Goal: Information Seeking & Learning: Learn about a topic

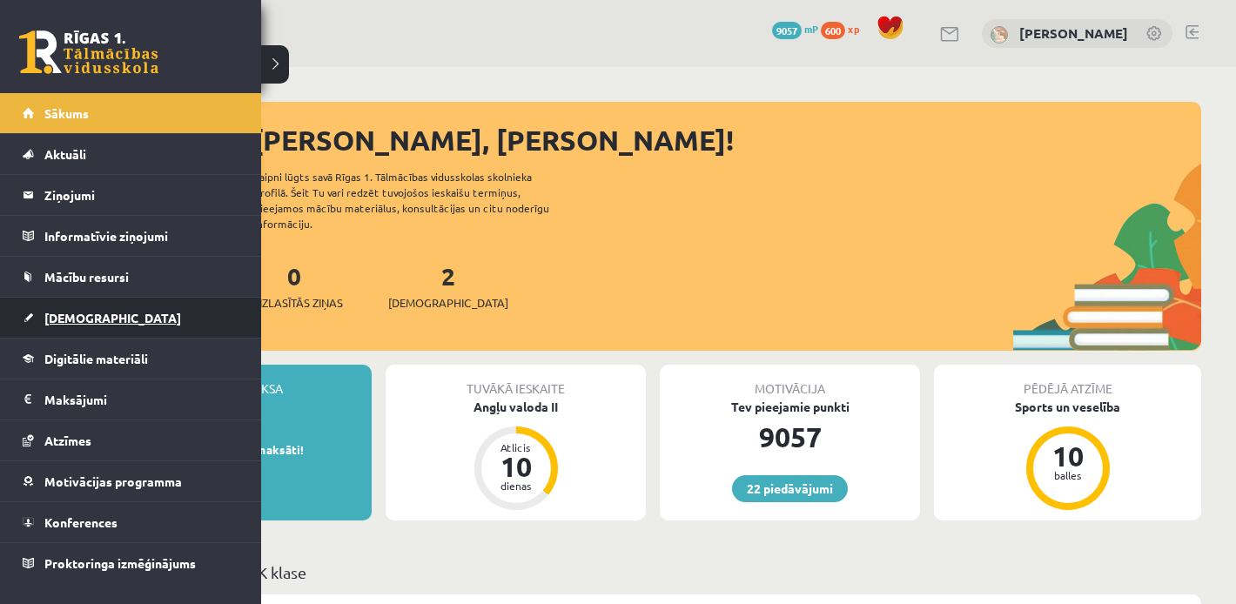
click at [76, 327] on link "[DEMOGRAPHIC_DATA]" at bounding box center [131, 318] width 217 height 40
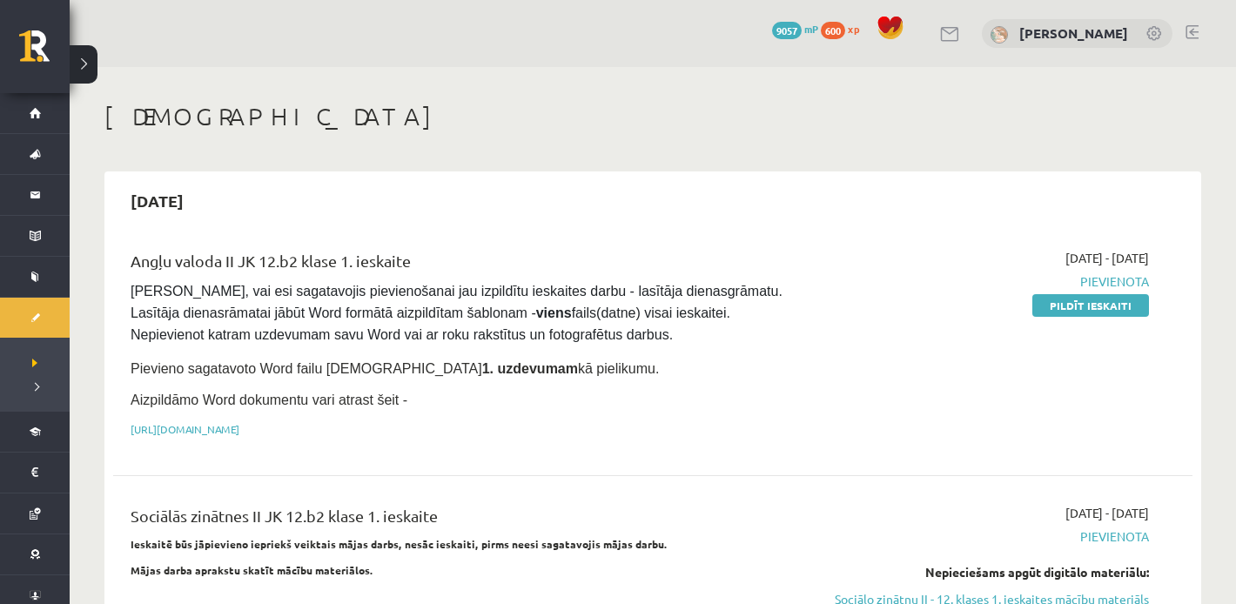
click at [459, 321] on pre "Pārliecinies, vai esi sagatavojis pievienošanai jau izpildītu ieskaites darbu -…" at bounding box center [466, 313] width 670 height 65
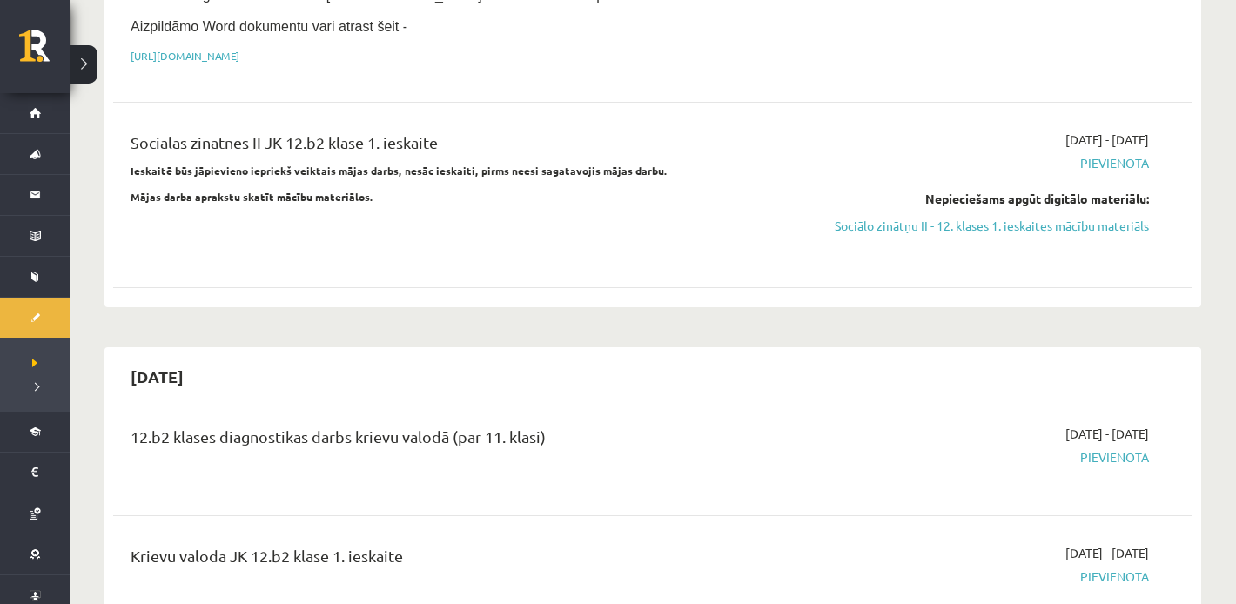
scroll to position [374, 0]
click at [895, 227] on link "Sociālo zinātņu II - 12. klases 1. ieskaites mācību materiāls" at bounding box center [988, 225] width 322 height 18
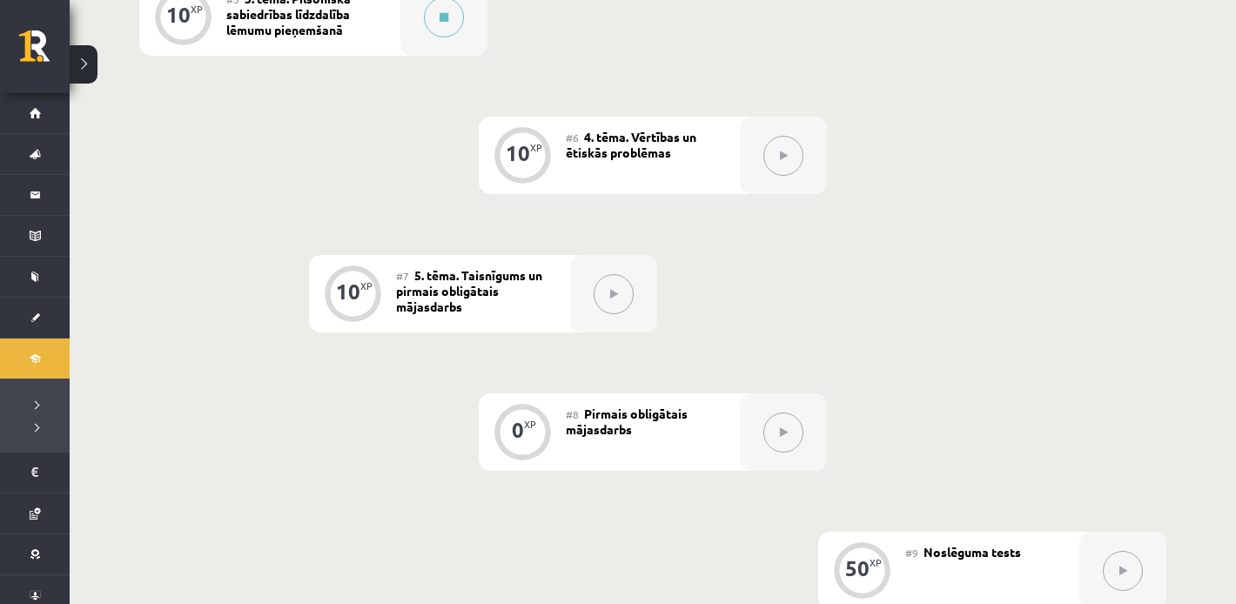
scroll to position [965, 0]
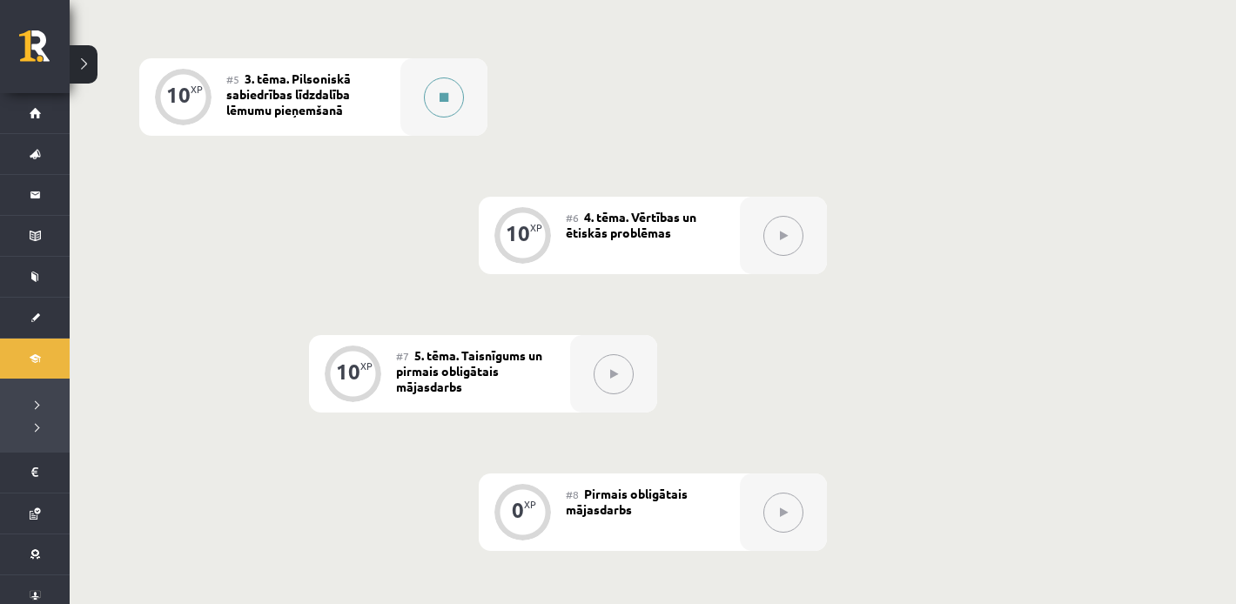
click at [431, 118] on div at bounding box center [443, 96] width 87 height 77
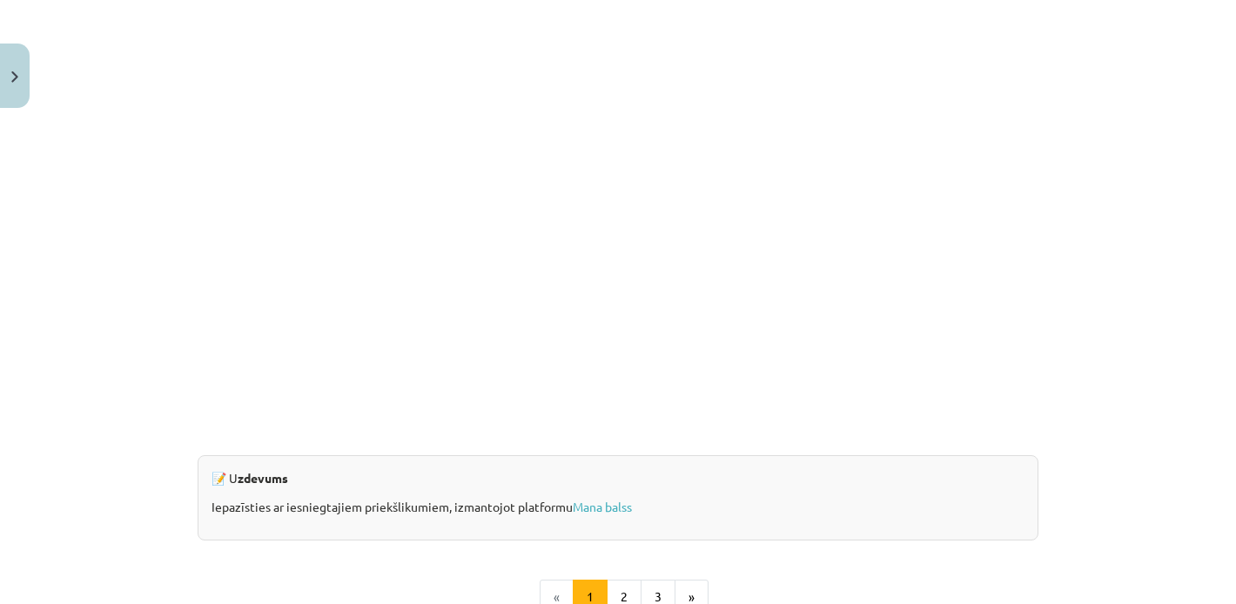
scroll to position [1704, 0]
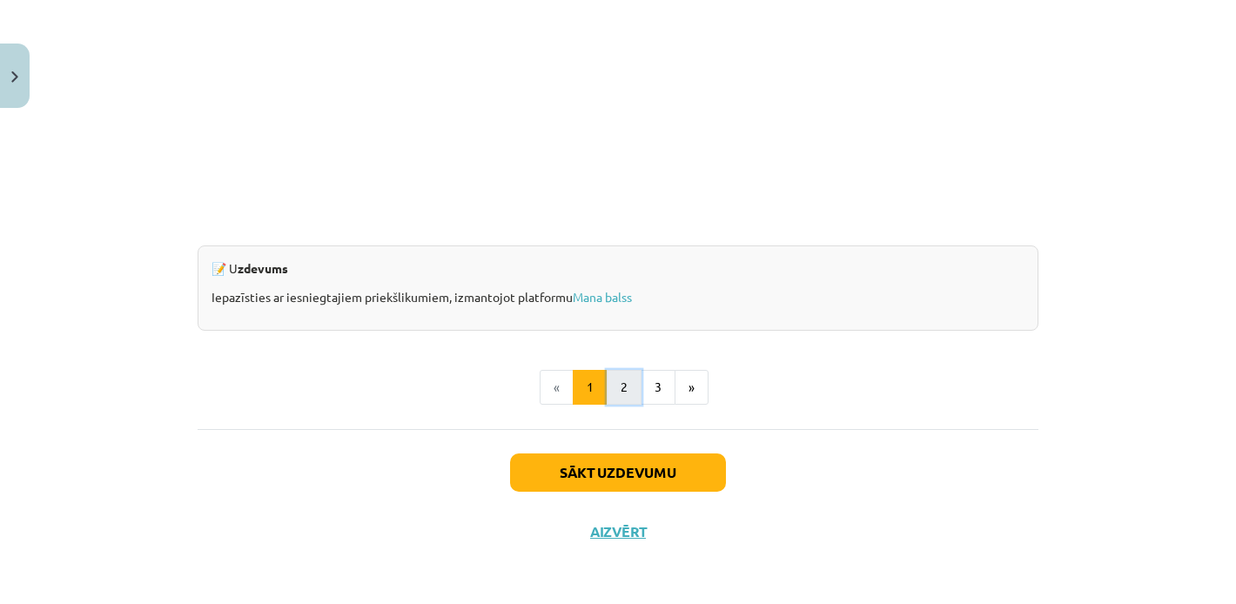
click at [611, 401] on button "2" at bounding box center [624, 387] width 35 height 35
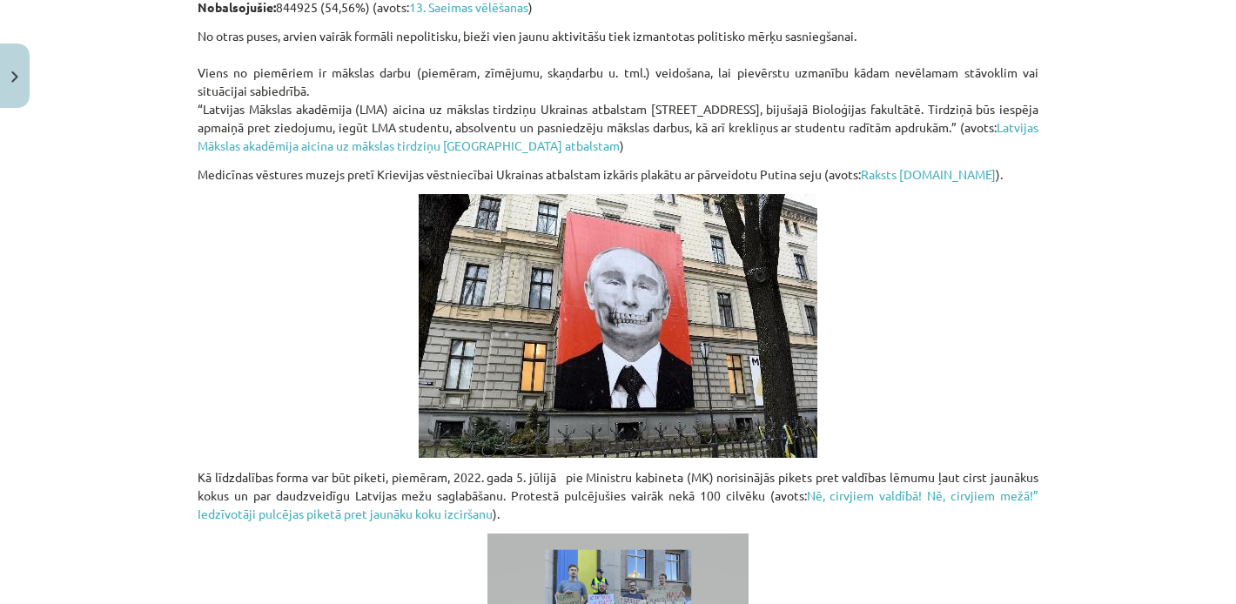
scroll to position [1388, 0]
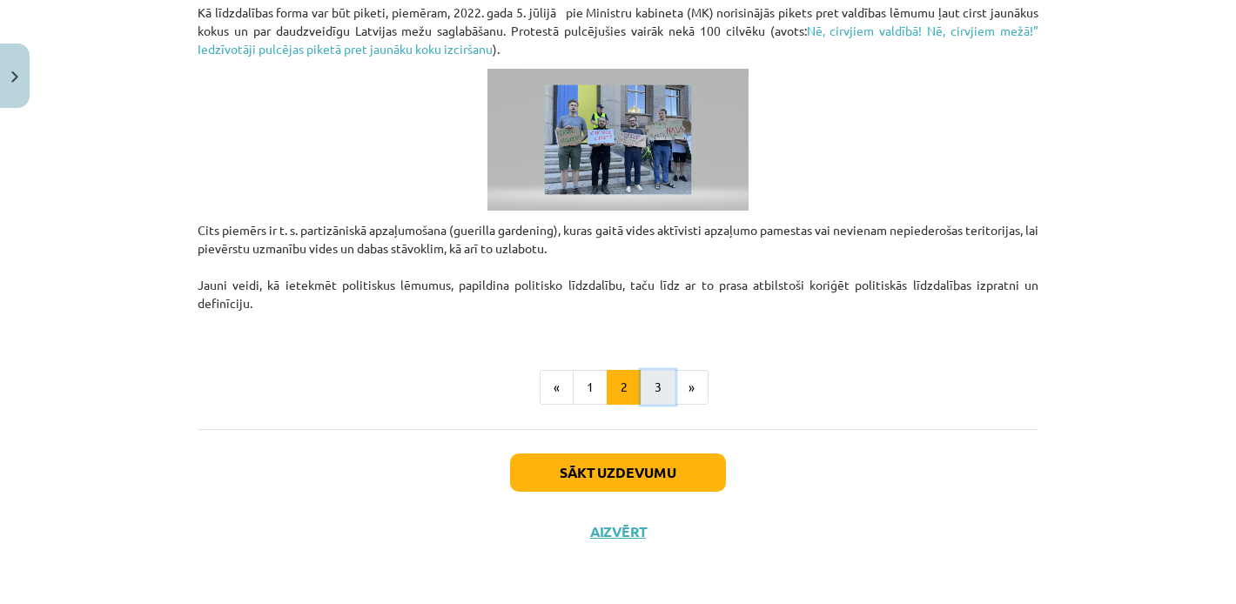
click at [657, 375] on button "3" at bounding box center [658, 387] width 35 height 35
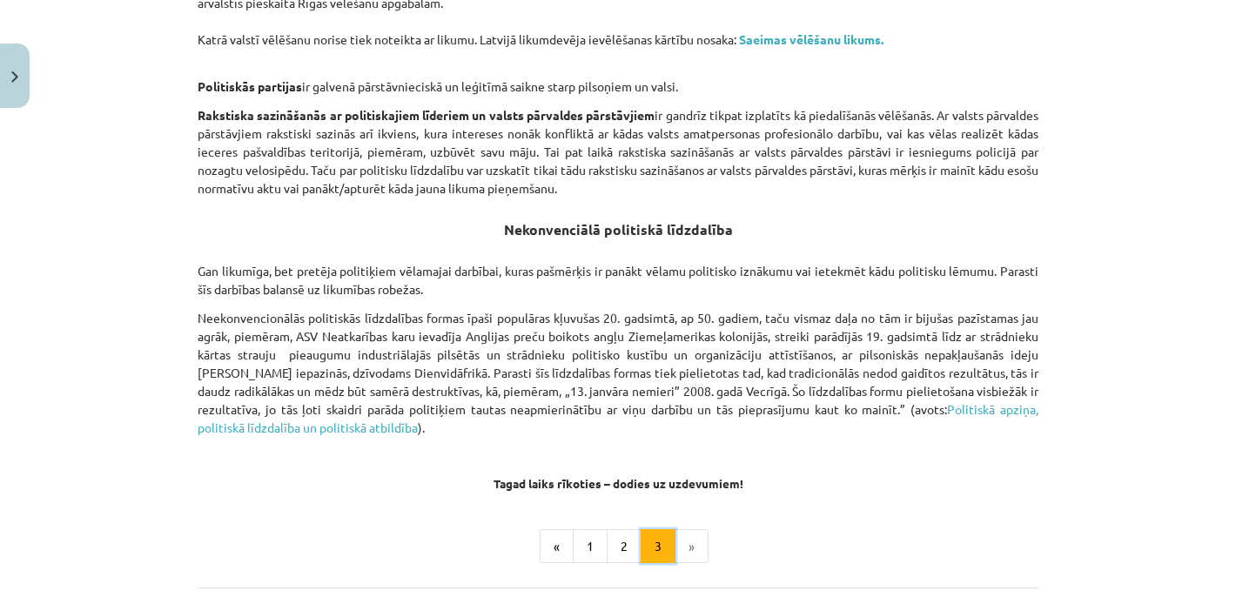
scroll to position [1248, 0]
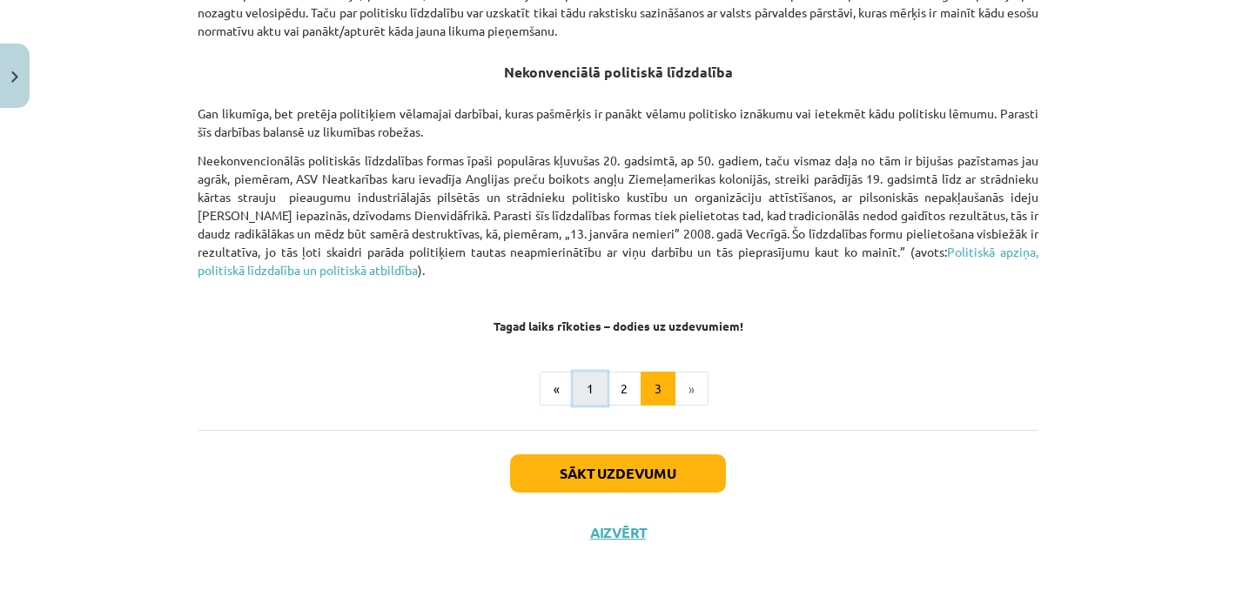
click at [579, 394] on button "1" at bounding box center [590, 389] width 35 height 35
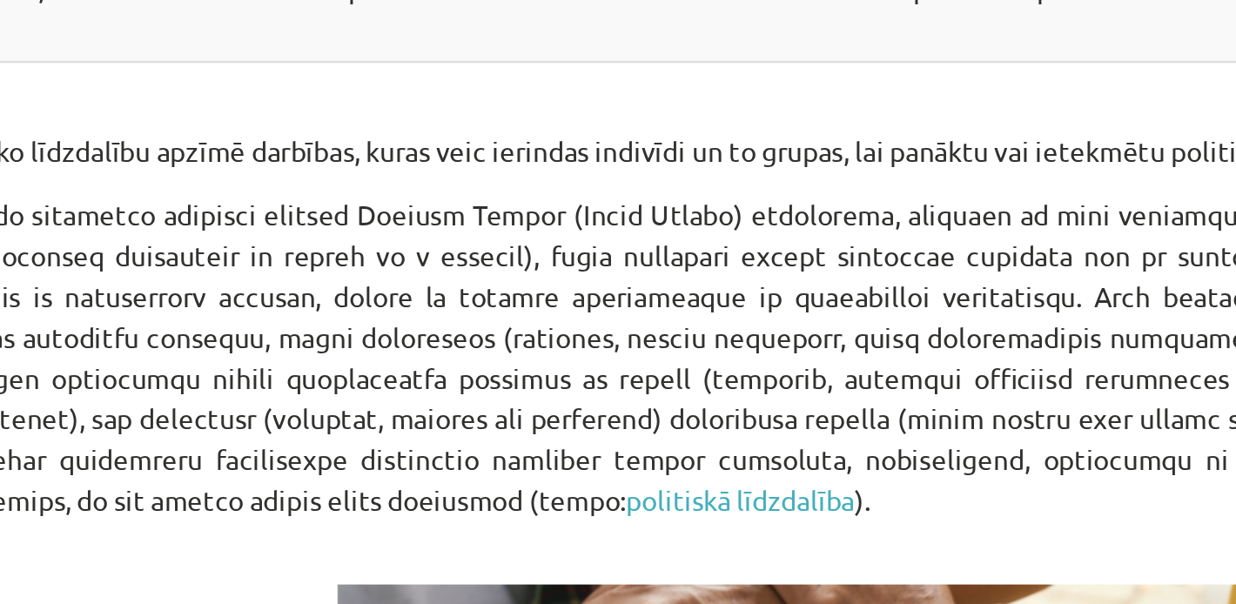
scroll to position [326, 0]
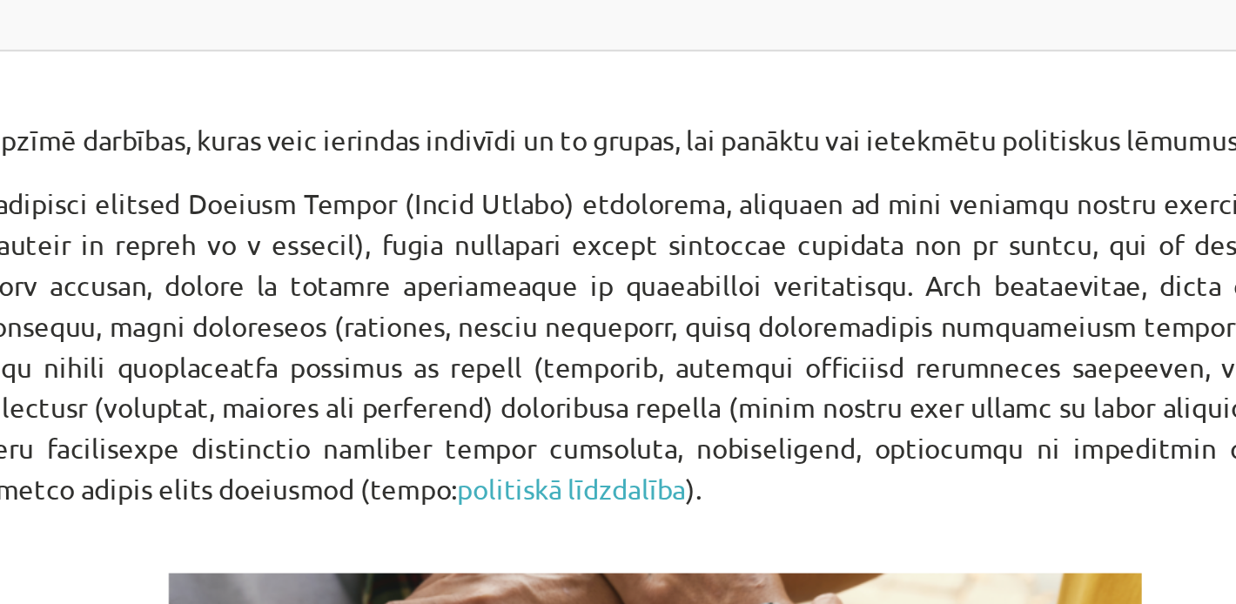
click at [744, 303] on p "politiskā līdzdalība )." at bounding box center [618, 361] width 841 height 165
click at [744, 304] on p "politiskā līdzdalība )." at bounding box center [618, 361] width 841 height 165
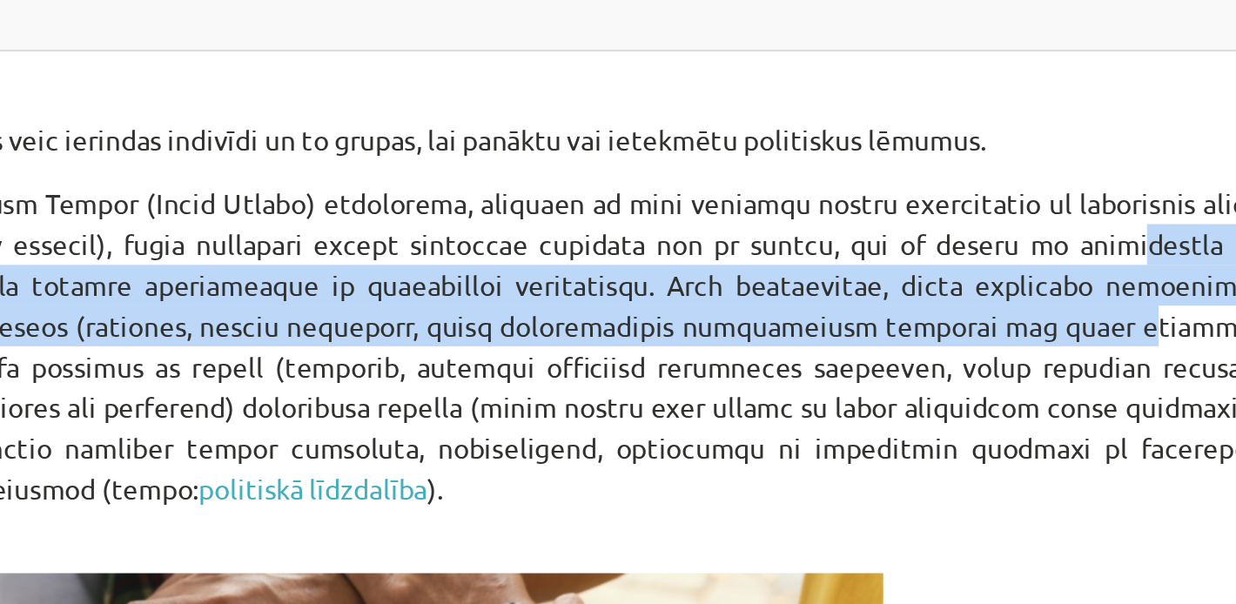
drag, startPoint x: 879, startPoint y: 310, endPoint x: 805, endPoint y: 347, distance: 82.5
click at [805, 347] on p "politiskā līdzdalība )." at bounding box center [618, 361] width 841 height 165
click at [871, 324] on p "politiskā līdzdalība )." at bounding box center [618, 361] width 841 height 165
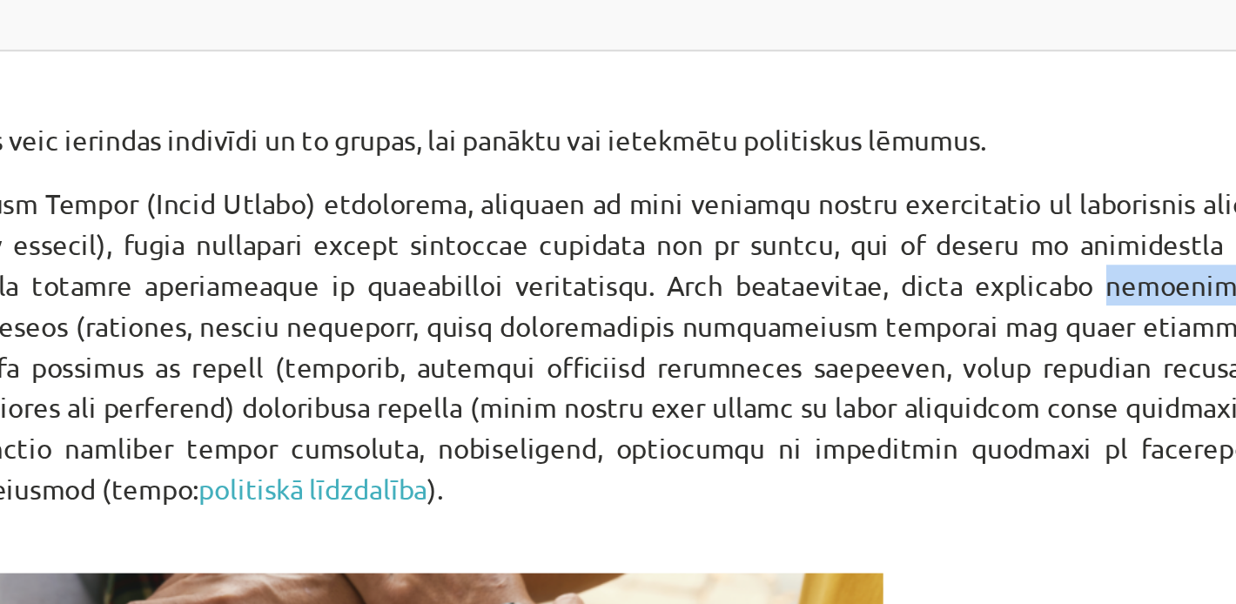
click at [871, 324] on p "politiskā līdzdalība )." at bounding box center [618, 361] width 841 height 165
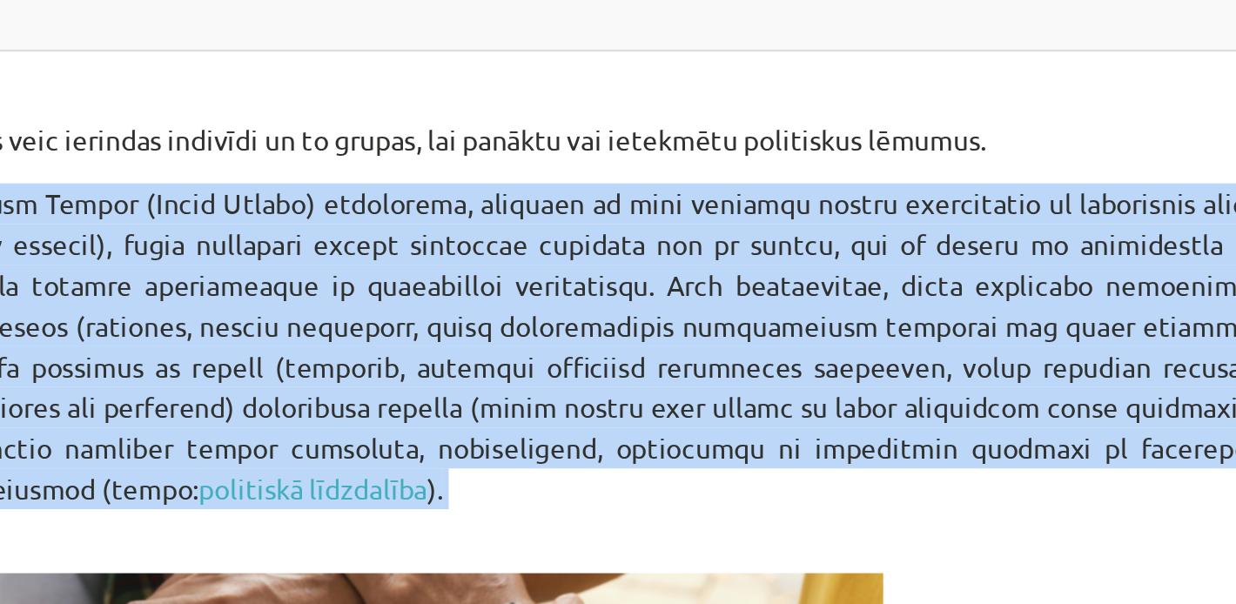
click at [871, 324] on p "politiskā līdzdalība )." at bounding box center [618, 361] width 841 height 165
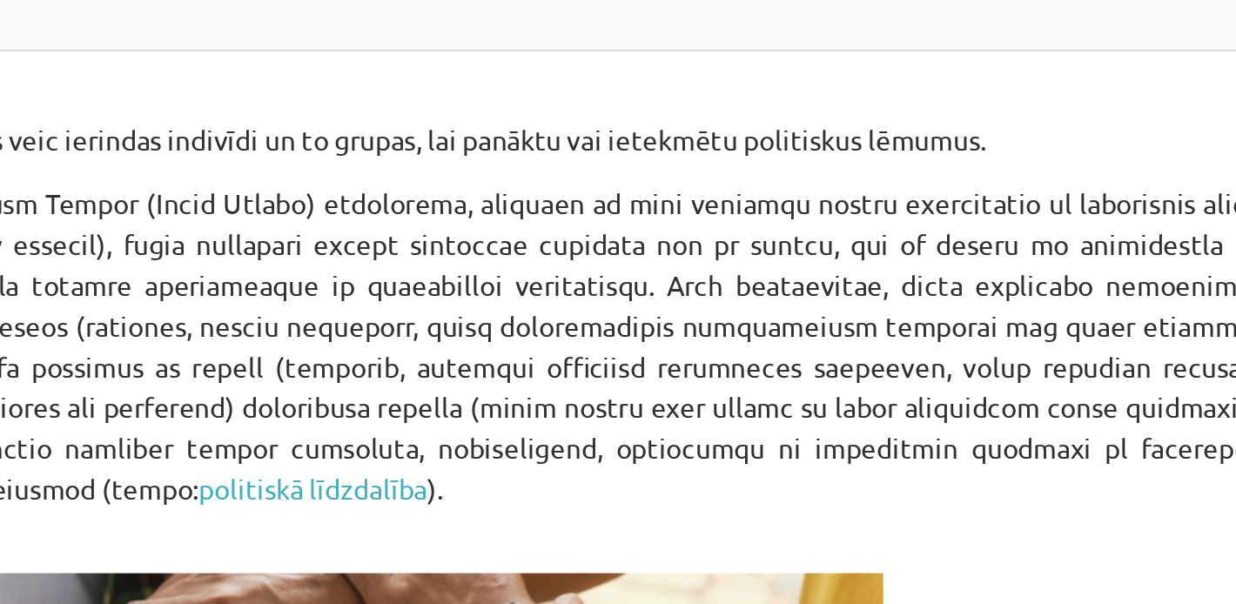
click at [894, 315] on p "politiskā līdzdalība )." at bounding box center [618, 361] width 841 height 165
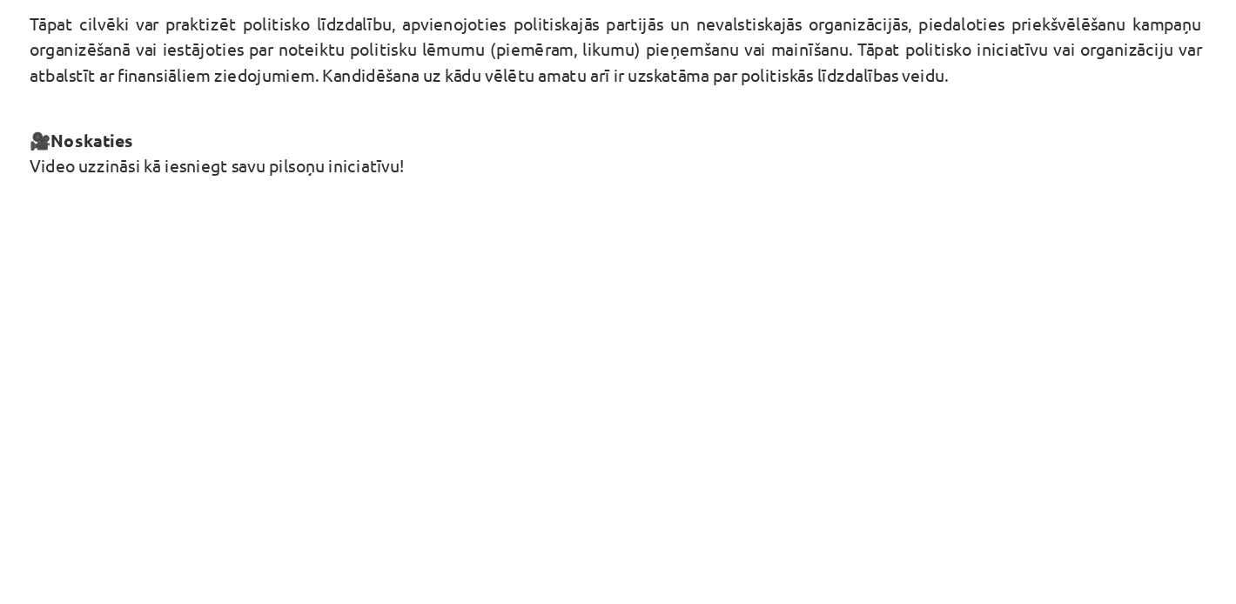
scroll to position [1188, 0]
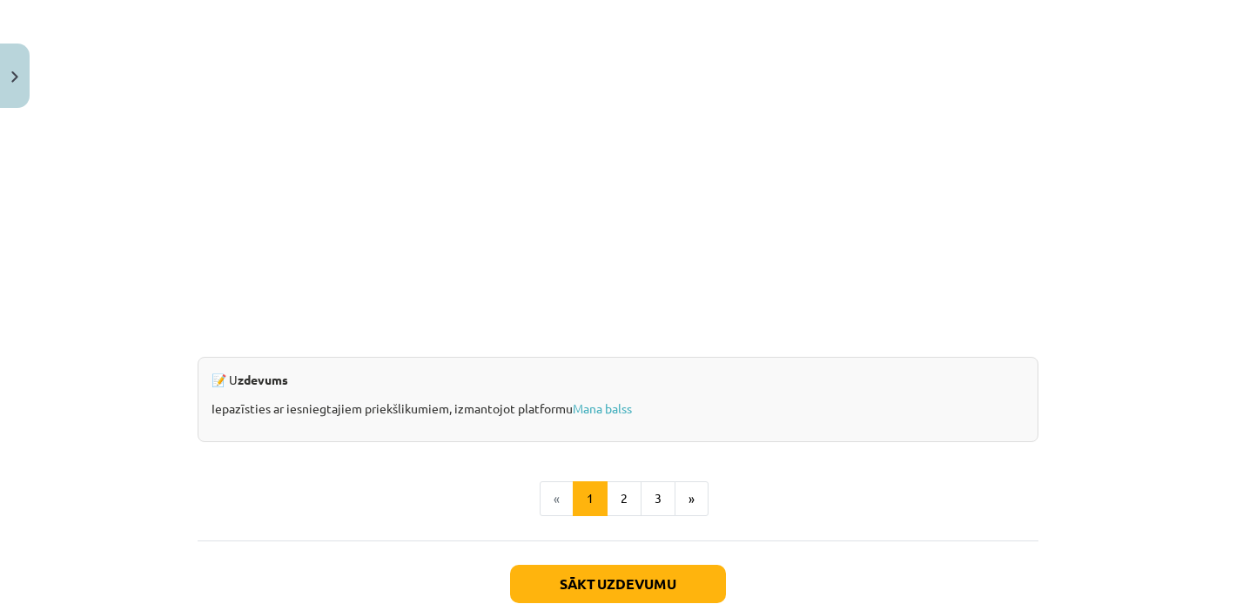
scroll to position [1594, 0]
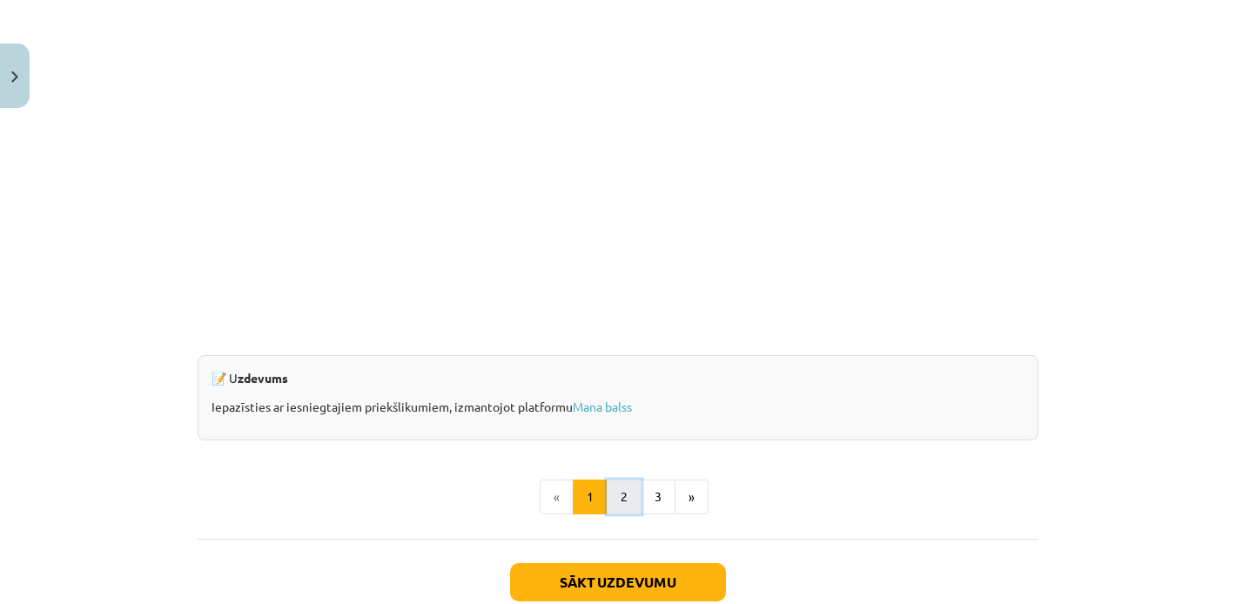
click at [626, 485] on button "2" at bounding box center [624, 497] width 35 height 35
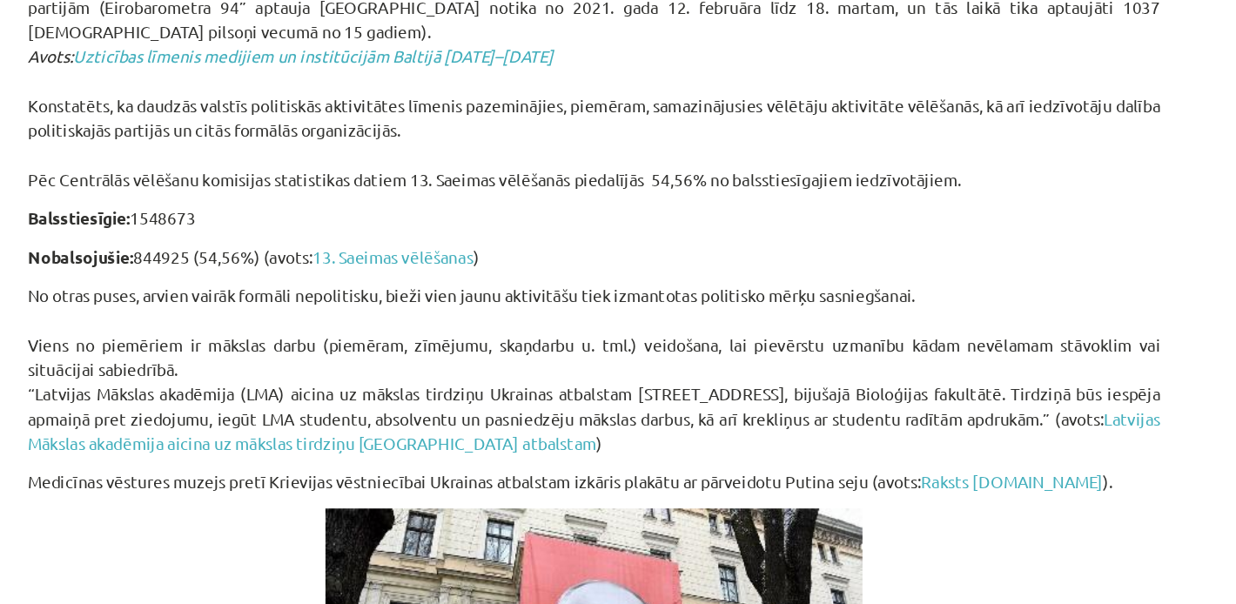
scroll to position [592, 0]
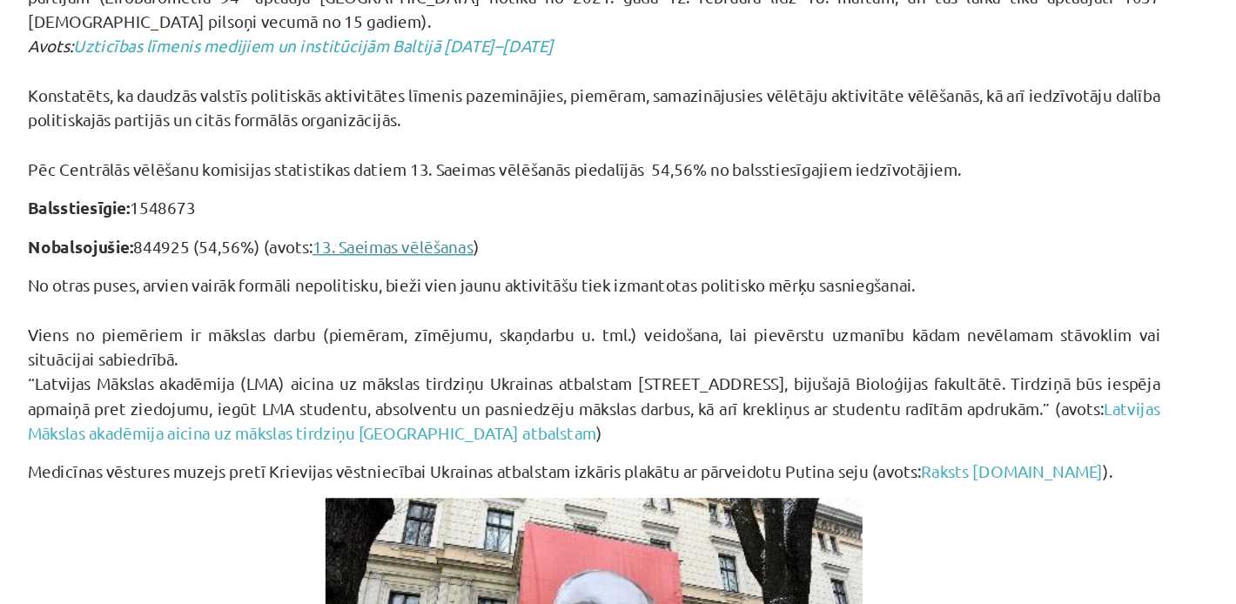
click at [442, 344] on link "13. Saeimas vēlēšanas" at bounding box center [468, 338] width 119 height 16
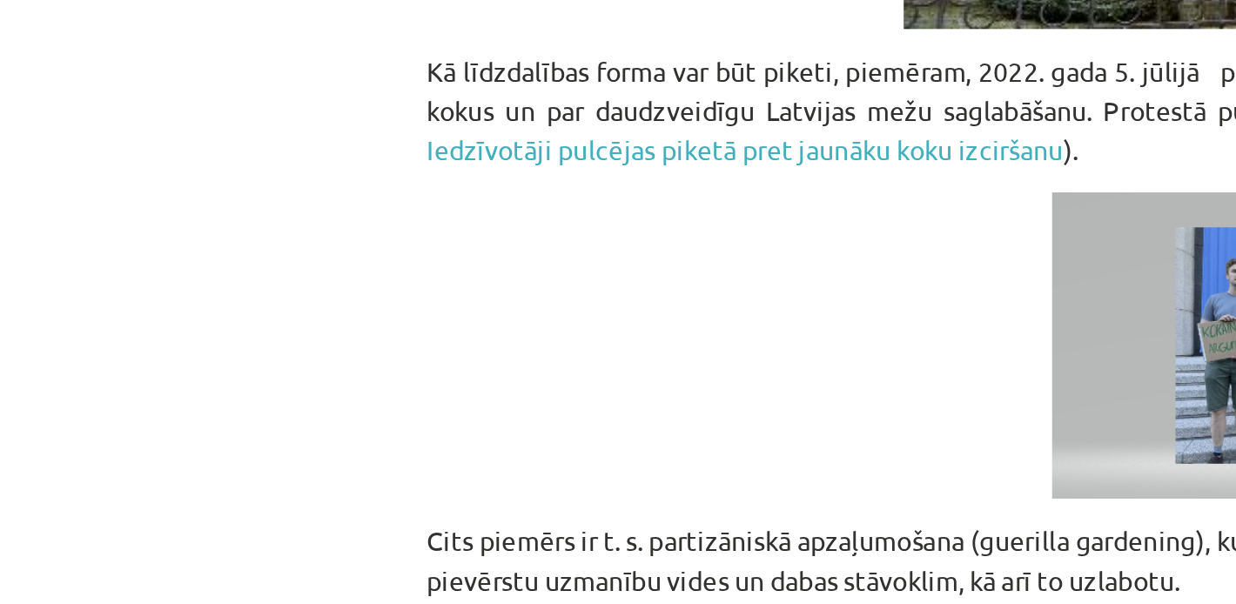
scroll to position [1273, 0]
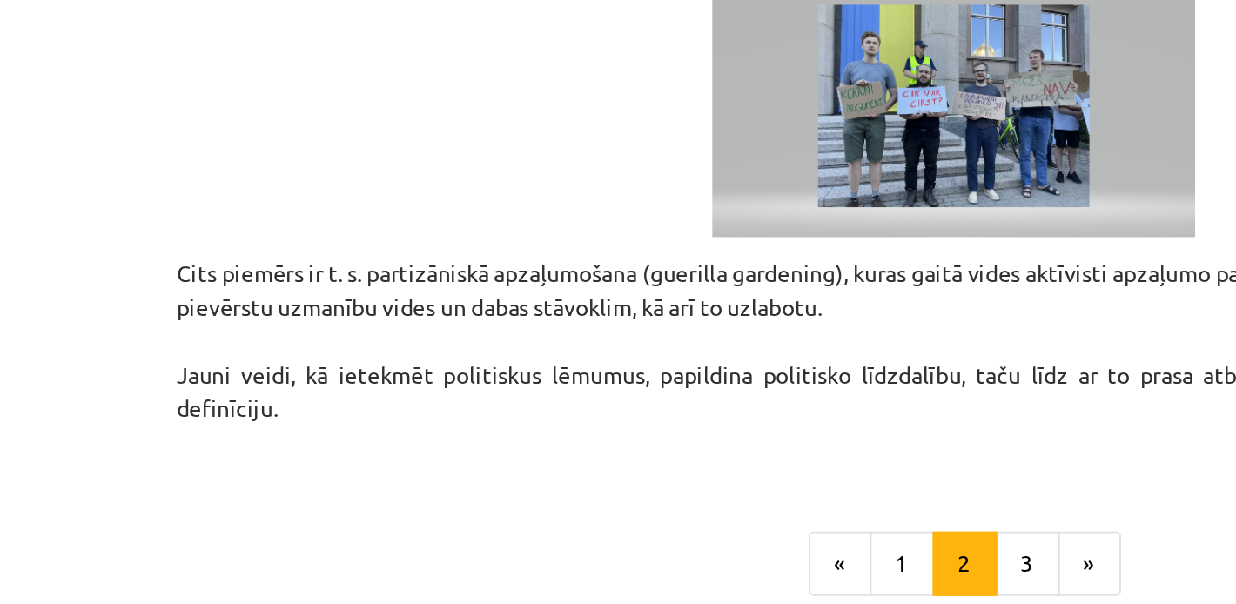
scroll to position [1388, 0]
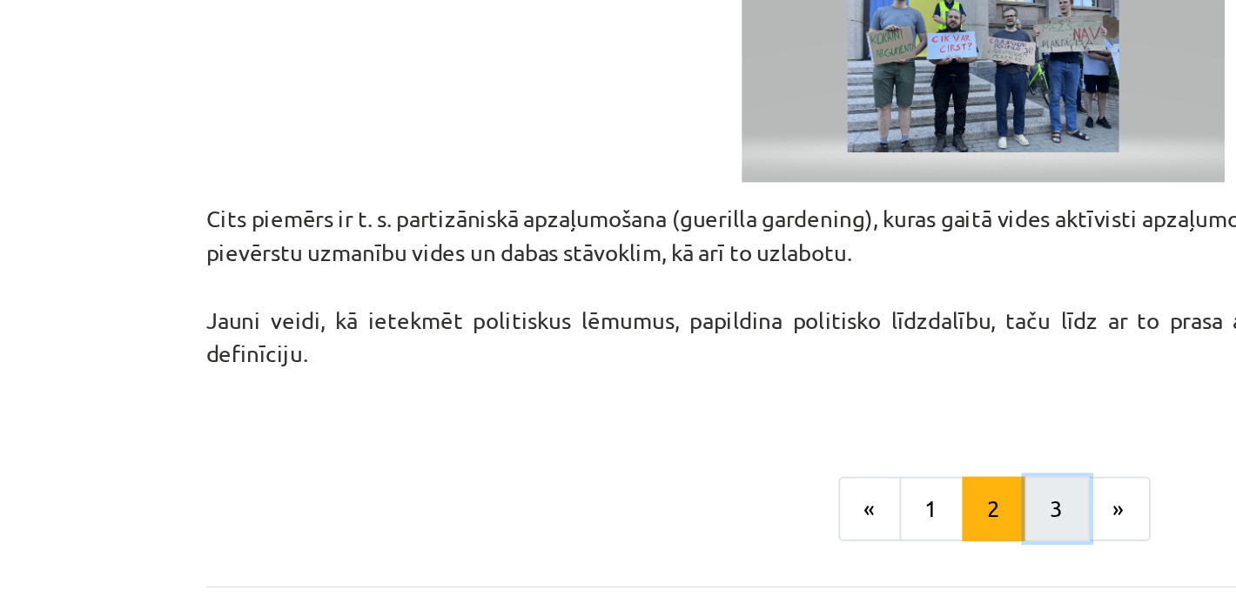
click at [656, 381] on button "3" at bounding box center [658, 387] width 35 height 35
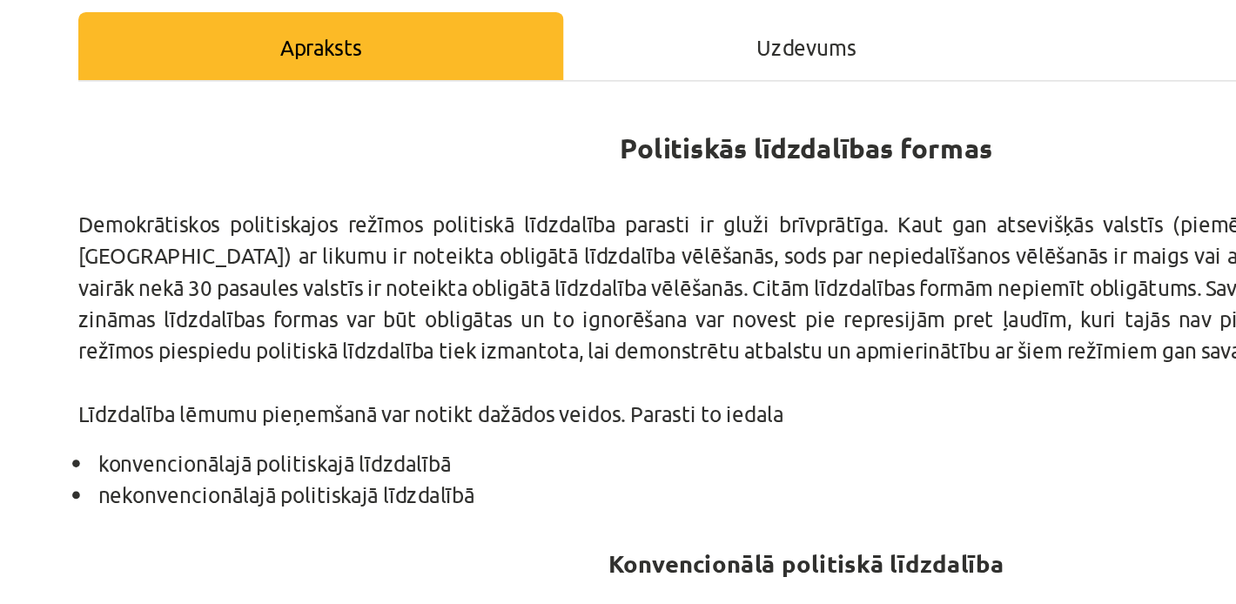
scroll to position [100, 0]
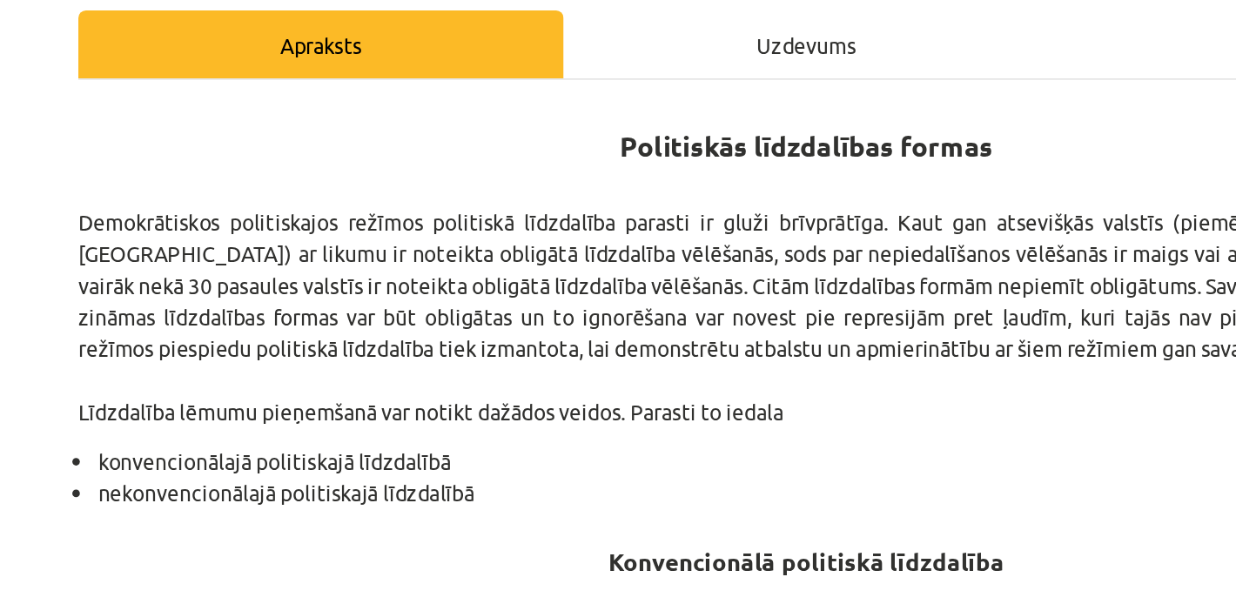
click at [596, 352] on p "Demokrātiskos politiskajos režīmos politiskā līdzdalība parasti ir gluži brīvpr…" at bounding box center [618, 333] width 841 height 128
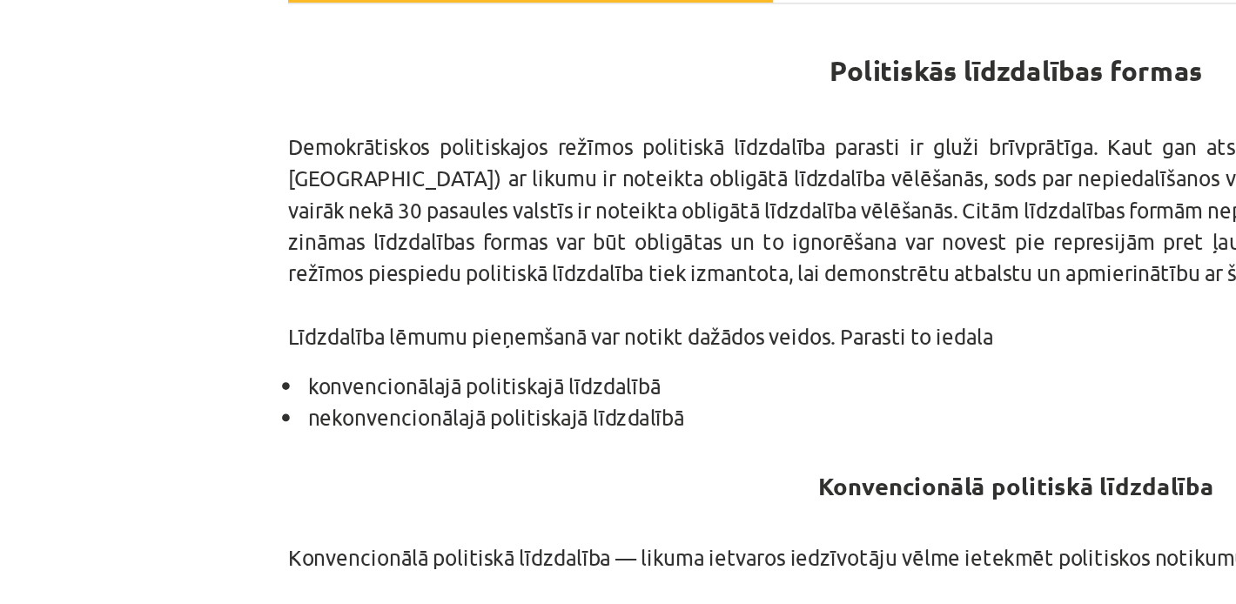
scroll to position [144, 0]
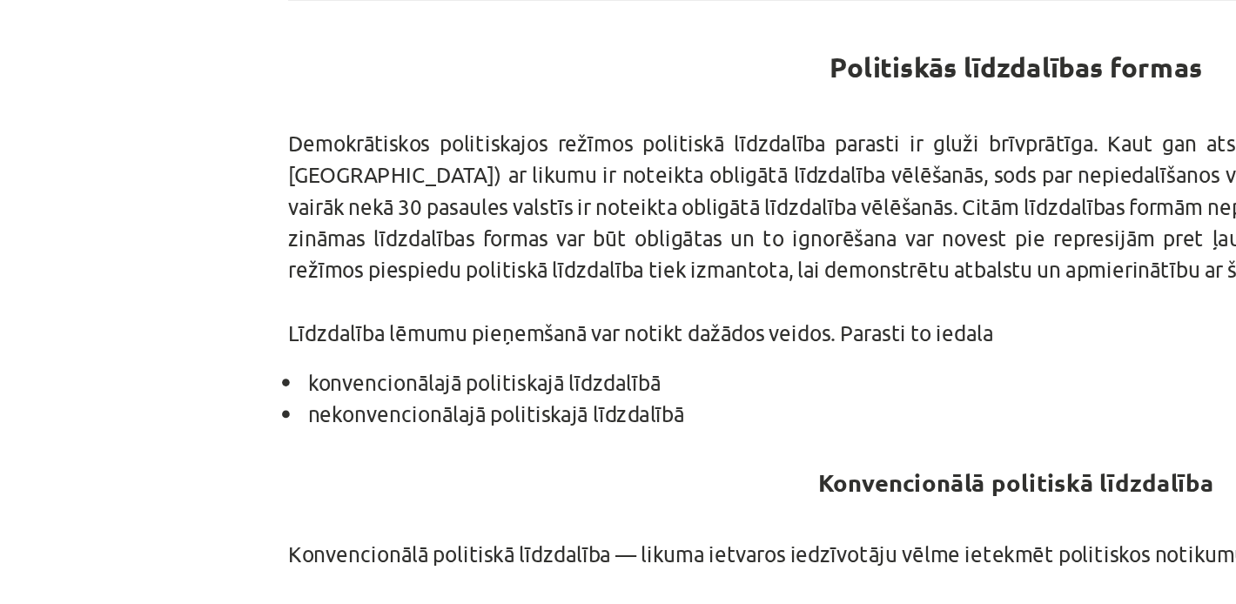
click at [522, 317] on p "Demokrātiskos politiskajos režīmos politiskā līdzdalība parasti ir gluži brīvpr…" at bounding box center [618, 289] width 841 height 128
click at [479, 276] on p "Demokrātiskos politiskajos režīmos politiskā līdzdalība parasti ir gluži brīvpr…" at bounding box center [618, 289] width 841 height 128
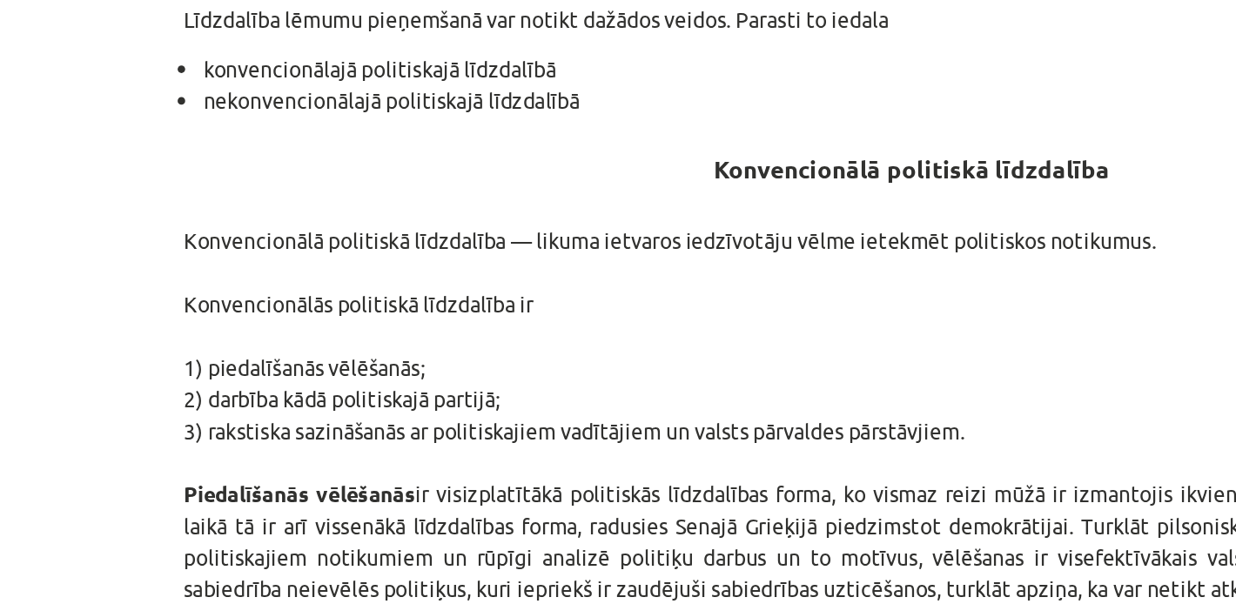
scroll to position [257, 0]
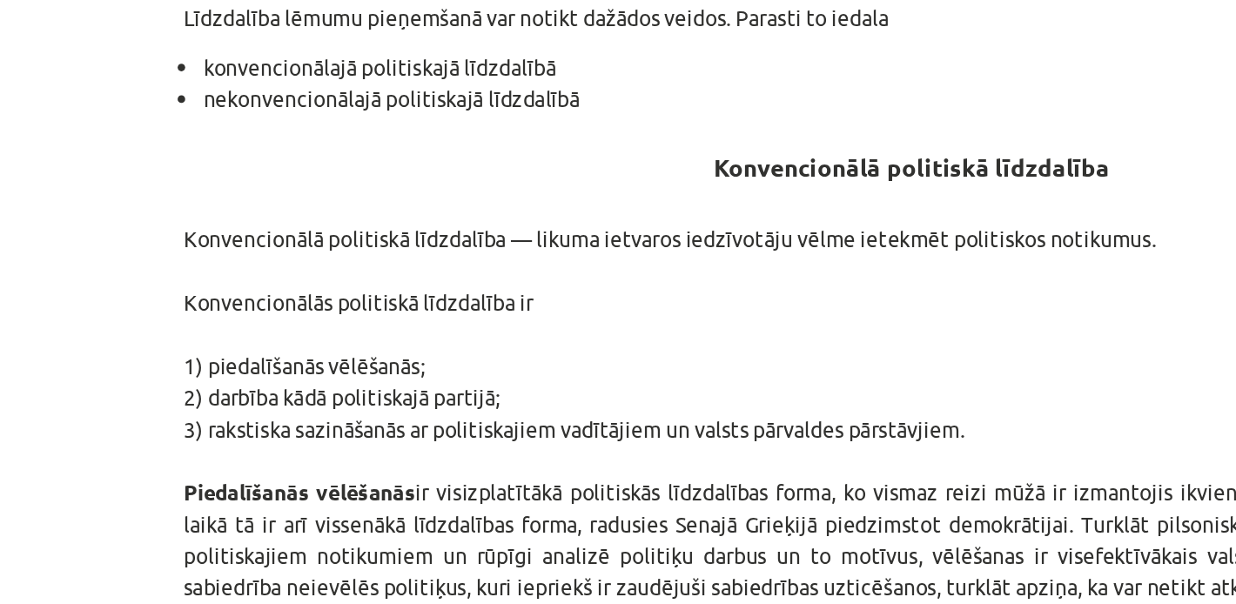
click at [504, 424] on p "Konvencionālā politiskā līdzdalība — likuma ietvaros iedzīvotāju vēlme ietekmēt…" at bounding box center [618, 523] width 841 height 347
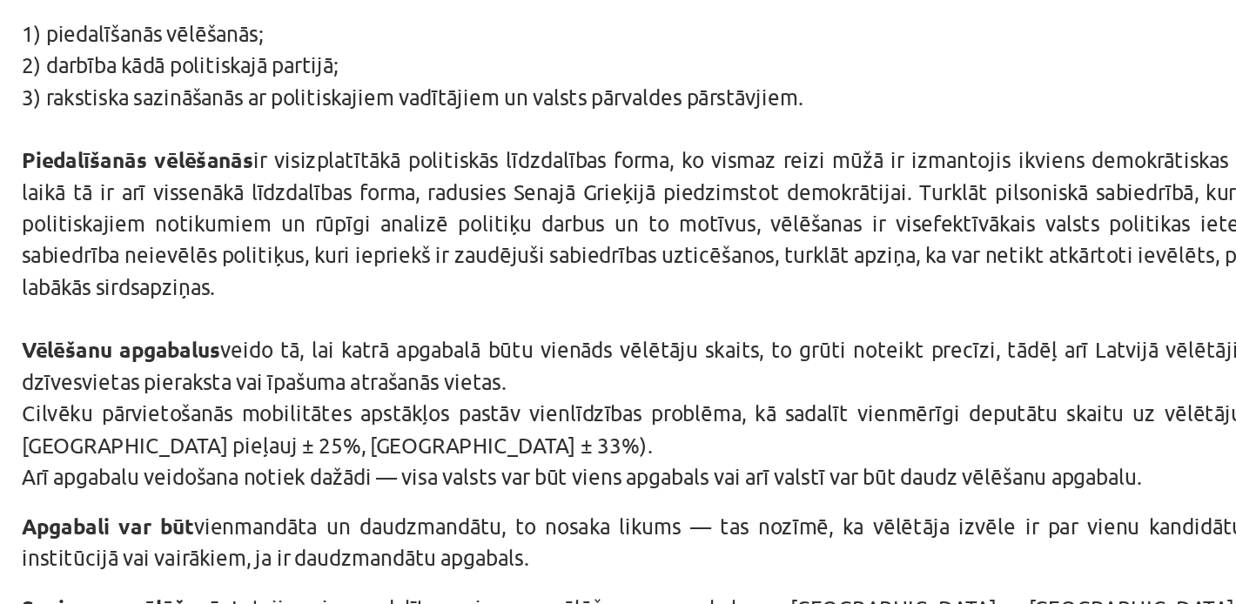
scroll to position [451, 0]
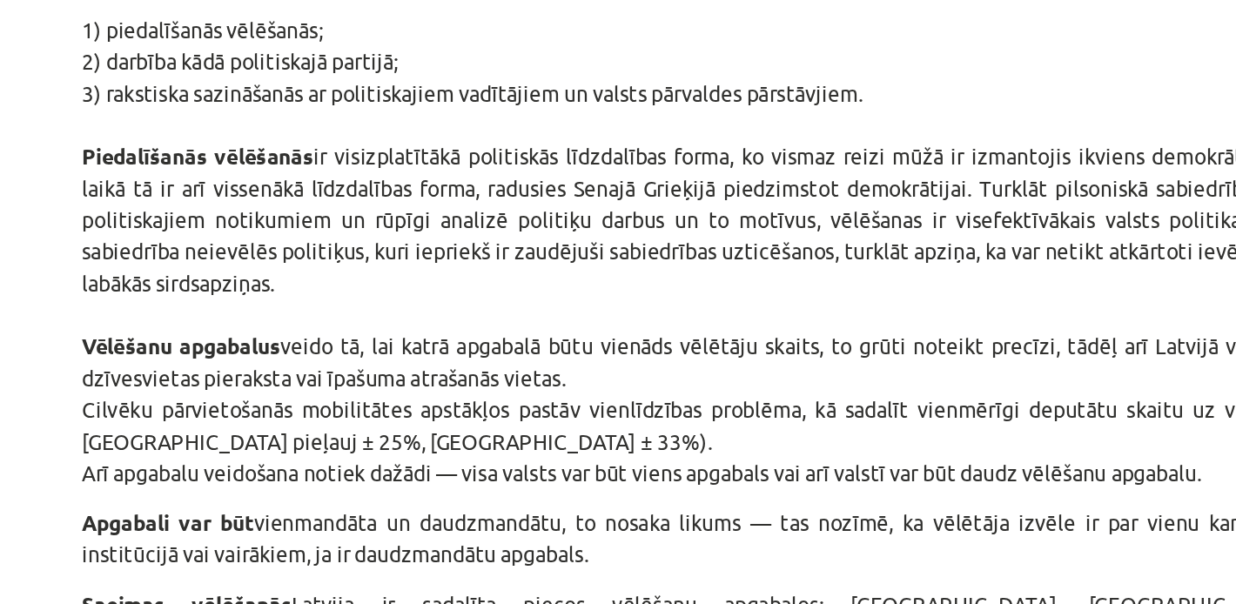
click at [636, 420] on p "Konvencionālā politiskā līdzdalība — likuma ietvaros iedzīvotāju vēlme ietekmēt…" at bounding box center [618, 329] width 841 height 347
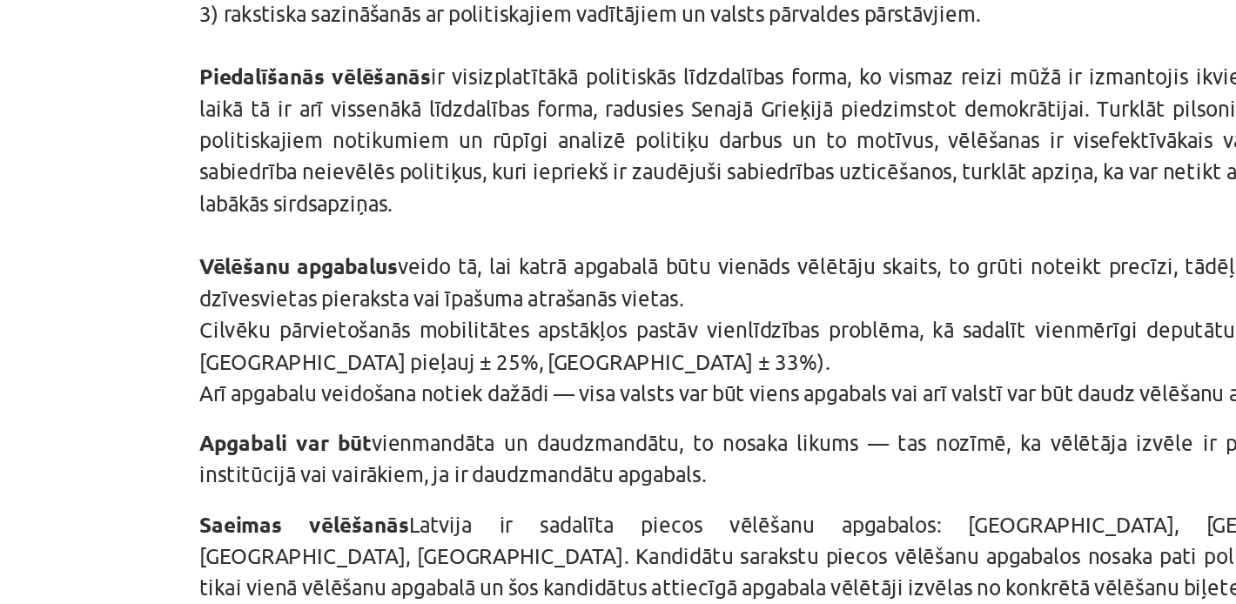
scroll to position [461, 0]
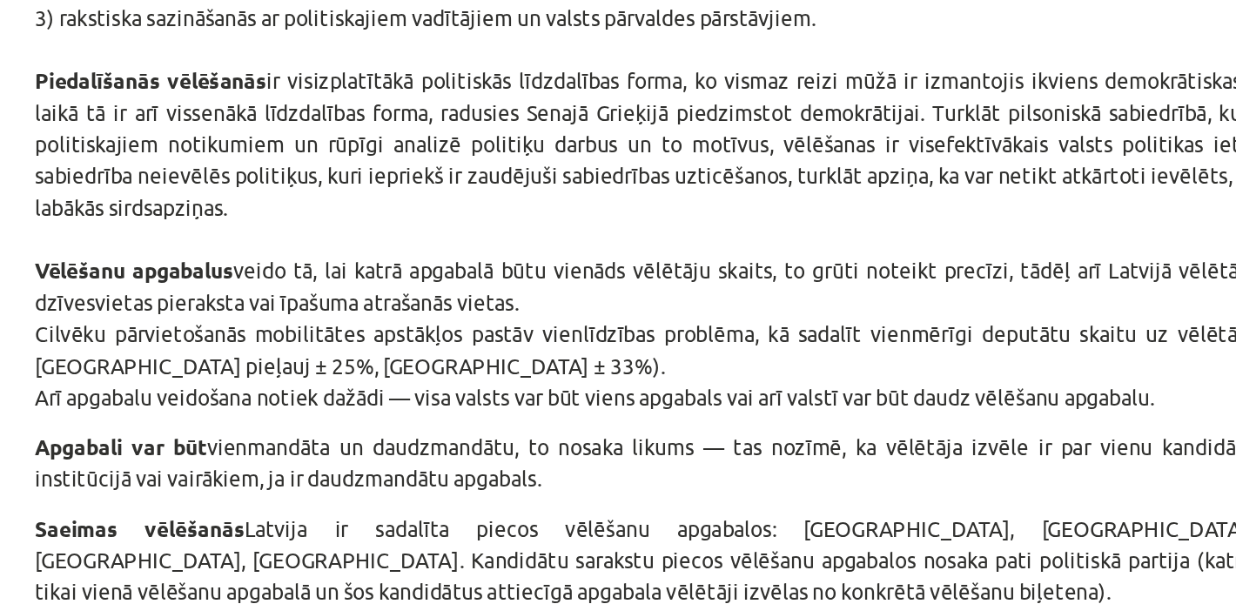
click at [500, 365] on p "Konvencionālā politiskā līdzdalība — likuma ietvaros iedzīvotāju vēlme ietekmēt…" at bounding box center [618, 319] width 841 height 347
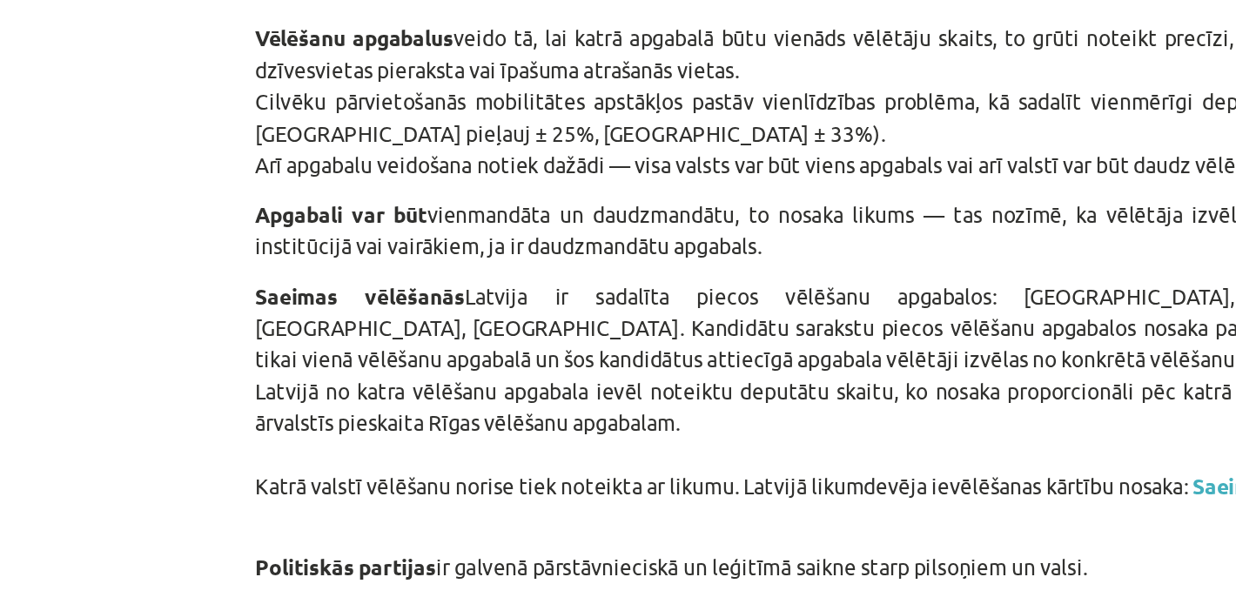
scroll to position [609, 0]
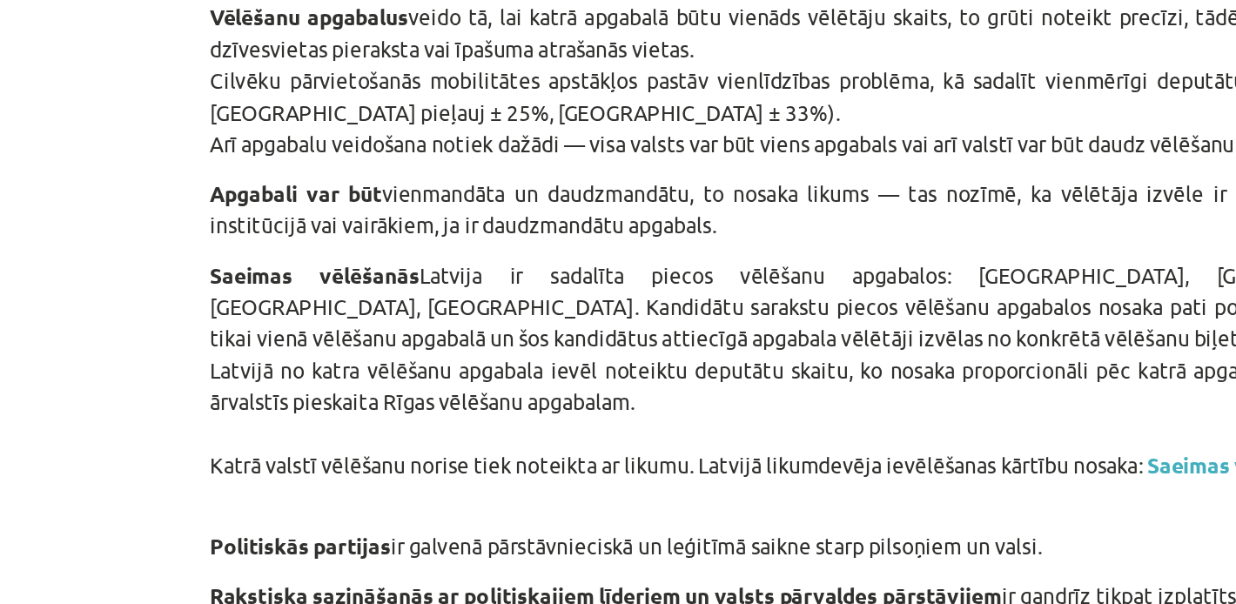
click at [385, 340] on p "Konvencionālā politiskā līdzdalība — likuma ietvaros iedzīvotāju vēlme ietekmēt…" at bounding box center [618, 170] width 841 height 347
click at [383, 329] on p "Konvencionālā politiskā līdzdalība — likuma ietvaros iedzīvotāju vēlme ietekmēt…" at bounding box center [618, 170] width 841 height 347
click at [384, 337] on p "Konvencionālā politiskā līdzdalība — likuma ietvaros iedzīvotāju vēlme ietekmēt…" at bounding box center [618, 170] width 841 height 347
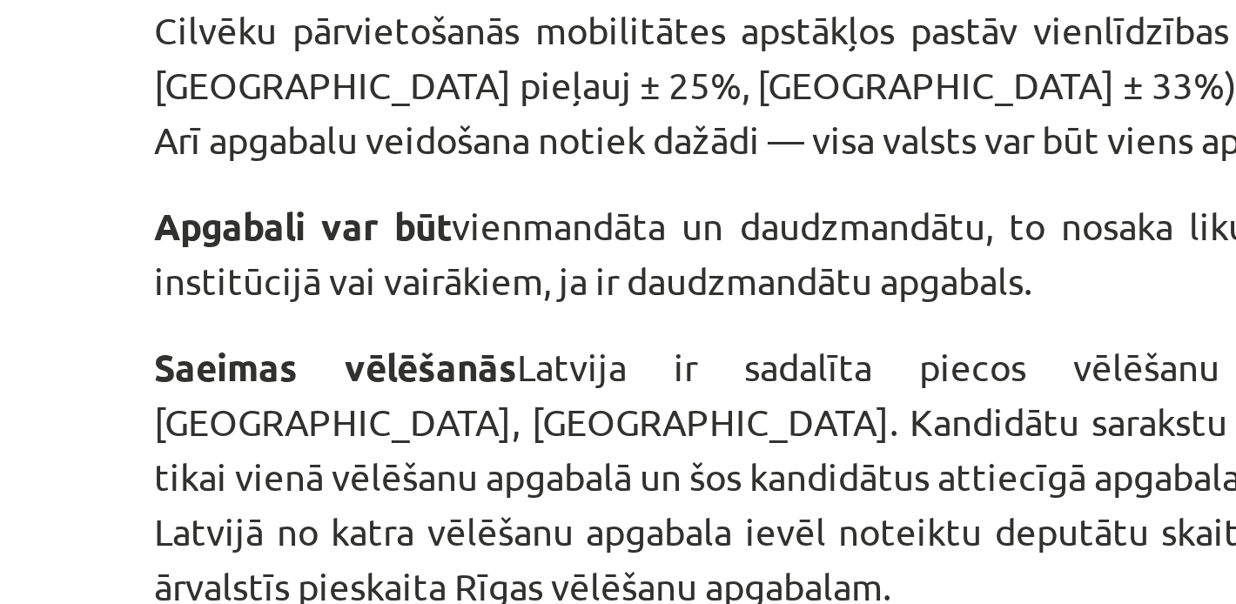
click at [280, 343] on div "Politiskās līdzdalības formas Demokrātiskos politiskajos režīmos politiskā līdz…" at bounding box center [618, 336] width 841 height 1269
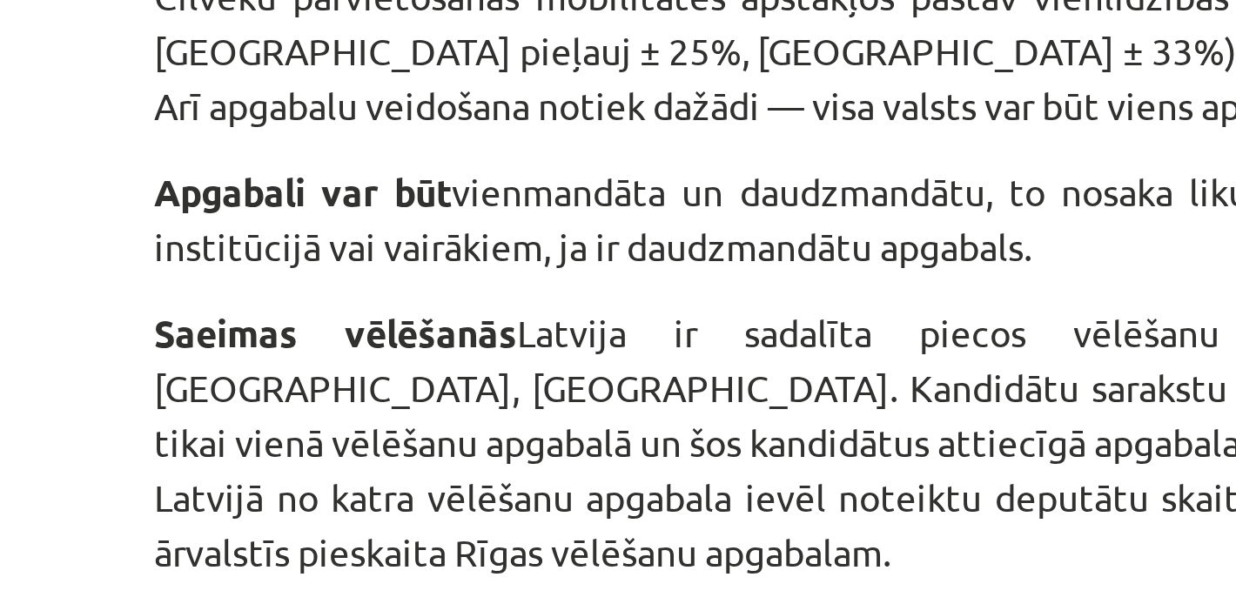
scroll to position [622, 0]
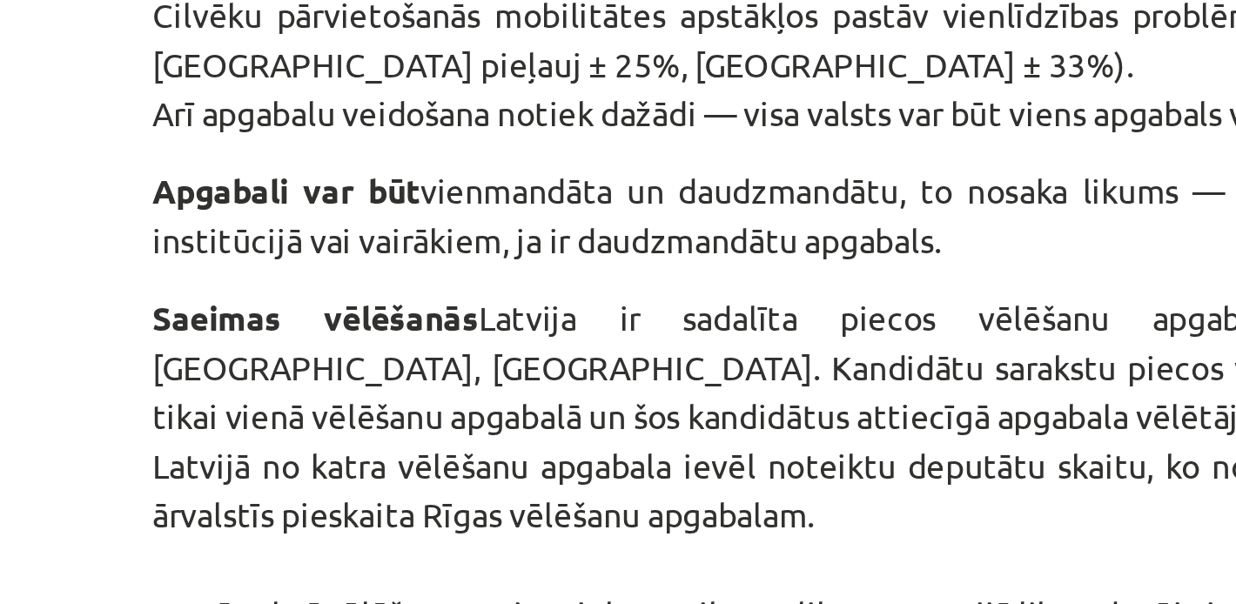
click at [287, 364] on p "Apgabali var būt vienmandāta un daudzmandātu, to nosaka likums — tas nozīmē, ka…" at bounding box center [618, 361] width 841 height 37
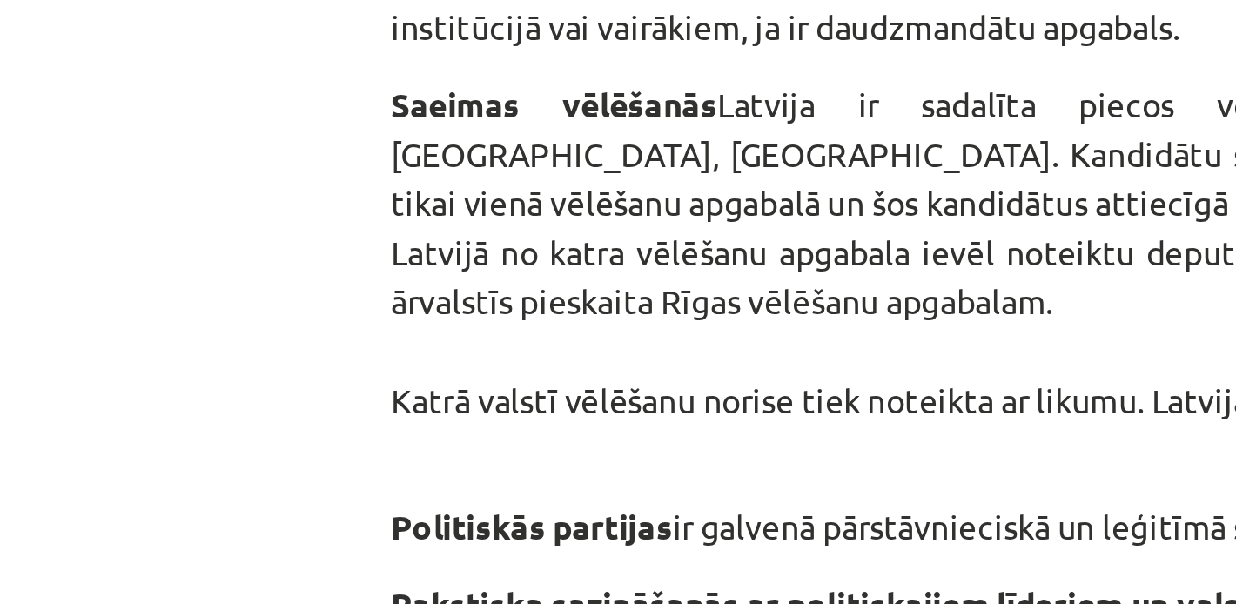
scroll to position [702, 0]
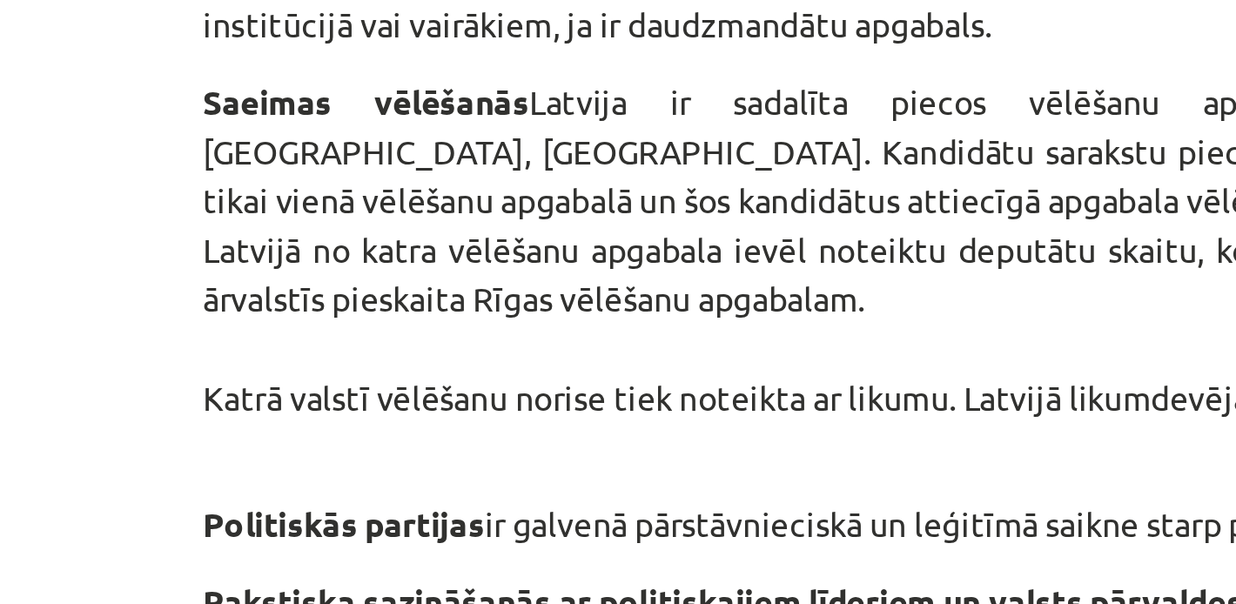
click at [481, 367] on p "Saeimas vēlēšanās Latvija ir sadalīta piecos vēlēšanu apgabalos: [GEOGRAPHIC_DA…" at bounding box center [618, 374] width 841 height 128
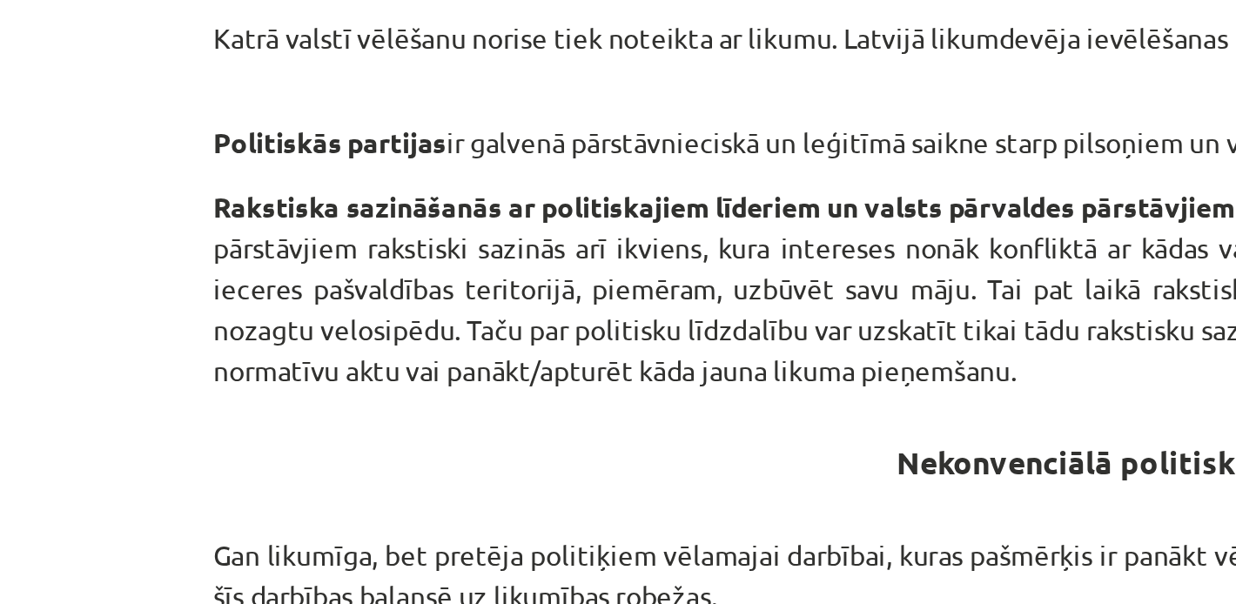
scroll to position [855, 0]
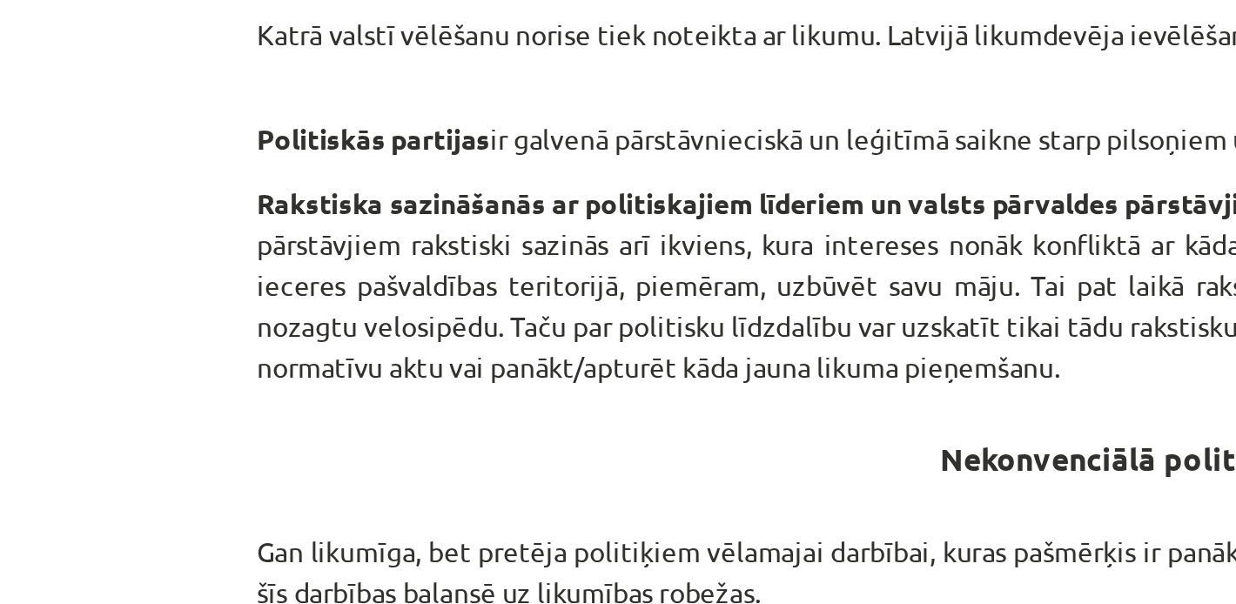
click at [294, 363] on p "Rakstiska sazināšanās ar politiskajiem līderiem un valsts pārvaldes pārstāvjiem…" at bounding box center [618, 387] width 841 height 91
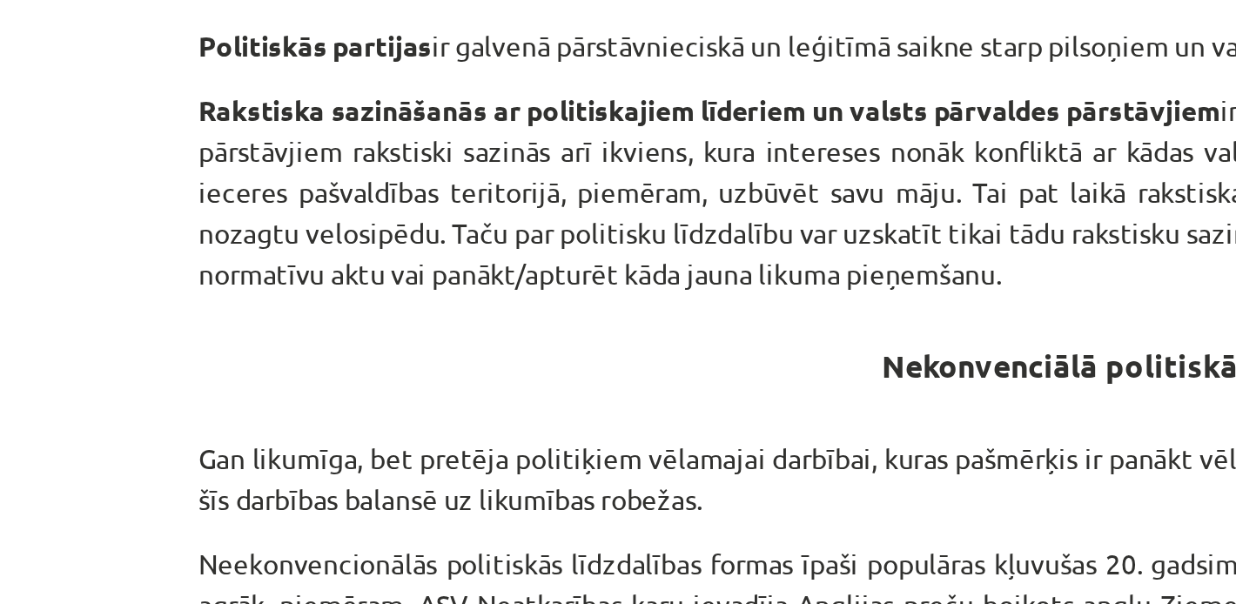
scroll to position [883, 0]
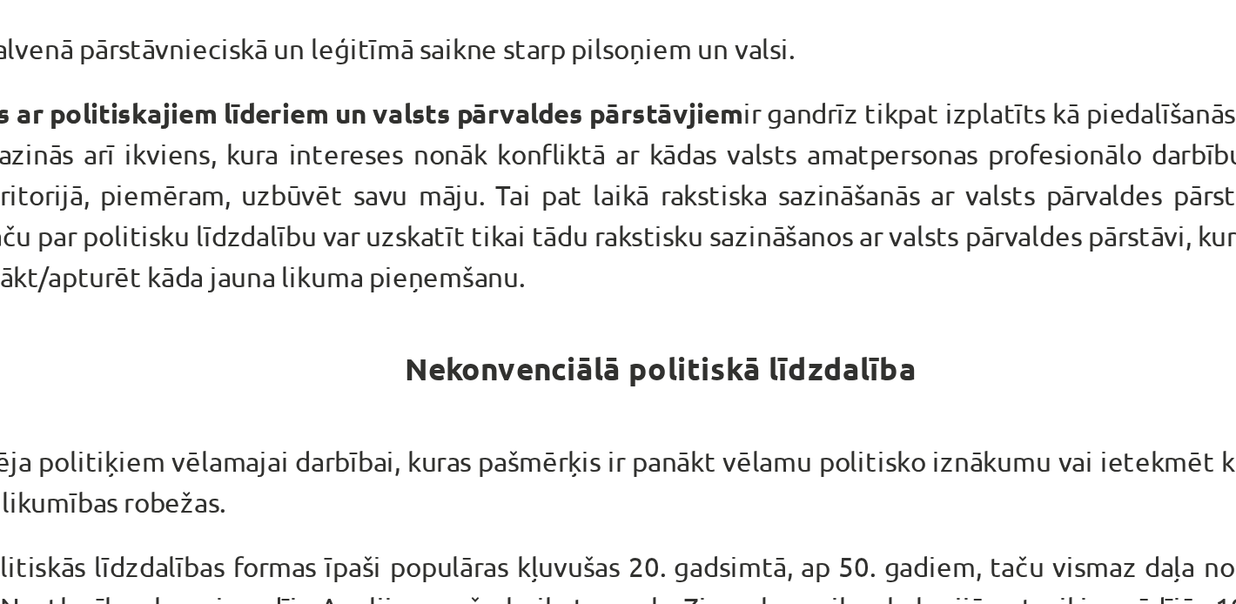
click at [589, 361] on p "Rakstiska sazināšanās ar politiskajiem līderiem un valsts pārvaldes pārstāvjiem…" at bounding box center [618, 359] width 841 height 91
click at [585, 394] on p "Rakstiska sazināšanās ar politiskajiem līderiem un valsts pārvaldes pārstāvjiem…" at bounding box center [618, 359] width 841 height 91
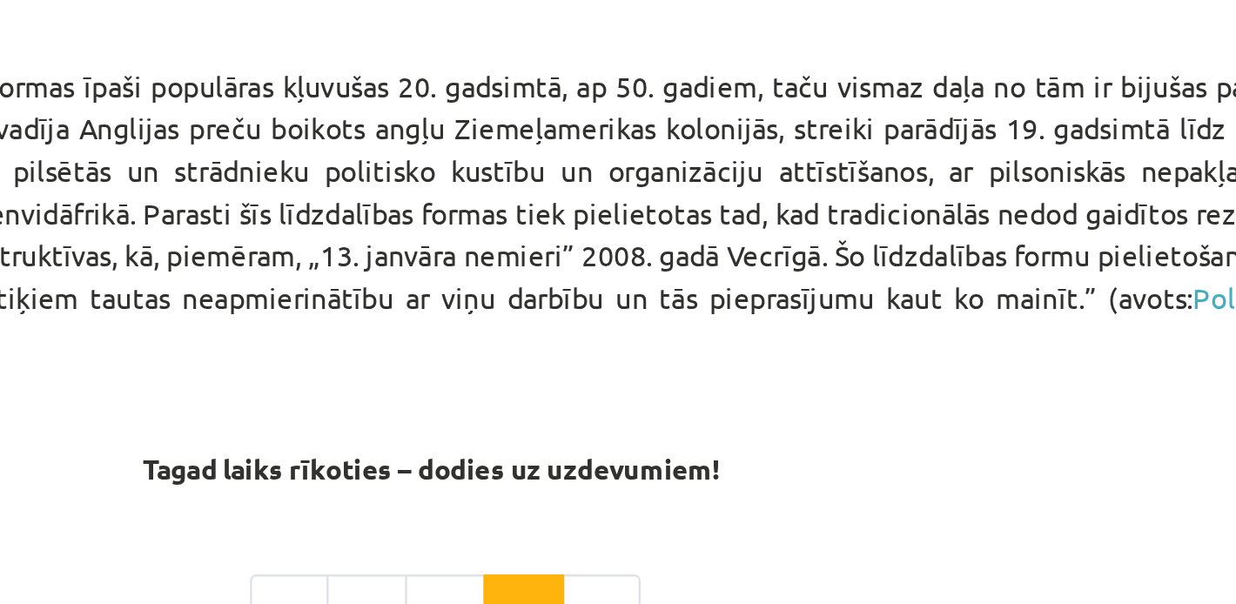
scroll to position [1209, 0]
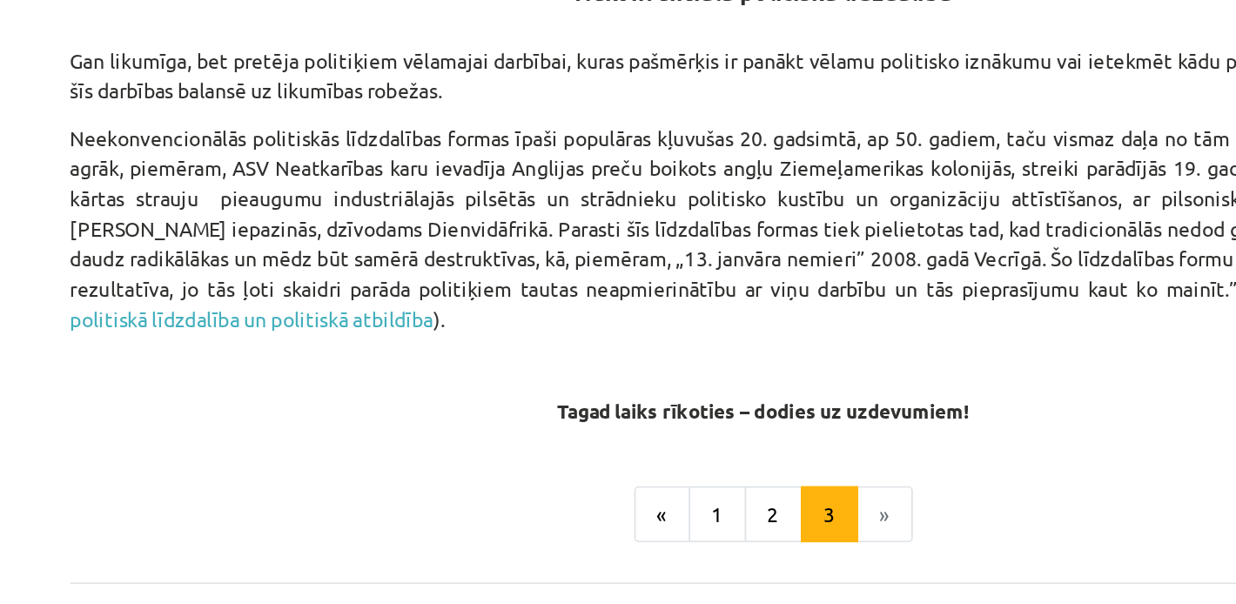
click at [691, 434] on li "»" at bounding box center [692, 428] width 33 height 35
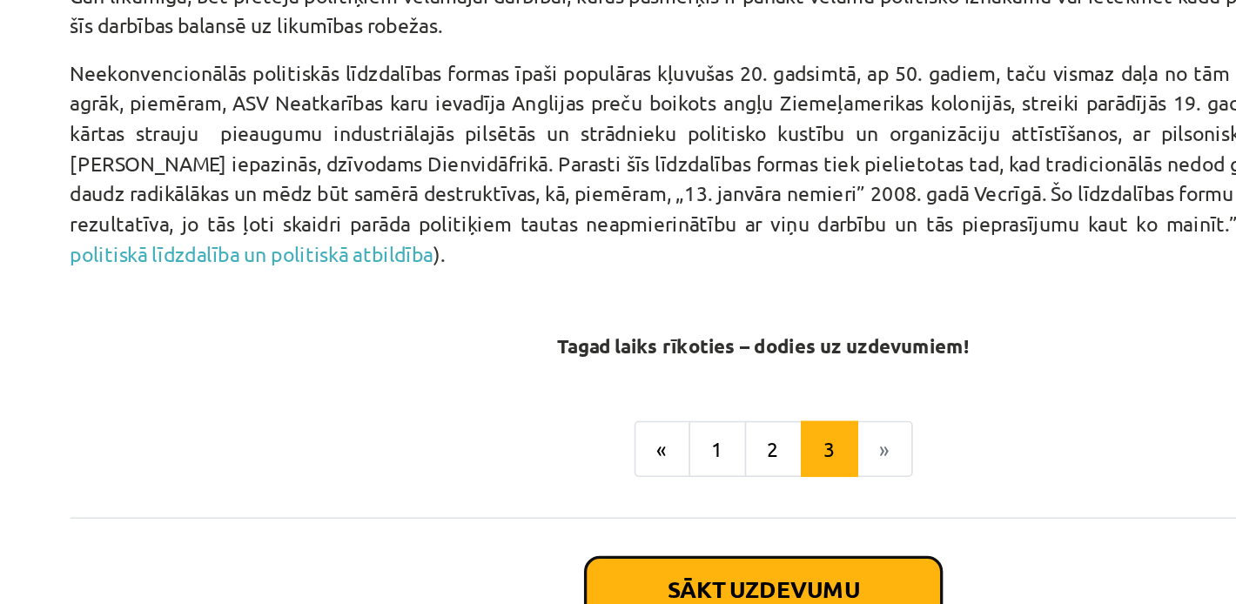
click at [651, 472] on button "Sākt uzdevumu" at bounding box center [618, 473] width 216 height 38
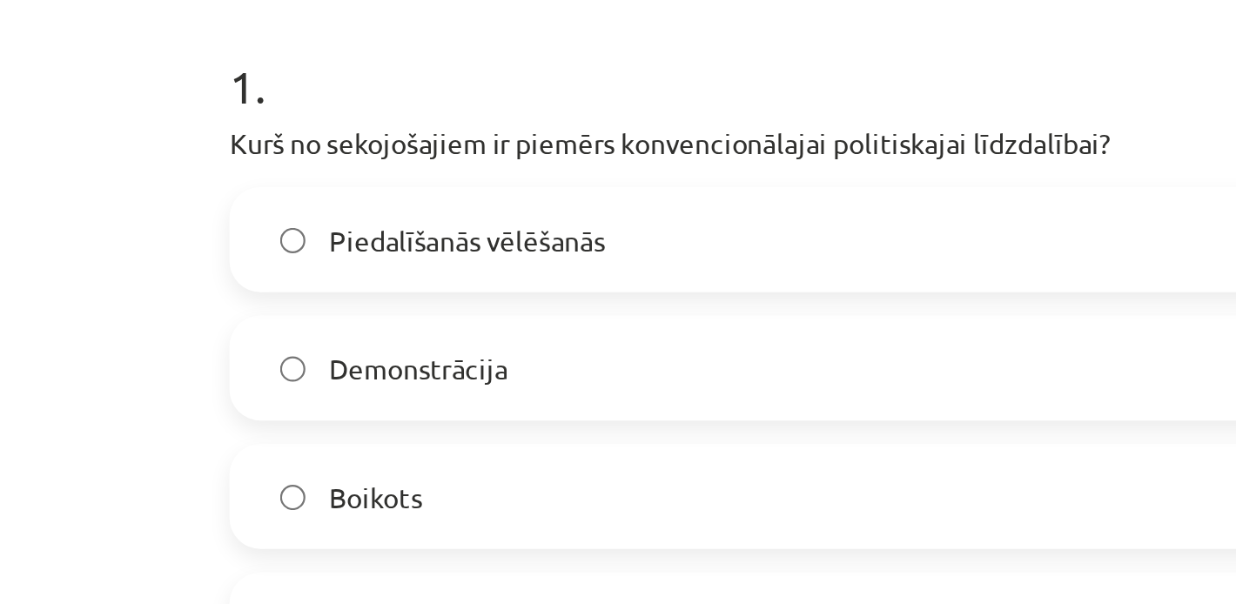
scroll to position [142, 0]
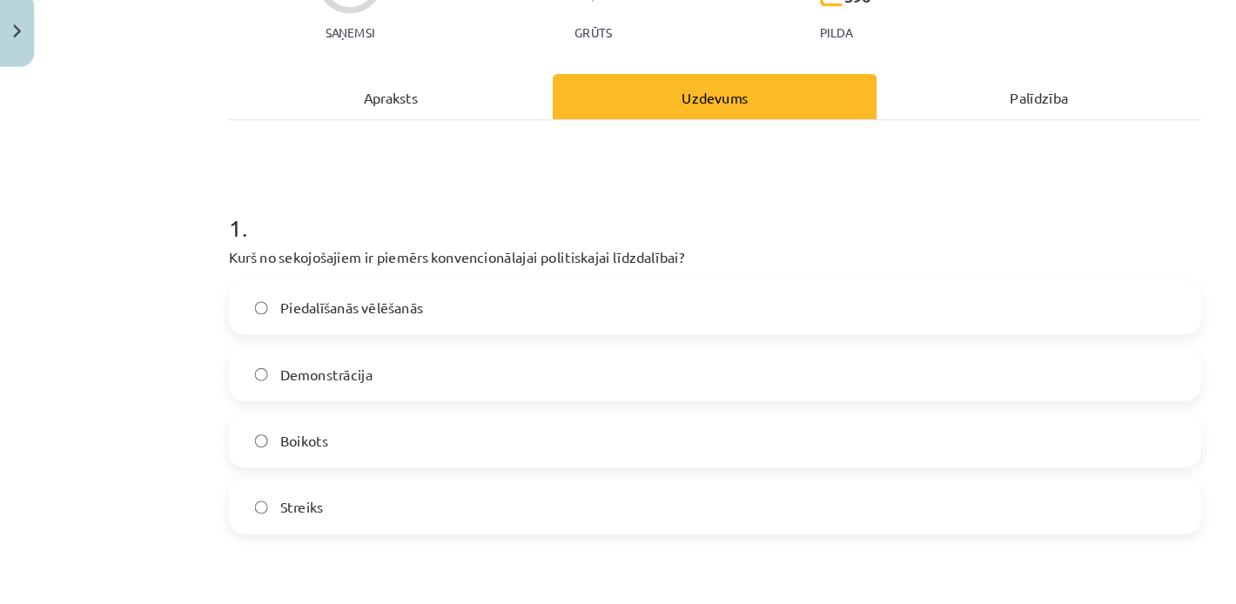
click at [346, 143] on div "Apraksts" at bounding box center [338, 133] width 280 height 39
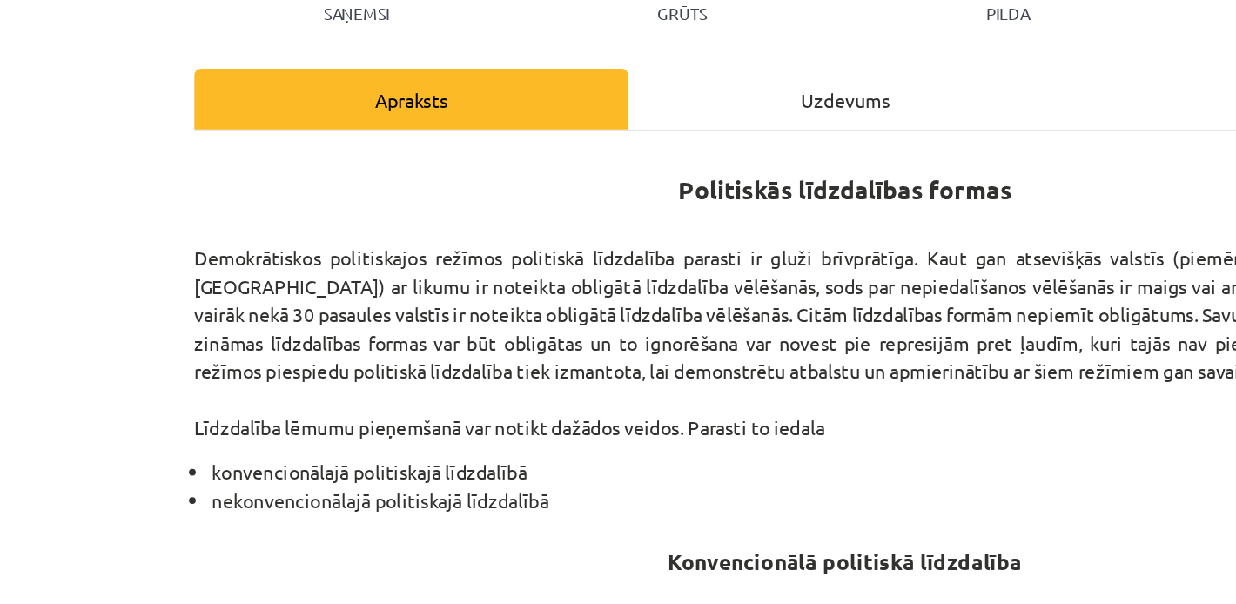
scroll to position [0, 0]
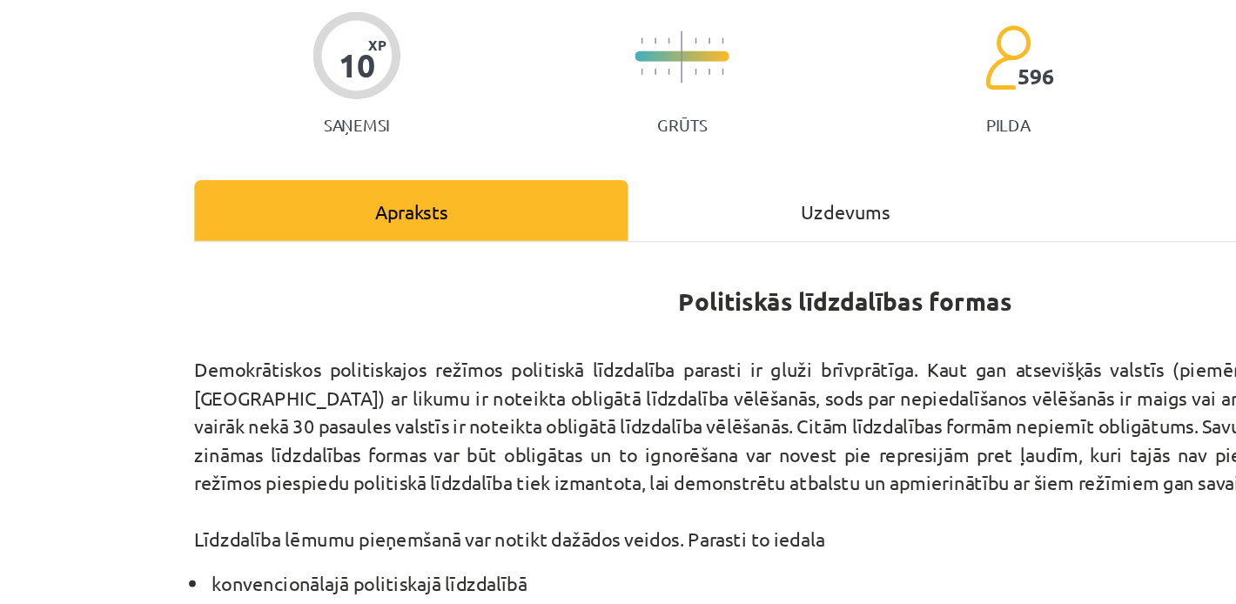
click at [572, 278] on div "Uzdevums" at bounding box center [618, 275] width 280 height 39
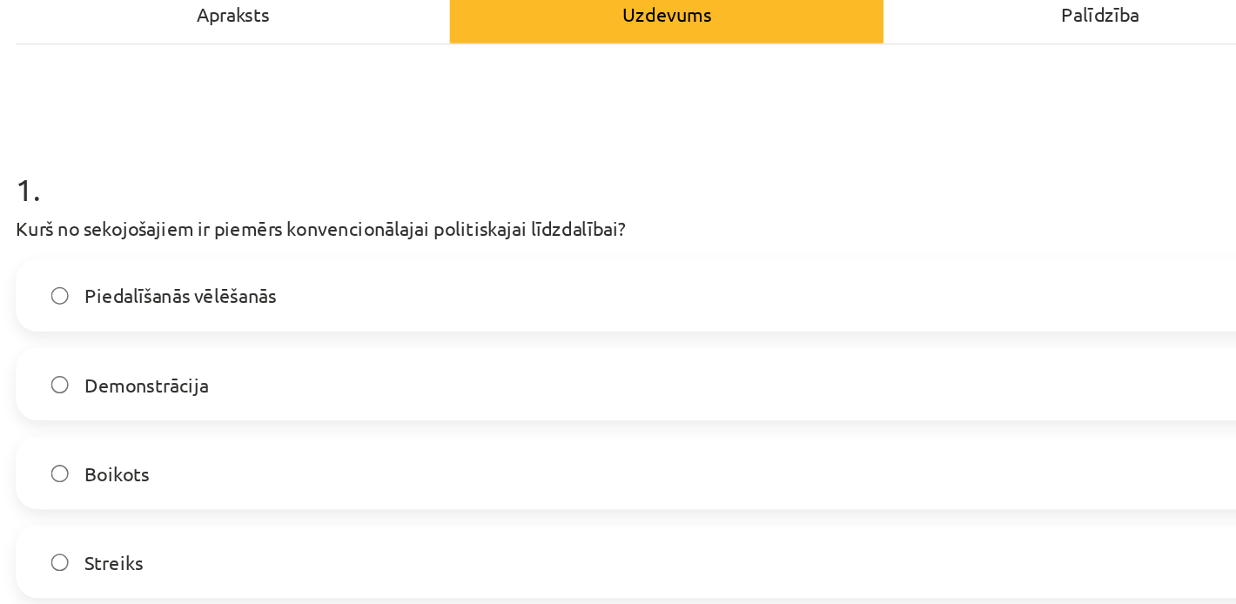
scroll to position [265, 0]
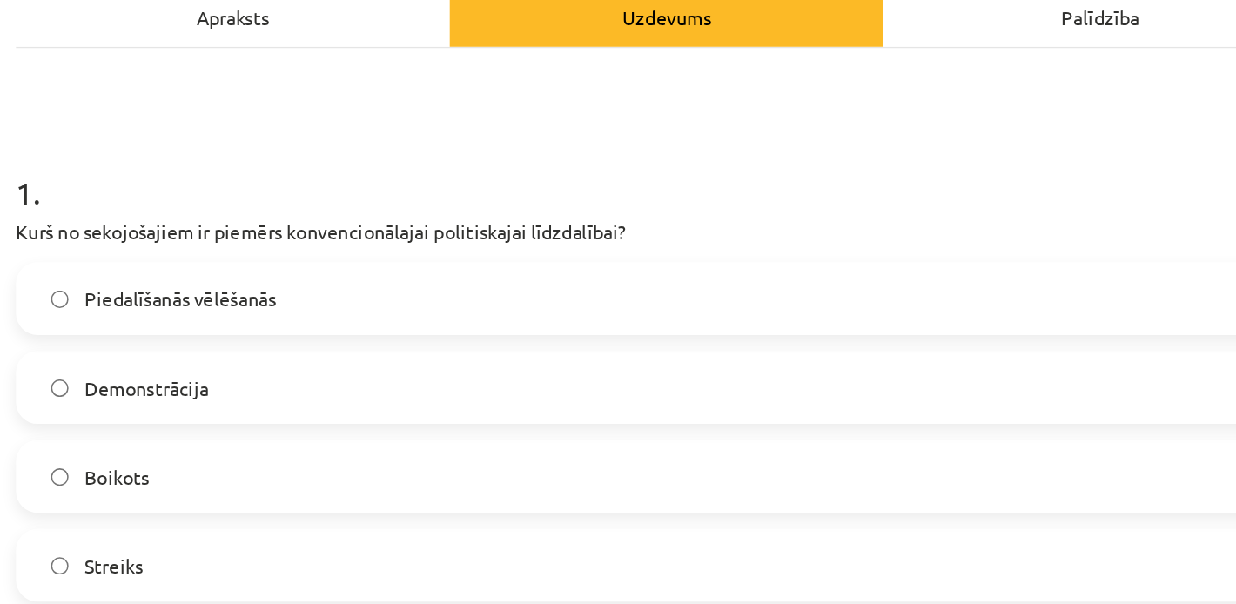
click at [374, 194] on label "Piedalīšanās vēlēšanās" at bounding box center [618, 194] width 838 height 44
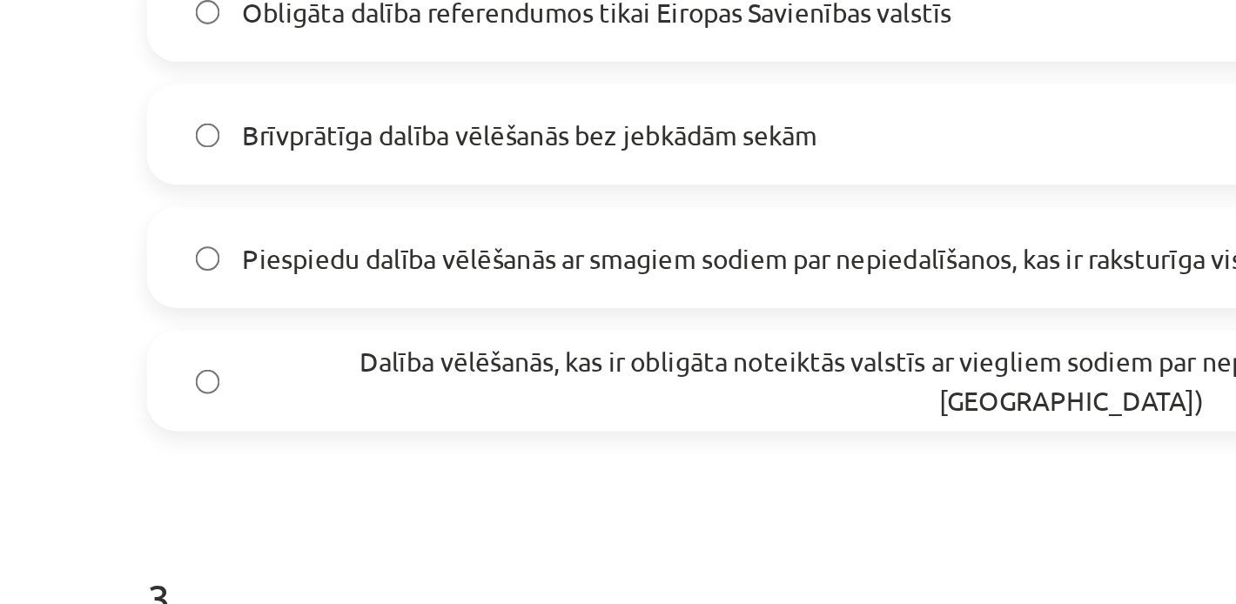
scroll to position [684, 0]
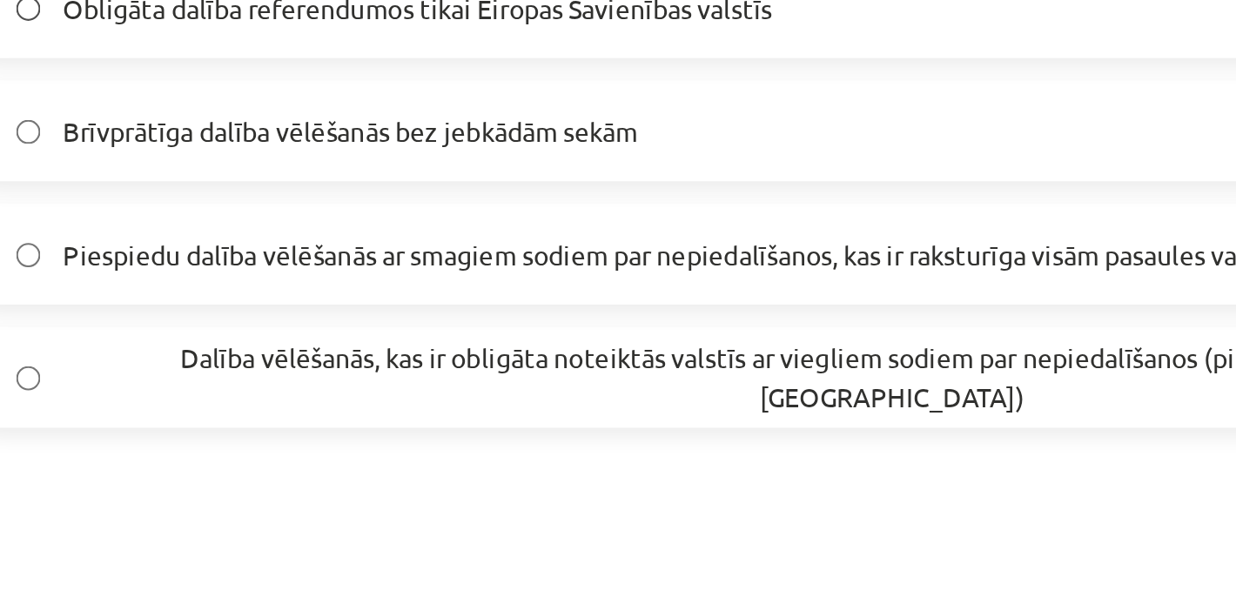
click at [558, 286] on span "Dalība vēlēšanās, kas ir obligāta noteiktās valstīs ar viegliem sodiem par nepi…" at bounding box center [629, 288] width 774 height 37
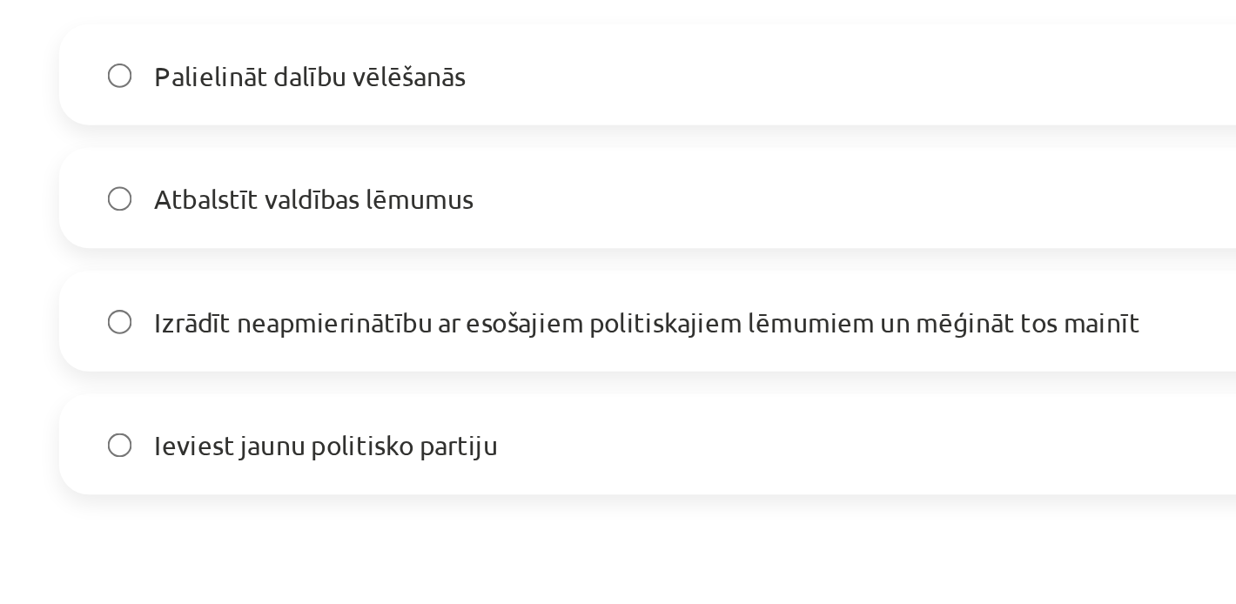
scroll to position [999, 0]
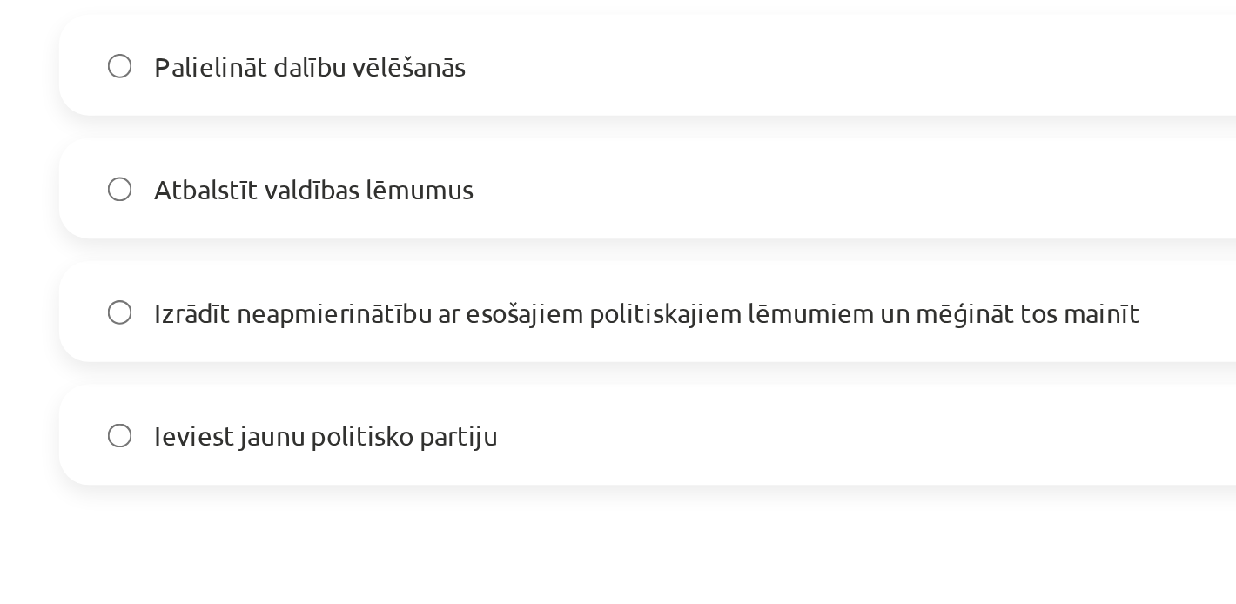
click at [417, 266] on span "Izrādīt neapmierinātību ar esošajiem politiskajiem lēmumiem un mēģināt tos main…" at bounding box center [472, 258] width 460 height 18
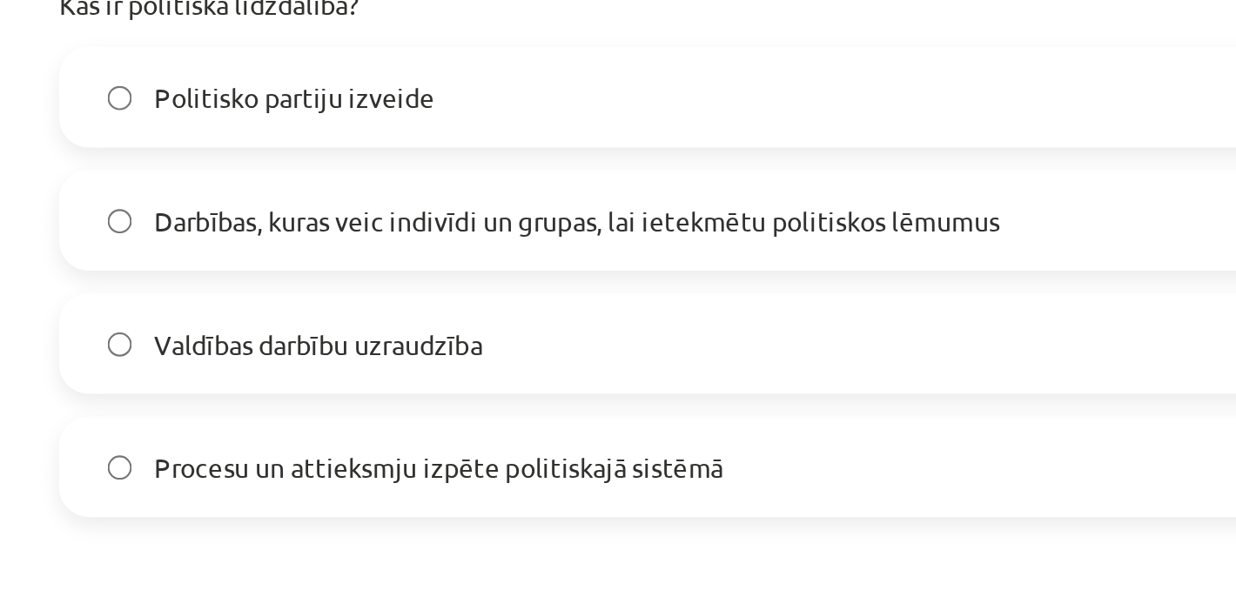
scroll to position [1329, 0]
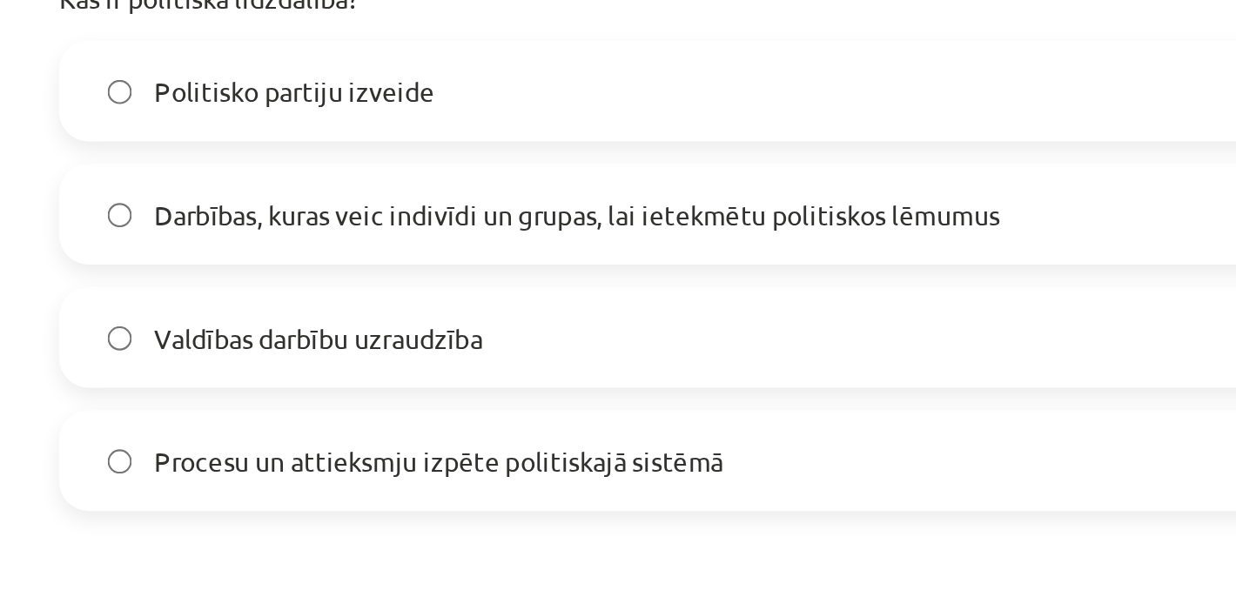
click at [402, 216] on span "Darbības, kuras veic indivīdi un grupas, lai ietekmētu politiskos lēmumus" at bounding box center [439, 213] width 394 height 18
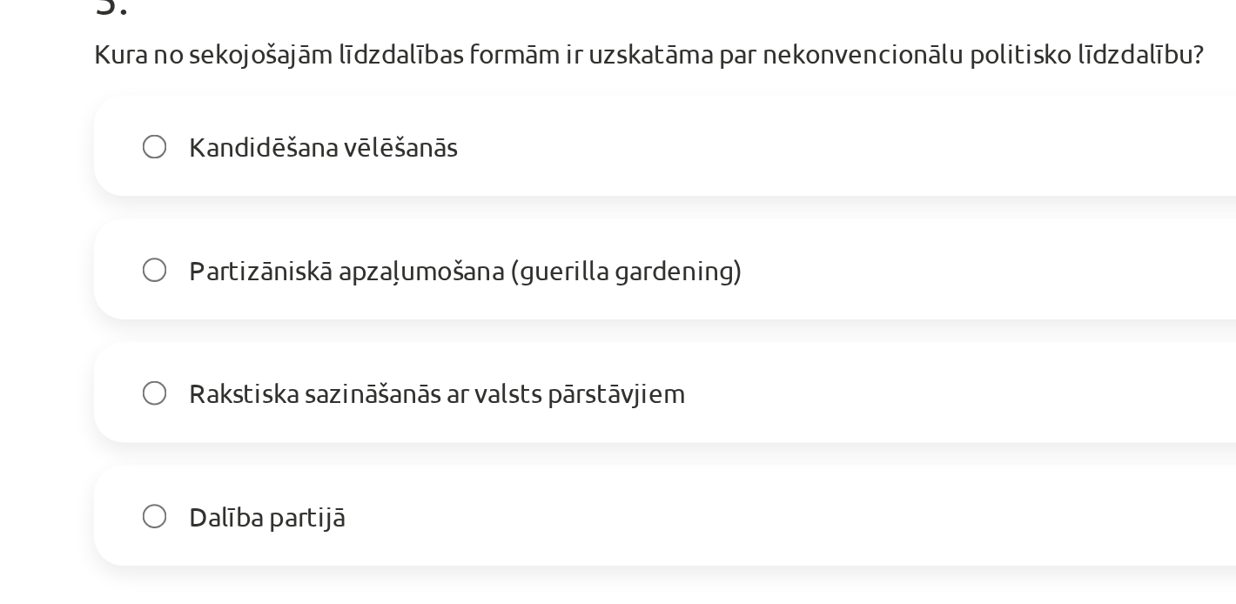
scroll to position [1604, 0]
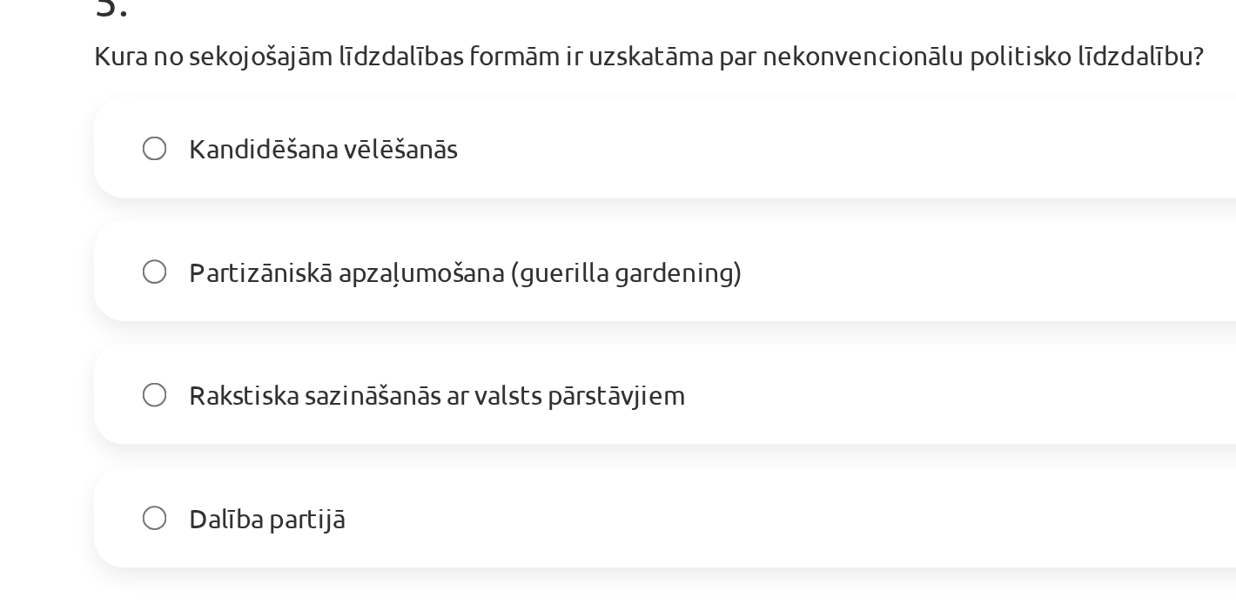
click at [417, 285] on span "Partizāniskā apzaļumošana (guerilla gardening)" at bounding box center [371, 281] width 259 height 18
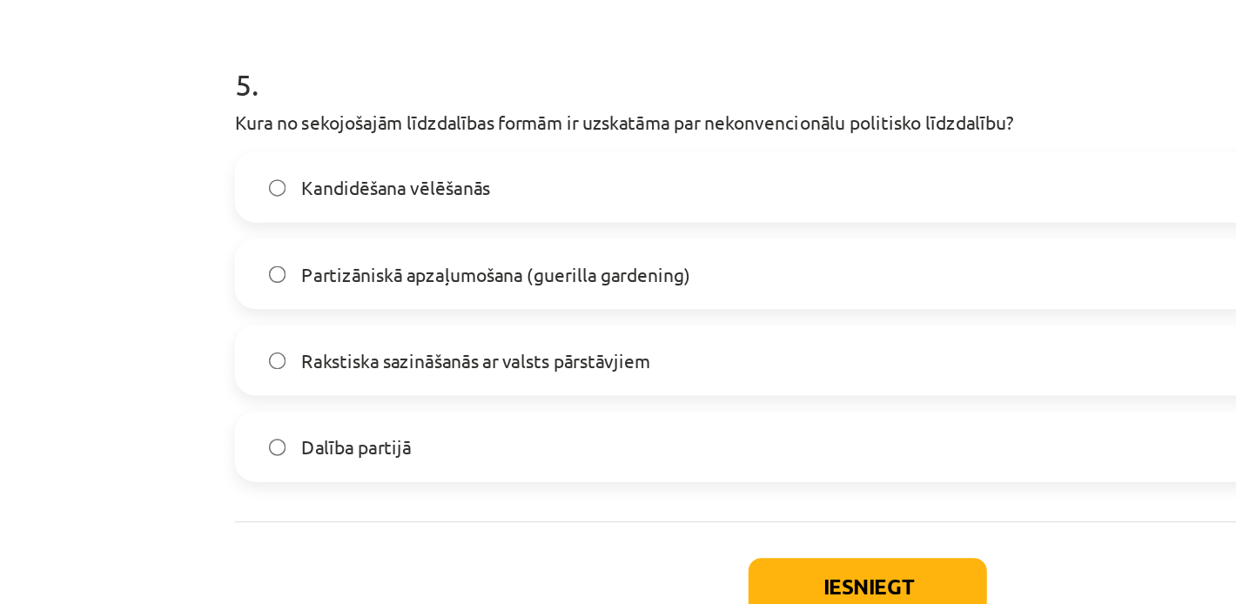
scroll to position [1607, 0]
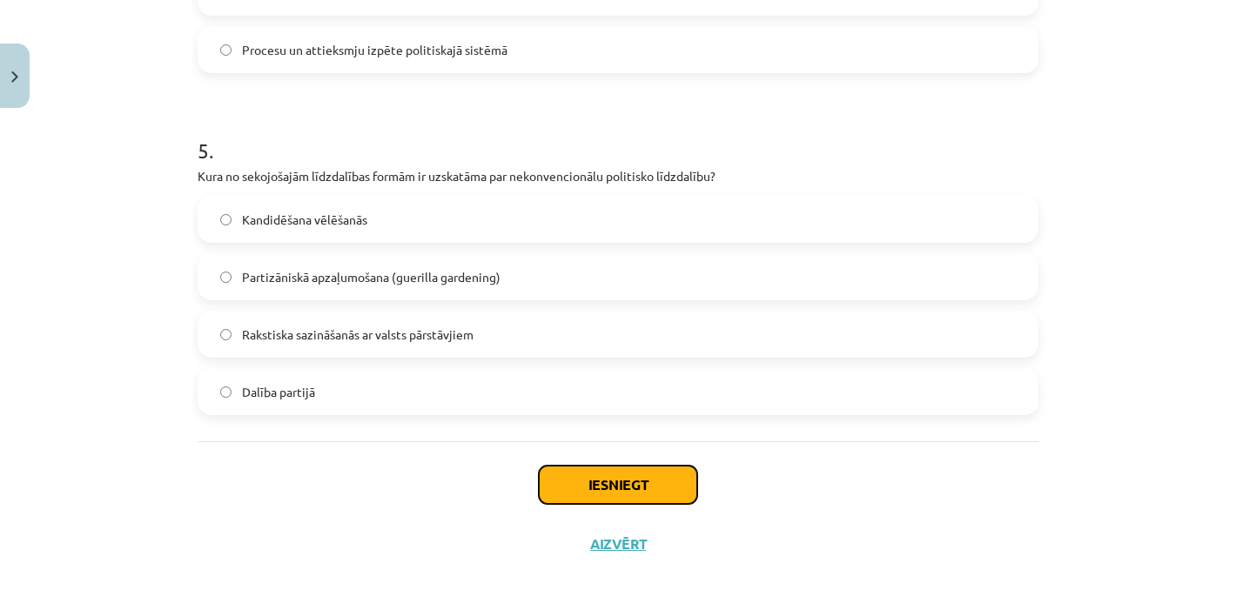
click at [649, 495] on button "Iesniegt" at bounding box center [618, 485] width 158 height 38
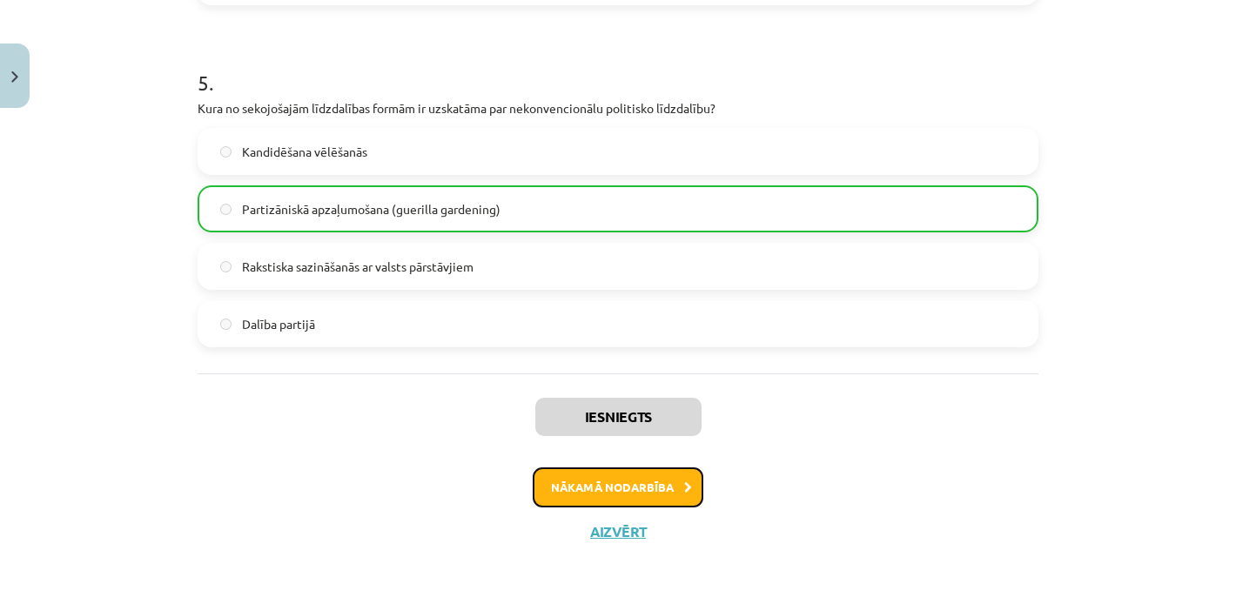
click at [594, 490] on button "Nākamā nodarbība" at bounding box center [618, 488] width 171 height 40
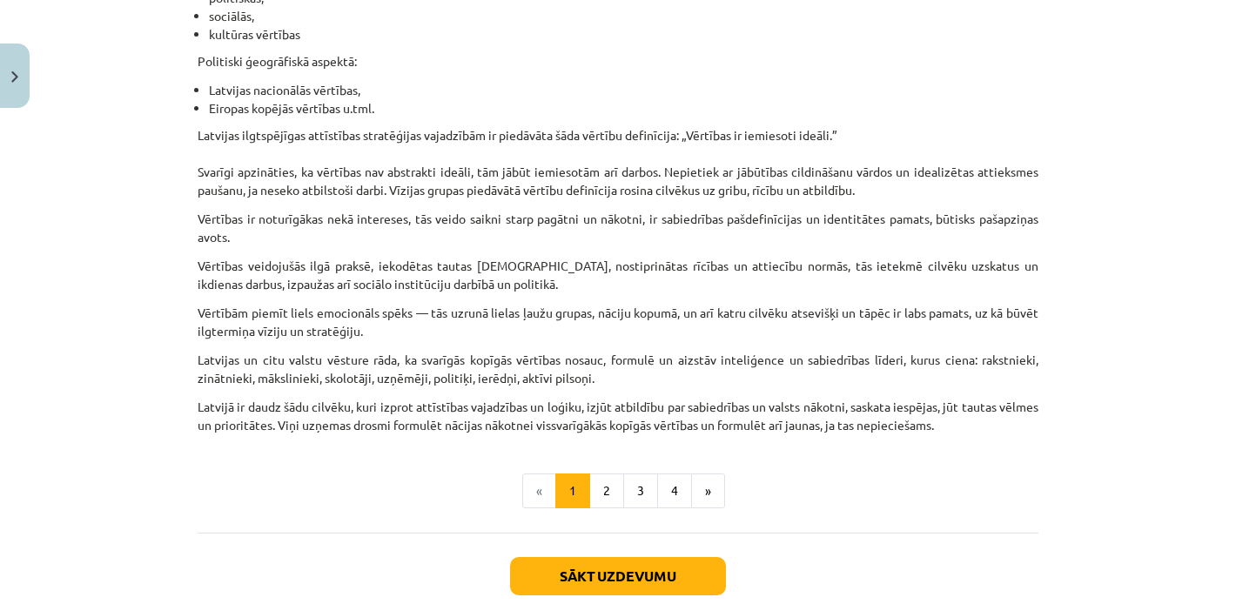
scroll to position [1101, 0]
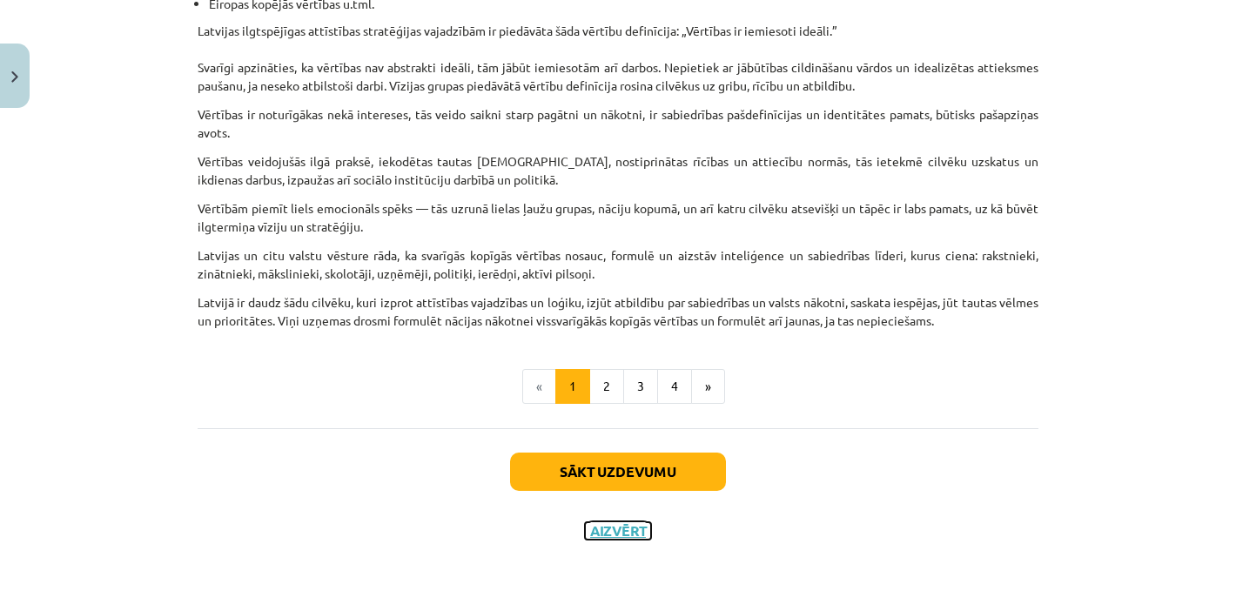
click at [614, 528] on button "Aizvērt" at bounding box center [618, 530] width 66 height 17
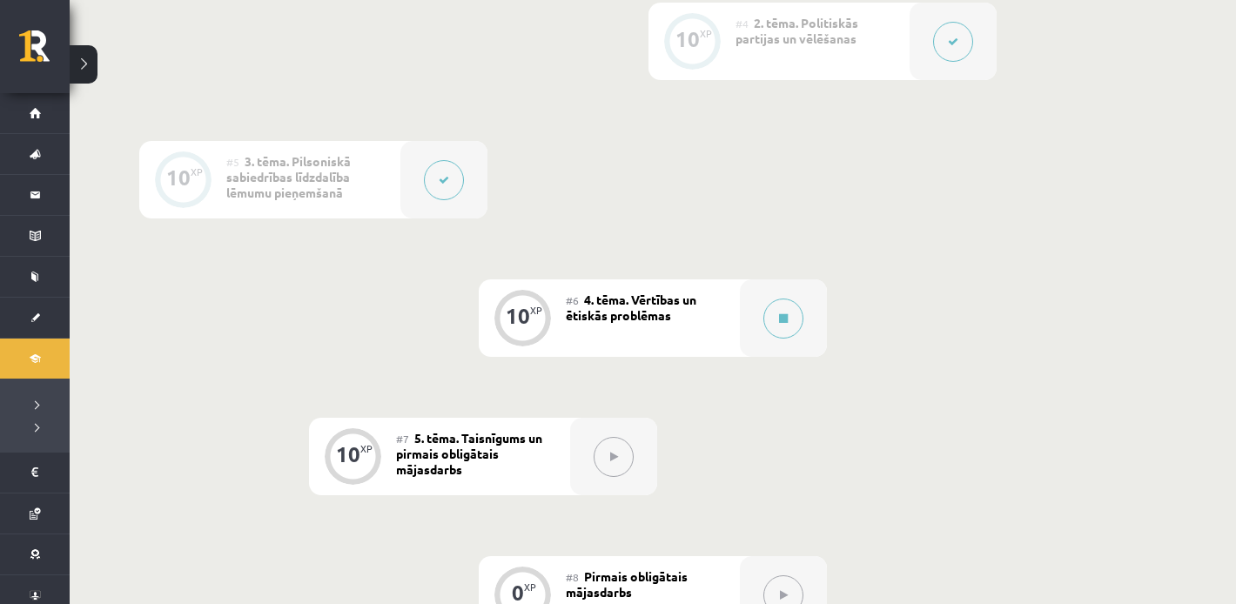
scroll to position [883, 0]
click at [646, 452] on div at bounding box center [613, 455] width 87 height 77
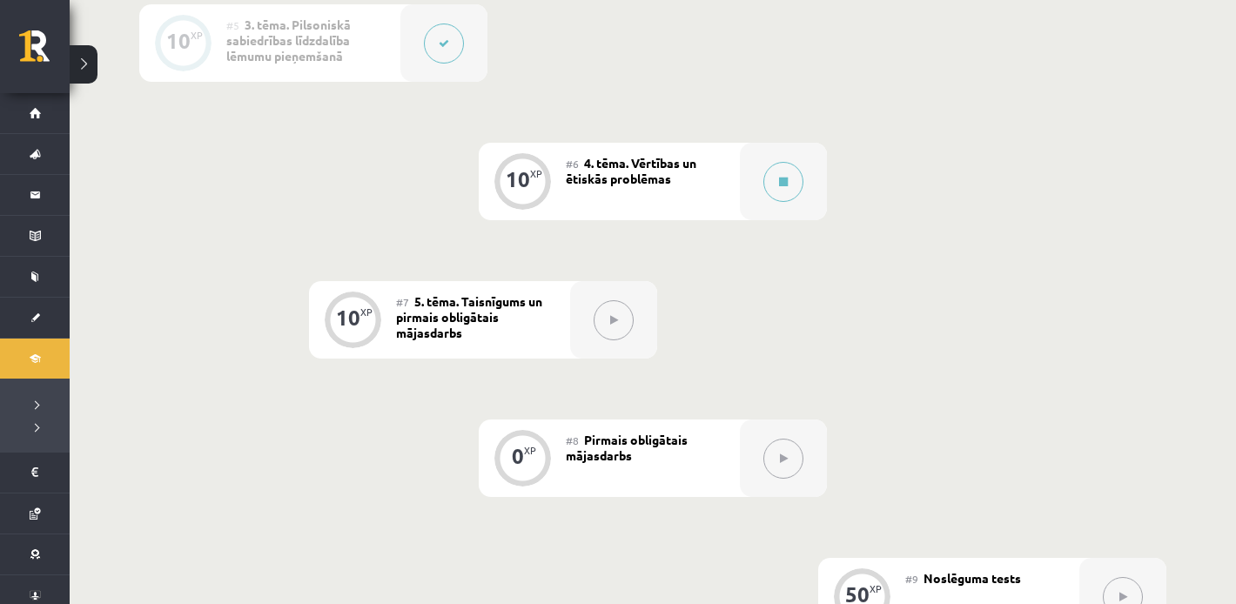
scroll to position [1022, 0]
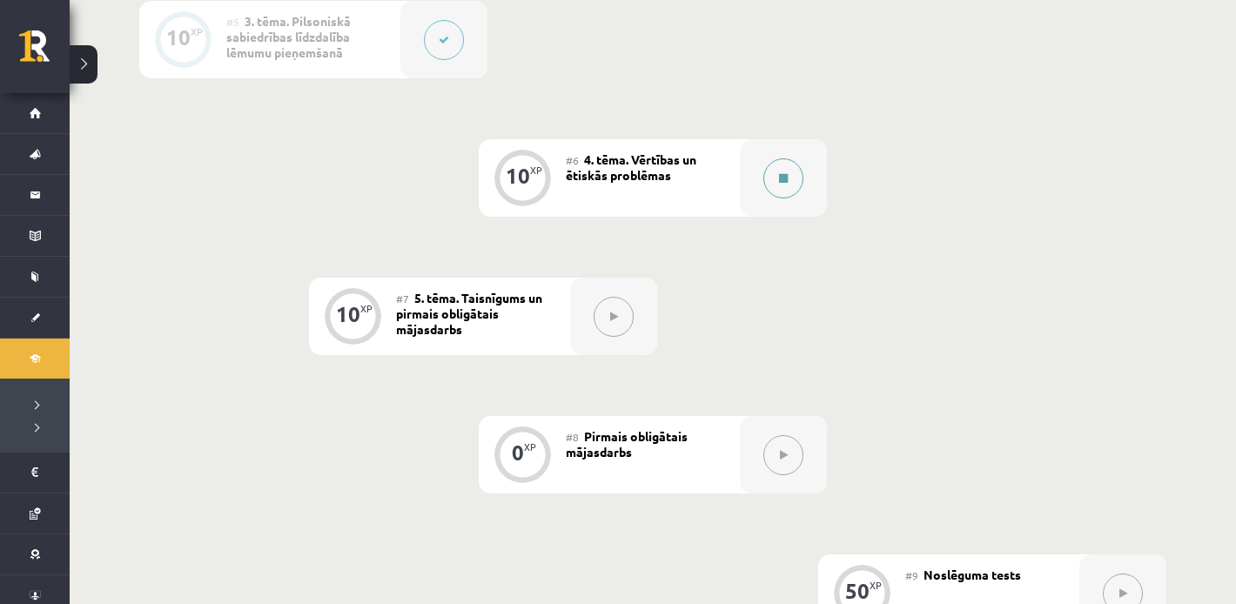
click at [788, 170] on button at bounding box center [784, 178] width 40 height 40
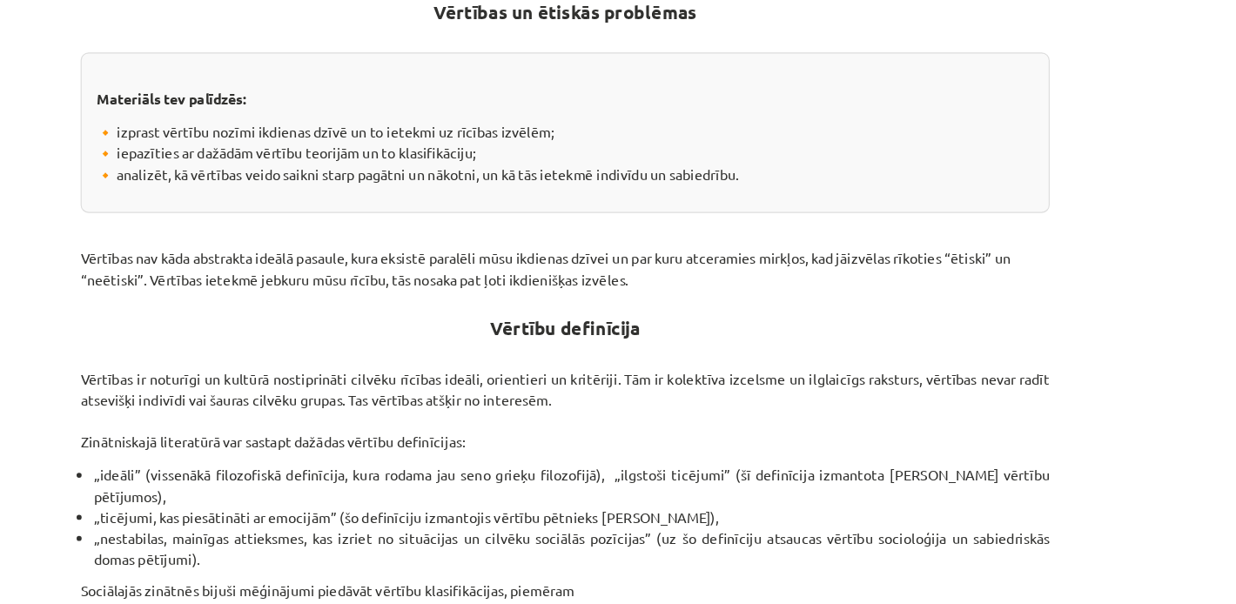
scroll to position [1101, 0]
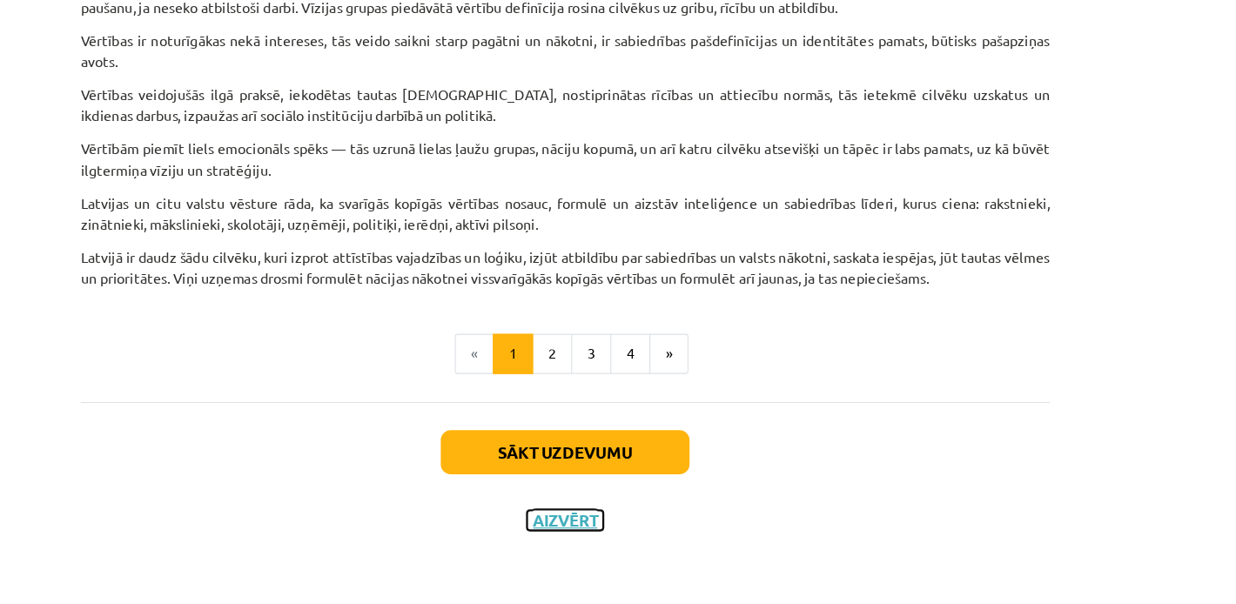
click at [620, 537] on button "Aizvērt" at bounding box center [618, 530] width 66 height 17
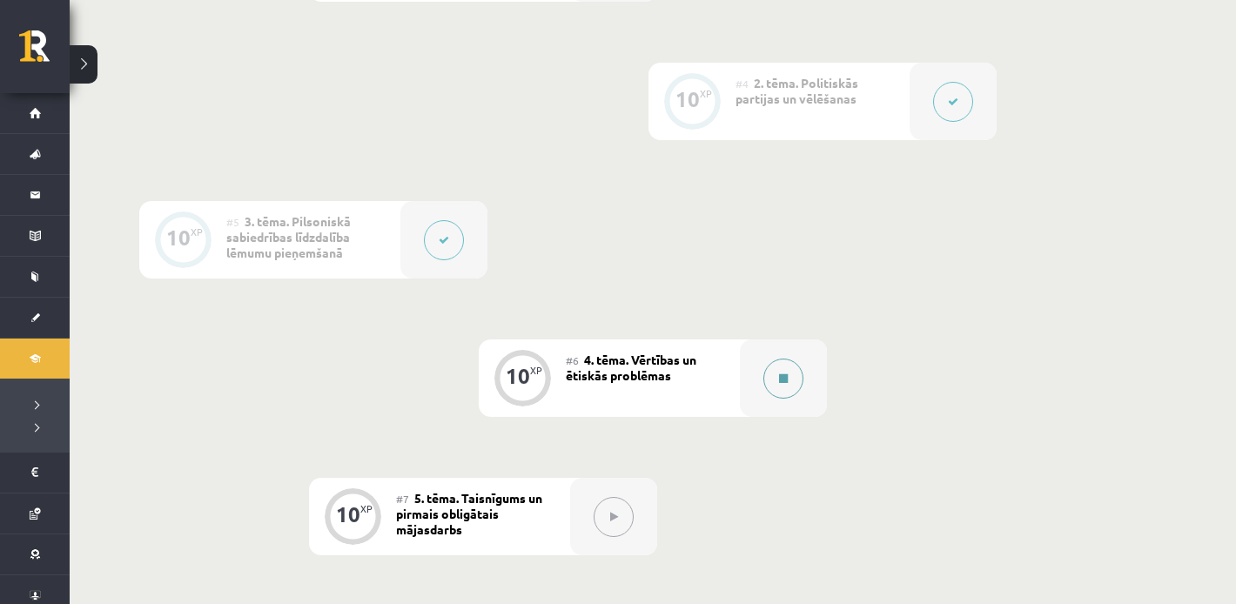
scroll to position [777, 0]
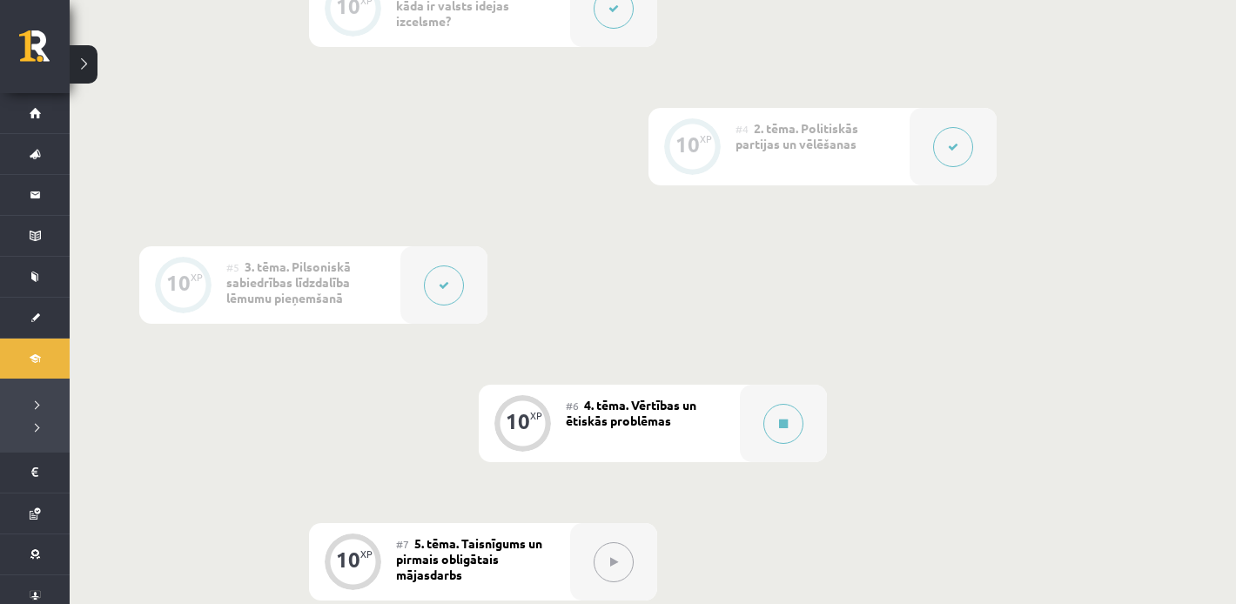
click at [450, 279] on button at bounding box center [444, 286] width 40 height 40
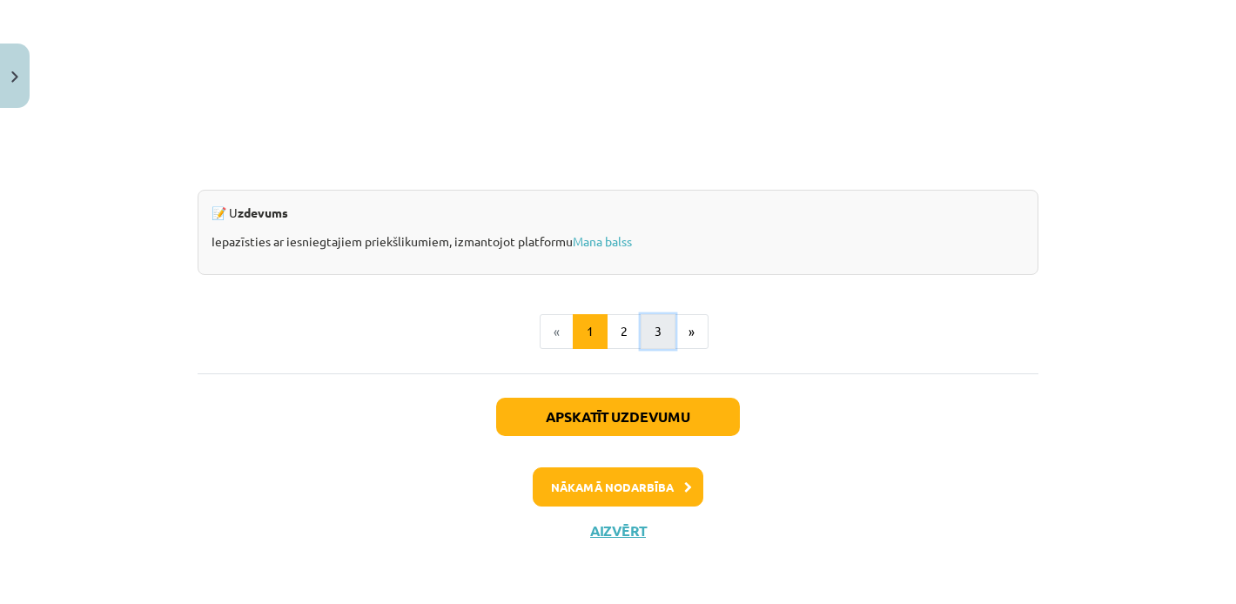
click at [666, 327] on button "3" at bounding box center [658, 331] width 35 height 35
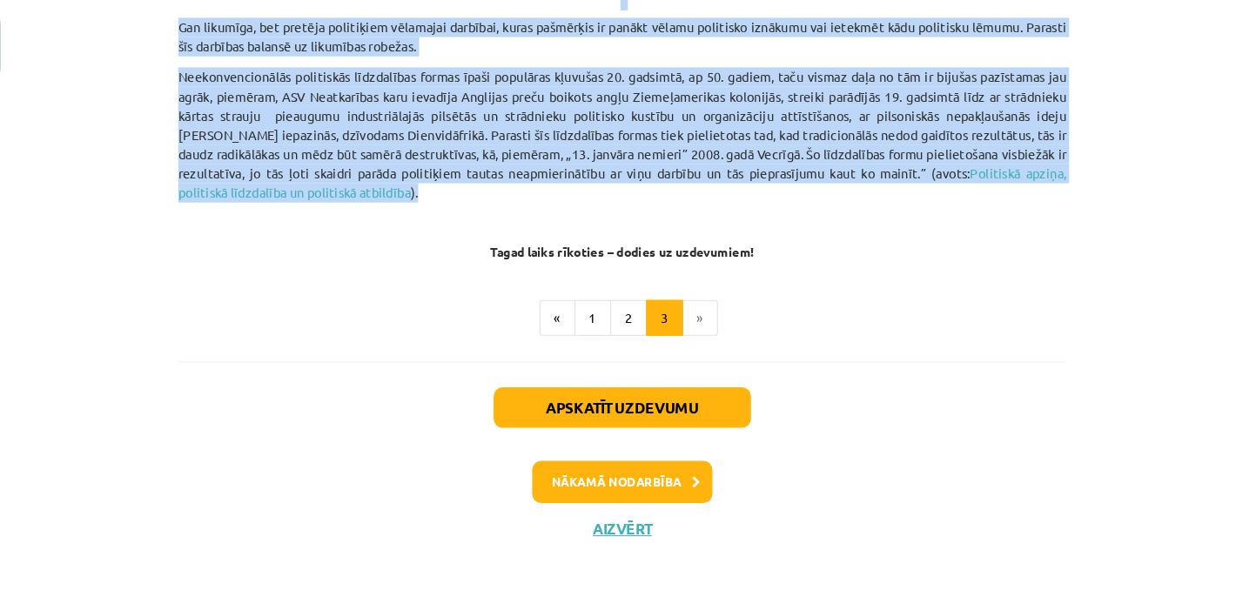
drag, startPoint x: 504, startPoint y: 198, endPoint x: 768, endPoint y: 217, distance: 264.5
copy div "Loremipsum dolorsitame consec Adipiscingeli seddoeiusmod tempori utlaboree dolo…"
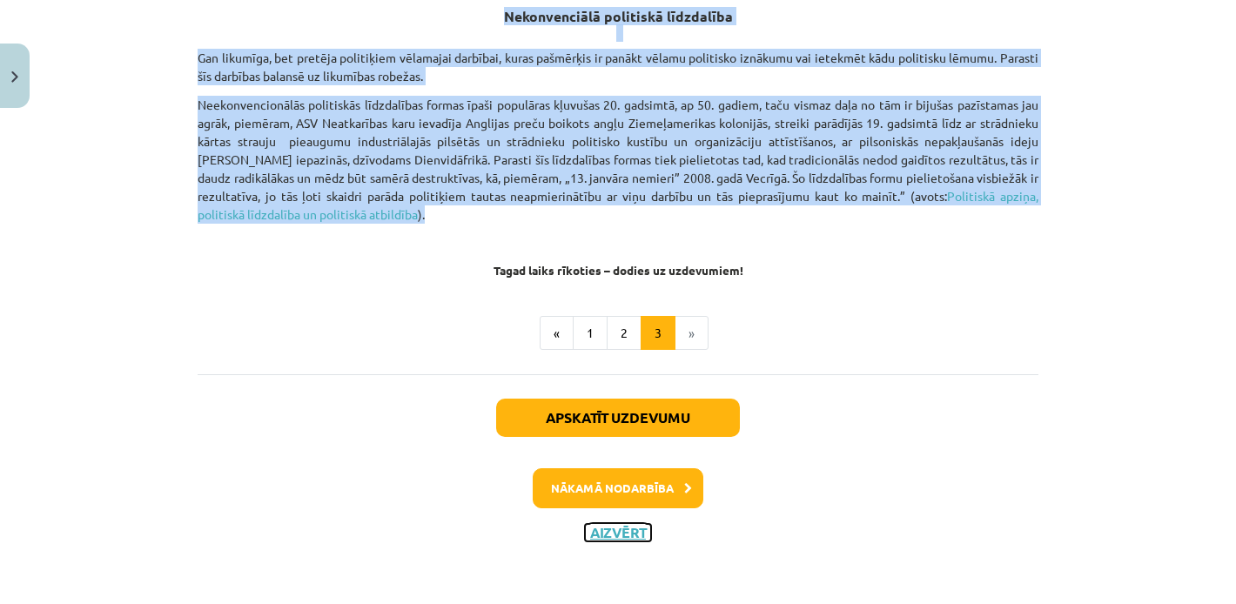
click at [617, 536] on button "Aizvērt" at bounding box center [618, 532] width 66 height 17
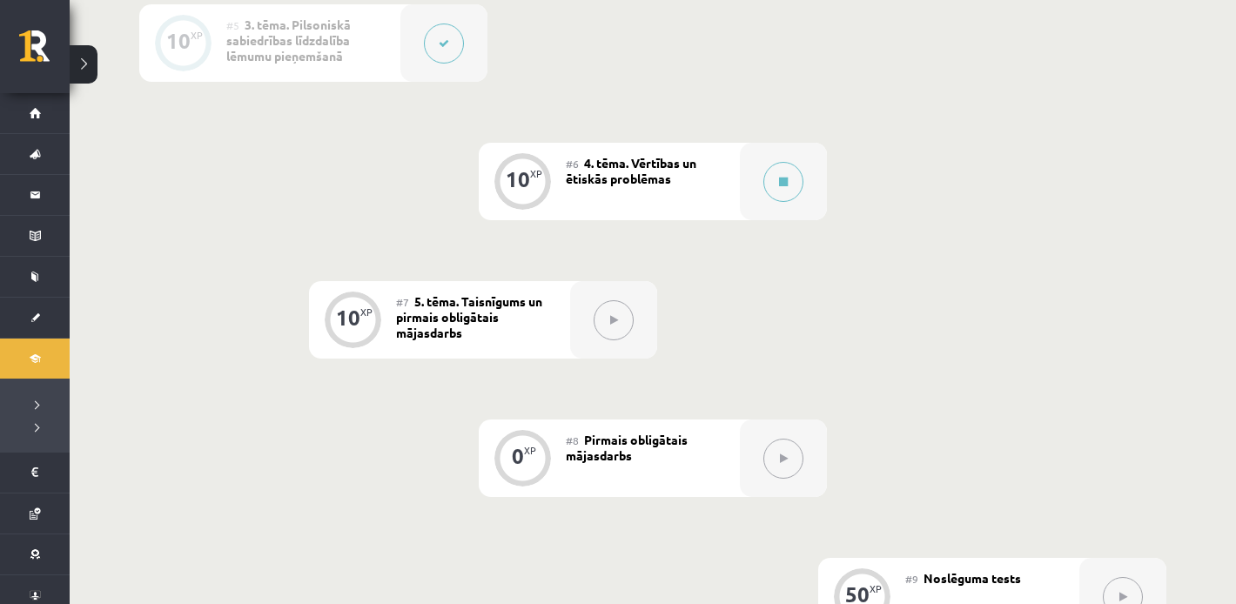
scroll to position [1012, 0]
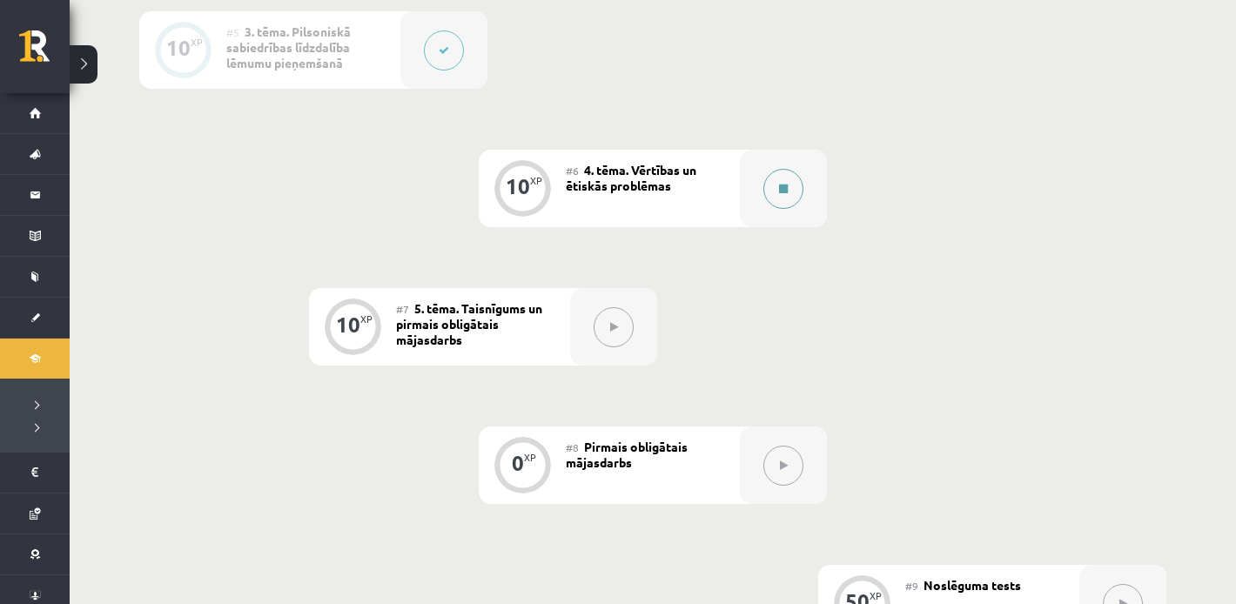
click at [791, 176] on button at bounding box center [784, 189] width 40 height 40
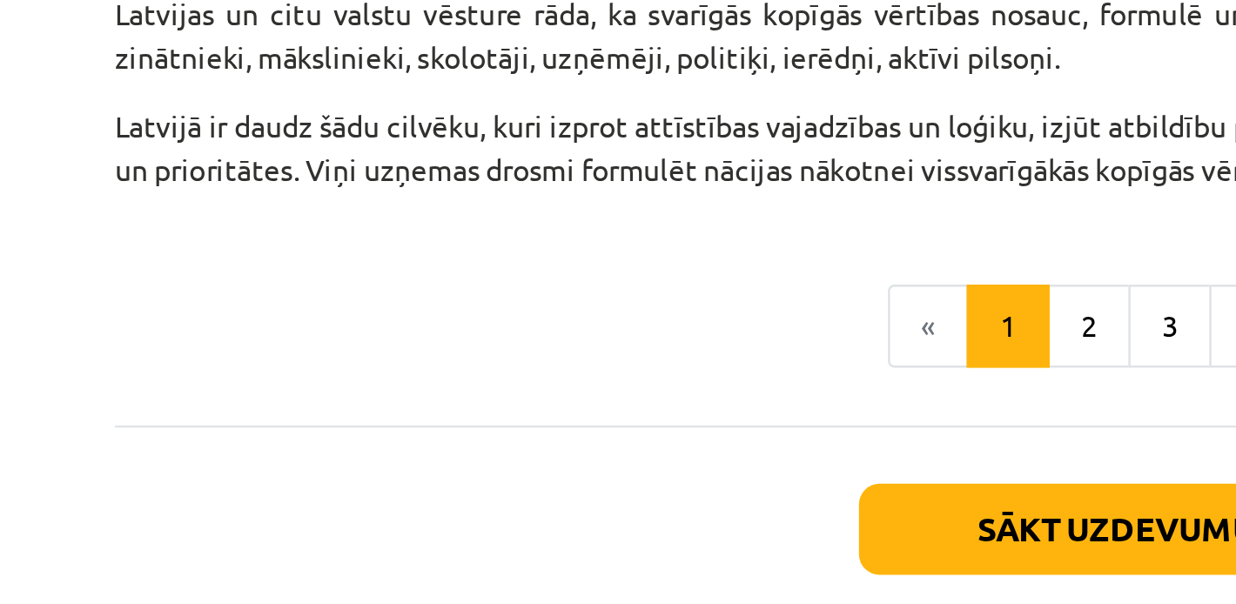
scroll to position [1101, 0]
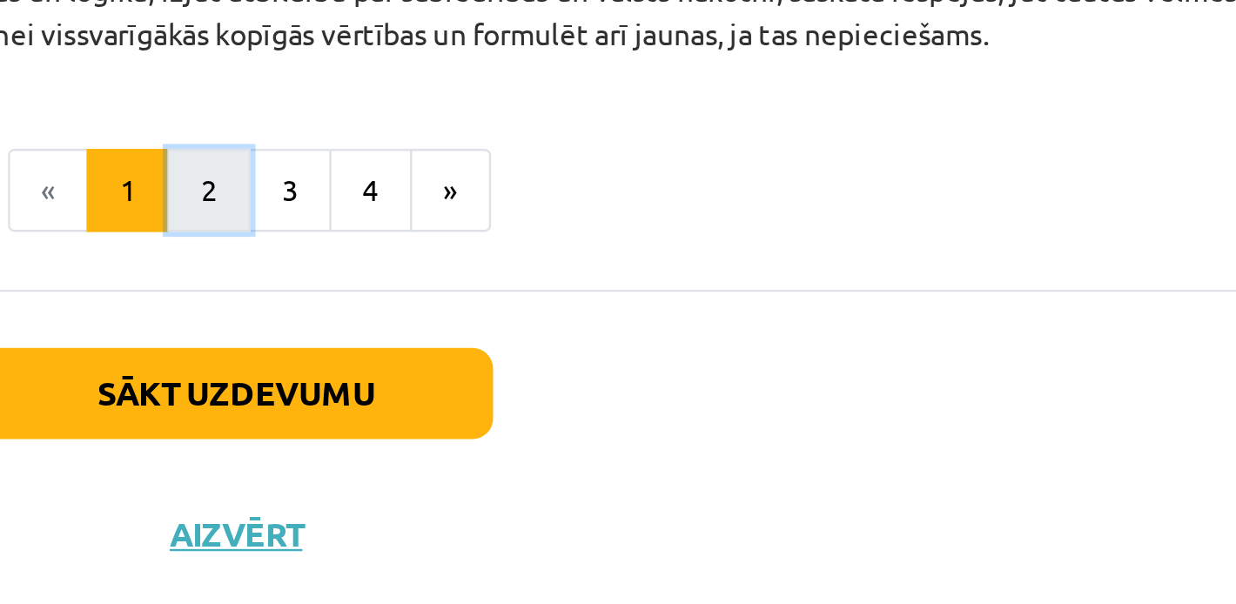
click at [615, 390] on button "2" at bounding box center [606, 386] width 35 height 35
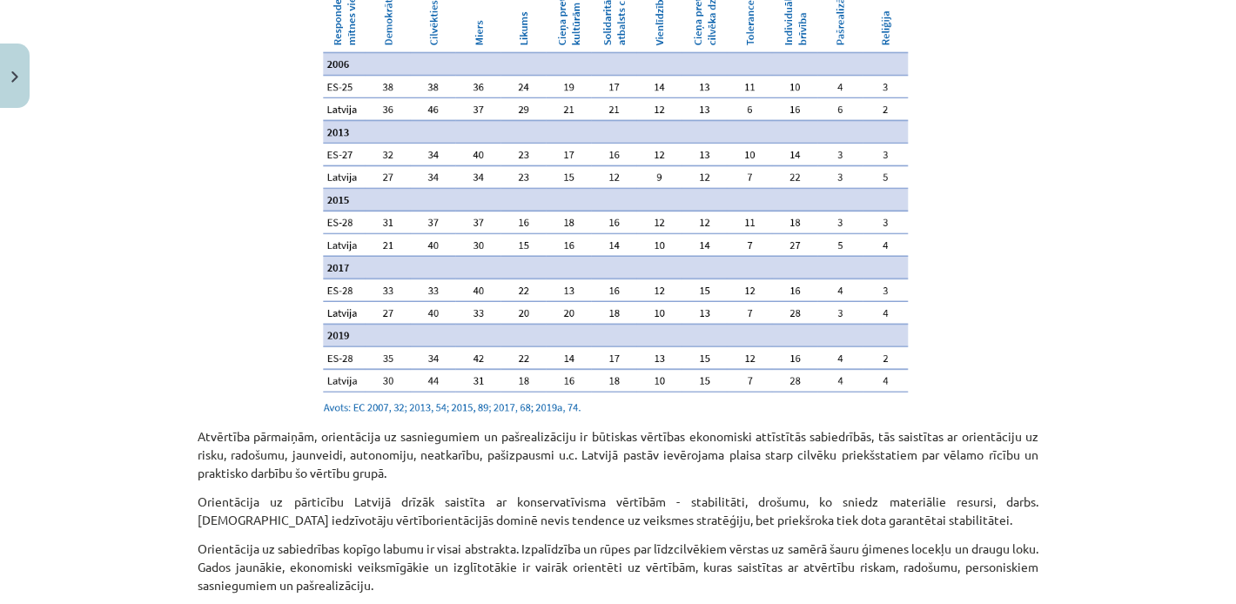
scroll to position [1893, 0]
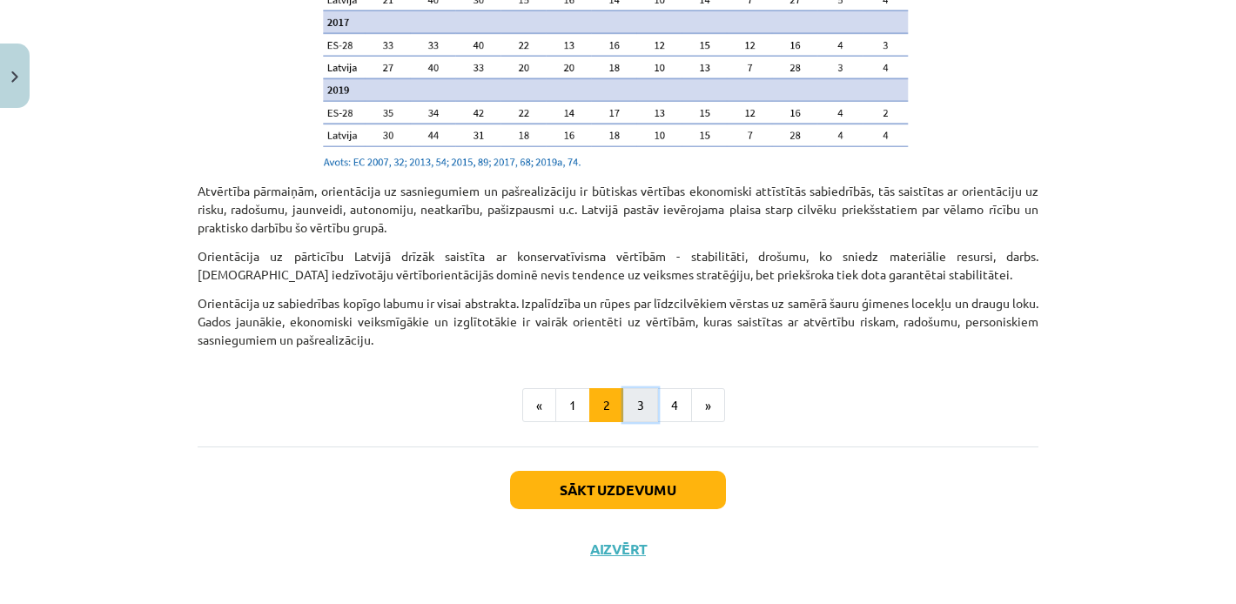
click at [637, 388] on button "3" at bounding box center [640, 405] width 35 height 35
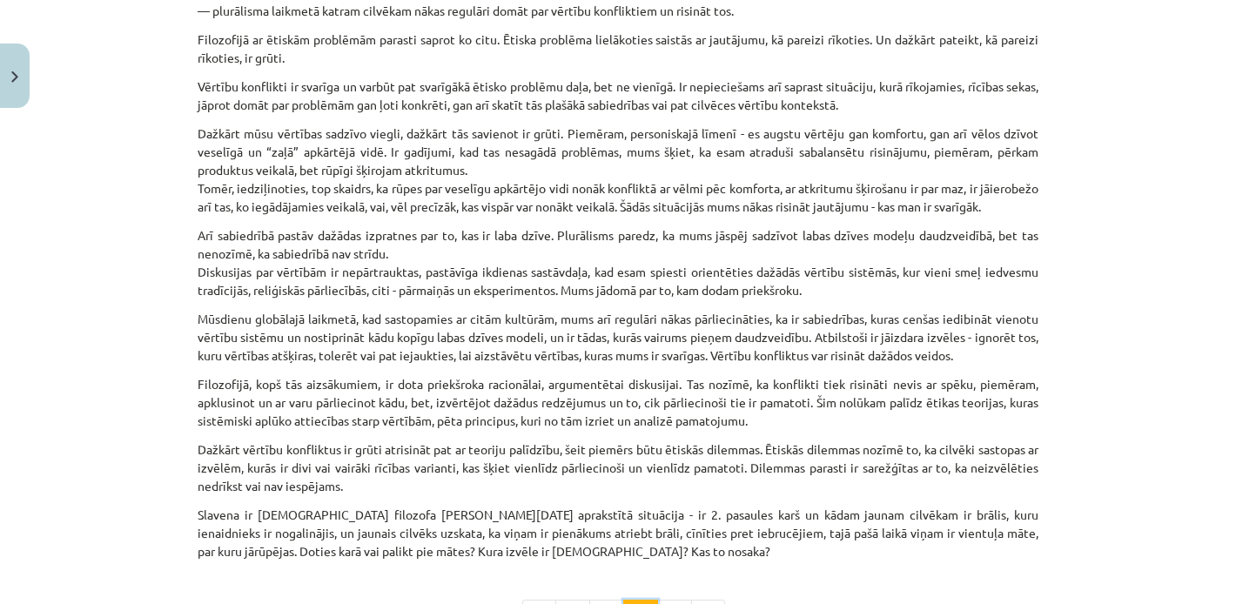
scroll to position [653, 0]
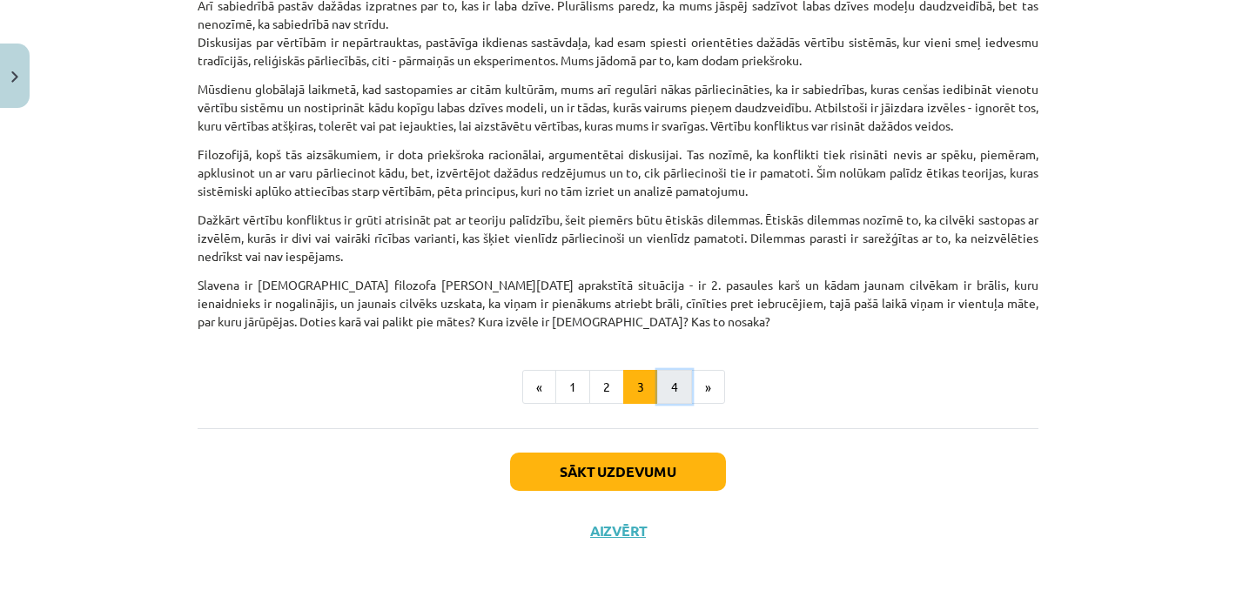
click at [676, 386] on button "4" at bounding box center [674, 387] width 35 height 35
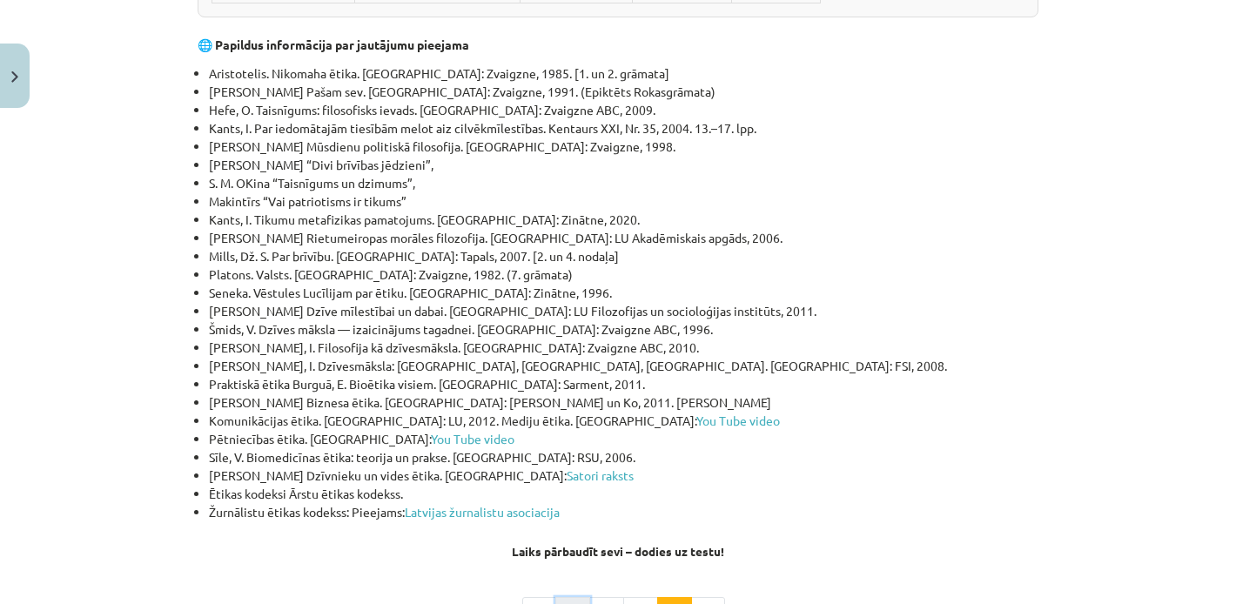
click at [569, 597] on button "1" at bounding box center [572, 614] width 35 height 35
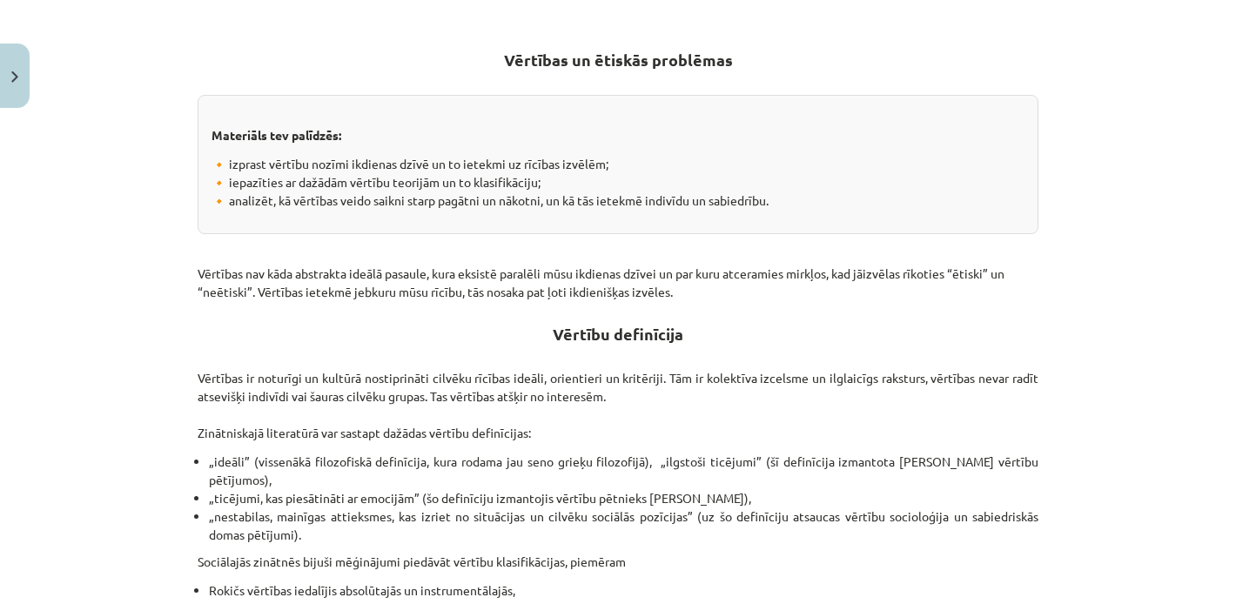
scroll to position [1101, 0]
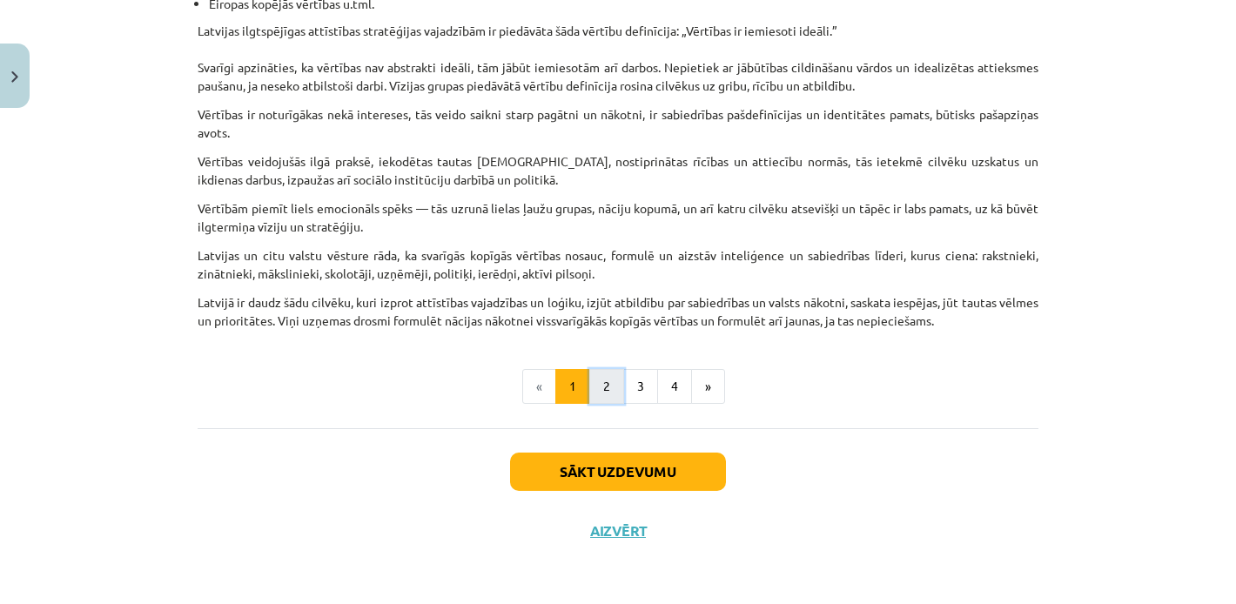
click at [599, 393] on button "2" at bounding box center [606, 386] width 35 height 35
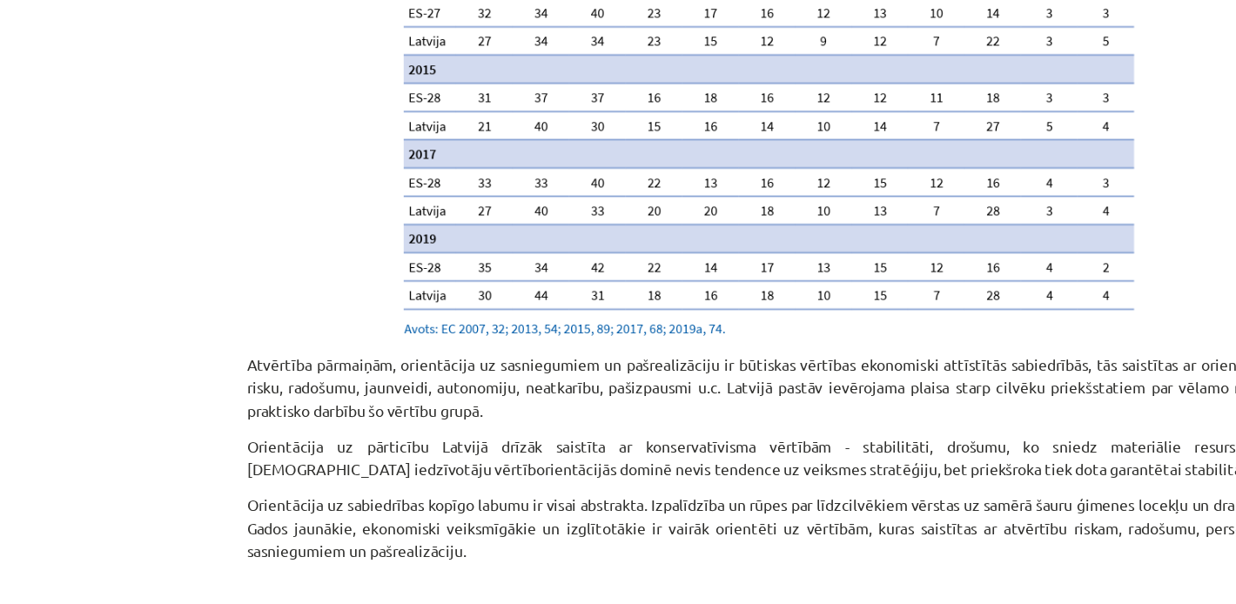
scroll to position [1893, 0]
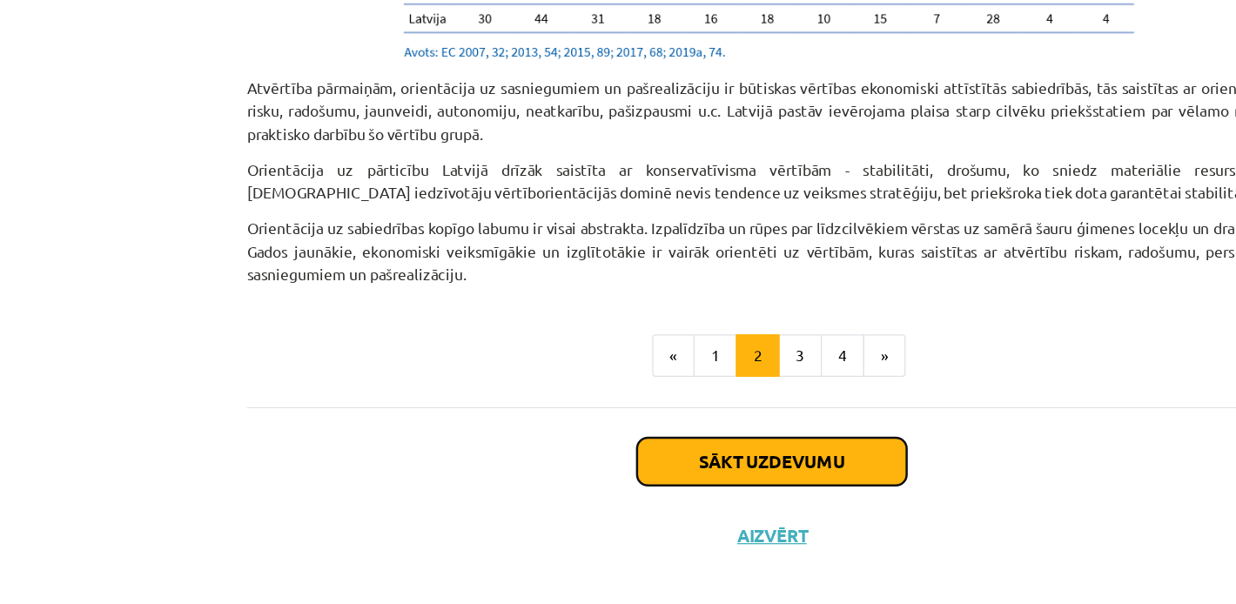
click at [596, 471] on button "Sākt uzdevumu" at bounding box center [618, 490] width 216 height 38
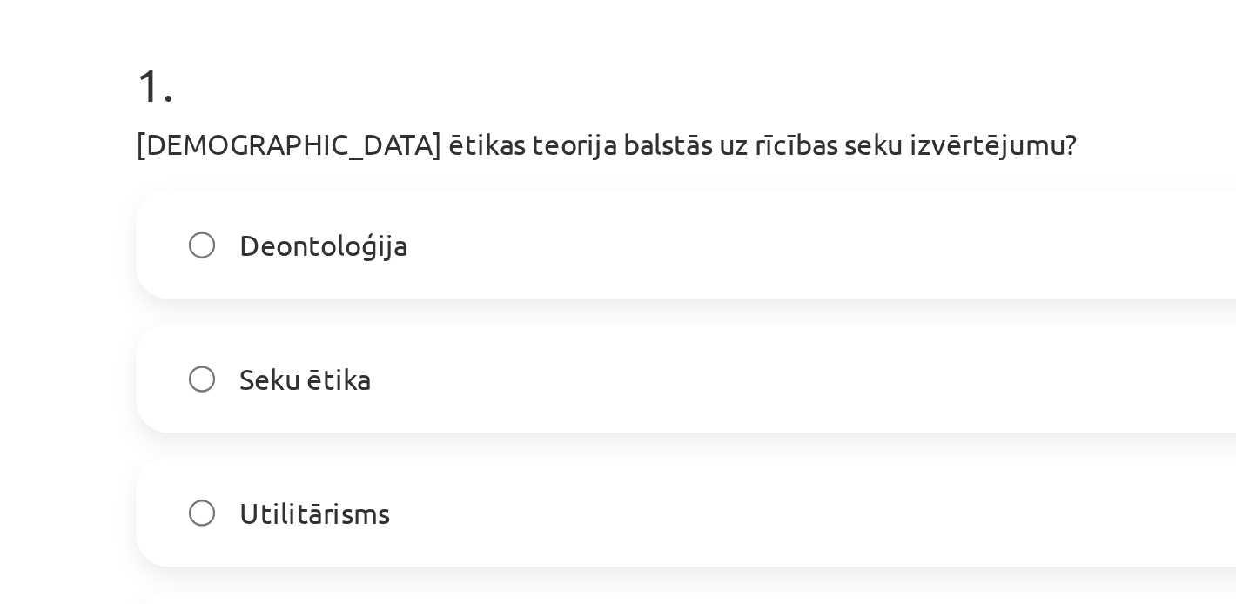
scroll to position [253, 0]
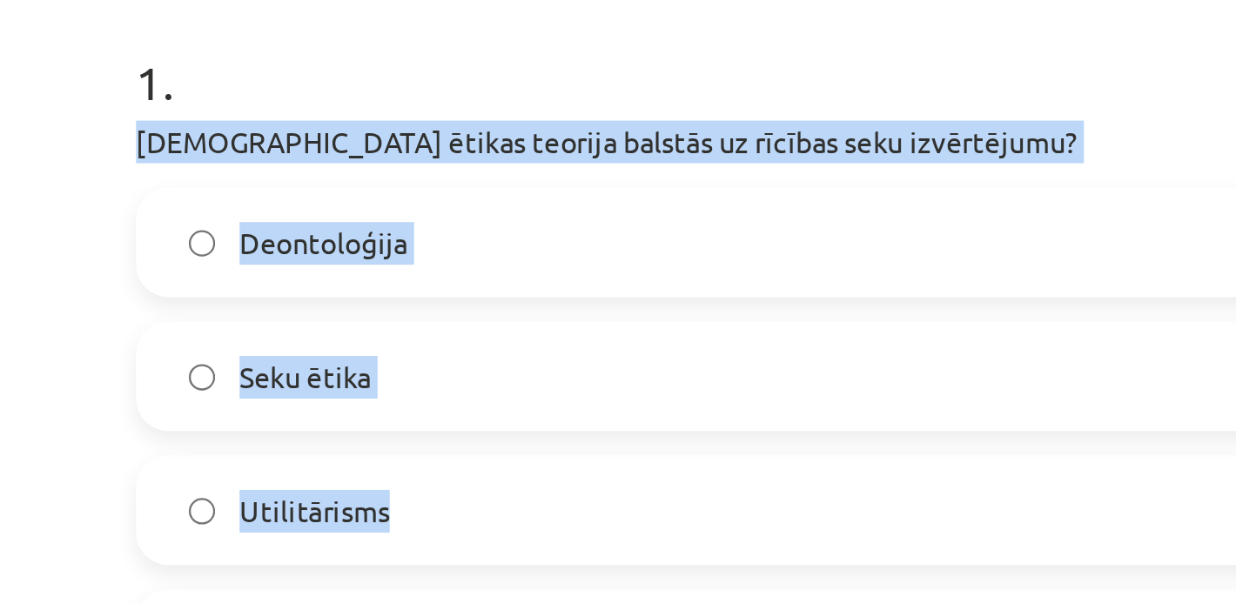
drag, startPoint x: 197, startPoint y: 161, endPoint x: 353, endPoint y: 335, distance: 233.7
copy div "[DEMOGRAPHIC_DATA] ētikas teorija balstās uz rīcības seku izvērtējumu? Deontolo…"
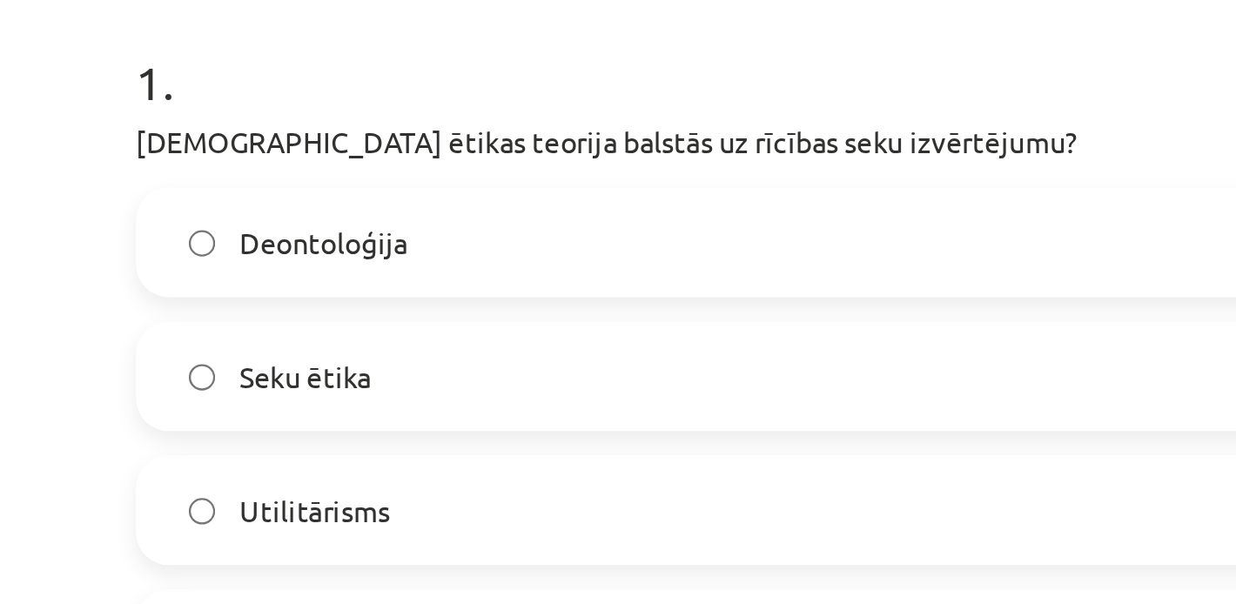
click at [347, 128] on h1 "1 ." at bounding box center [618, 120] width 841 height 54
click at [309, 254] on label "Seku ētika" at bounding box center [618, 262] width 838 height 44
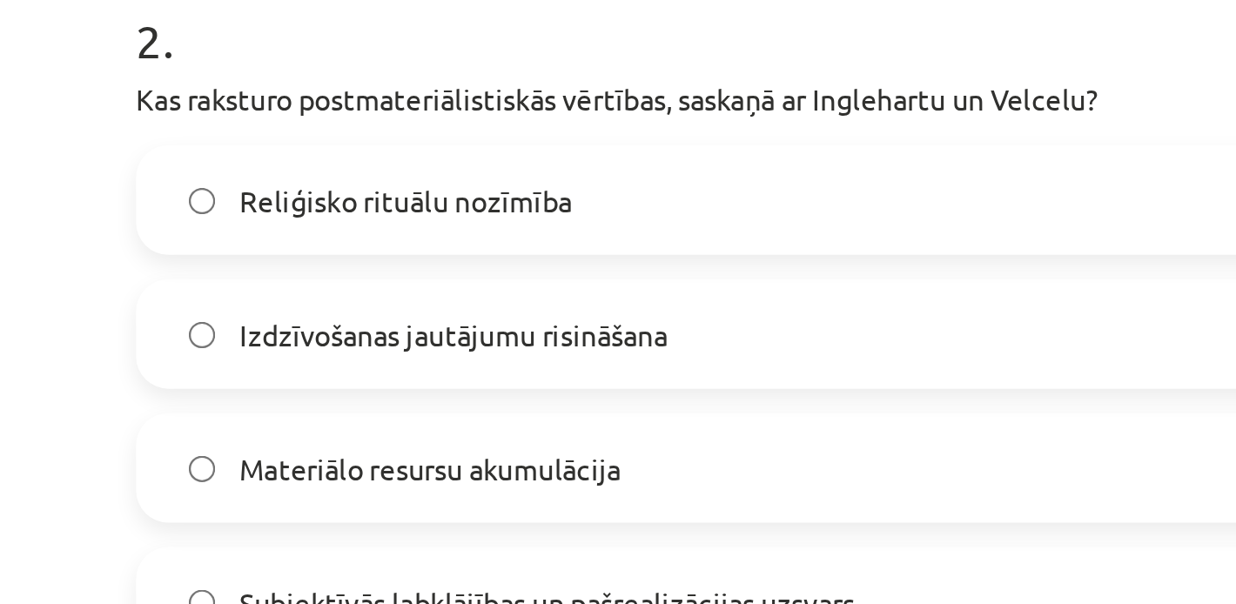
scroll to position [626, 0]
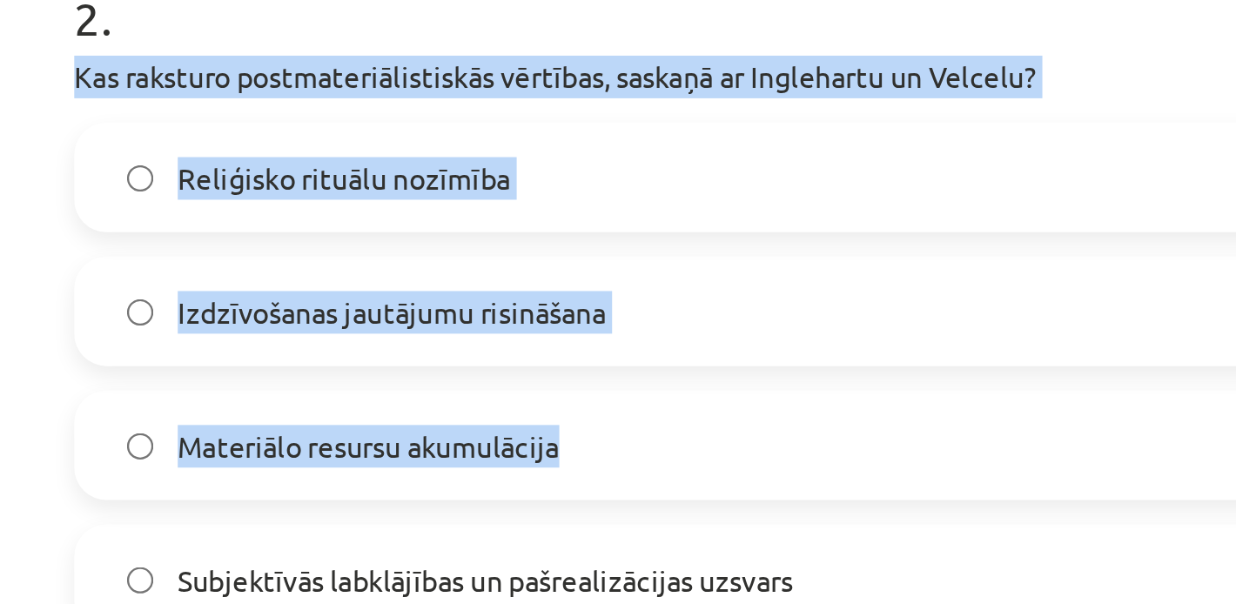
drag, startPoint x: 196, startPoint y: 133, endPoint x: 468, endPoint y: 308, distance: 323.9
click at [468, 308] on div "10 XP Saņemsi Grūts 596 pilda Apraksts Uzdevums Palīdzība 1 . Kura ētikas teori…" at bounding box center [618, 522] width 862 height 2065
copy div "Kas raksturo postmateriālistiskās vērtības, saskaņā ar Inglehartu un Velcelu? R…"
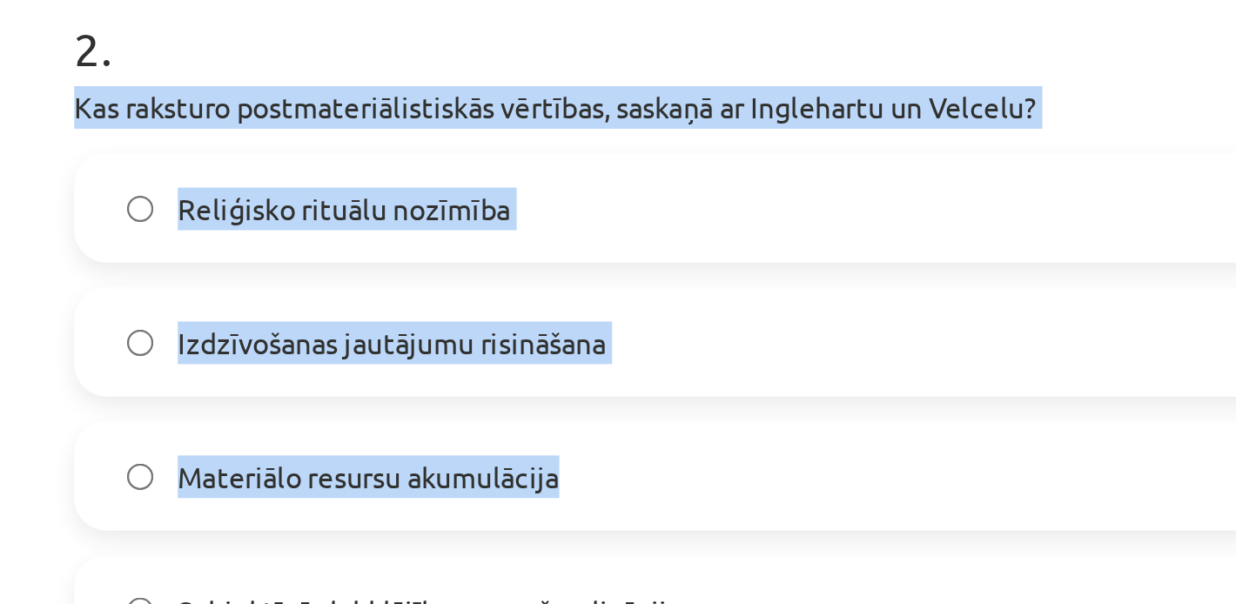
scroll to position [612, 0]
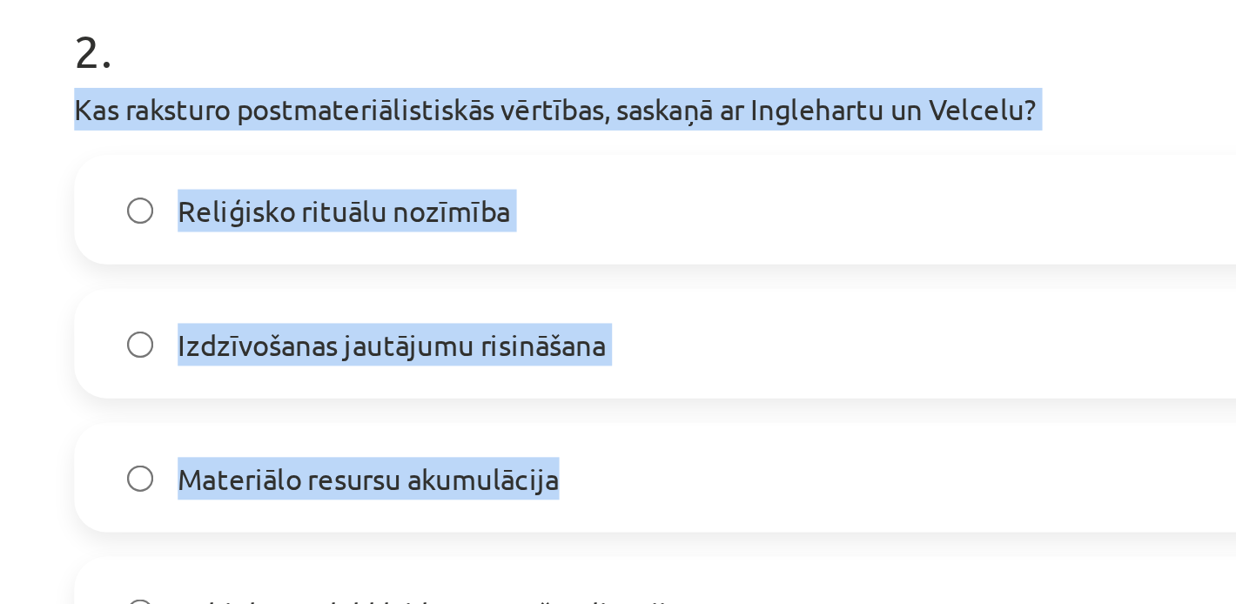
click at [168, 212] on div "Mācību tēma: Sociālo zinātņu ii - 12. klases 1. ieskaites mācību materiāls #6 4…" at bounding box center [618, 302] width 1236 height 604
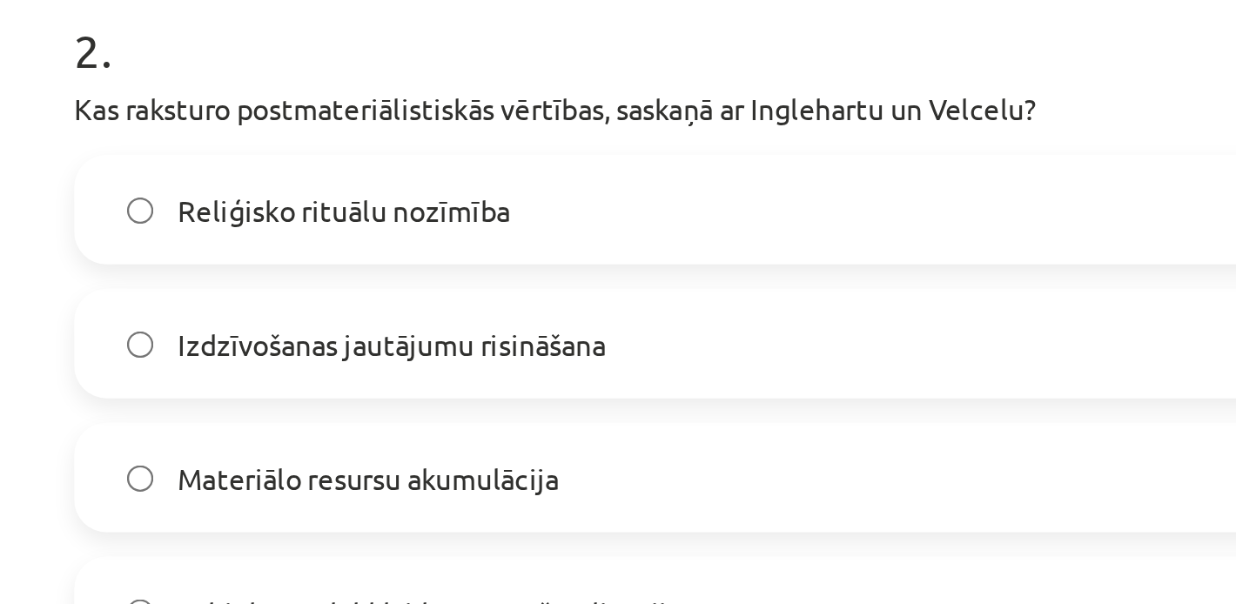
scroll to position [663, 0]
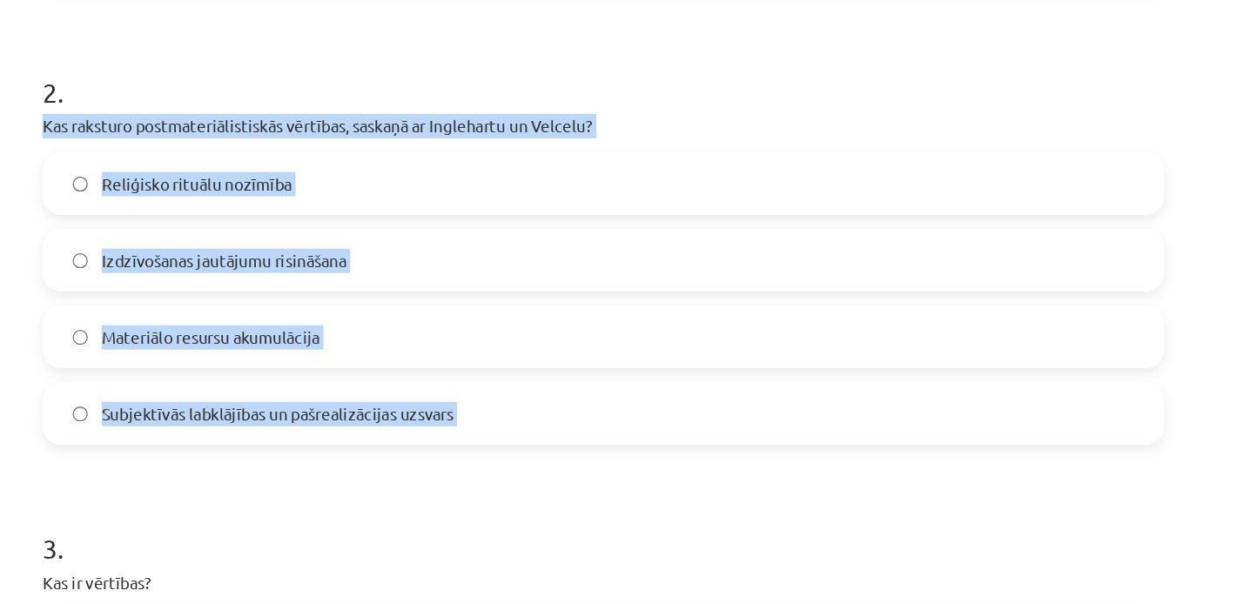
drag, startPoint x: 198, startPoint y: 84, endPoint x: 526, endPoint y: 346, distance: 419.5
click at [526, 346] on form "1 . Kura ētikas teorija balstās uz rīcības seku izvērtējumu? Deontoloģija Seku …" at bounding box center [618, 522] width 841 height 1676
copy div "Kas raksturo postmateriālistiskās vērtības, saskaņā ar Inglehartu un Velcelu? R…"
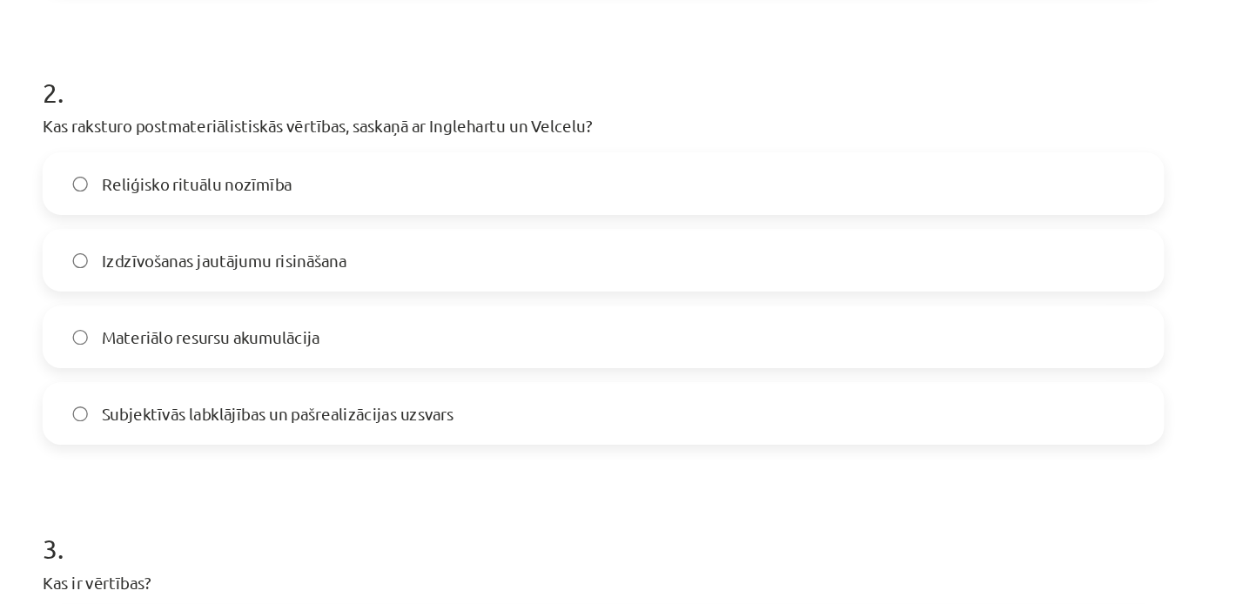
click at [323, 301] on span "Subjektīvās labklājības un pašrealizācijas uzsvars" at bounding box center [374, 310] width 264 height 18
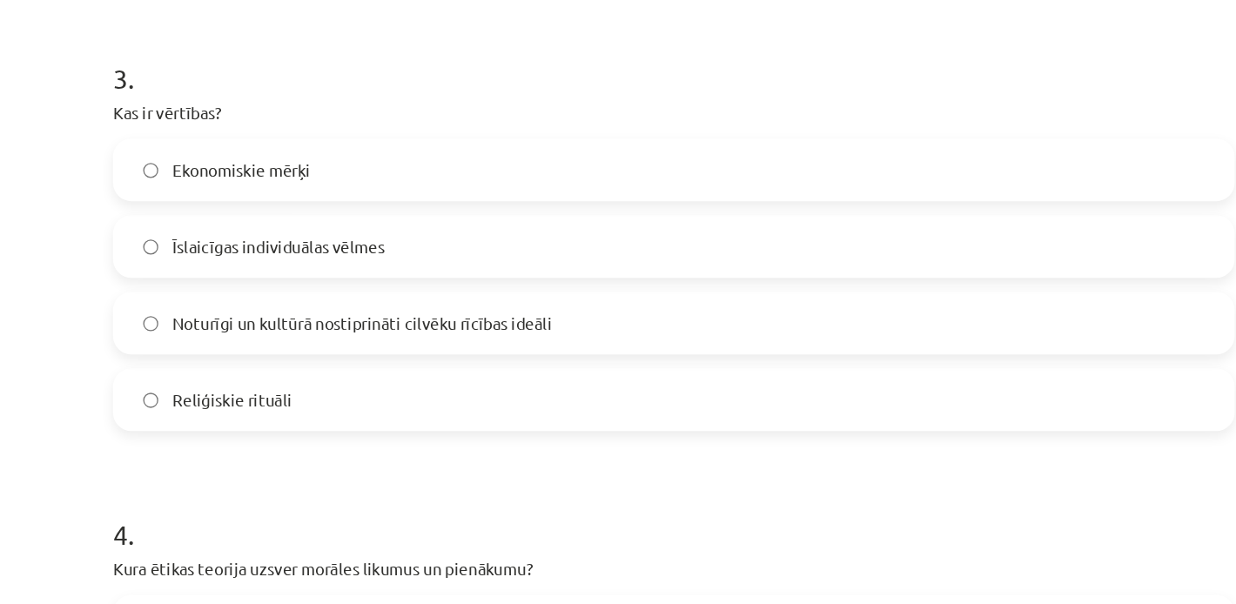
scroll to position [999, 0]
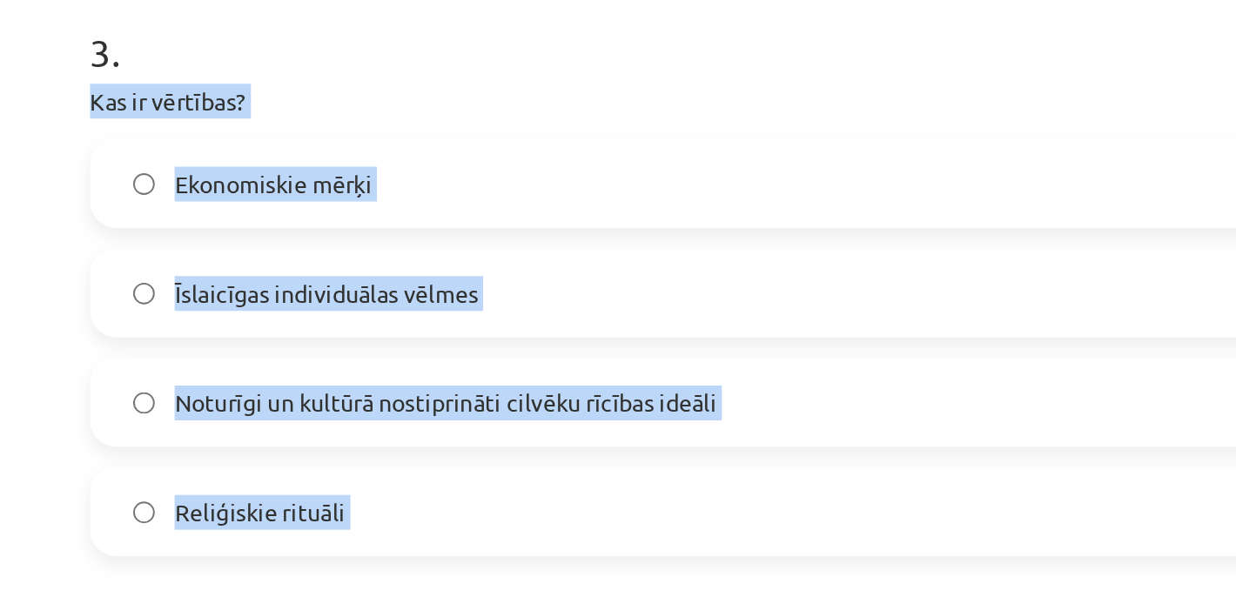
drag, startPoint x: 186, startPoint y: 97, endPoint x: 411, endPoint y: 349, distance: 337.9
click at [411, 349] on div "10 XP Saņemsi Grūts 596 pilda Apraksts Uzdevums Palīdzība 1 . Kura ētikas teori…" at bounding box center [618, 148] width 862 height 2065
copy div "Kas ir vērtības? Ekonomiskie mērķi Īslaicīgas individuālas vēlmes Noturīgi un k…"
click at [293, 265] on span "Noturīgi un kultūrā nostiprināti cilvēku rīcības ideāli" at bounding box center [384, 258] width 285 height 18
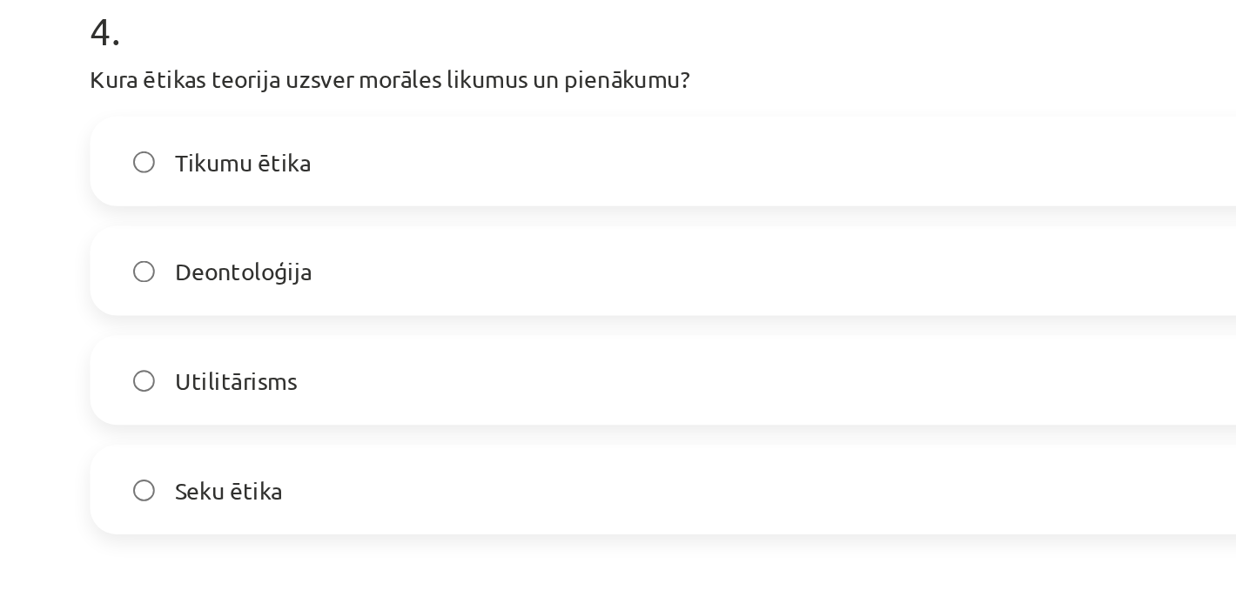
scroll to position [1354, 0]
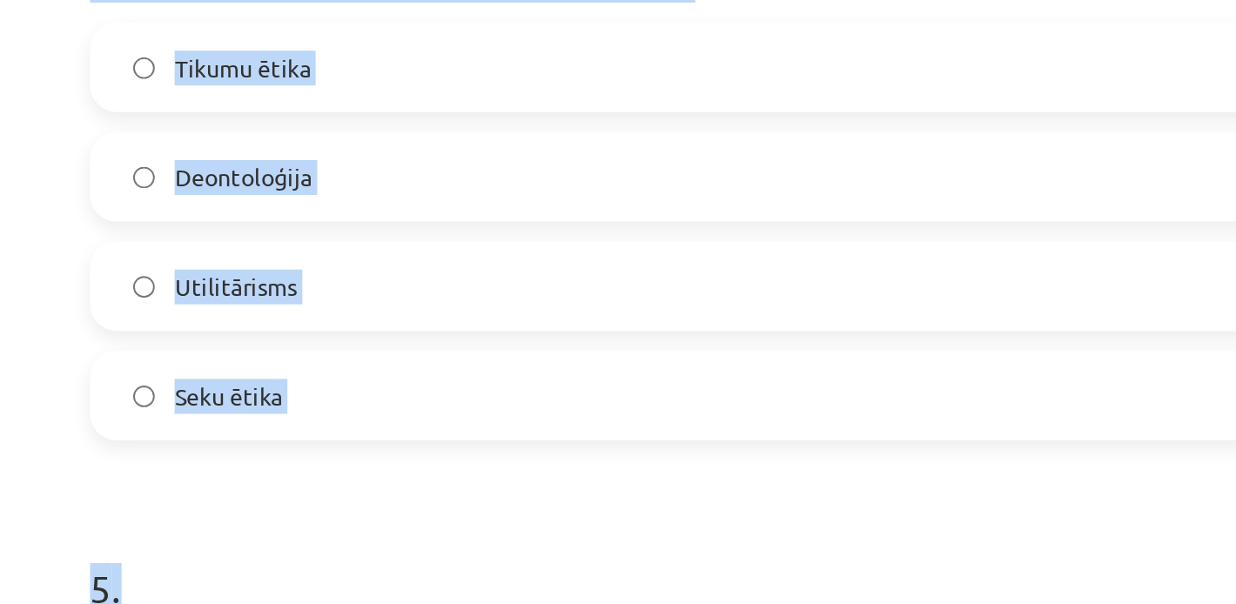
drag, startPoint x: 185, startPoint y: 84, endPoint x: 429, endPoint y: 400, distance: 399.1
click at [429, 414] on div "Mācību tēma: Sociālo zinātņu ii - 12. klases 1. ieskaites mācību materiāls #6 4…" at bounding box center [618, 302] width 1236 height 604
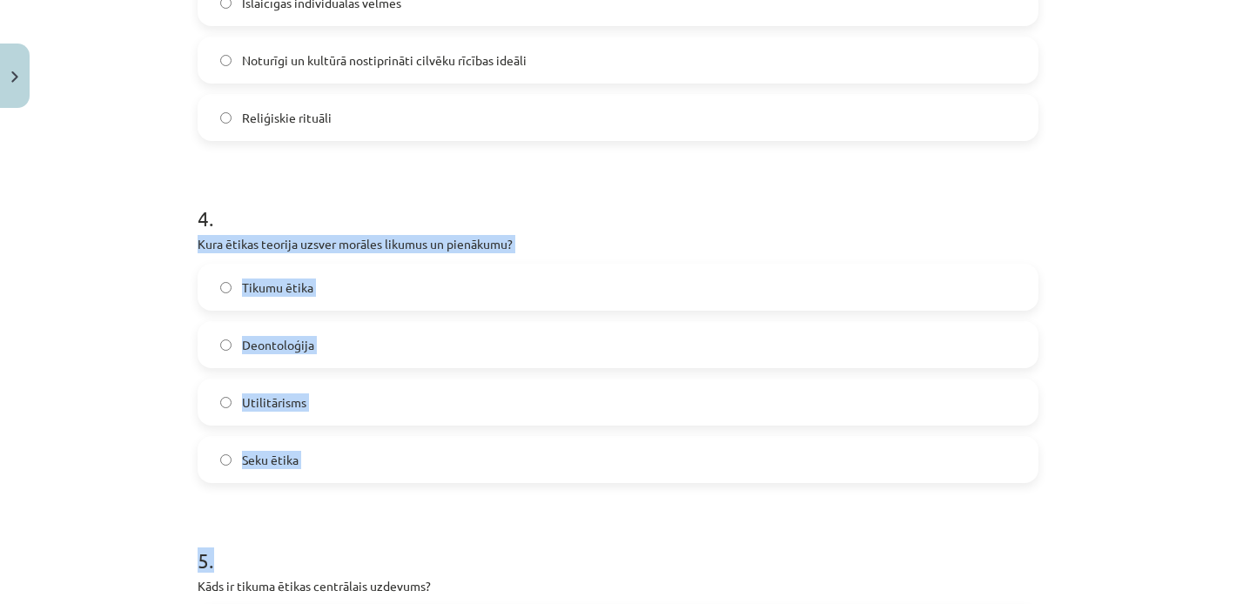
scroll to position [1306, 0]
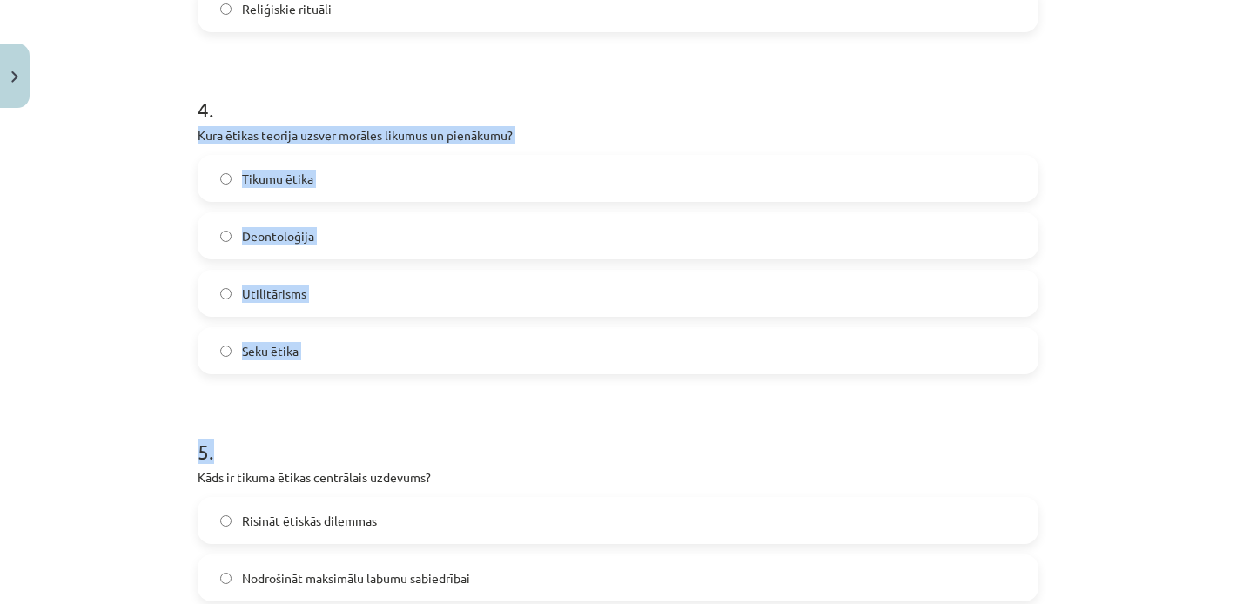
click at [199, 303] on label "Utilitārisms" at bounding box center [618, 294] width 838 height 44
drag, startPoint x: 182, startPoint y: 128, endPoint x: 449, endPoint y: 364, distance: 356.5
click at [455, 377] on div "Mācību tēma: Sociālo zinātņu ii - 12. klases 1. ieskaites mācību materiāls #6 4…" at bounding box center [618, 302] width 1236 height 604
copy div "Kura ētikas teorija uzsver morāles likumus un pienākumu? Tikumu ētika Deontoloģ…"
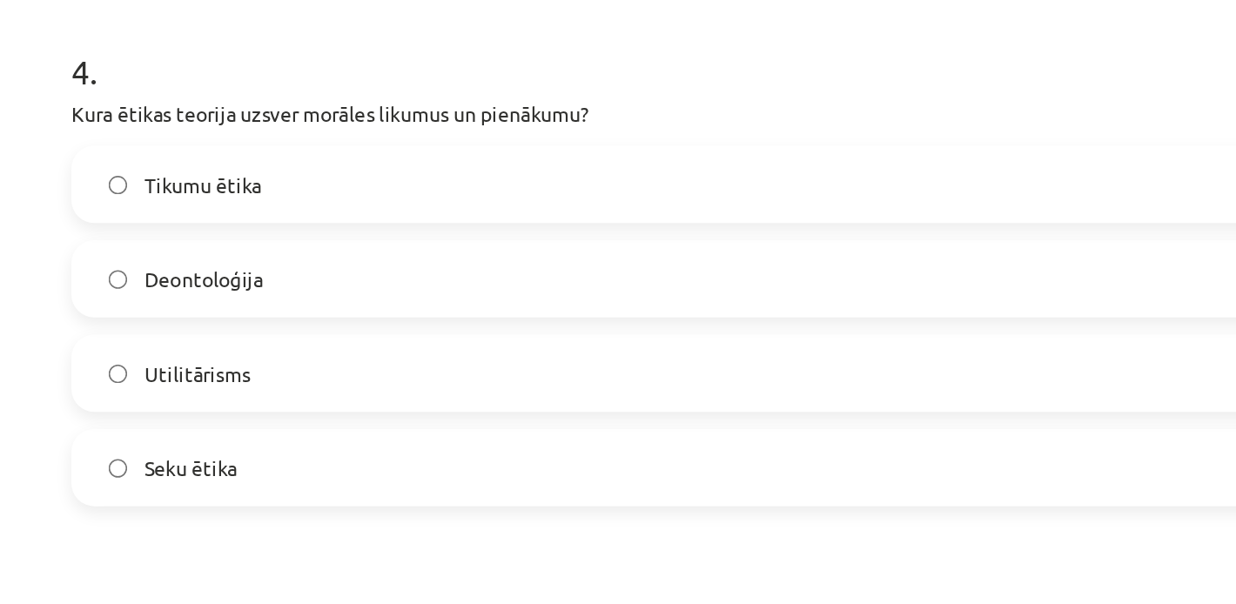
click at [290, 237] on span "Deontoloģija" at bounding box center [278, 236] width 72 height 18
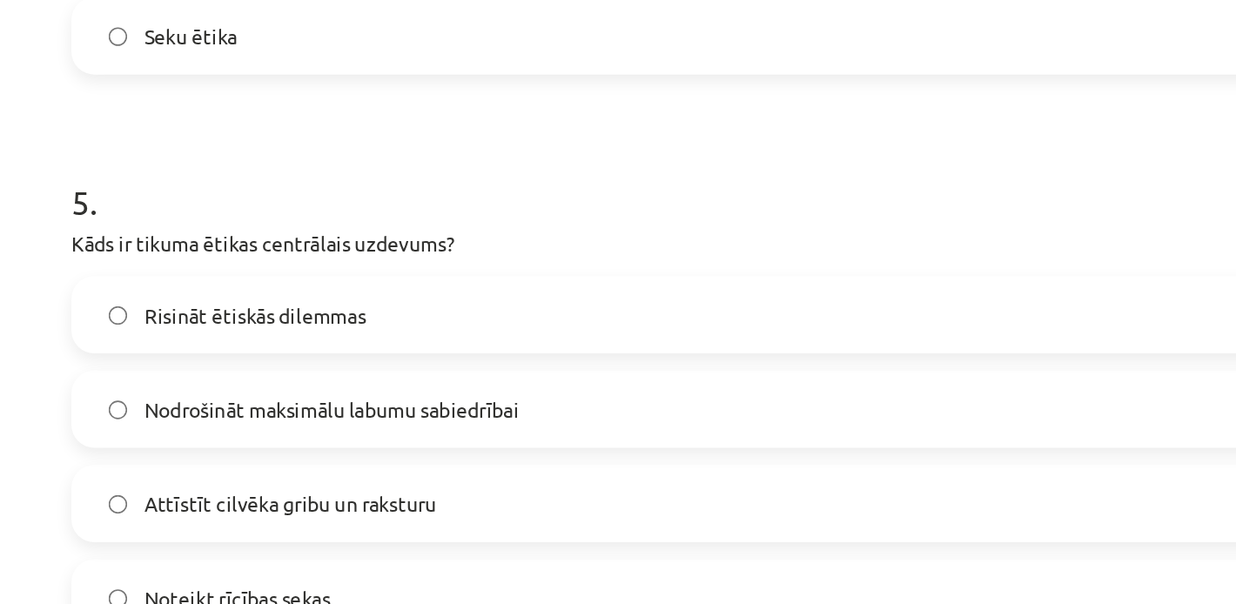
scroll to position [1620, 0]
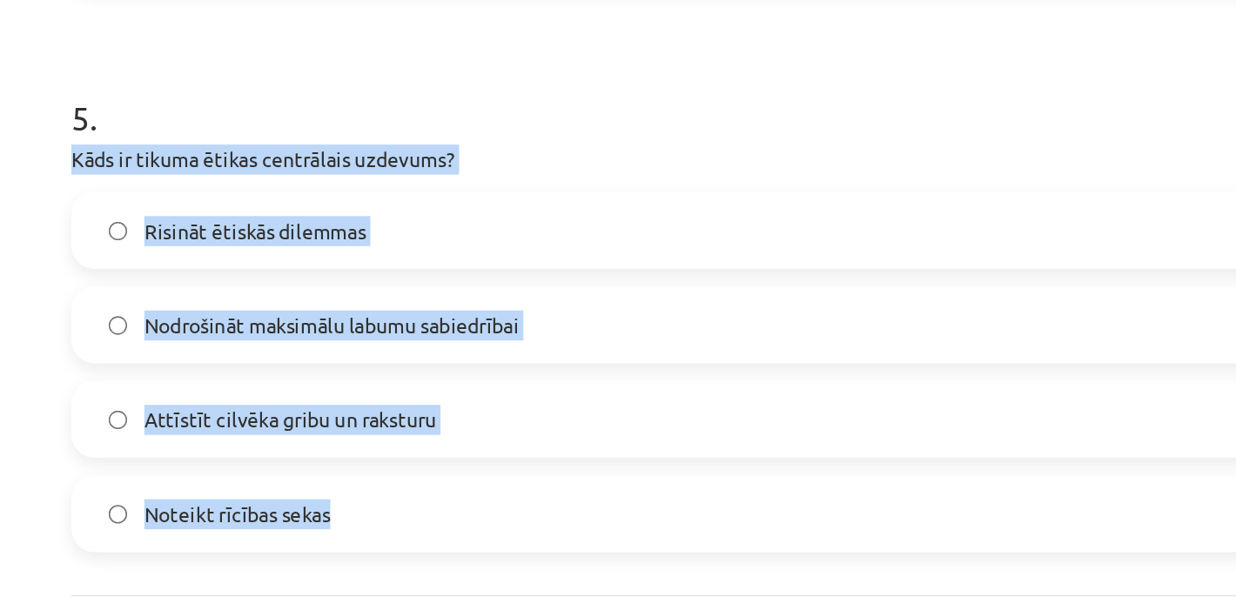
drag, startPoint x: 188, startPoint y: 165, endPoint x: 409, endPoint y: 376, distance: 305.4
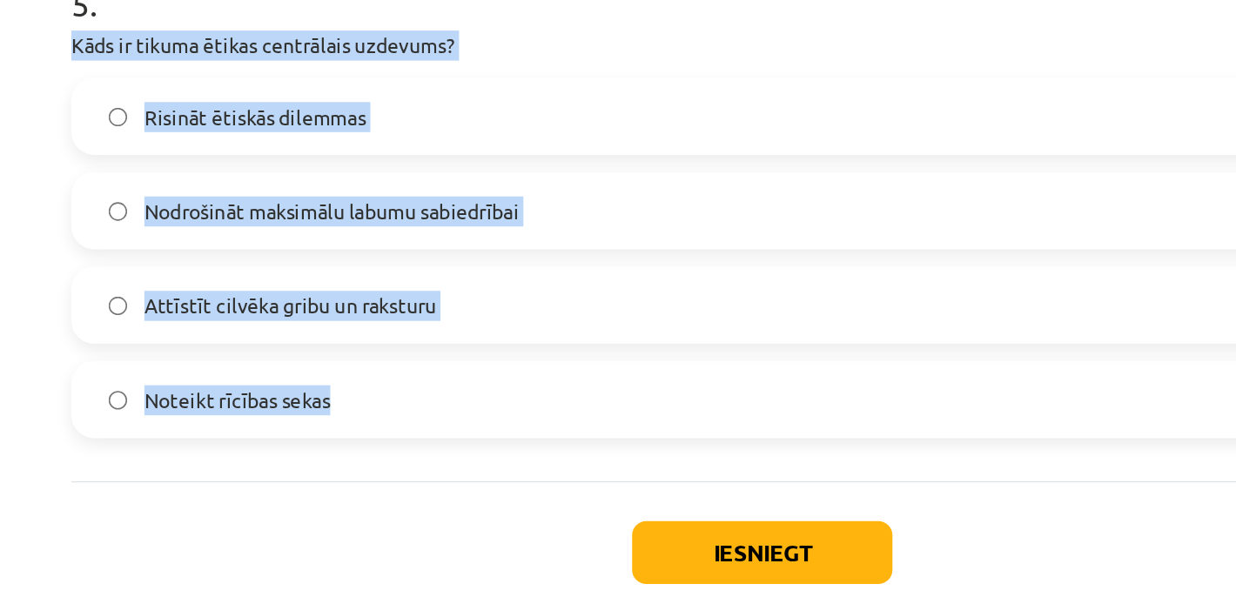
copy div "Kāds ir tikuma ētikas centrālais uzdevums? Risināt ētiskās dilemmas Nodrošināt …"
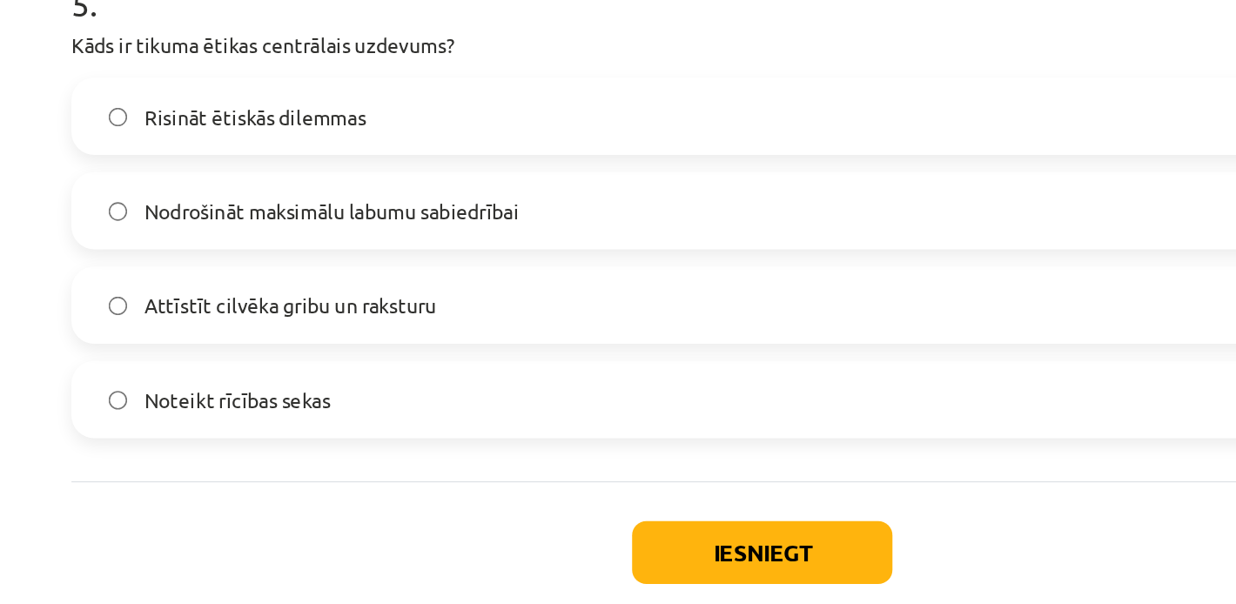
click at [286, 322] on span "Attīstīt cilvēka gribu un raksturu" at bounding box center [331, 322] width 178 height 18
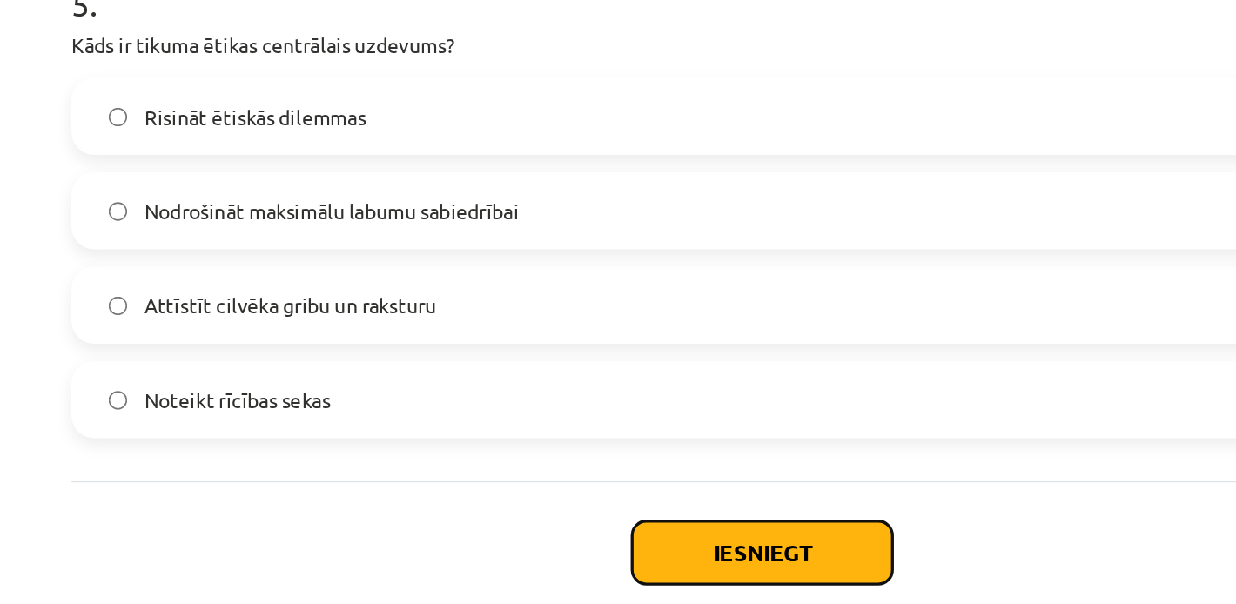
click at [570, 479] on button "Iesniegt" at bounding box center [618, 472] width 158 height 38
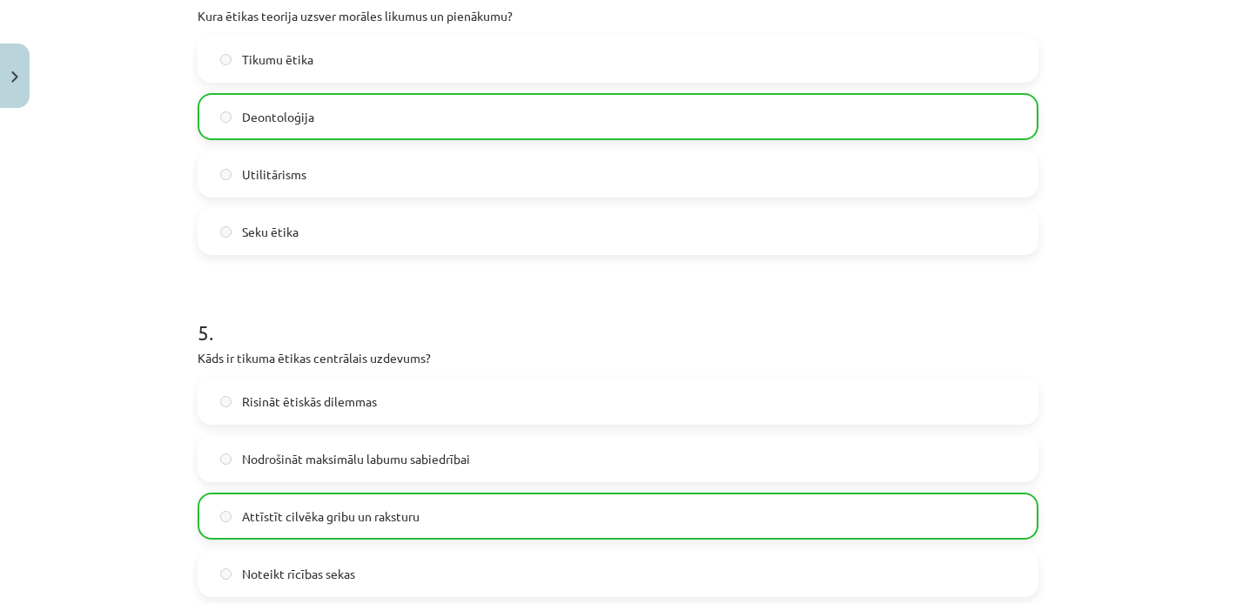
scroll to position [1675, 0]
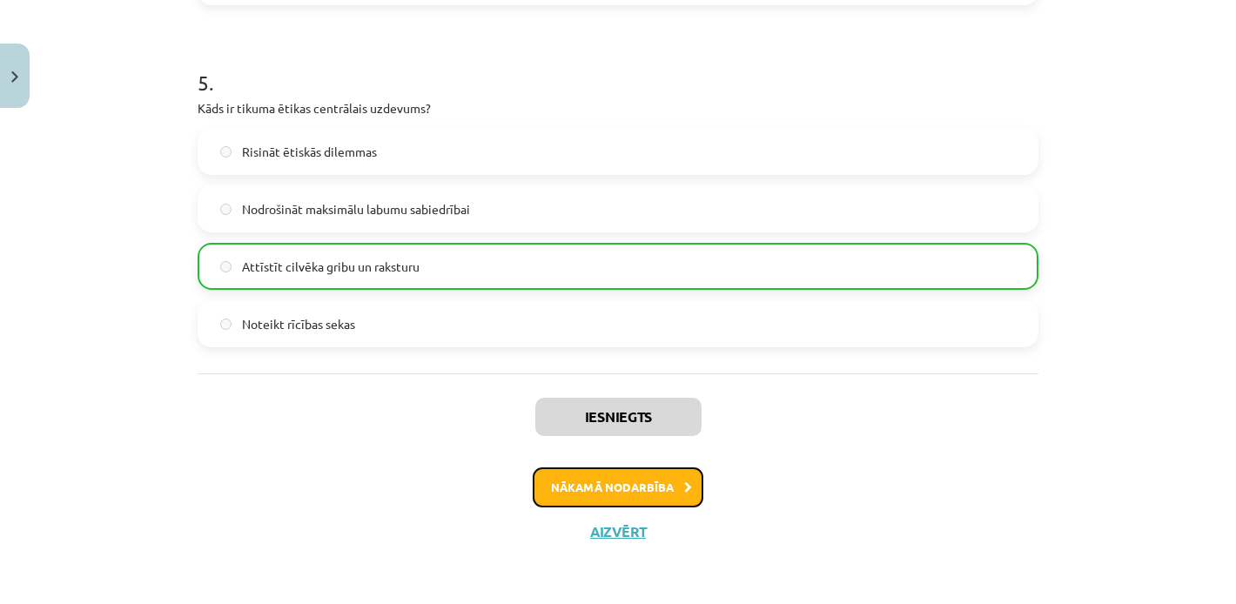
click at [596, 488] on button "Nākamā nodarbība" at bounding box center [618, 488] width 171 height 40
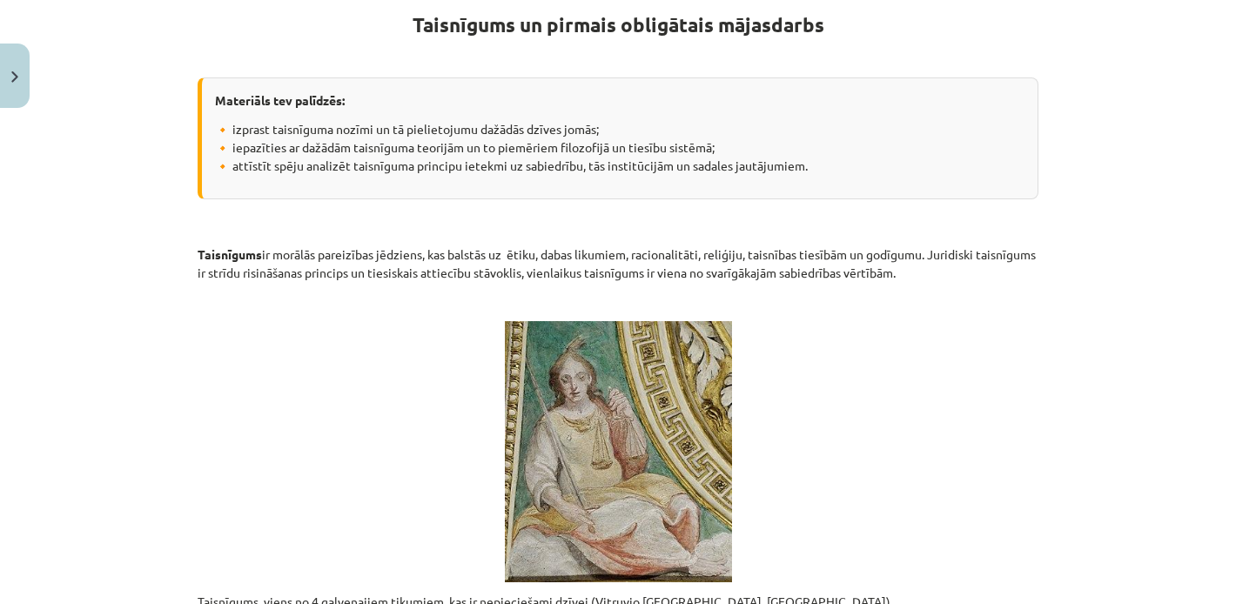
scroll to position [0, 0]
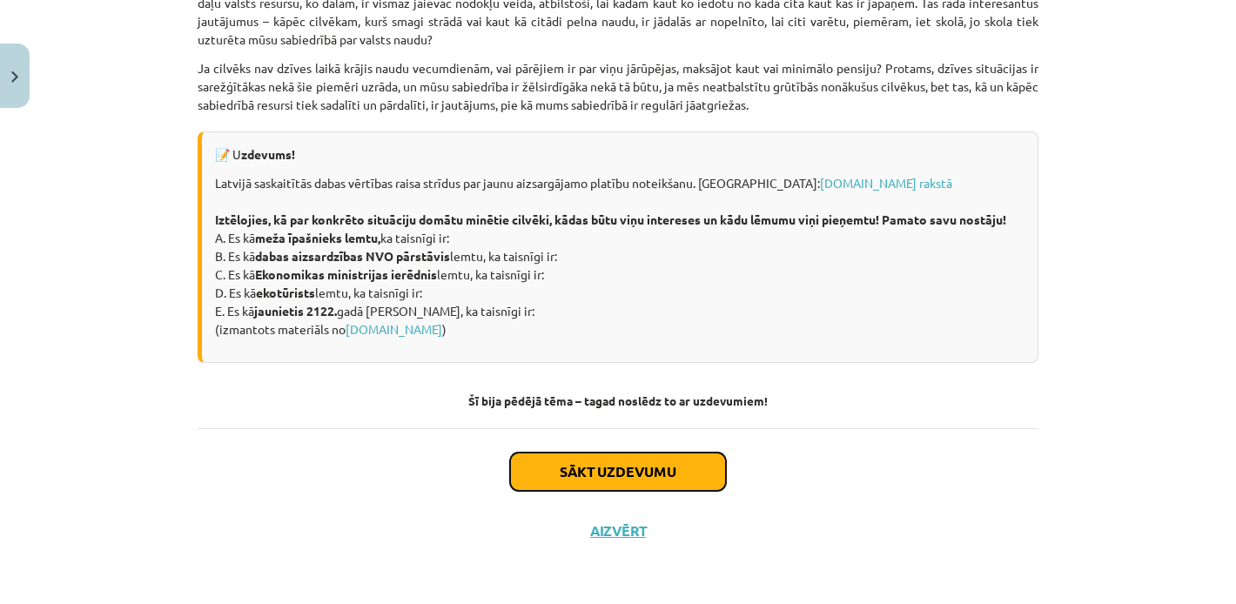
click at [589, 478] on button "Sākt uzdevumu" at bounding box center [618, 472] width 216 height 38
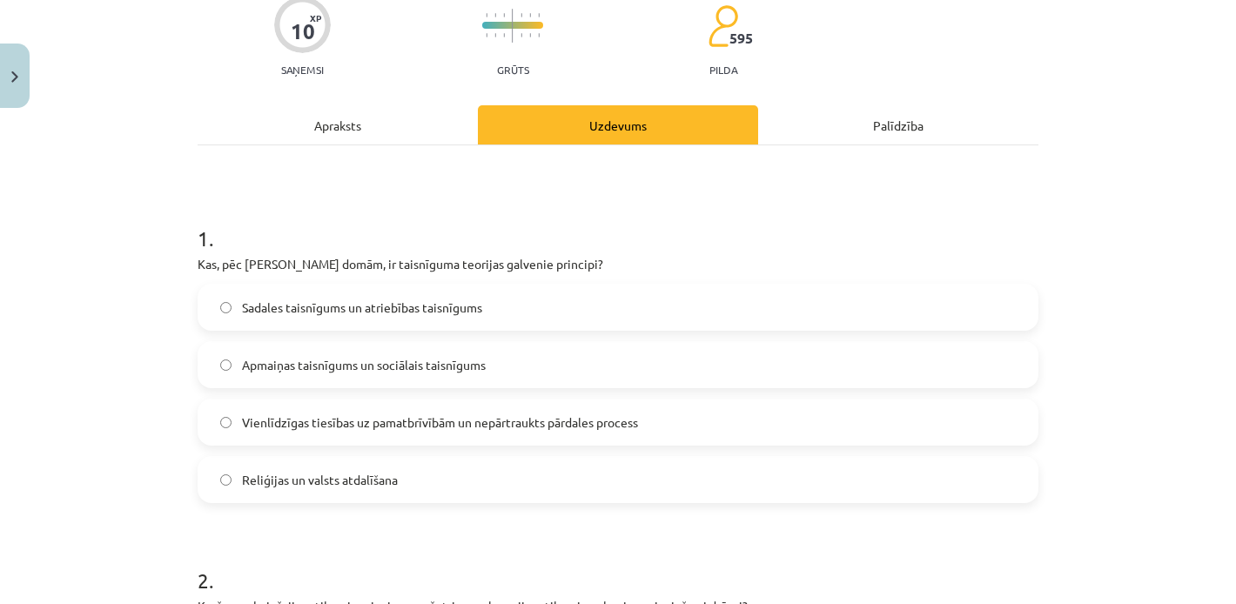
scroll to position [180, 0]
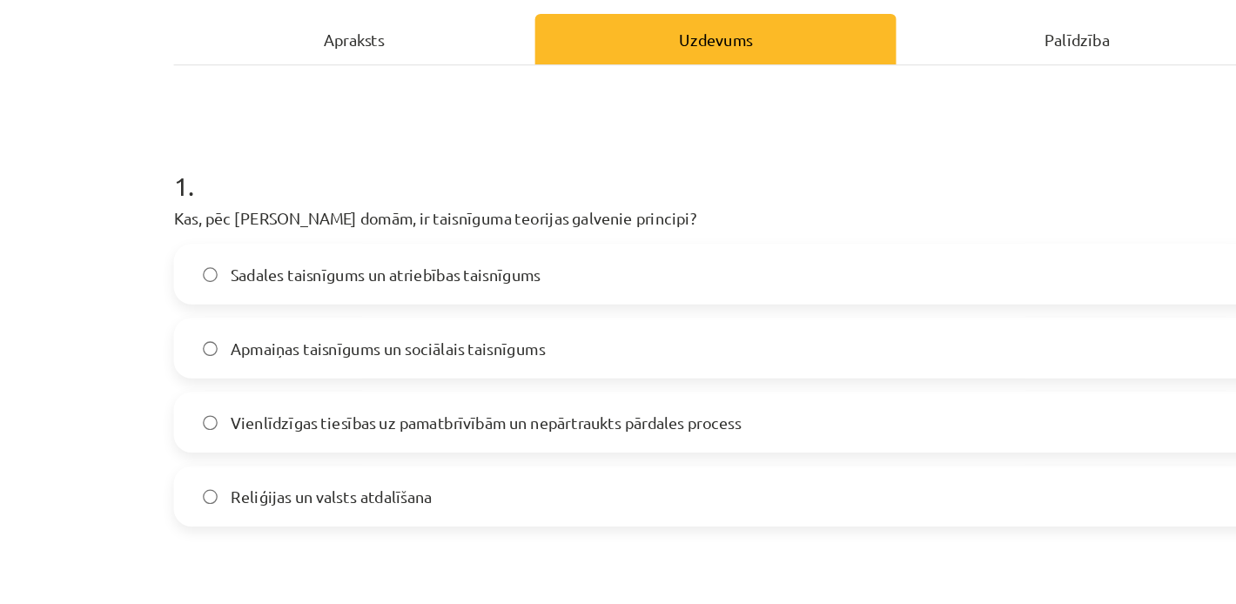
drag, startPoint x: 199, startPoint y: 239, endPoint x: 80, endPoint y: 223, distance: 120.4
click at [80, 223] on div "Mācību tēma: Sociālo zinātņu ii - 12. klases 1. ieskaites mācību materiāls #7 5…" at bounding box center [618, 302] width 1236 height 604
click at [252, 401] on span "Vienlīdzīgas tiesības uz pamatbrīvībām un nepārtraukts pārdales process" at bounding box center [440, 393] width 396 height 18
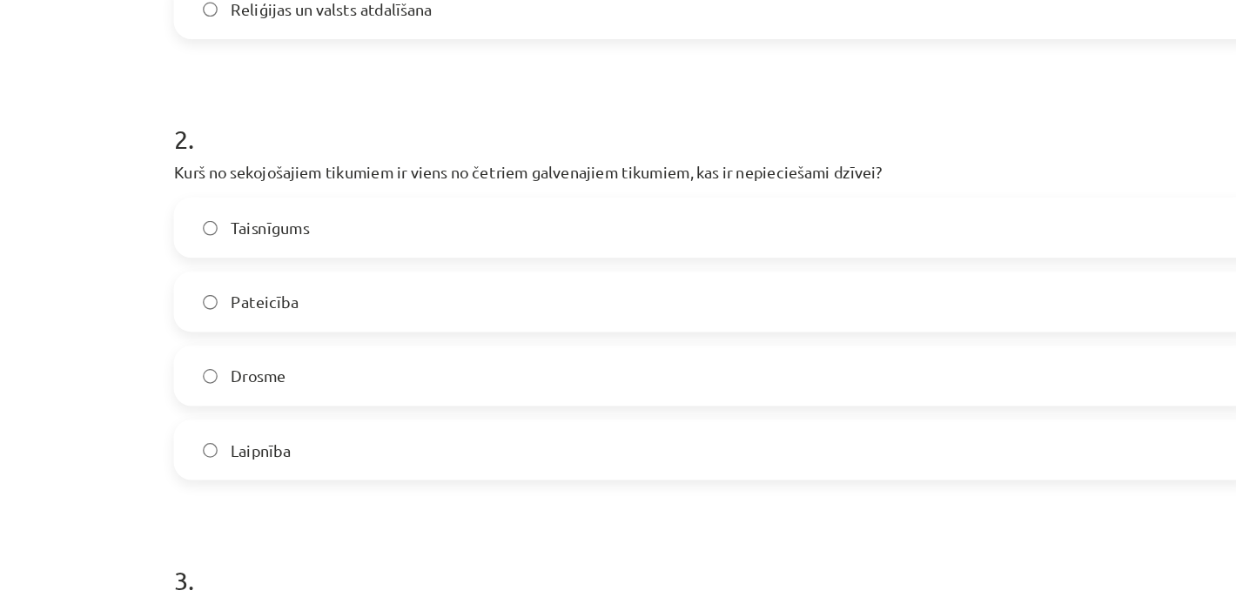
scroll to position [565, 0]
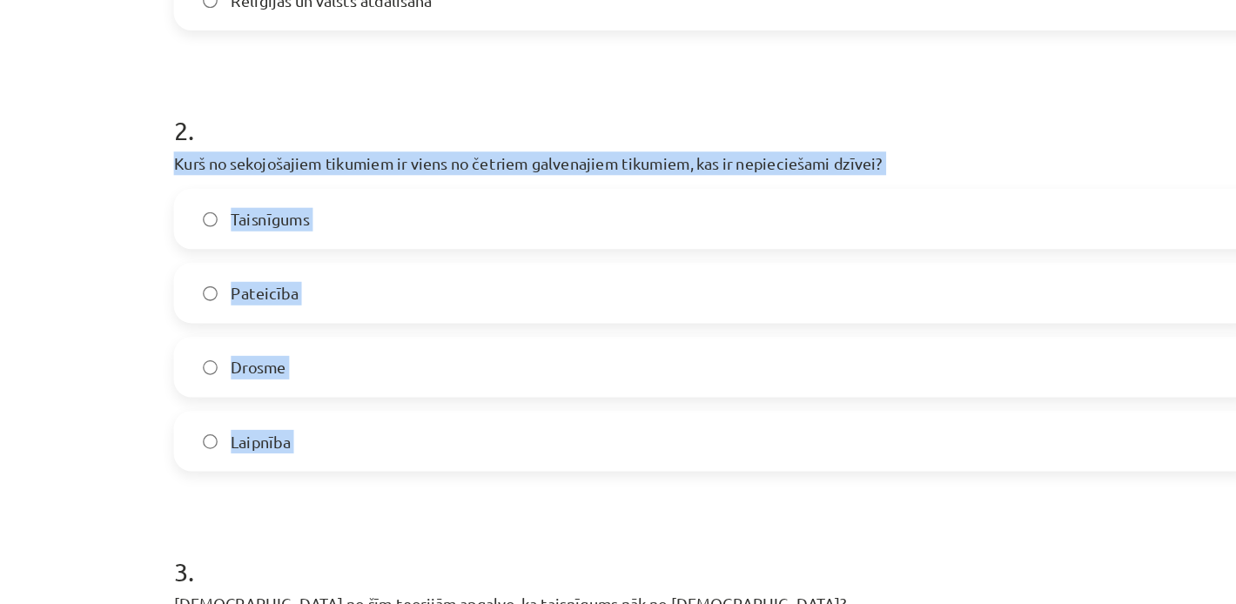
drag, startPoint x: 194, startPoint y: 195, endPoint x: 413, endPoint y: 433, distance: 322.9
click at [413, 433] on div "10 XP Saņemsi Grūts 595 pilda Apraksts Uzdevums Palīdzība 1 . Kas, pēc [PERSON_…" at bounding box center [618, 583] width 862 height 2065
copy div "Kurš no sekojošajiem tikumiem ir viens no četriem galvenajiem tikumiem, kas ir …"
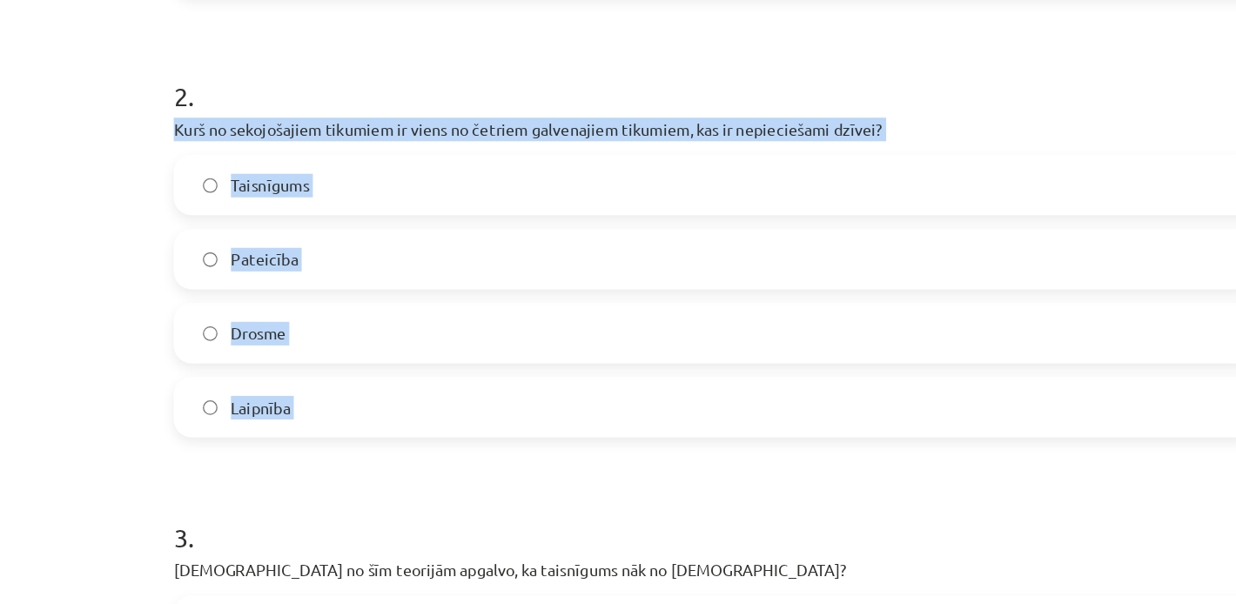
scroll to position [592, 0]
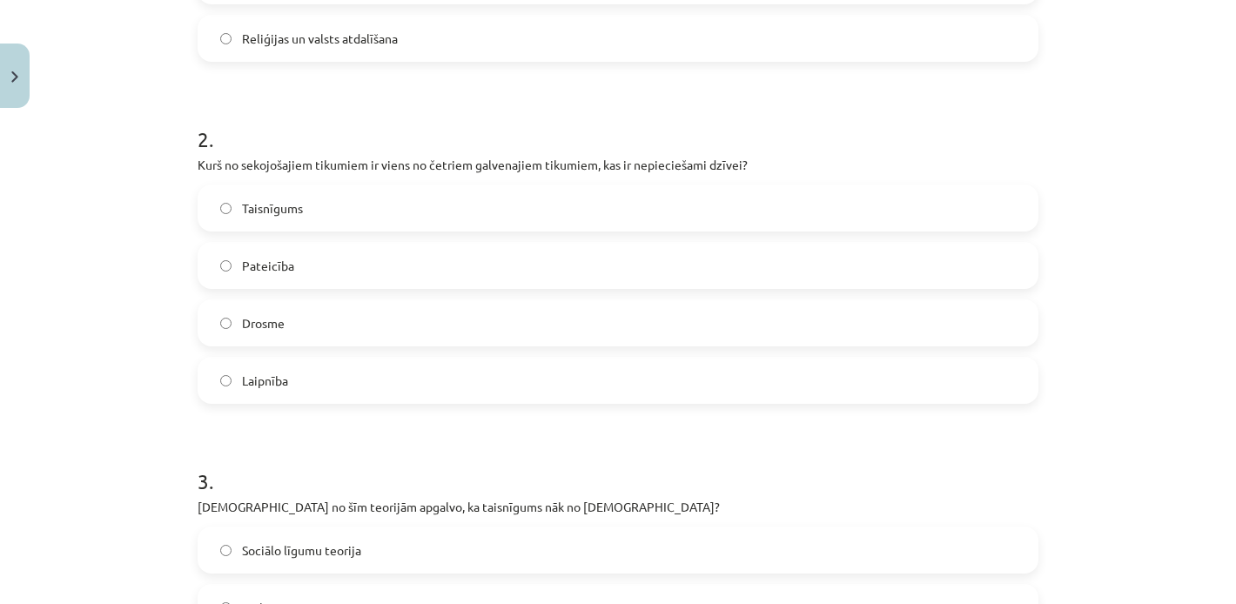
click at [342, 212] on label "Taisnīgums" at bounding box center [618, 208] width 838 height 44
click at [344, 328] on label "Drosme" at bounding box center [618, 323] width 838 height 44
click at [333, 227] on label "Taisnīgums" at bounding box center [618, 208] width 838 height 44
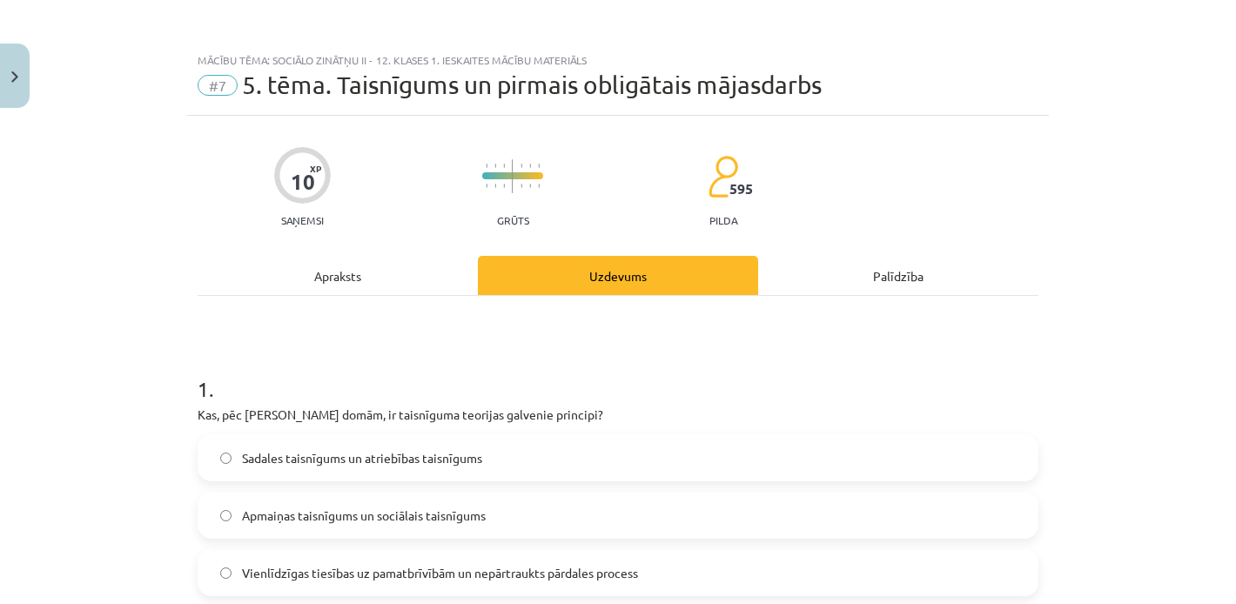
click at [331, 274] on div "Apraksts" at bounding box center [338, 275] width 280 height 39
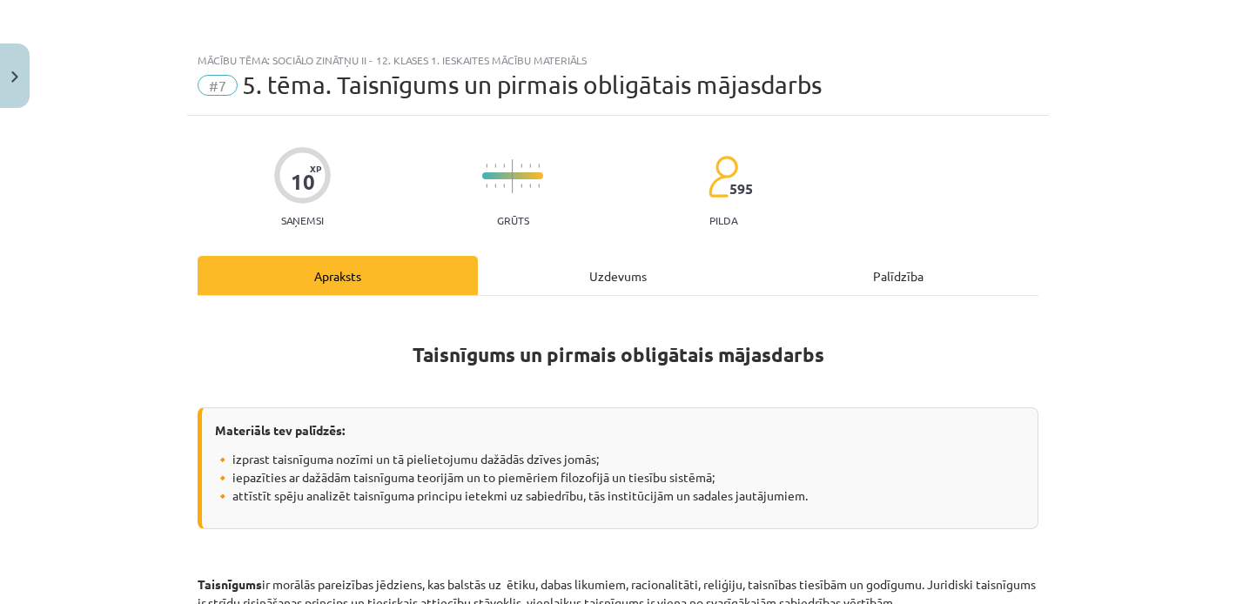
scroll to position [44, 0]
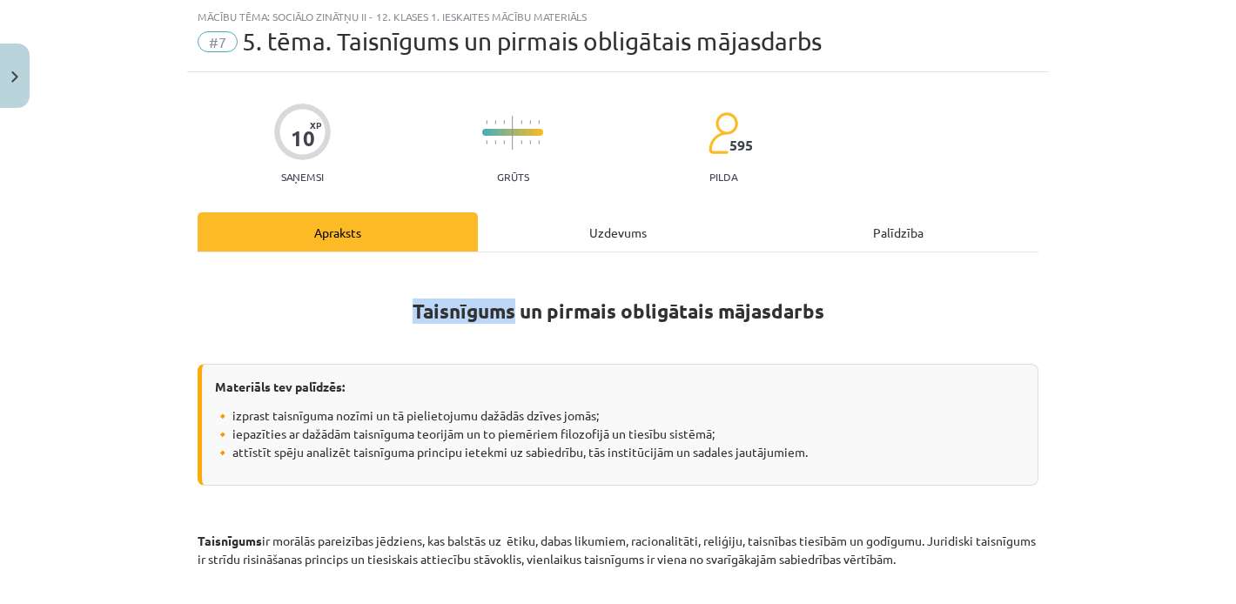
drag, startPoint x: 331, startPoint y: 274, endPoint x: 279, endPoint y: 317, distance: 67.4
click at [330, 274] on h1 "Taisnīgums un pirmais obligātais mājasdarbs" at bounding box center [618, 307] width 841 height 78
click at [345, 329] on h1 "Taisnīgums un pirmais obligātais mājasdarbs" at bounding box center [618, 307] width 841 height 78
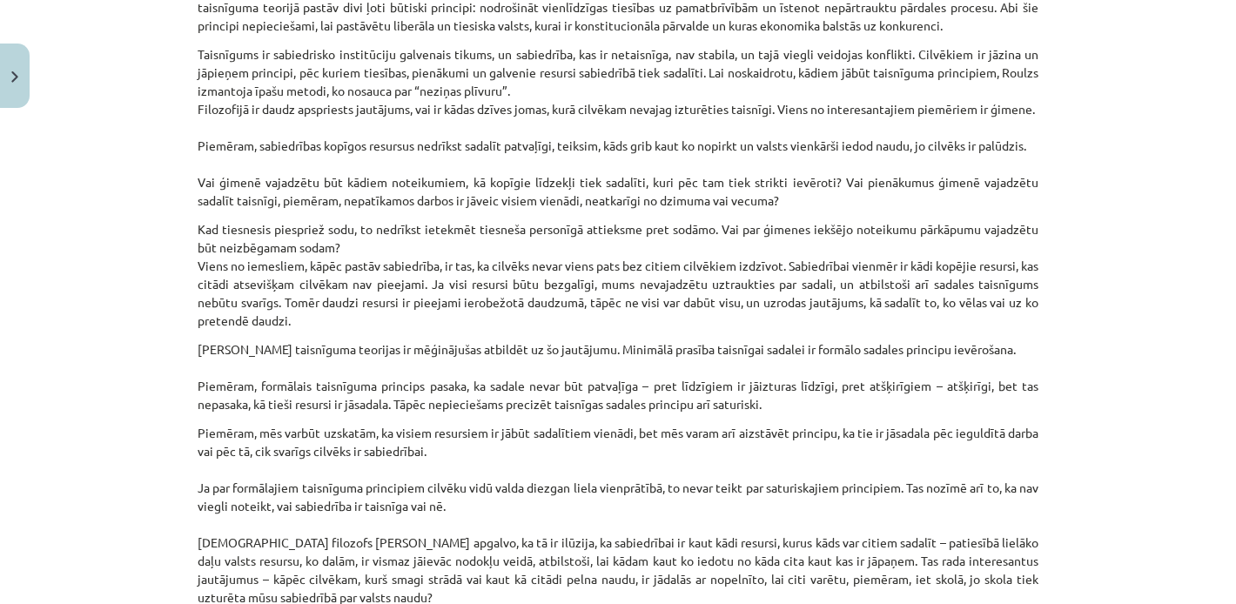
scroll to position [2275, 0]
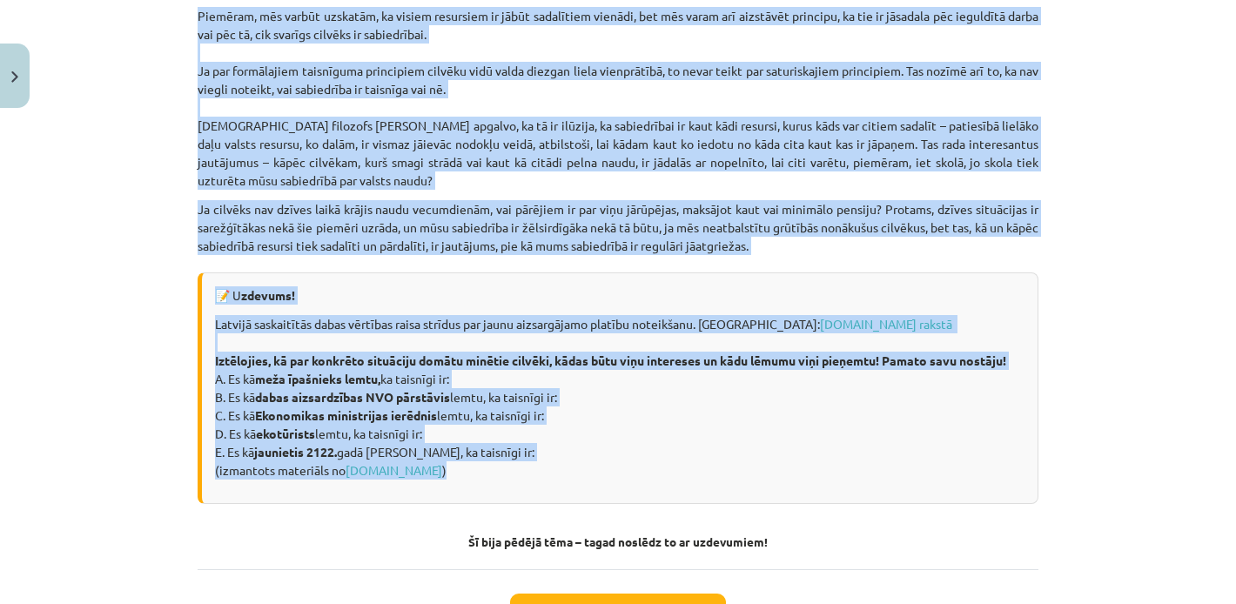
drag, startPoint x: 410, startPoint y: 144, endPoint x: 754, endPoint y: 515, distance: 505.8
copy div "Loremipsum do sitamet consectetu adipiscing Elitseddo eiu temporin: 🔸 utlabor e…"
click at [371, 252] on p "Ja cilvēks nav dzīves laikā krājis naudu vecumdienām, vai pārējiem ir par viņu …" at bounding box center [618, 227] width 841 height 55
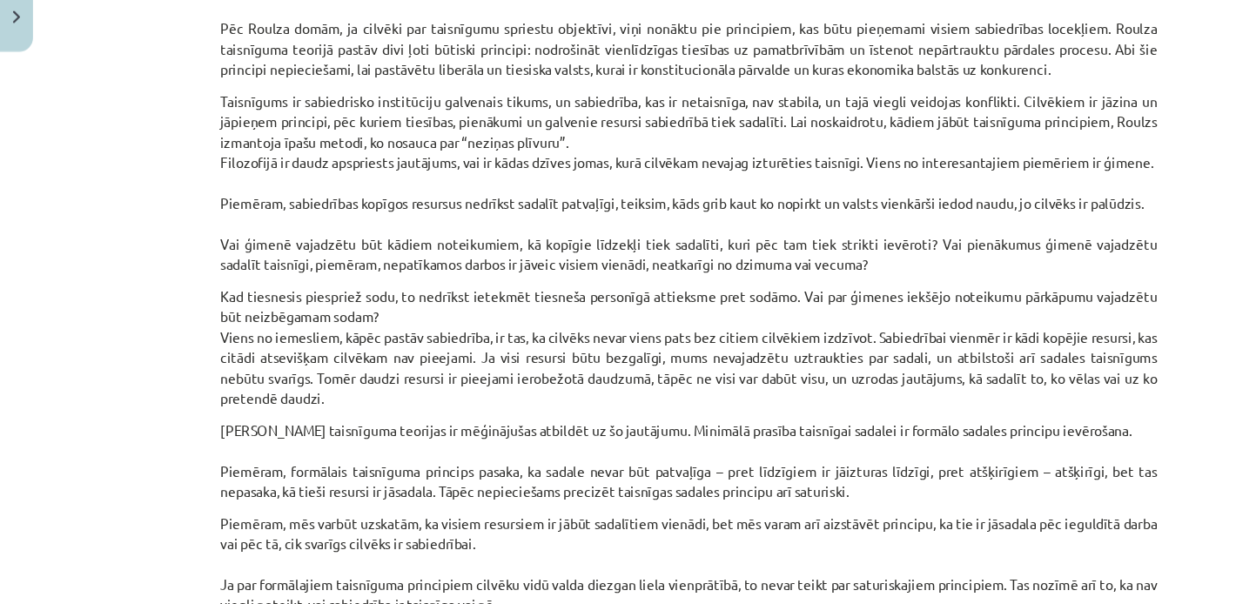
scroll to position [2433, 0]
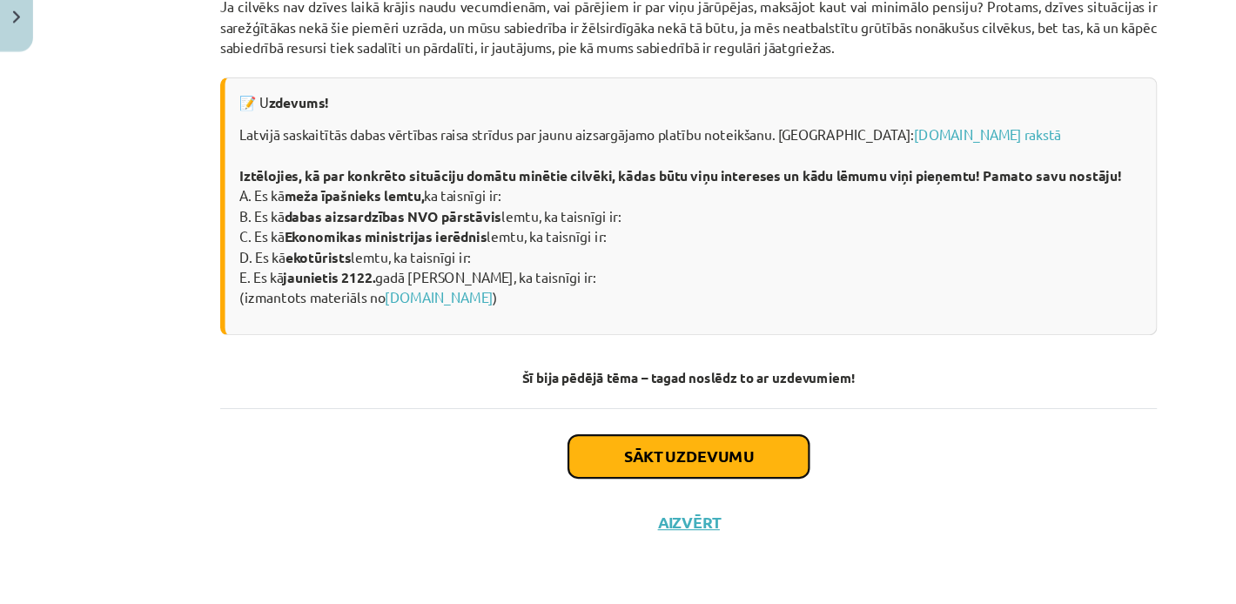
click at [573, 477] on button "Sākt uzdevumu" at bounding box center [618, 472] width 216 height 38
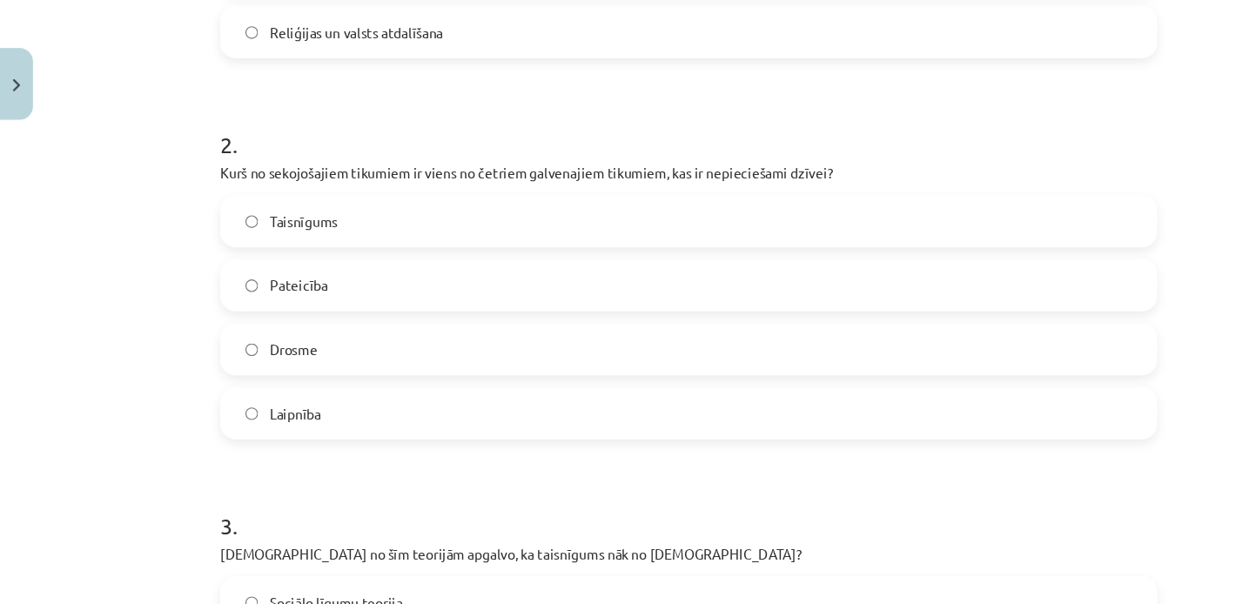
scroll to position [599, 0]
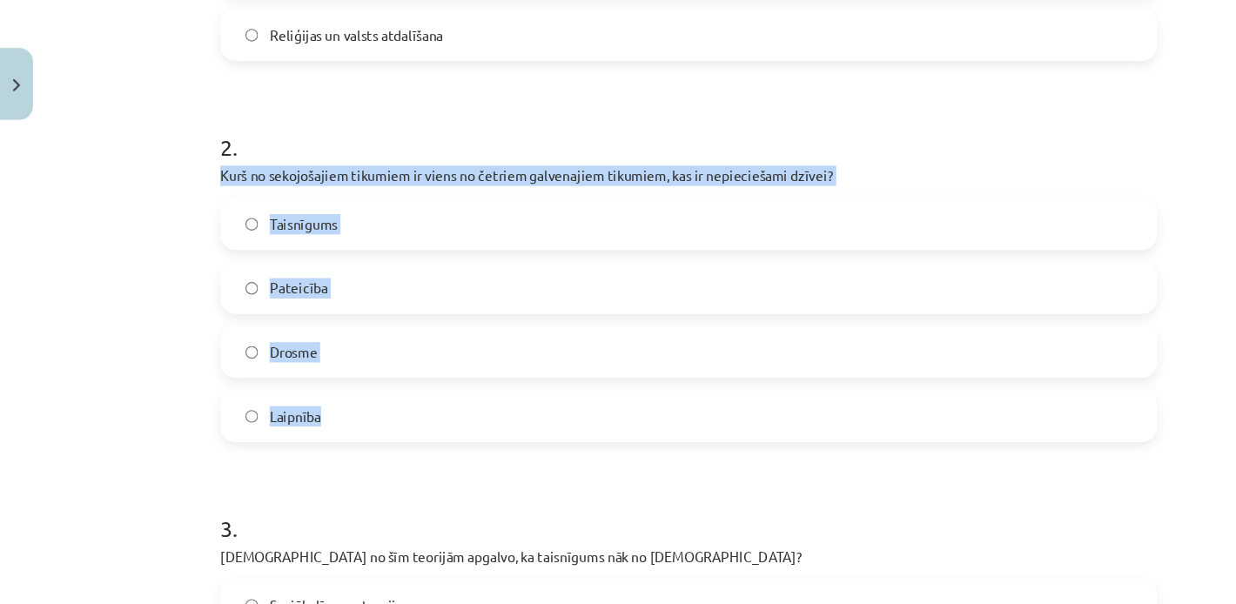
drag, startPoint x: 195, startPoint y: 151, endPoint x: 343, endPoint y: 384, distance: 275.6
click at [343, 384] on div "10 XP Saņemsi Grūts 595 pilda Apraksts Uzdevums Palīdzība 1 . Kas, pēc [PERSON_…" at bounding box center [618, 549] width 862 height 2065
copy div "Kurš no sekojošajiem tikumiem ir viens no četriem galvenajiem tikumiem, kas ir …"
click at [126, 304] on div "Mācību tēma: Sociālo zinātņu ii - 12. klases 1. ieskaites mācību materiāls #7 5…" at bounding box center [618, 302] width 1236 height 604
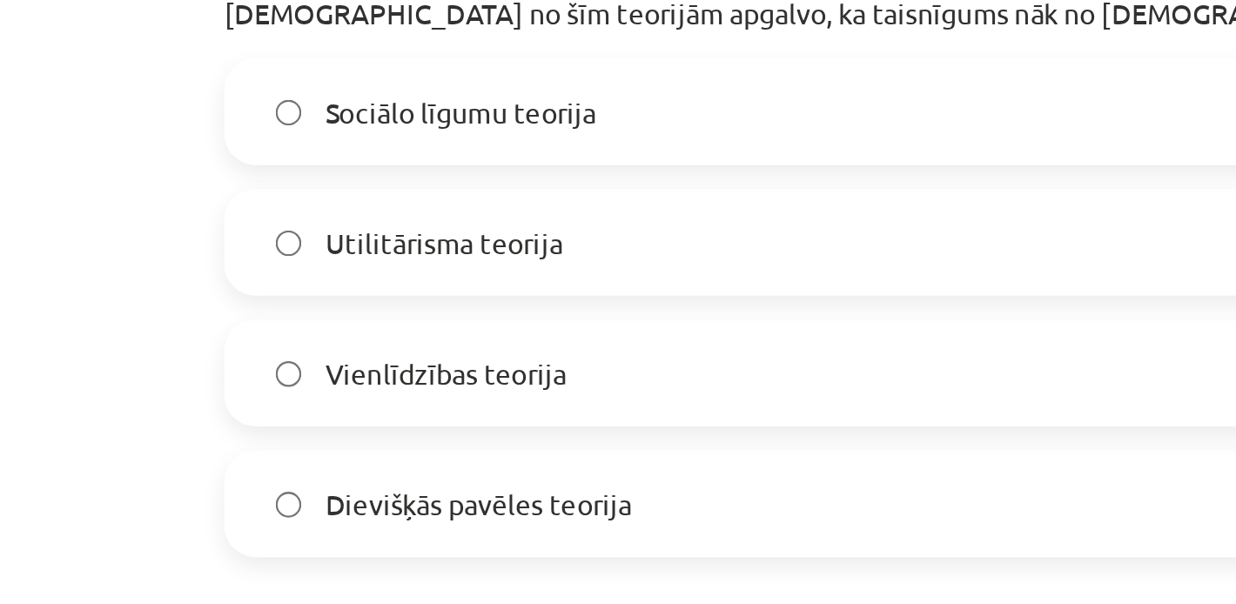
scroll to position [1023, 0]
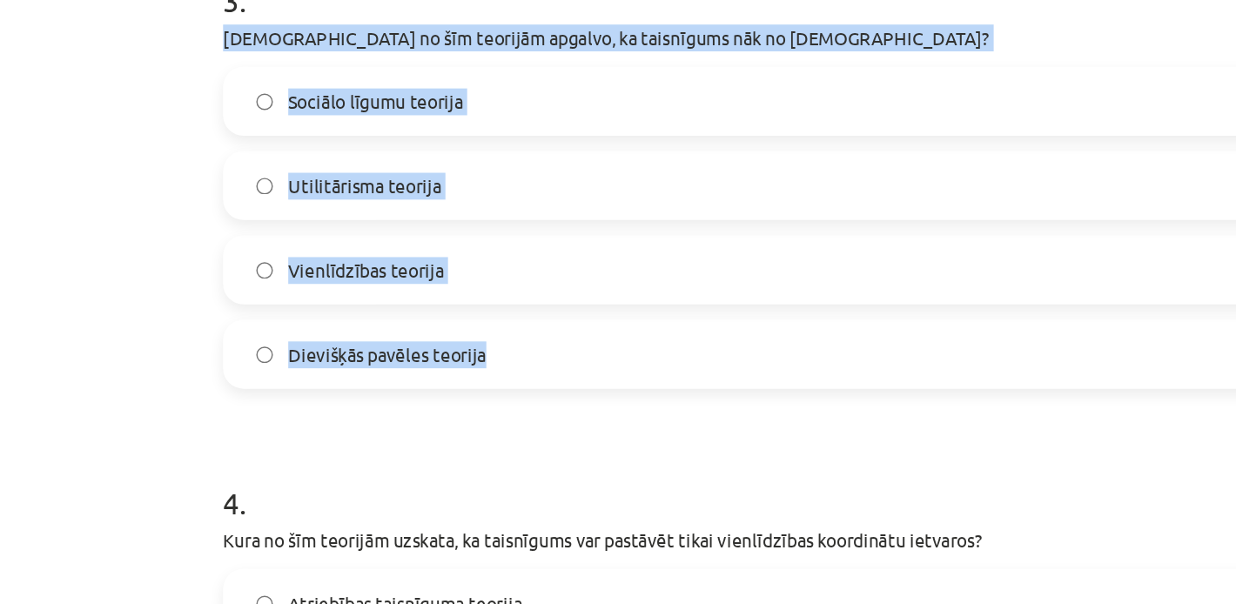
drag, startPoint x: 196, startPoint y: 78, endPoint x: 458, endPoint y: 296, distance: 340.7
click at [458, 296] on div "10 XP Saņemsi Grūts 595 pilda Apraksts Uzdevums Palīdzība 1 . Kas, pēc [PERSON_…" at bounding box center [618, 125] width 862 height 2065
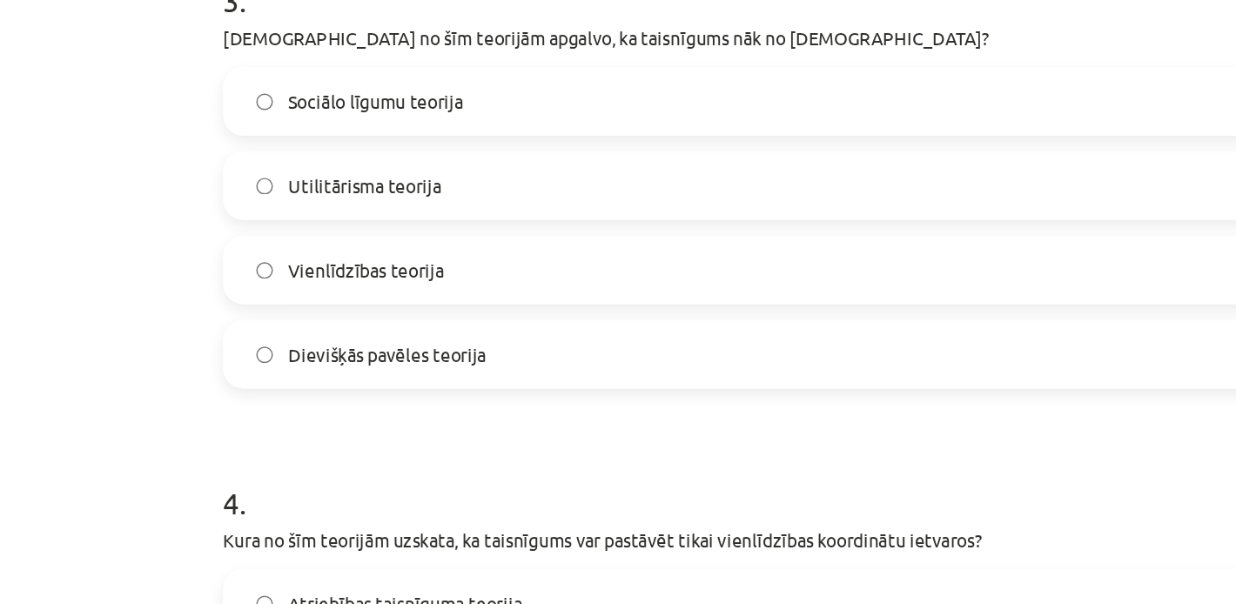
click at [326, 279] on label "Dievišķās pavēles teorija" at bounding box center [618, 292] width 838 height 44
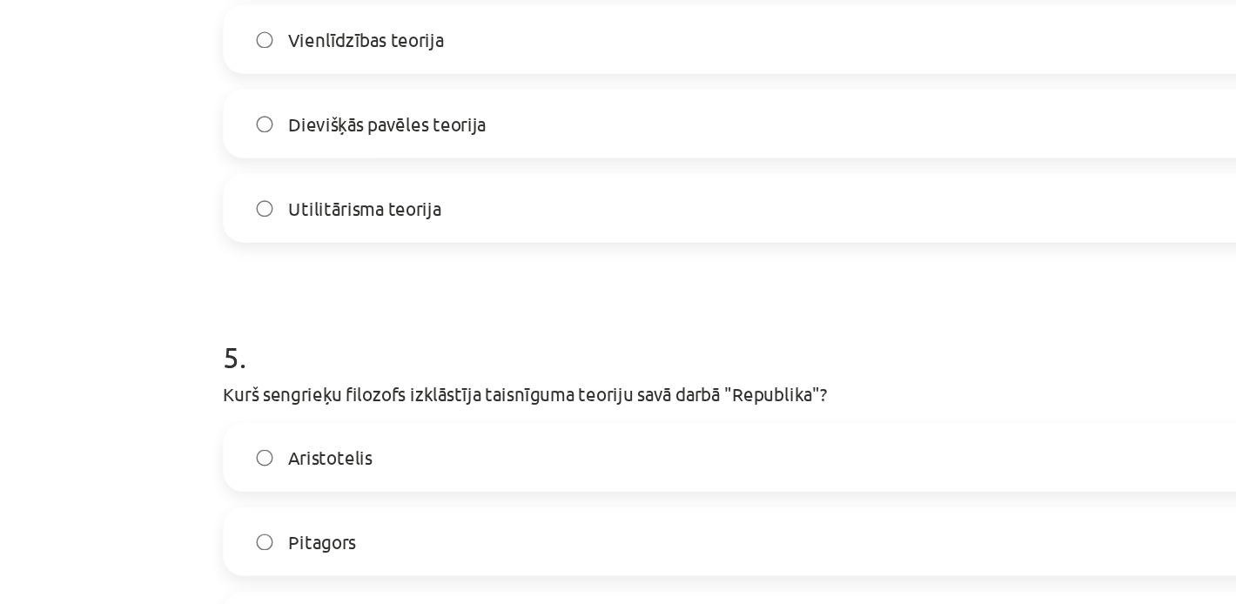
scroll to position [1620, 0]
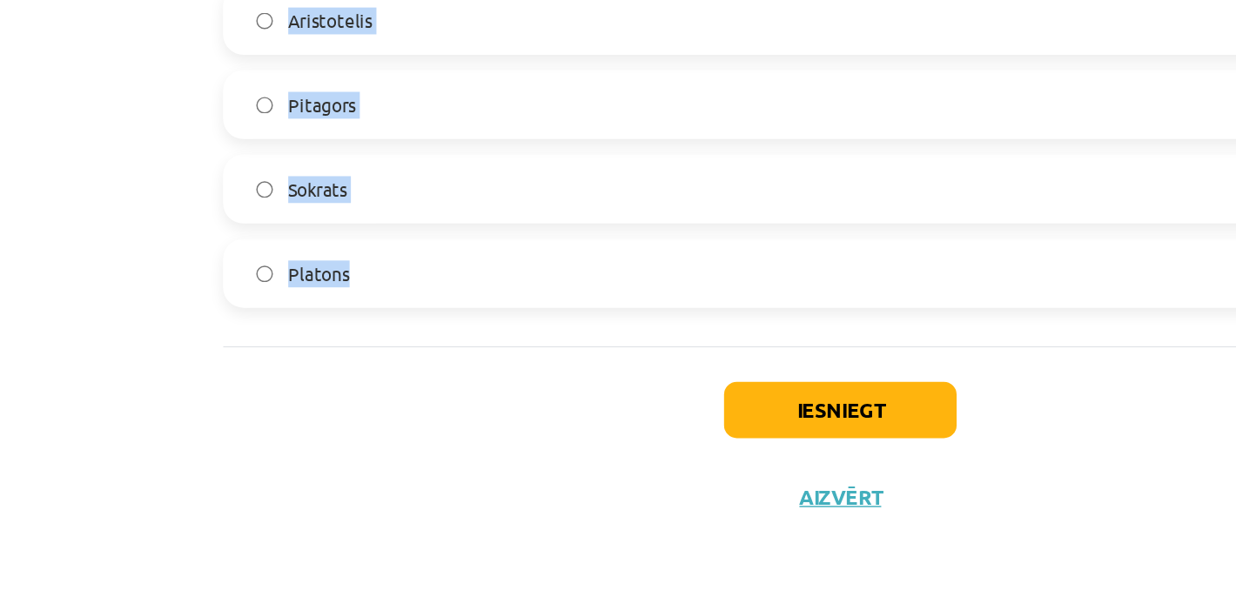
drag, startPoint x: 198, startPoint y: 117, endPoint x: 433, endPoint y: 410, distance: 376.0
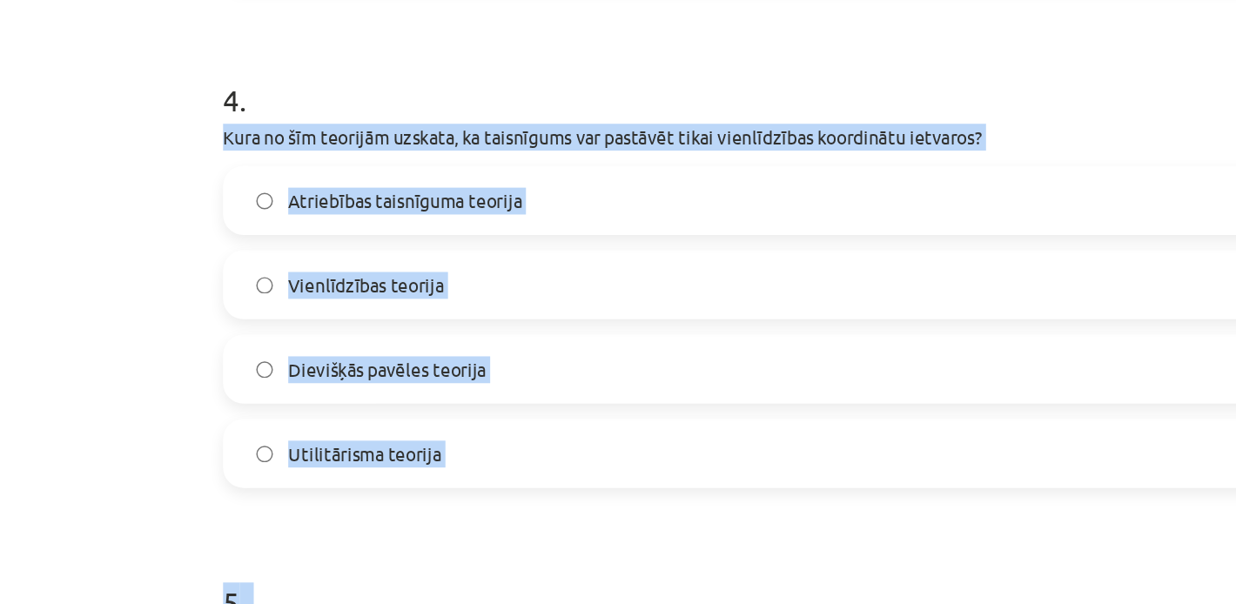
scroll to position [1154, 0]
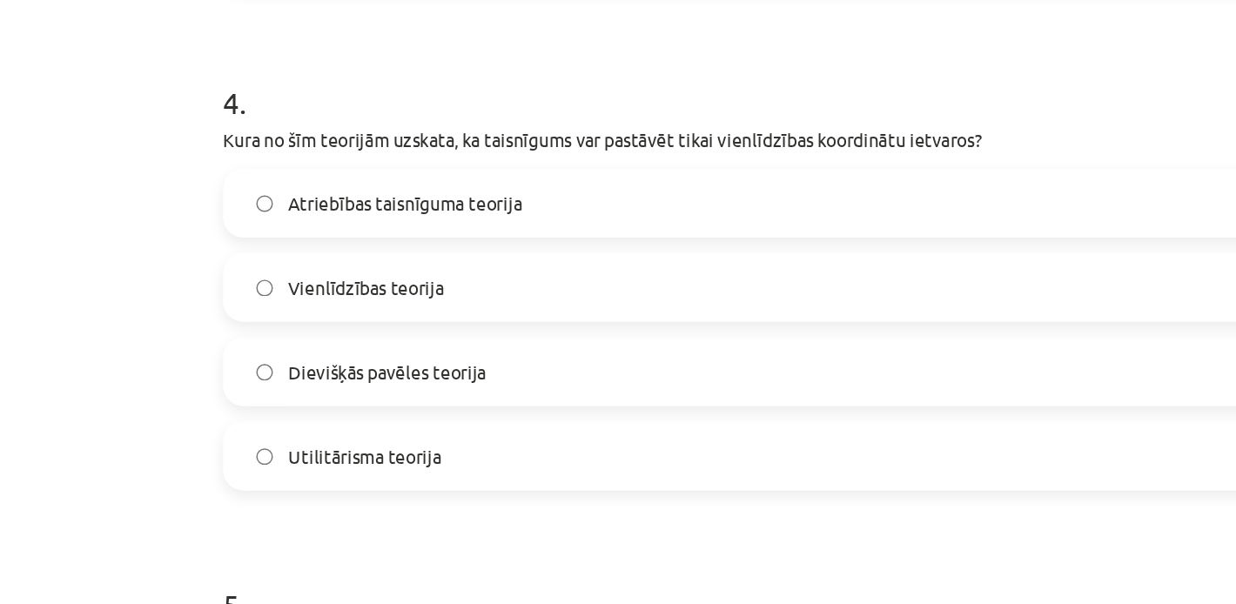
click at [77, 410] on div "Mācību tēma: Sociālo zinātņu ii - 12. klases 1. ieskaites mācību materiāls #7 5…" at bounding box center [618, 302] width 1236 height 604
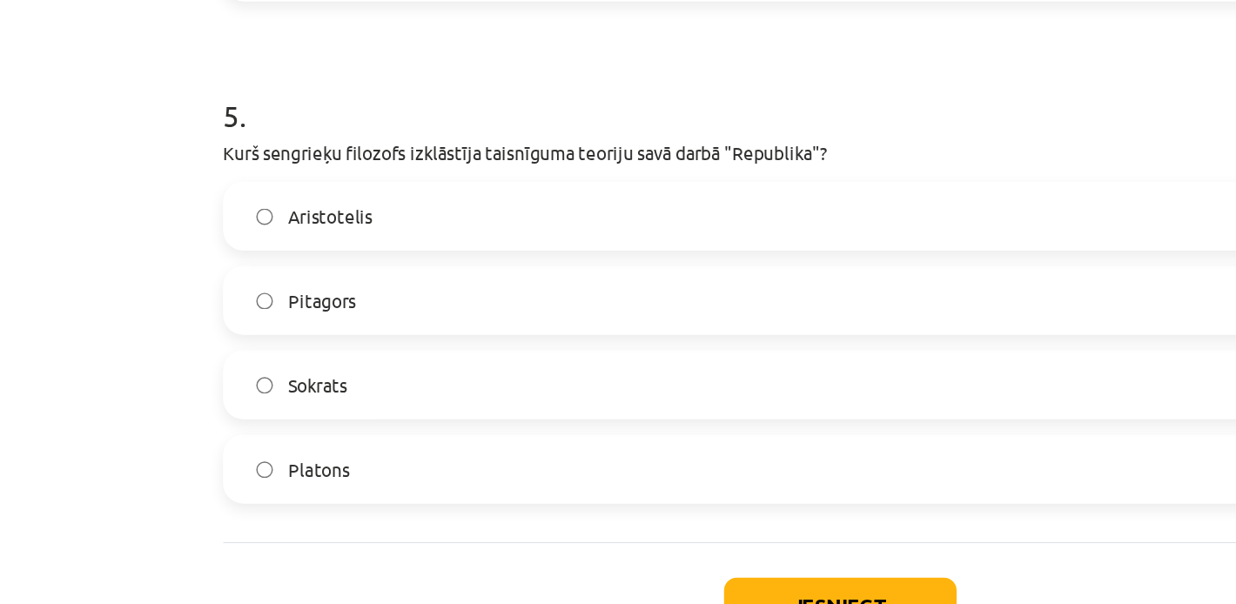
scroll to position [1488, 0]
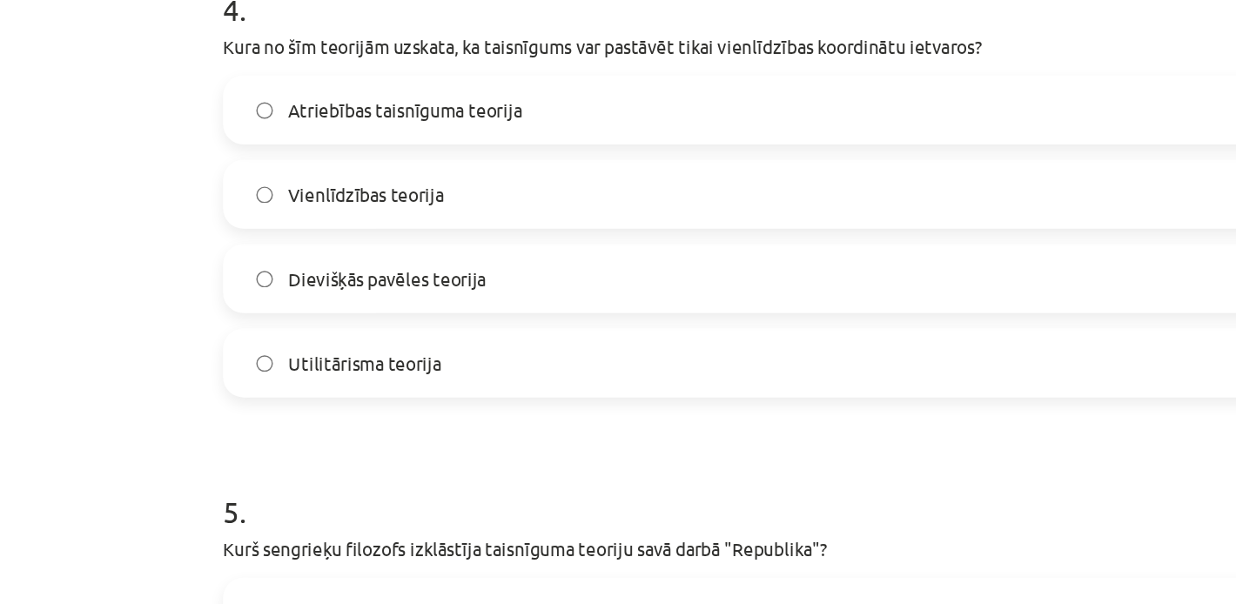
click at [236, 313] on label "Vienlīdzības teorija" at bounding box center [618, 325] width 838 height 44
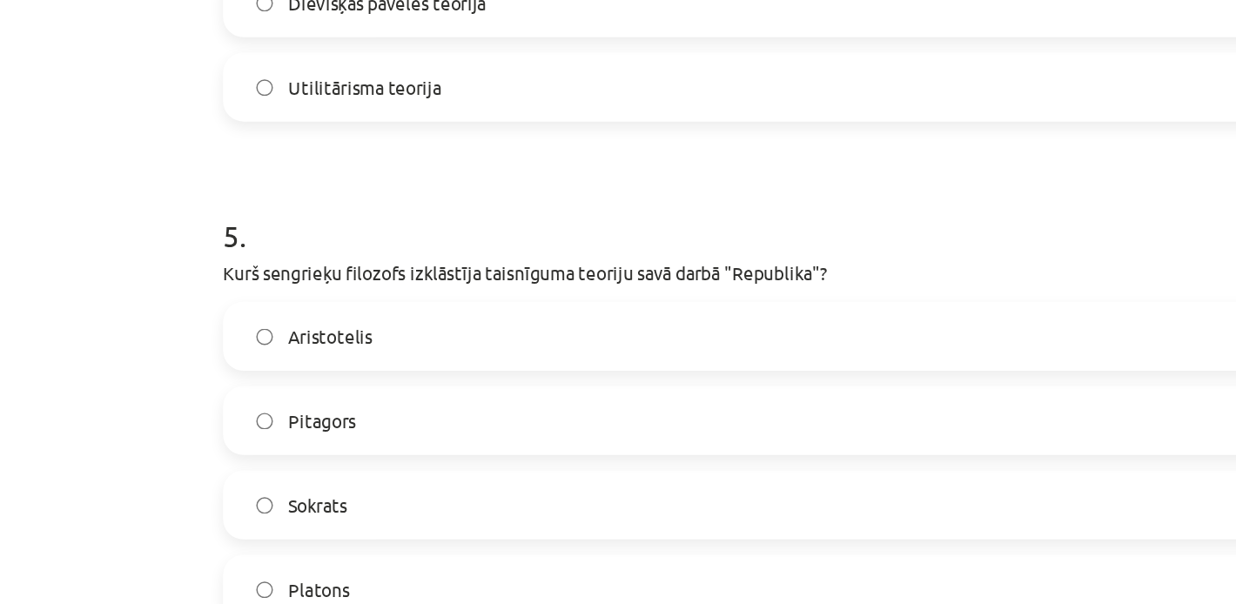
scroll to position [1422, 0]
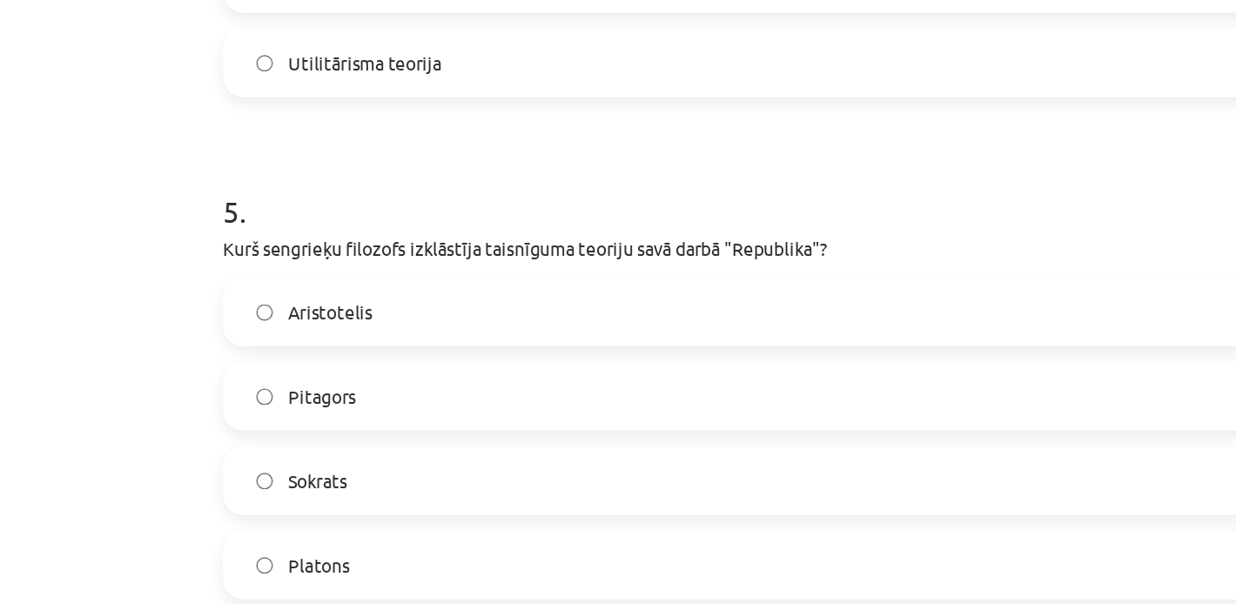
click at [287, 468] on span "Pitagors" at bounding box center [265, 463] width 46 height 18
click at [295, 571] on label "Platons" at bounding box center [618, 577] width 838 height 44
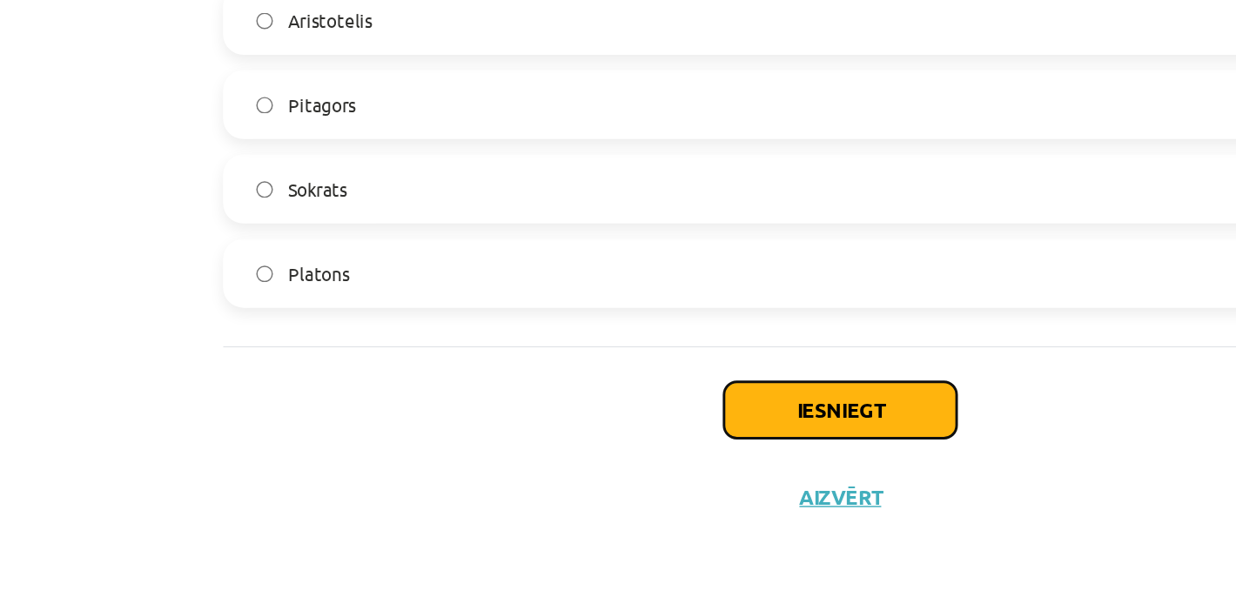
click at [582, 471] on button "Iesniegt" at bounding box center [618, 472] width 158 height 38
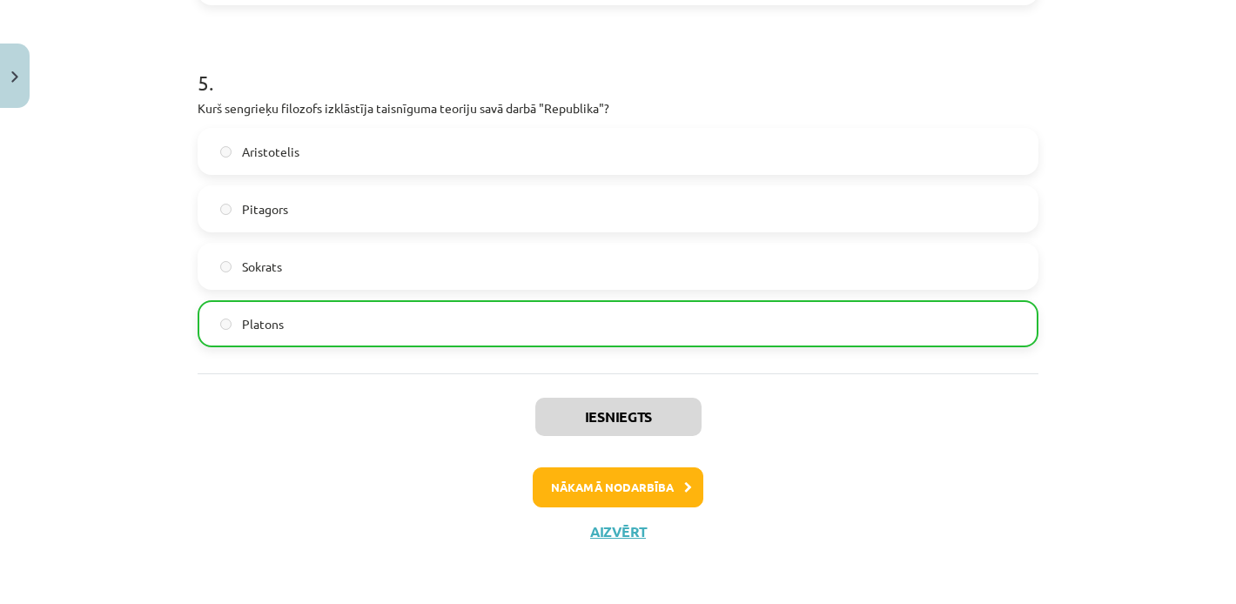
scroll to position [1675, 0]
click at [602, 499] on button "Nākamā nodarbība" at bounding box center [618, 488] width 171 height 40
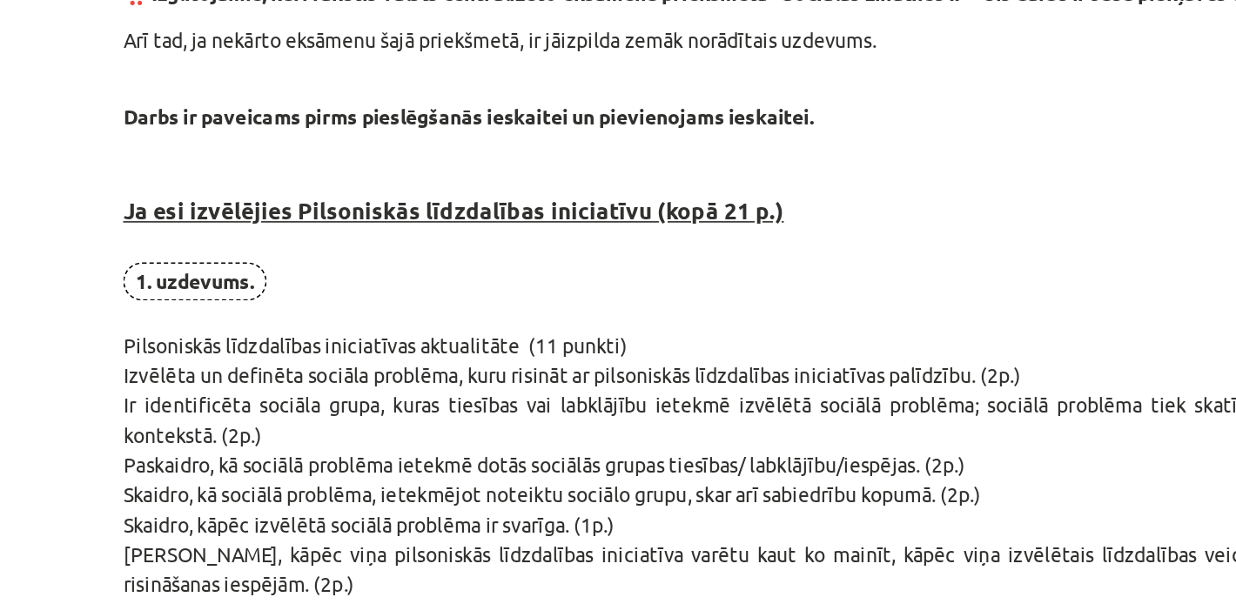
scroll to position [293, 0]
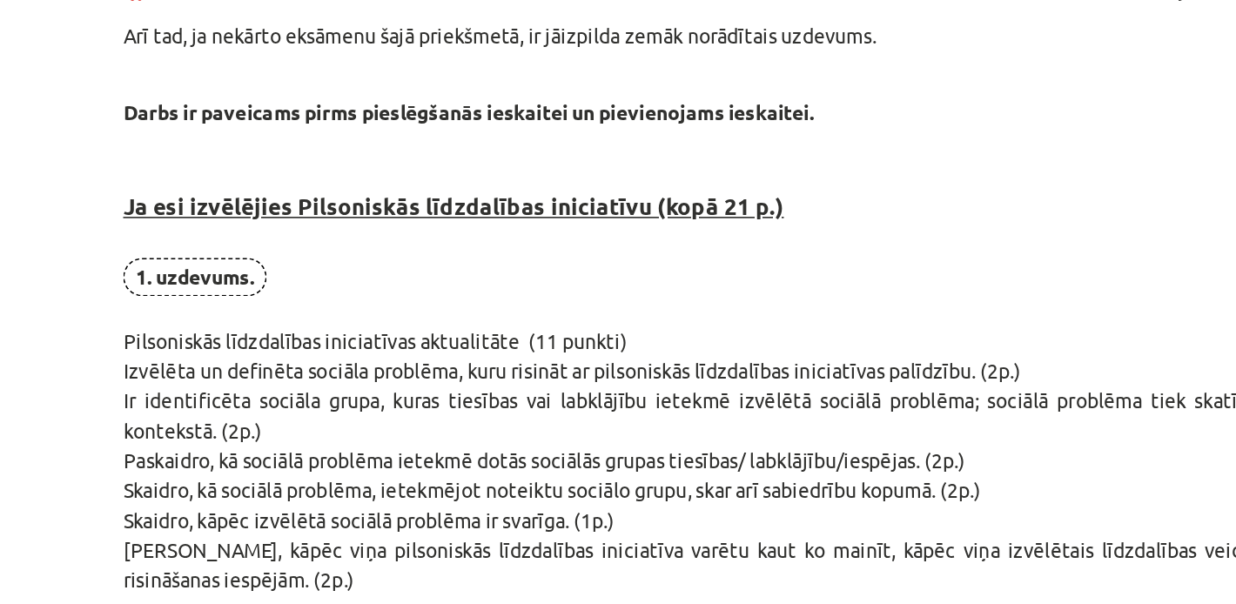
click at [251, 280] on span "1. uzdevums." at bounding box center [242, 281] width 88 height 24
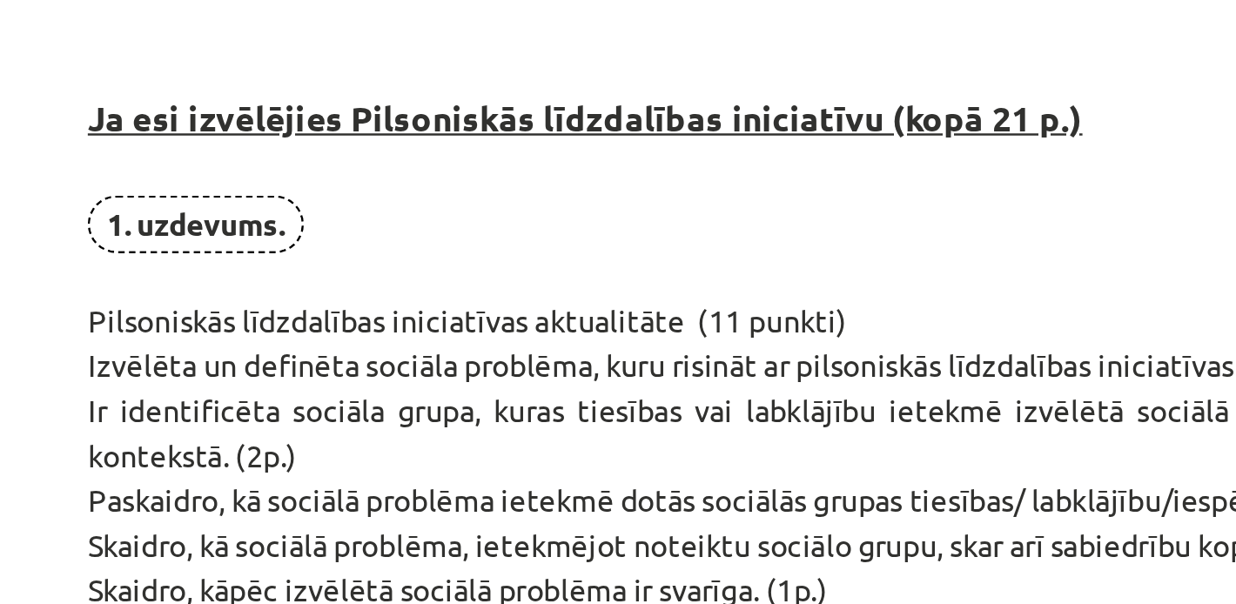
click at [261, 313] on p "1. uzdevums. Pilsoniskās līdzdalības iniciatīvas aktualitāte (11 punkti) Izvēlē…" at bounding box center [618, 420] width 841 height 303
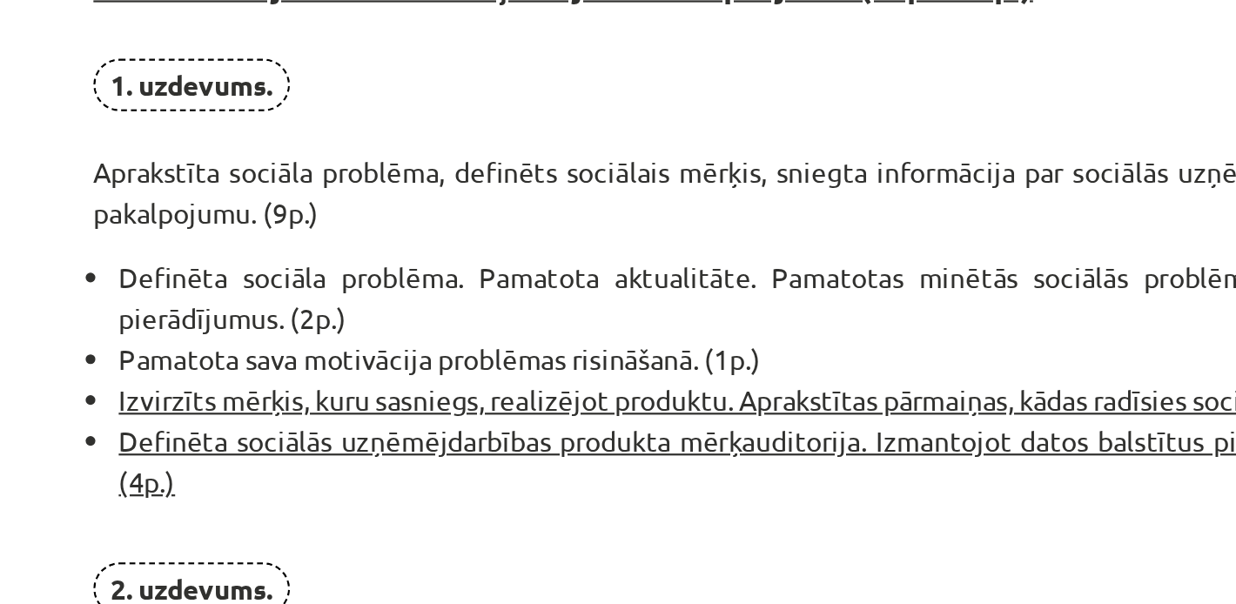
scroll to position [824, 0]
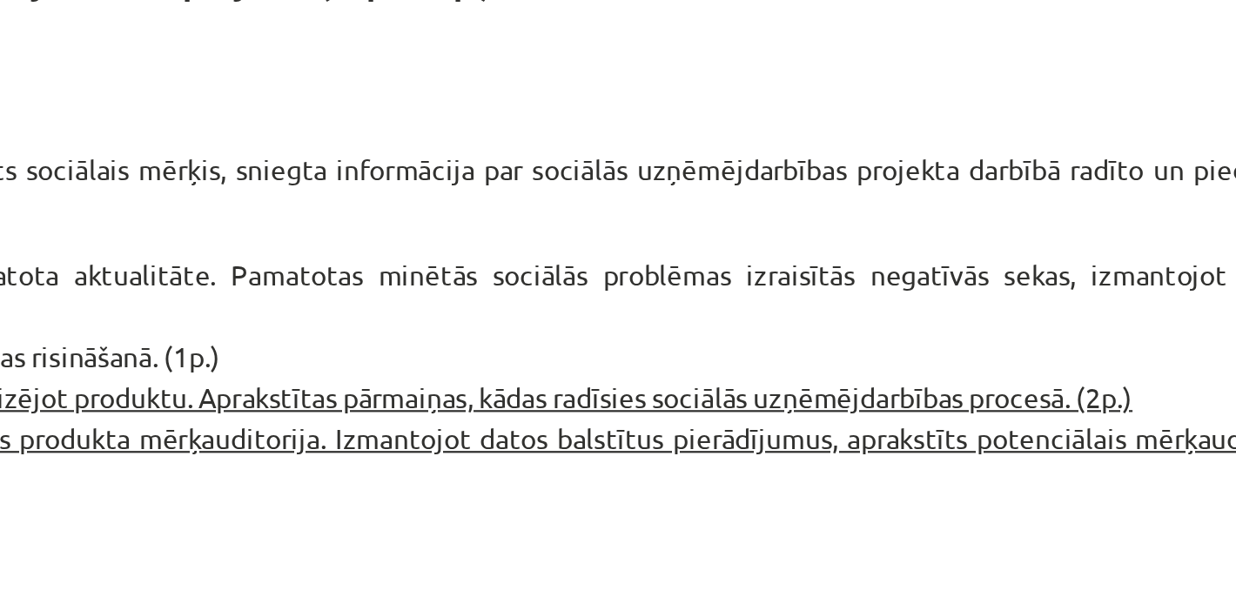
click at [749, 414] on li "Definēta sociāla problēma. Pamatota aktualitāte. Pamatotas minētās sociālās pro…" at bounding box center [624, 429] width 830 height 37
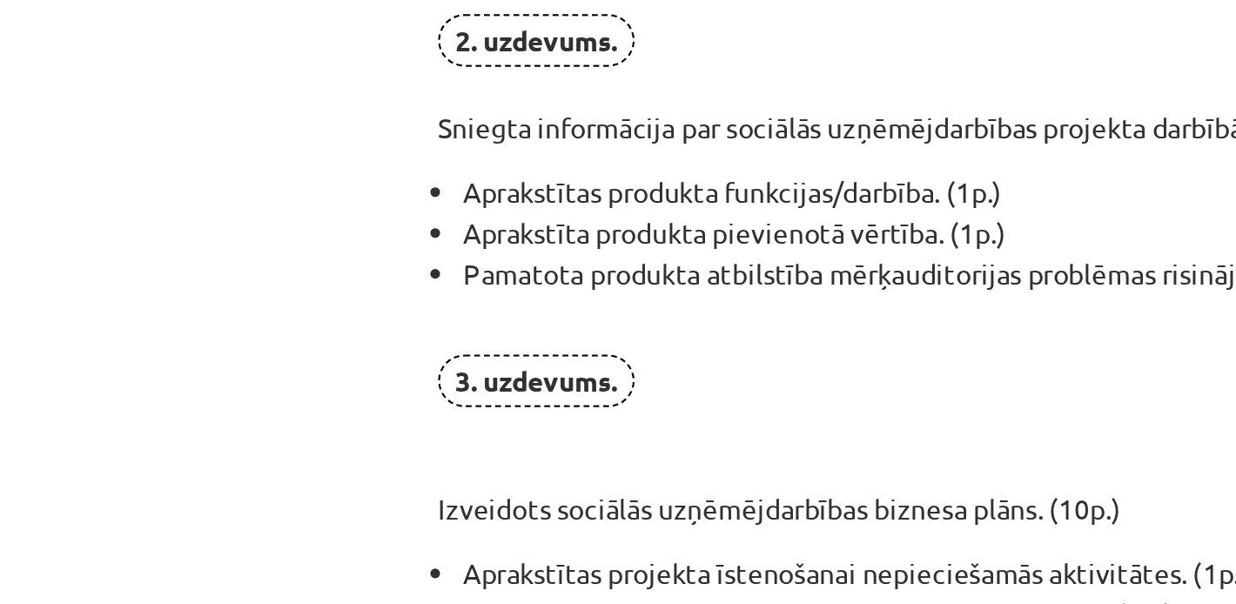
scroll to position [1046, 0]
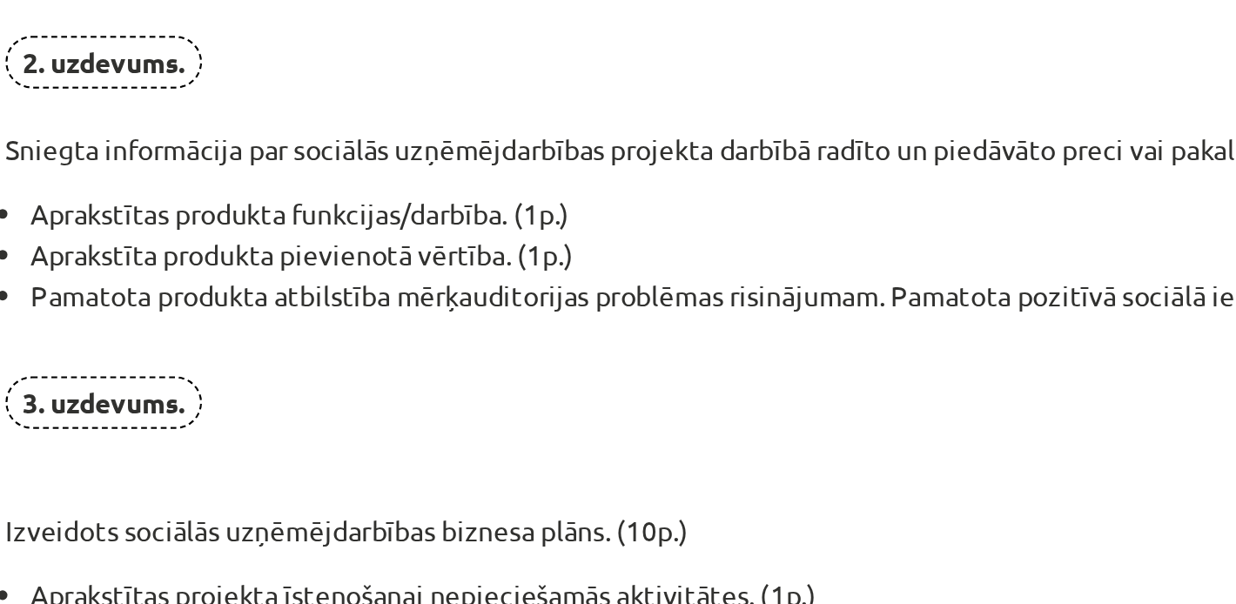
click at [542, 426] on li "Aprakstīta produkta pievienotā vērtība. (1p.)" at bounding box center [624, 423] width 830 height 18
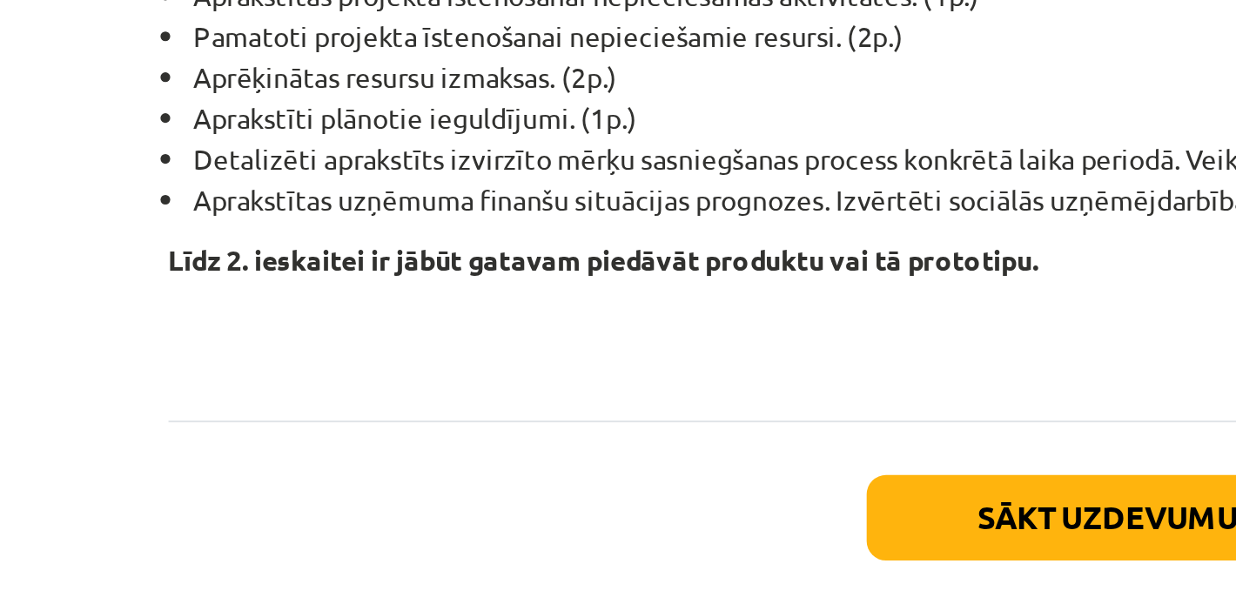
scroll to position [1316, 0]
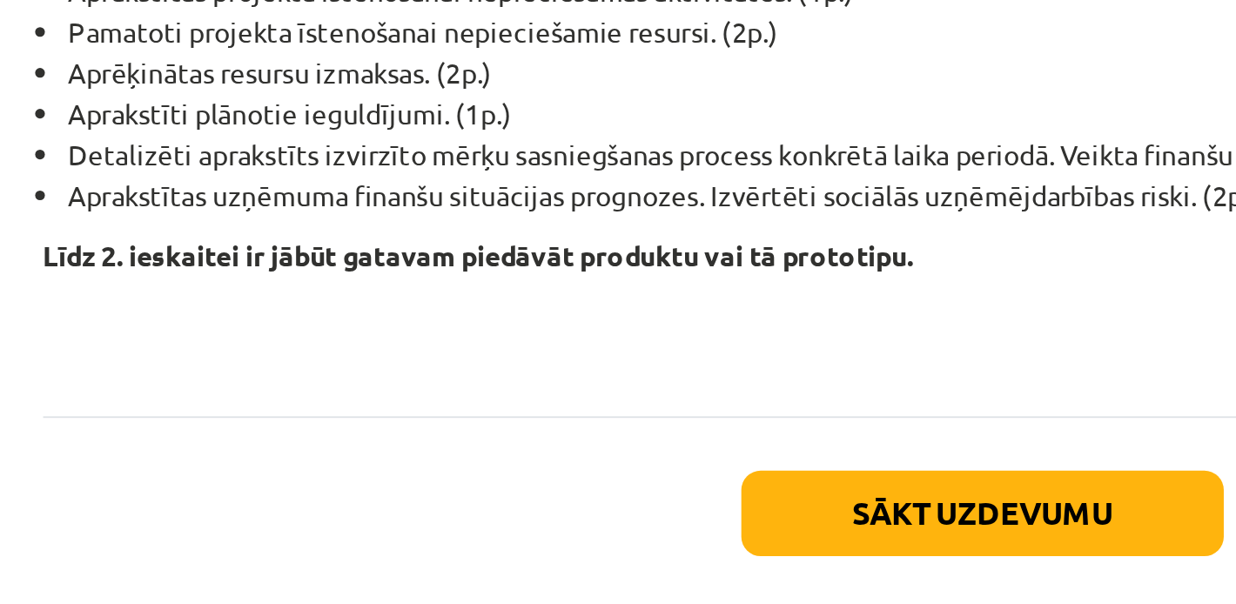
click at [432, 465] on p "Līdz 2. ieskaitei ir jābūt gatavam piedāvāt produktu vai tā prototipu." at bounding box center [618, 442] width 841 height 55
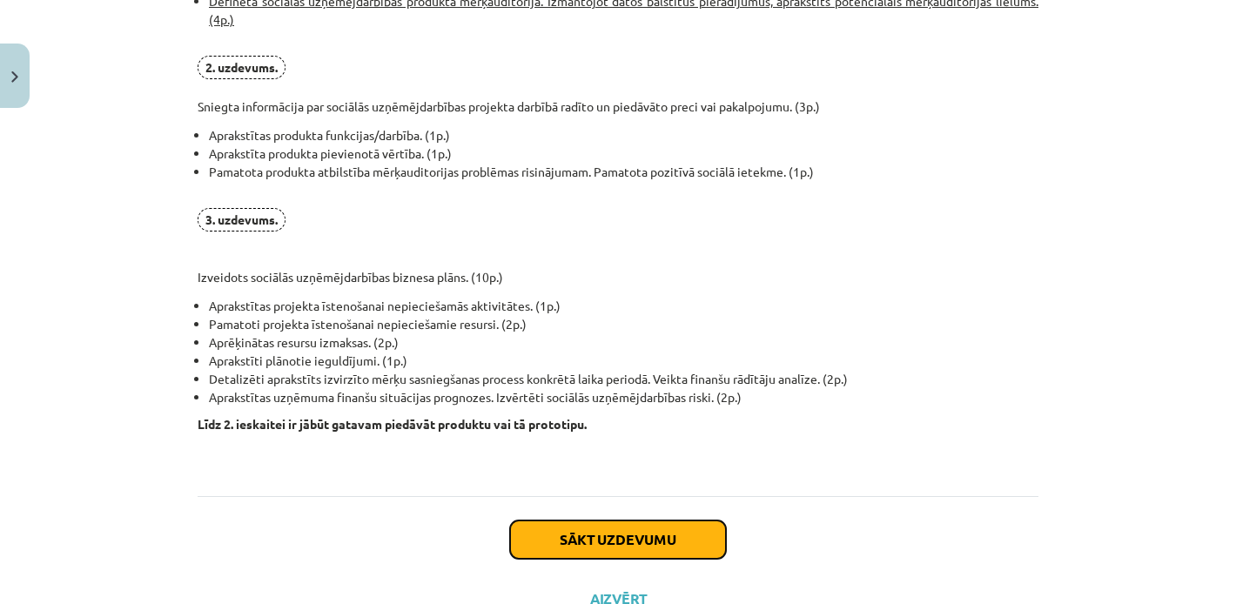
click at [596, 535] on button "Sākt uzdevumu" at bounding box center [618, 540] width 216 height 38
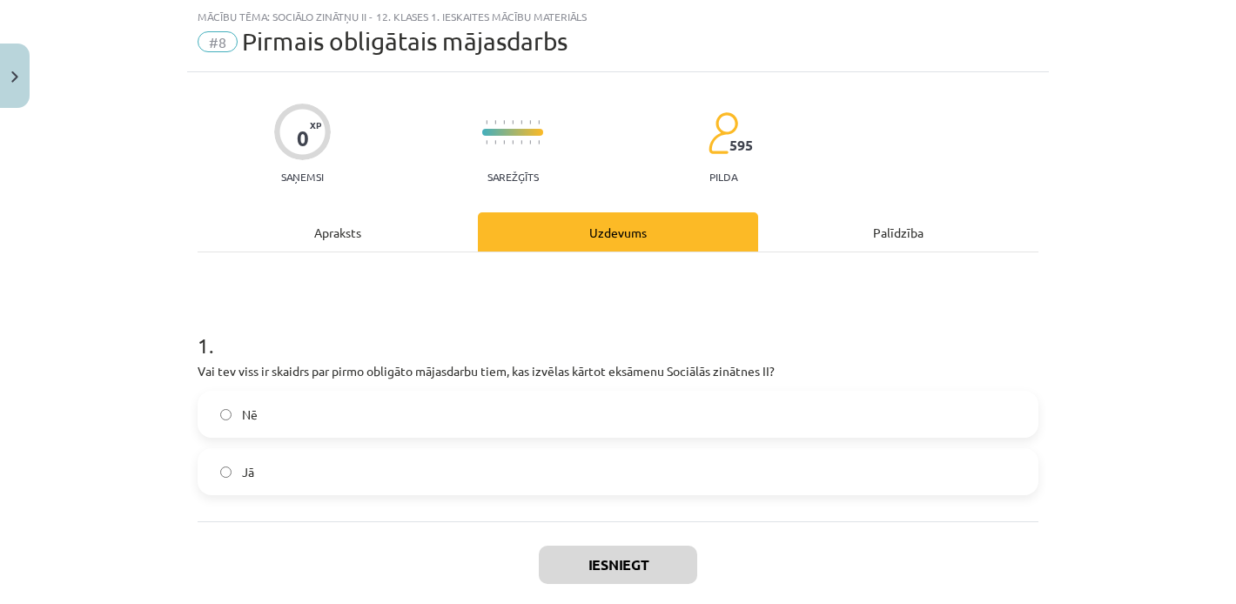
scroll to position [44, 0]
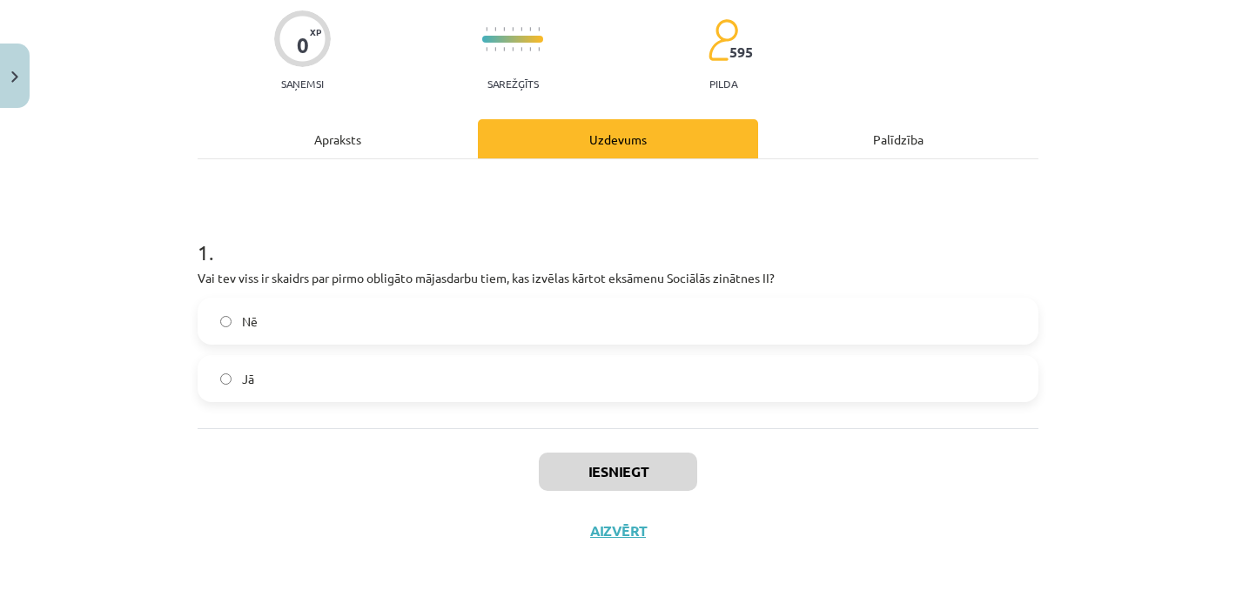
click at [333, 149] on div "Apraksts" at bounding box center [338, 138] width 280 height 39
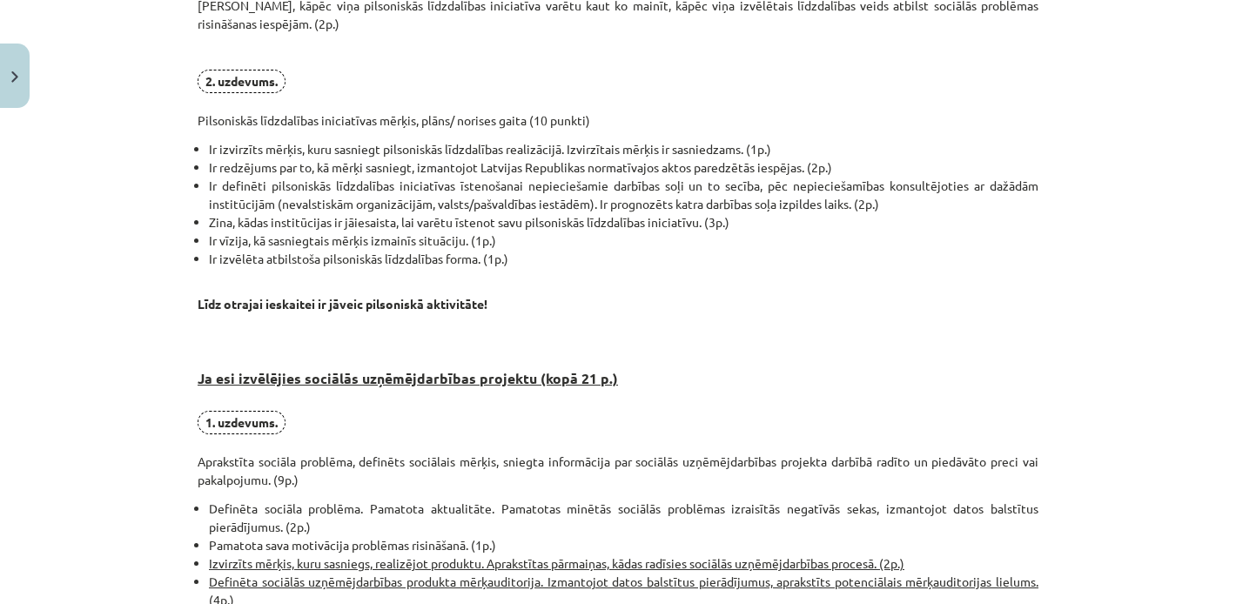
scroll to position [1383, 0]
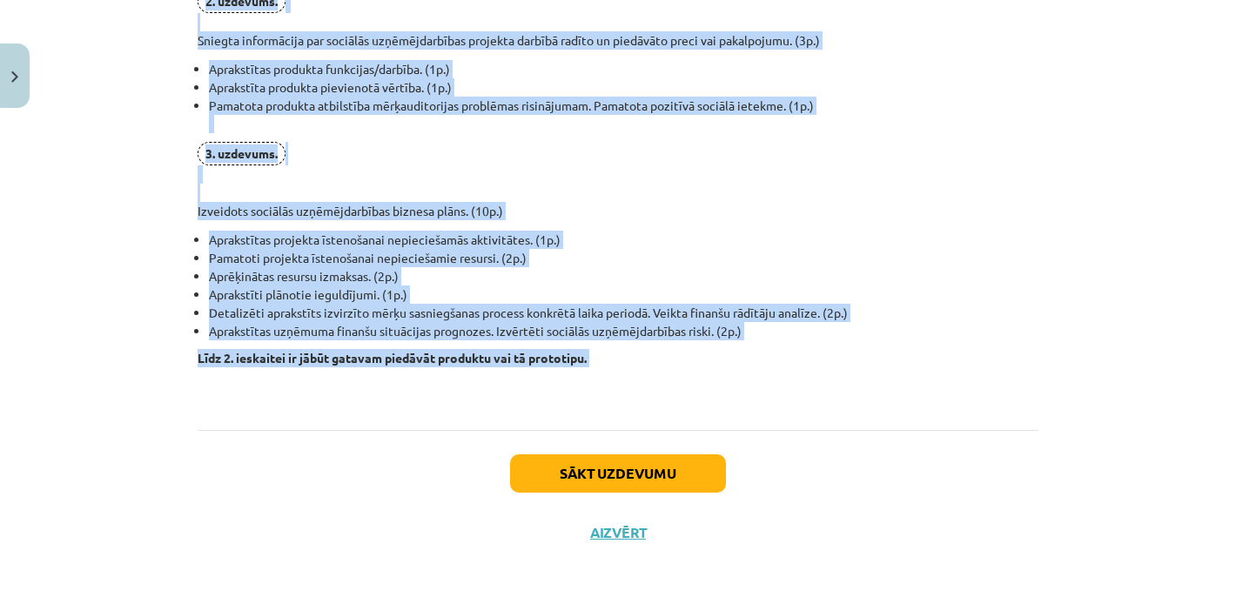
drag, startPoint x: 192, startPoint y: 293, endPoint x: 707, endPoint y: 380, distance: 522.7
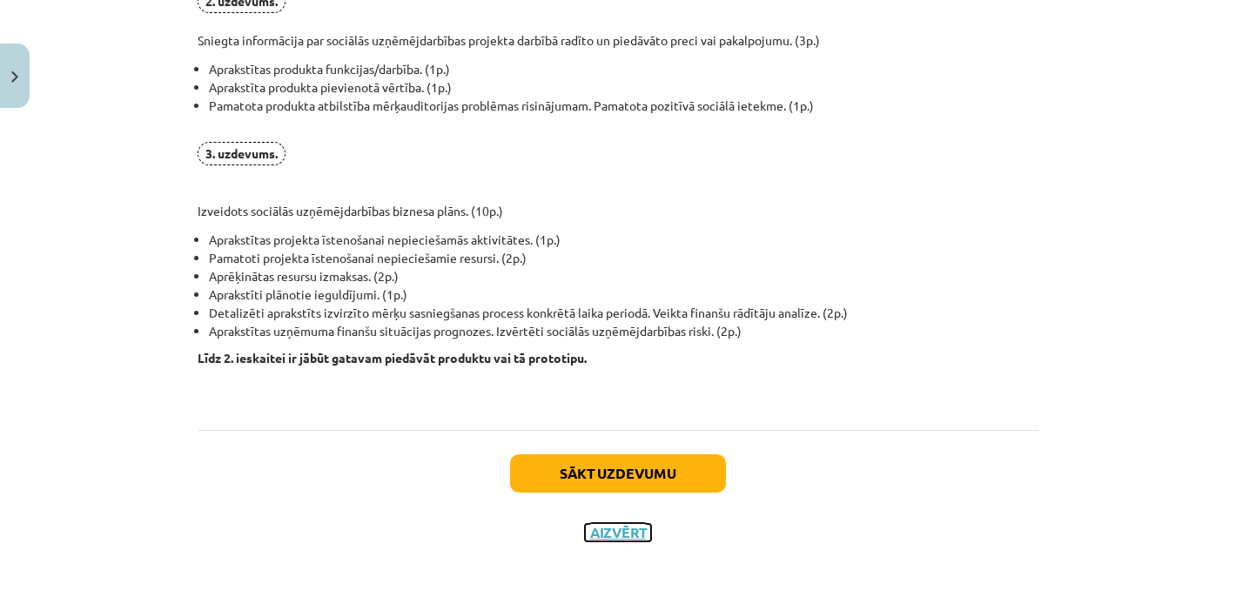
click at [627, 533] on button "Aizvērt" at bounding box center [618, 532] width 66 height 17
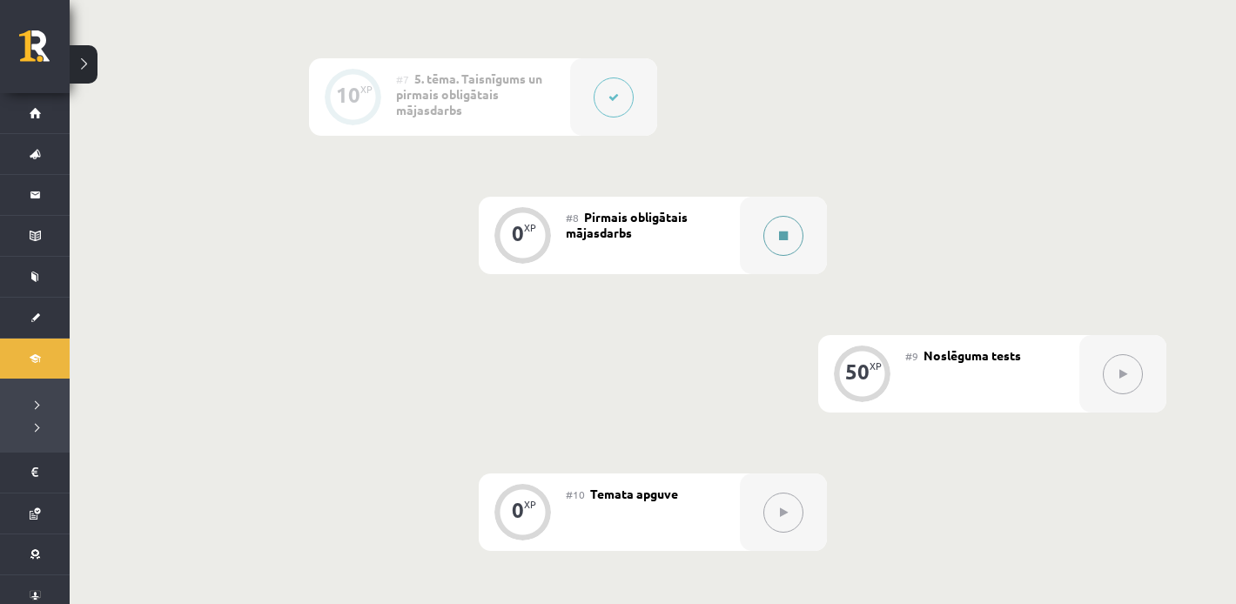
scroll to position [1247, 0]
click at [598, 103] on button at bounding box center [614, 92] width 40 height 40
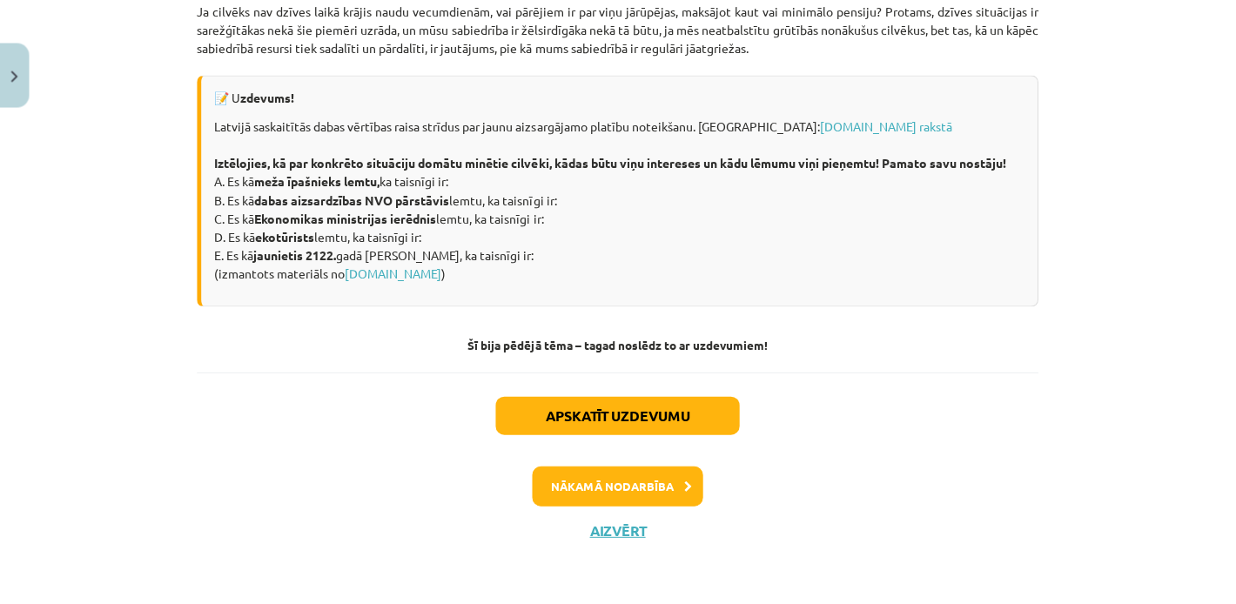
scroll to position [1244, 0]
click at [618, 533] on button "Aizvērt" at bounding box center [618, 530] width 66 height 17
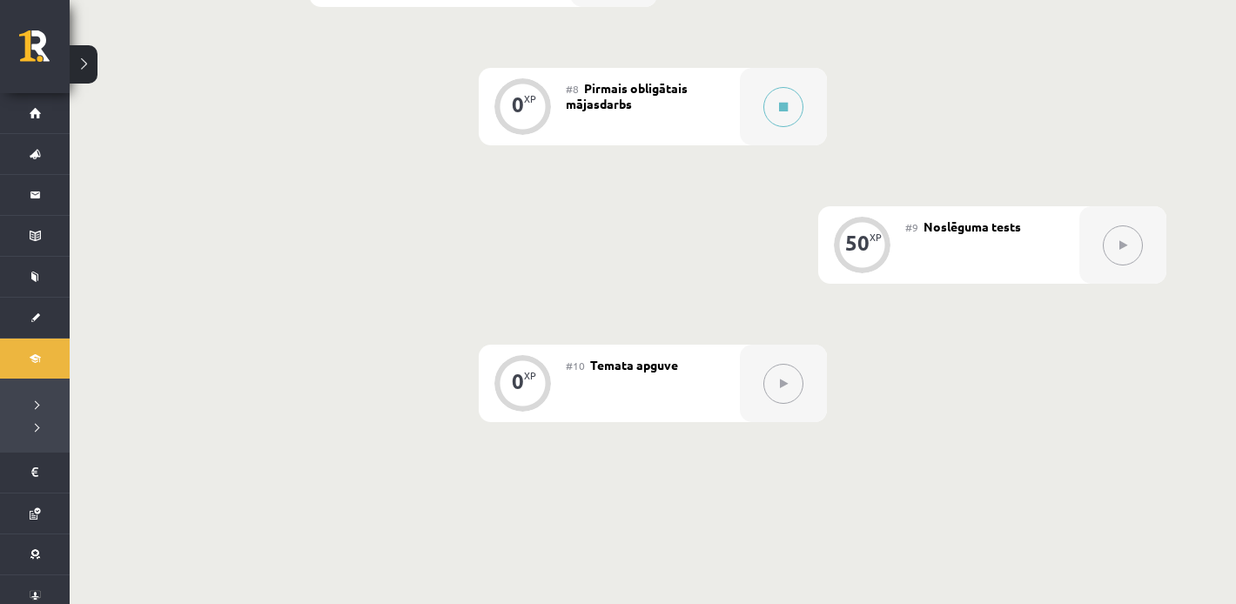
scroll to position [1376, 0]
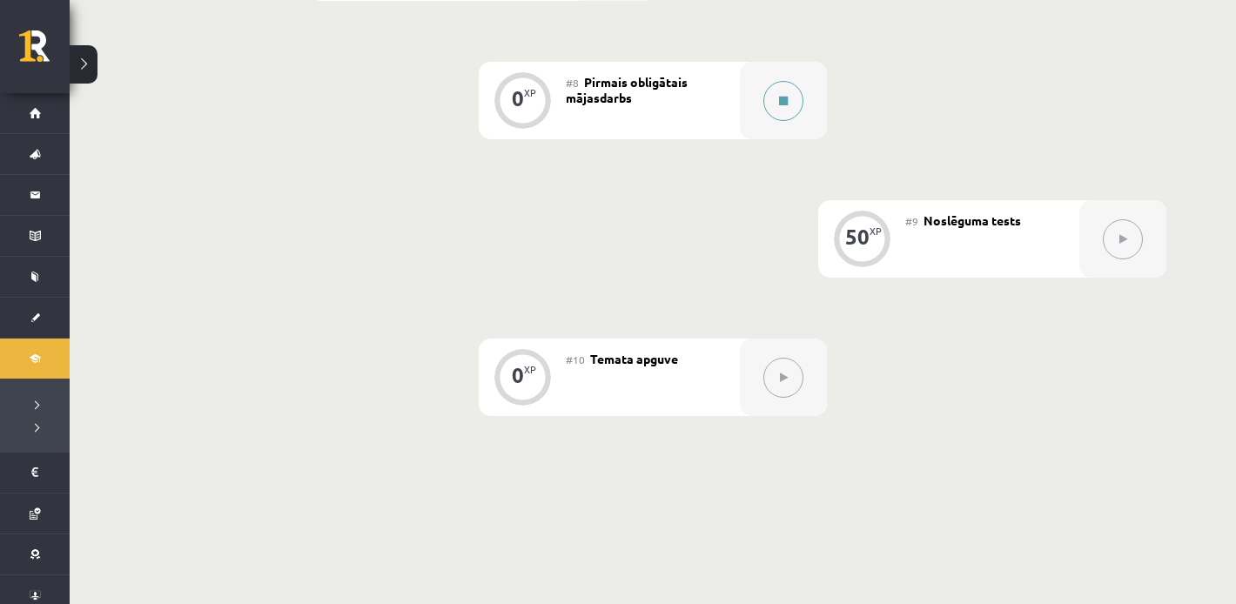
click at [746, 112] on div at bounding box center [783, 100] width 87 height 77
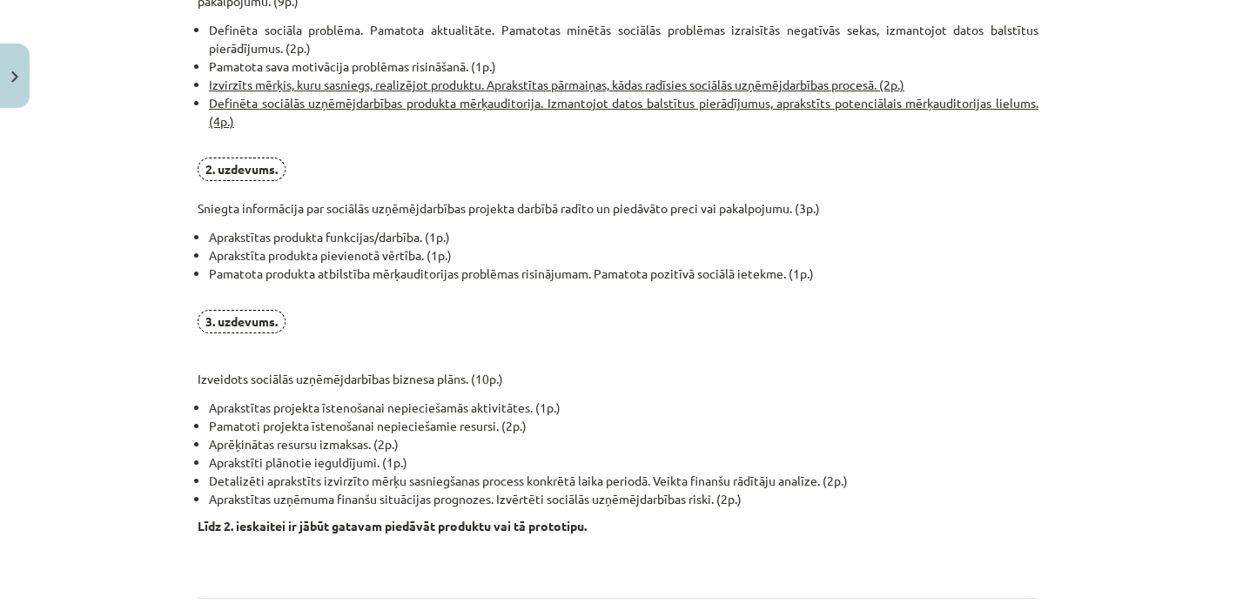
scroll to position [1383, 0]
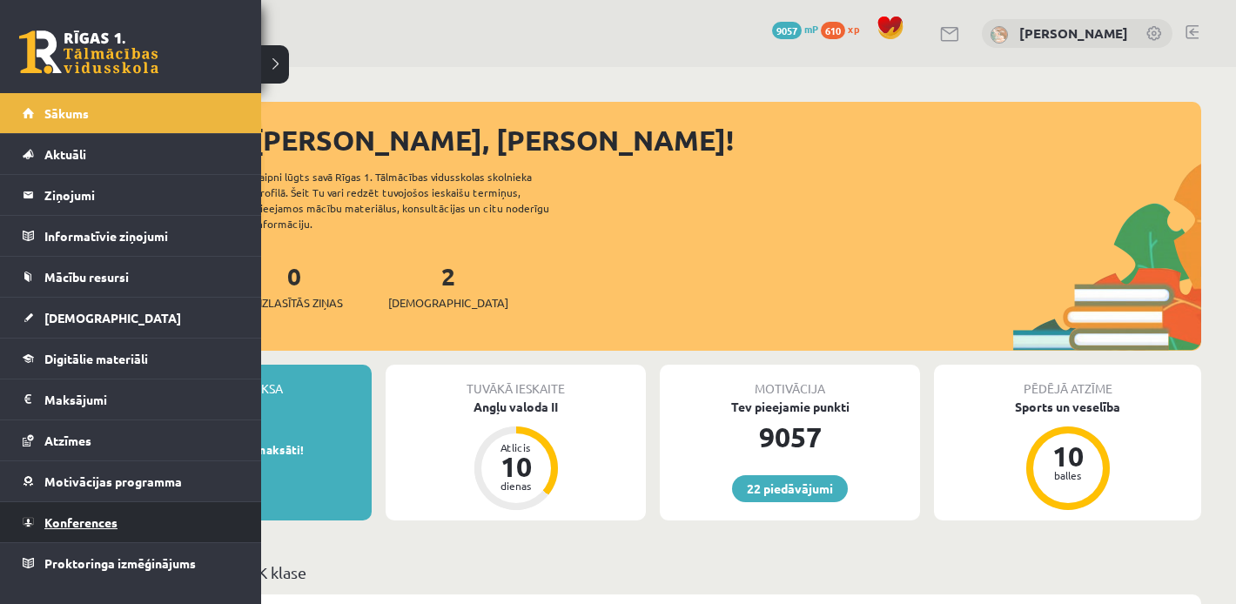
click at [66, 521] on span "Konferences" at bounding box center [80, 523] width 73 height 16
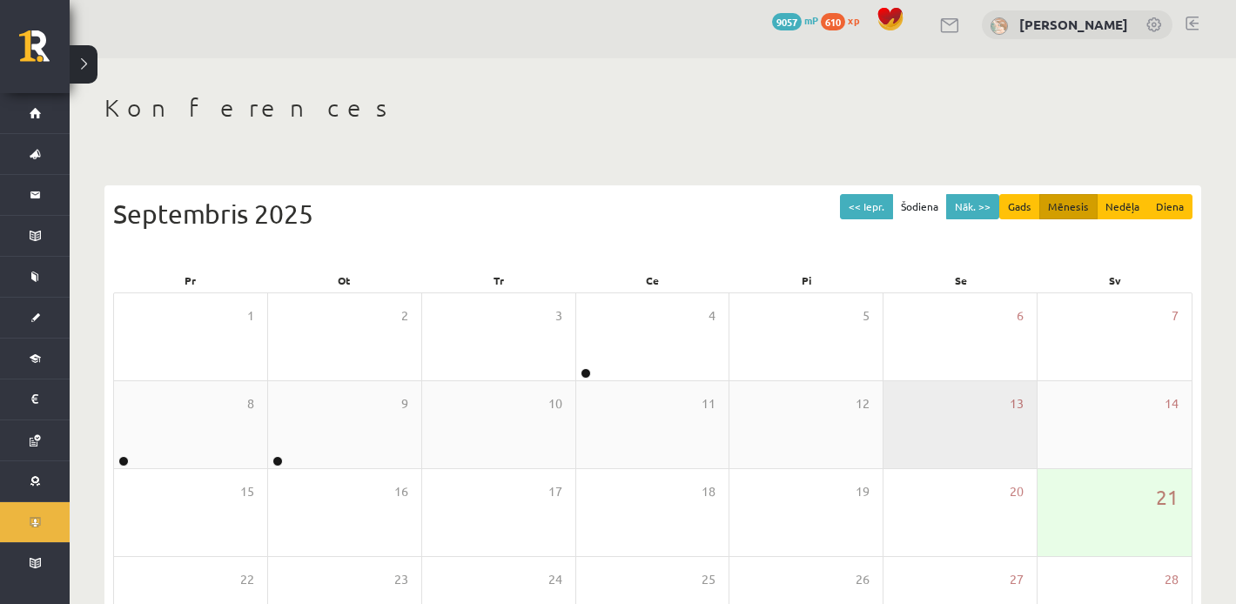
scroll to position [6, 0]
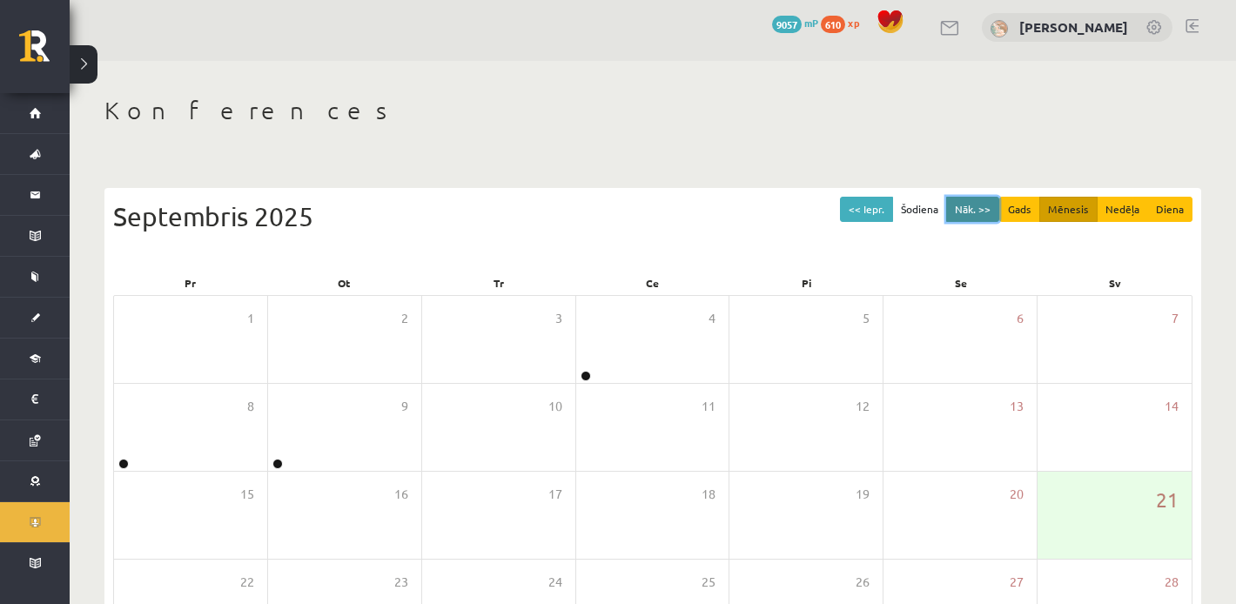
click at [973, 203] on button "Nāk. >>" at bounding box center [972, 209] width 53 height 25
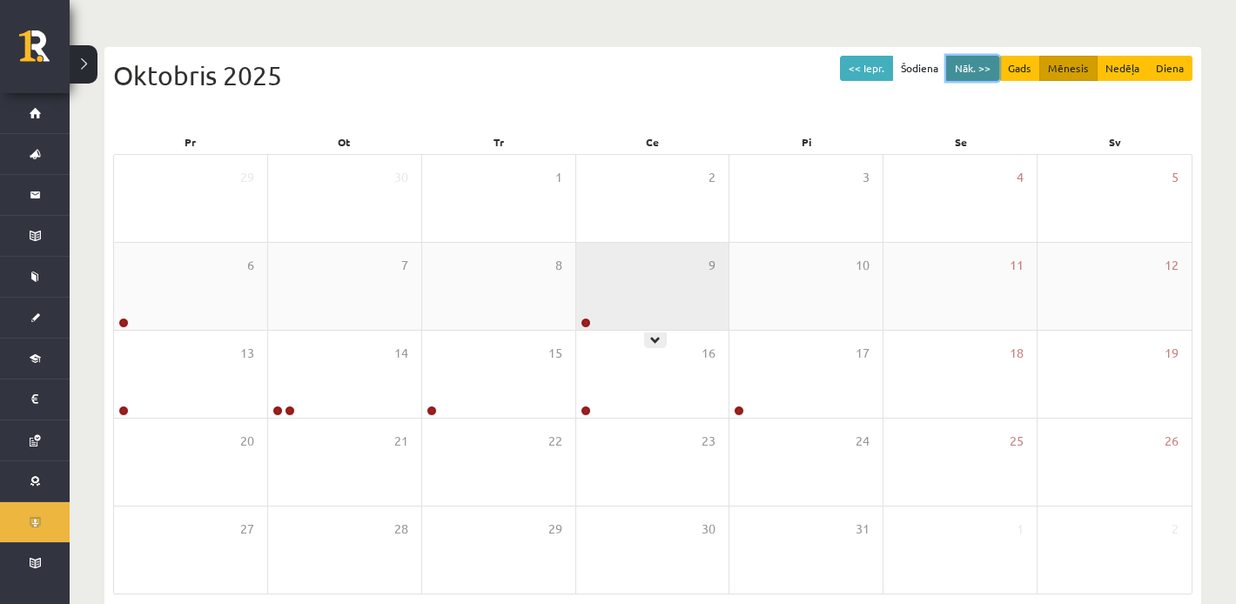
scroll to position [165, 0]
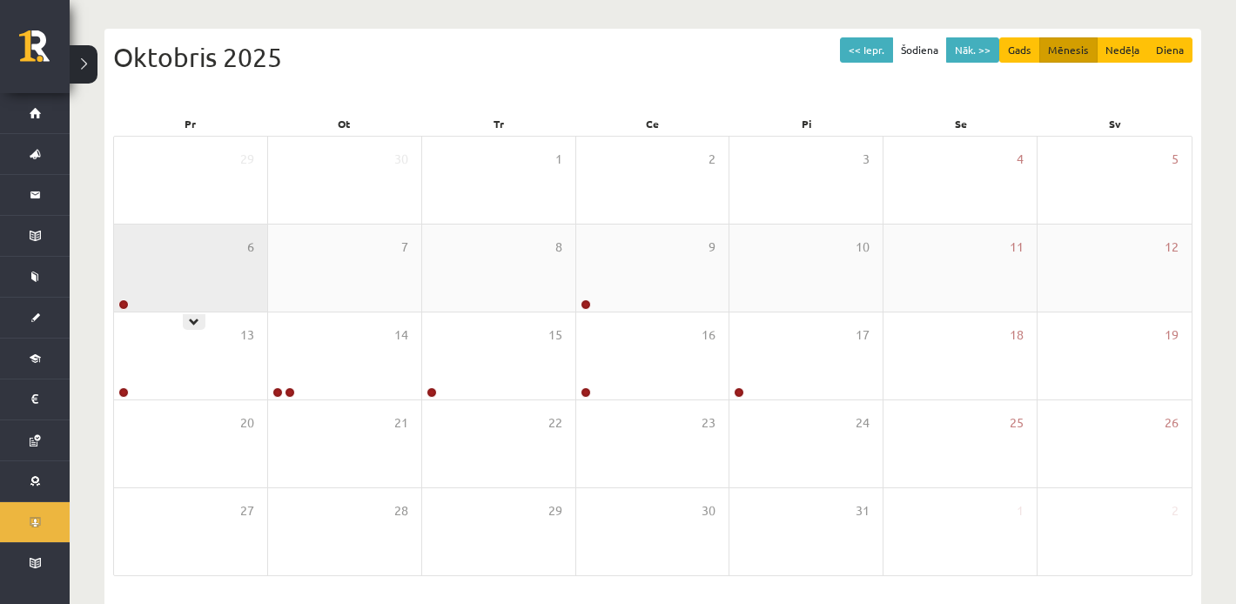
click at [158, 274] on div "6" at bounding box center [190, 268] width 153 height 87
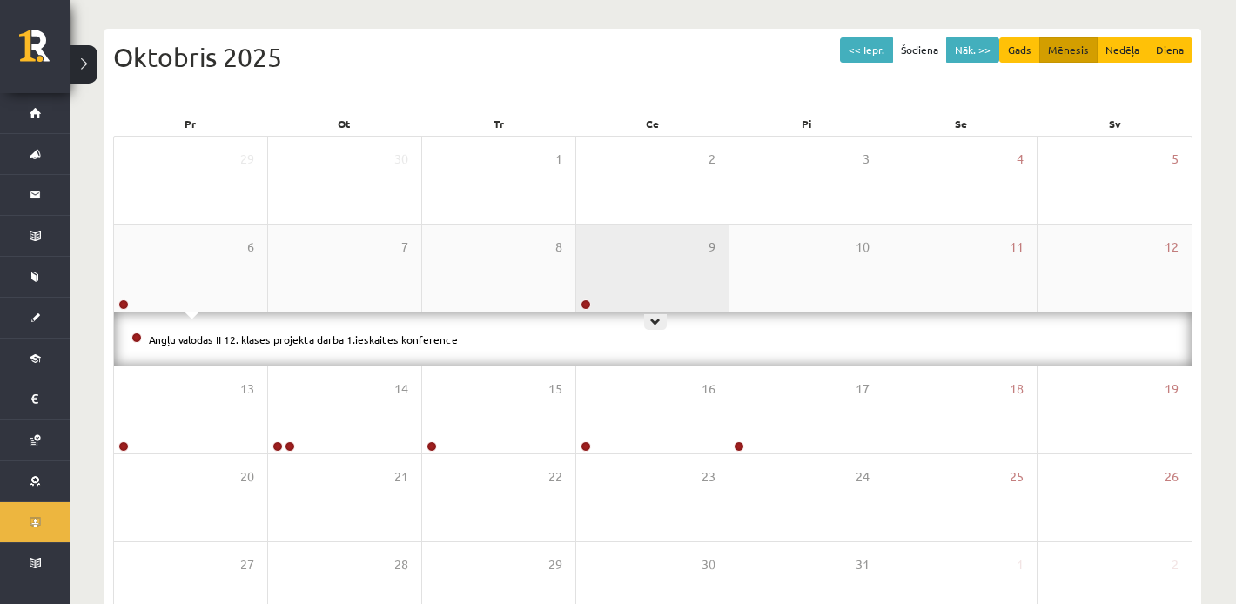
click at [610, 252] on div "9" at bounding box center [652, 268] width 153 height 87
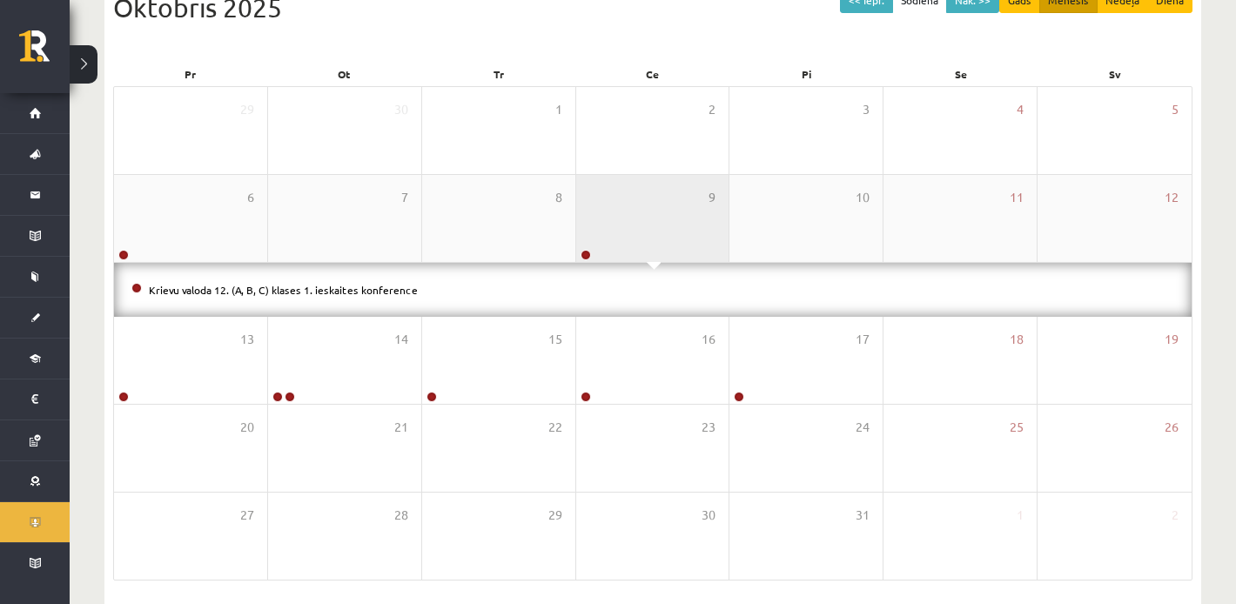
scroll to position [232, 0]
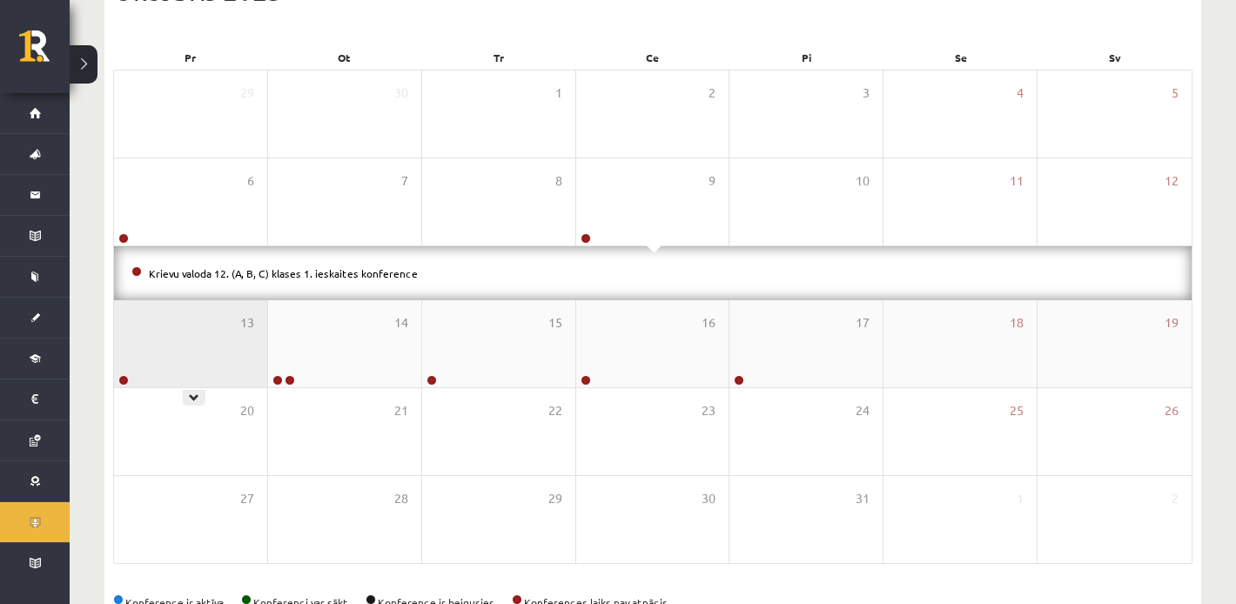
click at [213, 317] on div "13" at bounding box center [190, 343] width 153 height 87
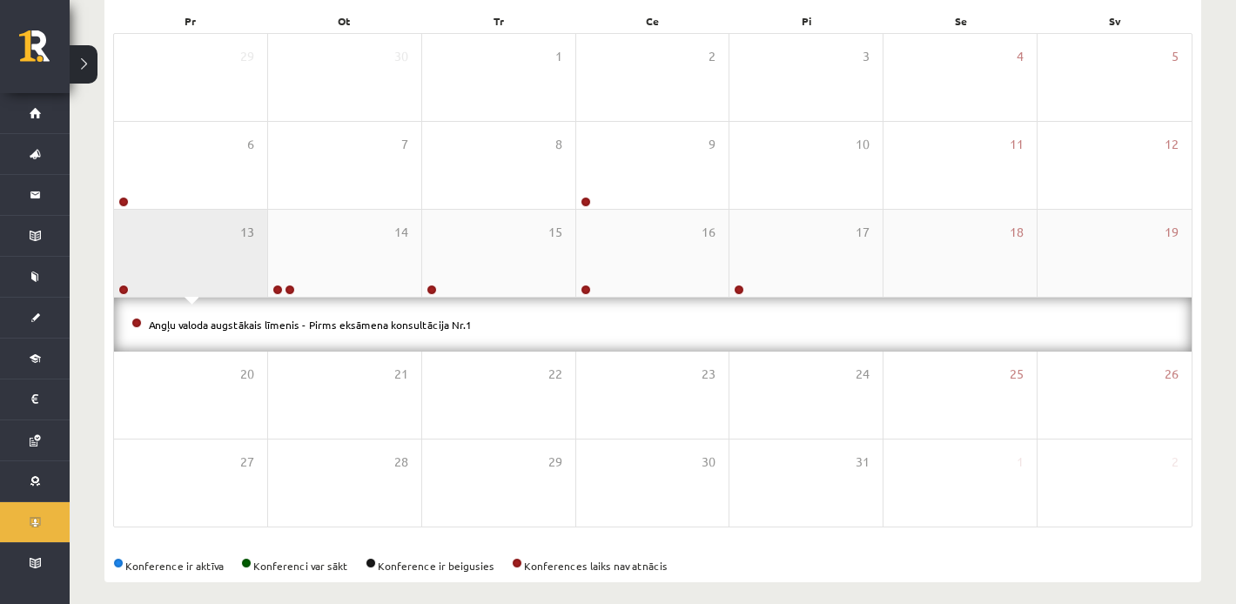
scroll to position [269, 0]
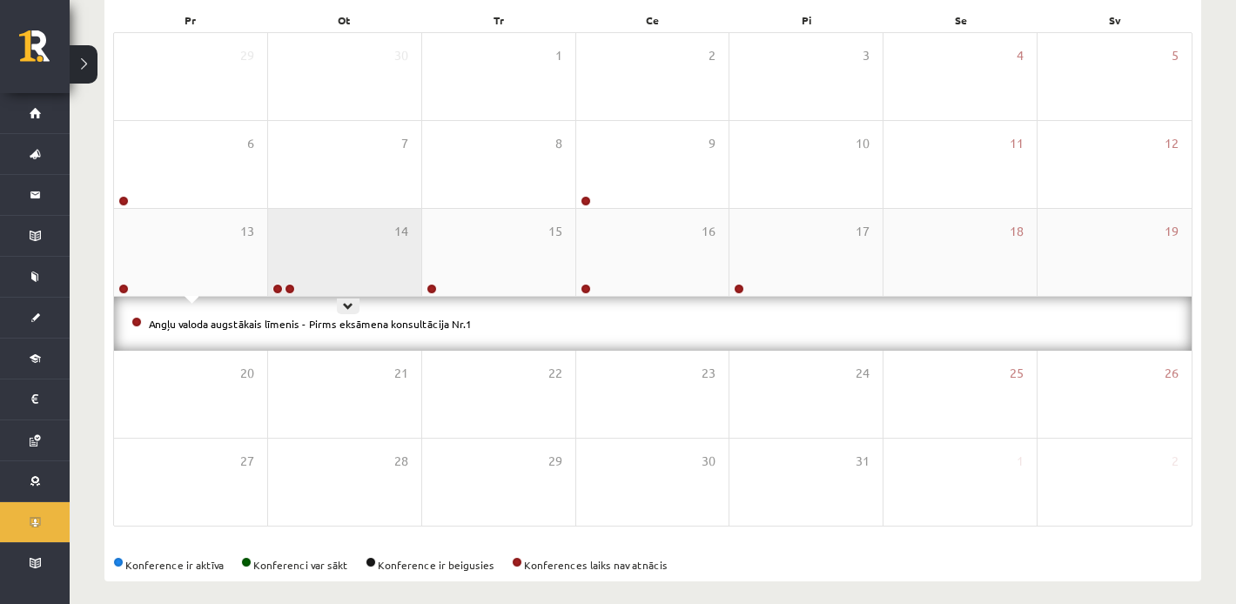
click at [361, 243] on div "14" at bounding box center [344, 252] width 153 height 87
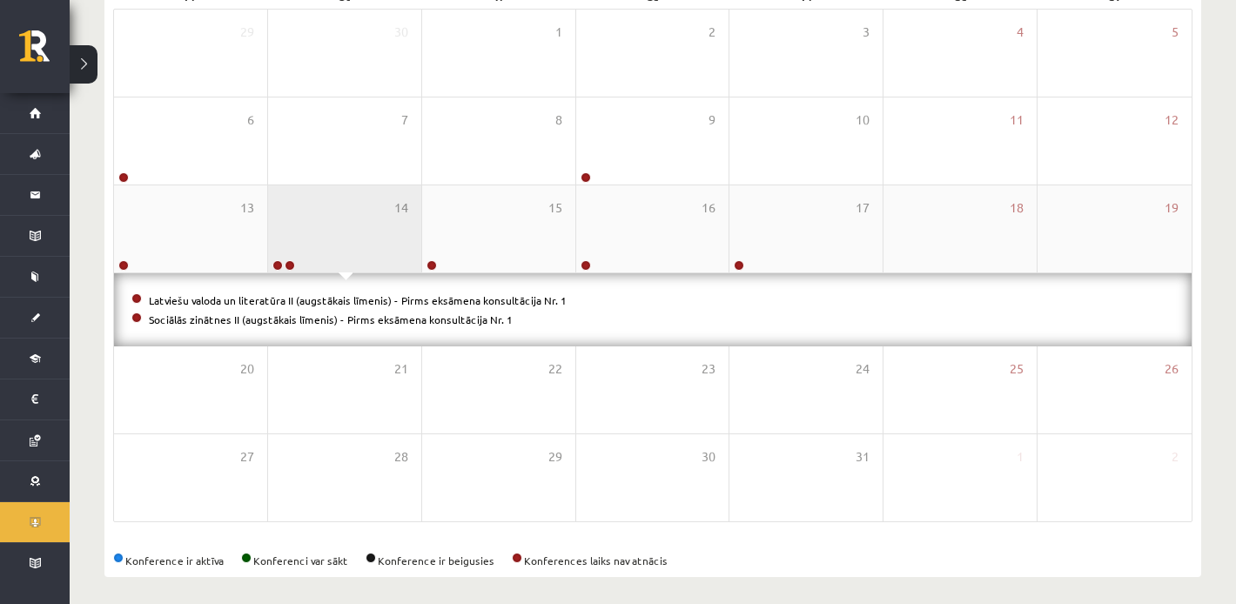
scroll to position [293, 0]
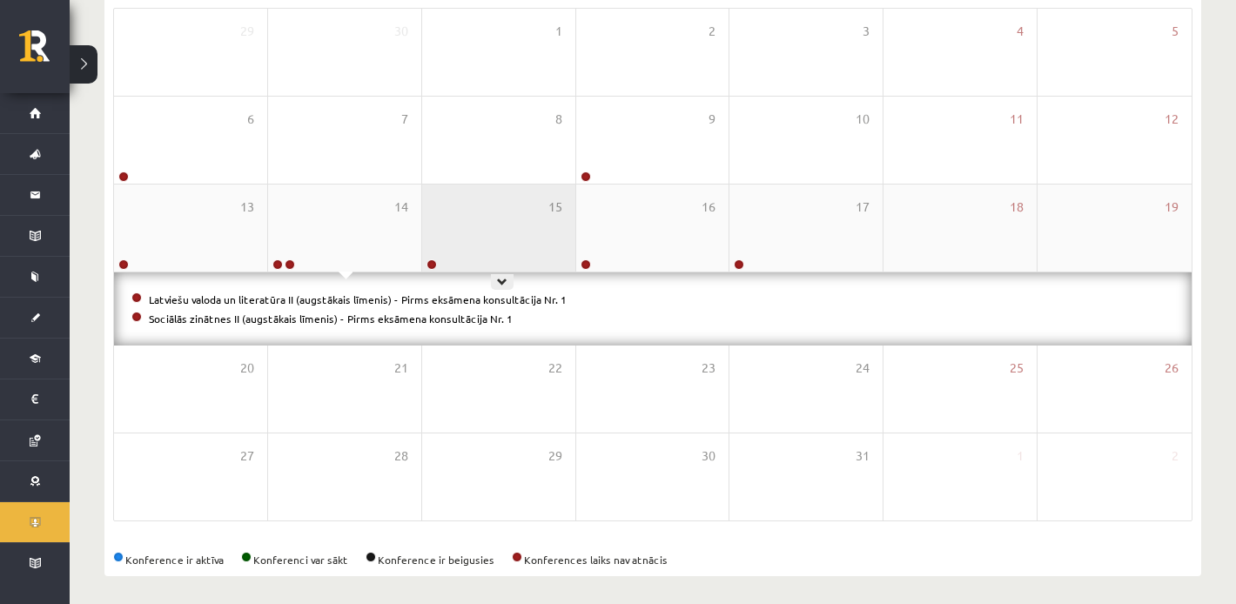
click at [491, 235] on div "15" at bounding box center [498, 228] width 153 height 87
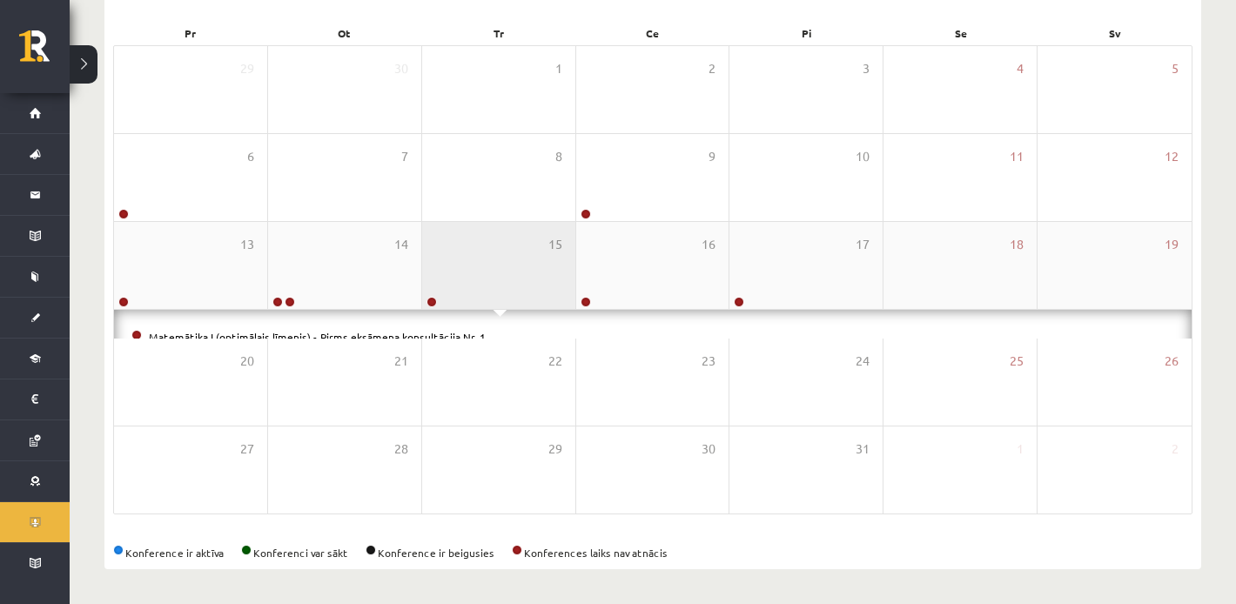
scroll to position [281, 0]
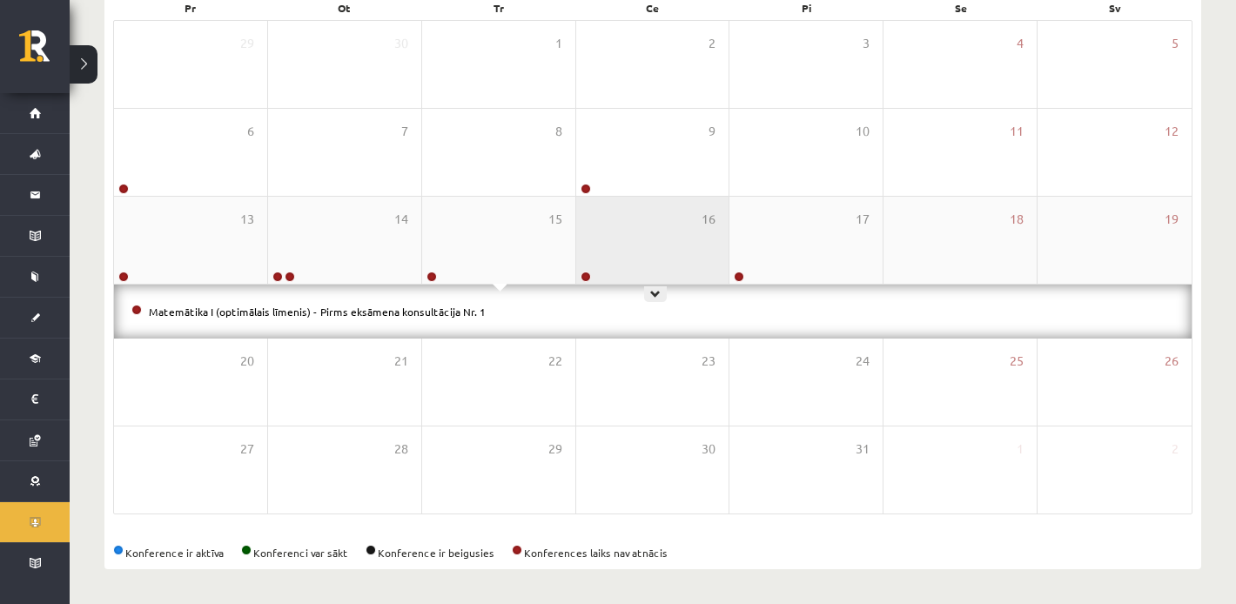
click at [659, 264] on div "16" at bounding box center [652, 240] width 153 height 87
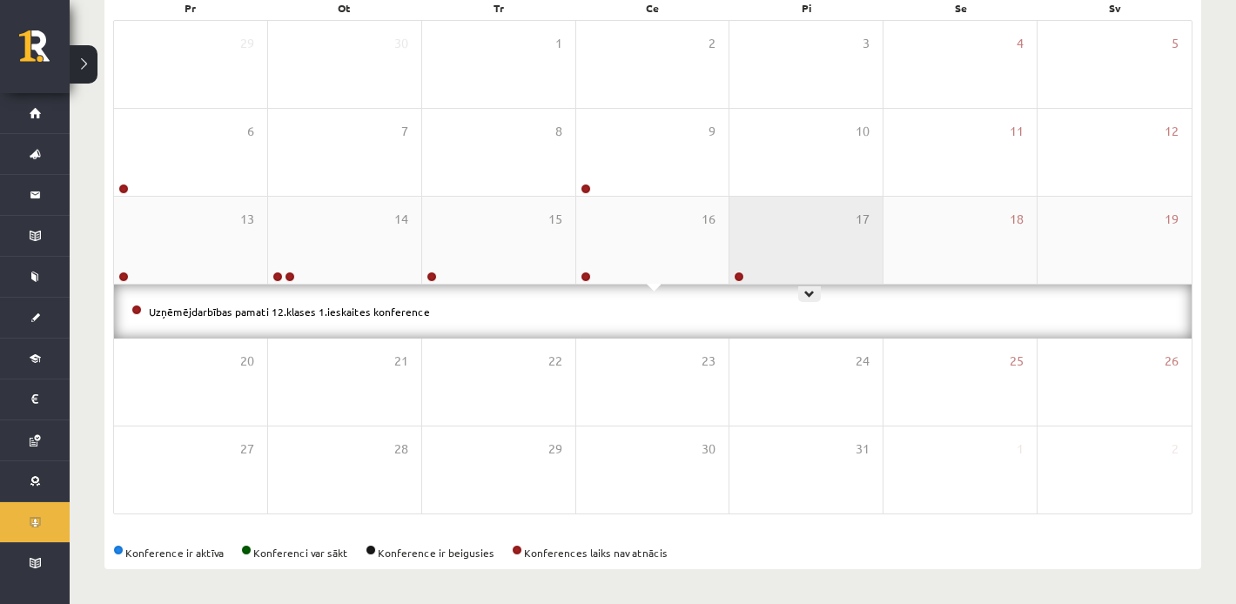
click at [777, 246] on div "17" at bounding box center [806, 240] width 153 height 87
click at [782, 247] on div "17" at bounding box center [806, 240] width 153 height 87
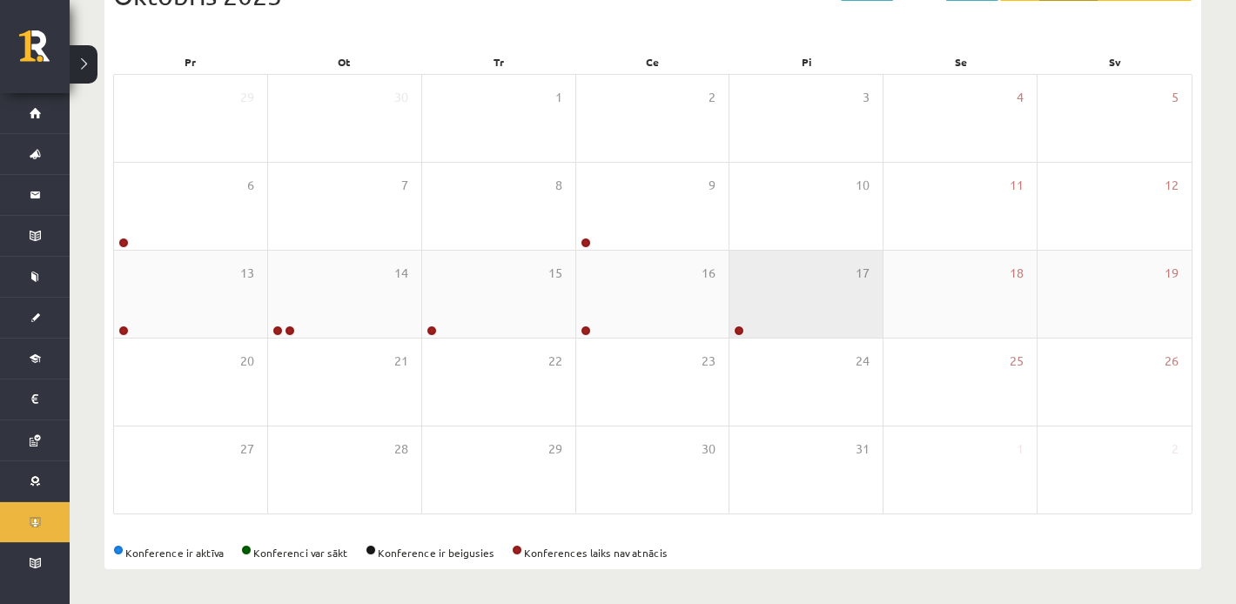
scroll to position [0, 0]
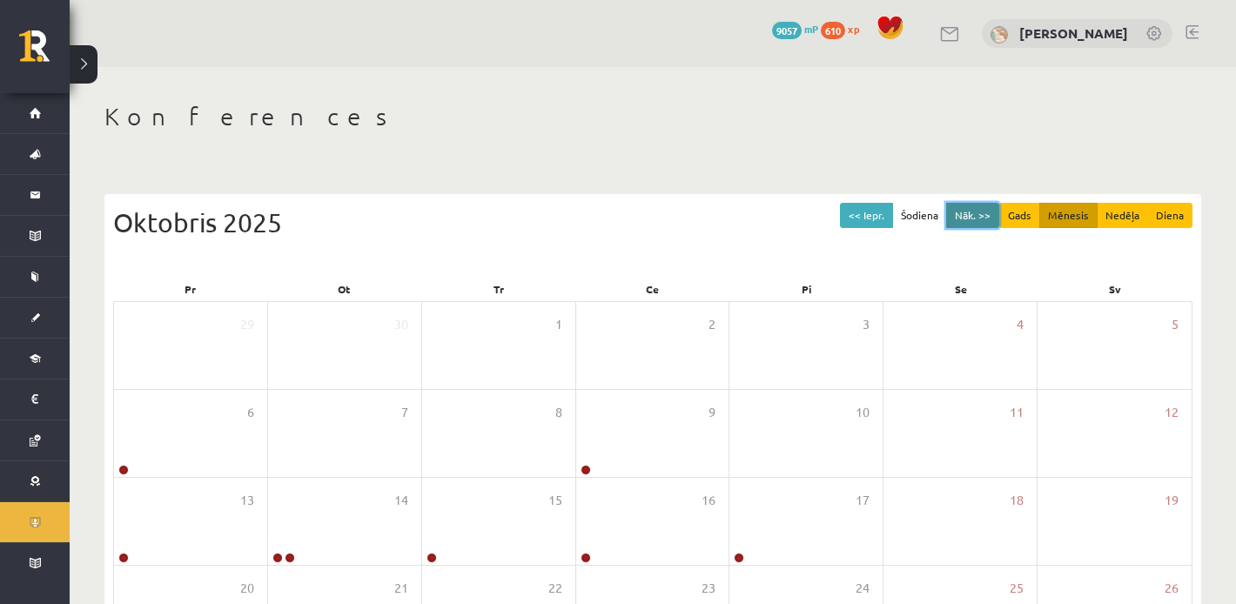
click at [963, 221] on button "Nāk. >>" at bounding box center [972, 215] width 53 height 25
click at [972, 222] on button "Nāk. >>" at bounding box center [972, 215] width 53 height 25
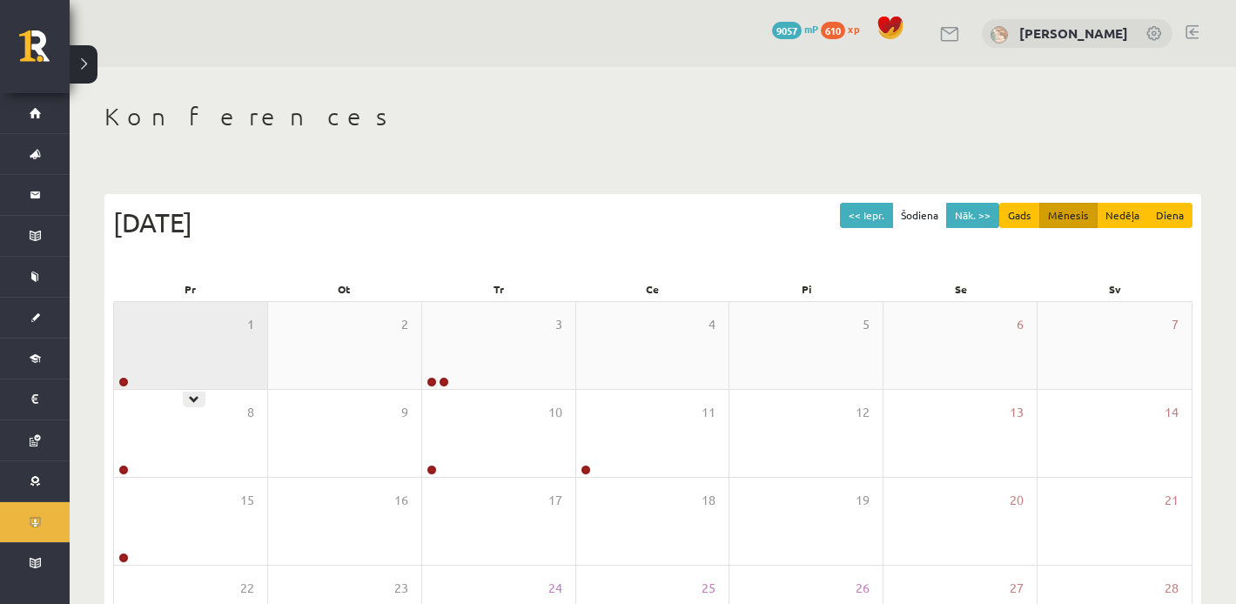
click at [147, 359] on div "1" at bounding box center [190, 345] width 153 height 87
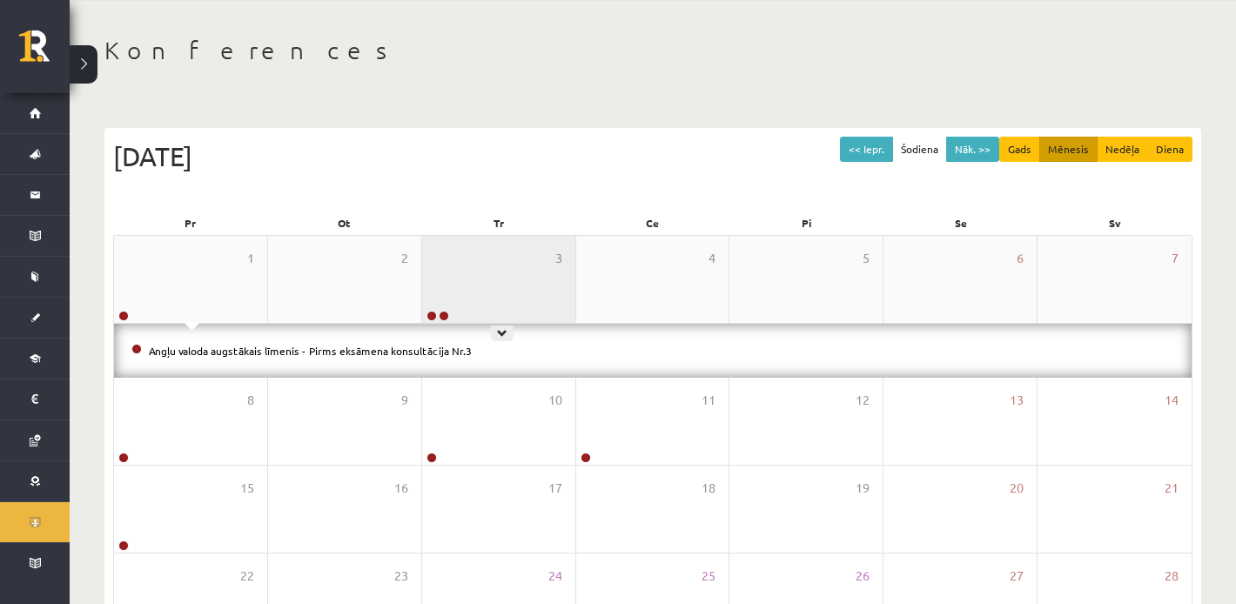
scroll to position [83, 0]
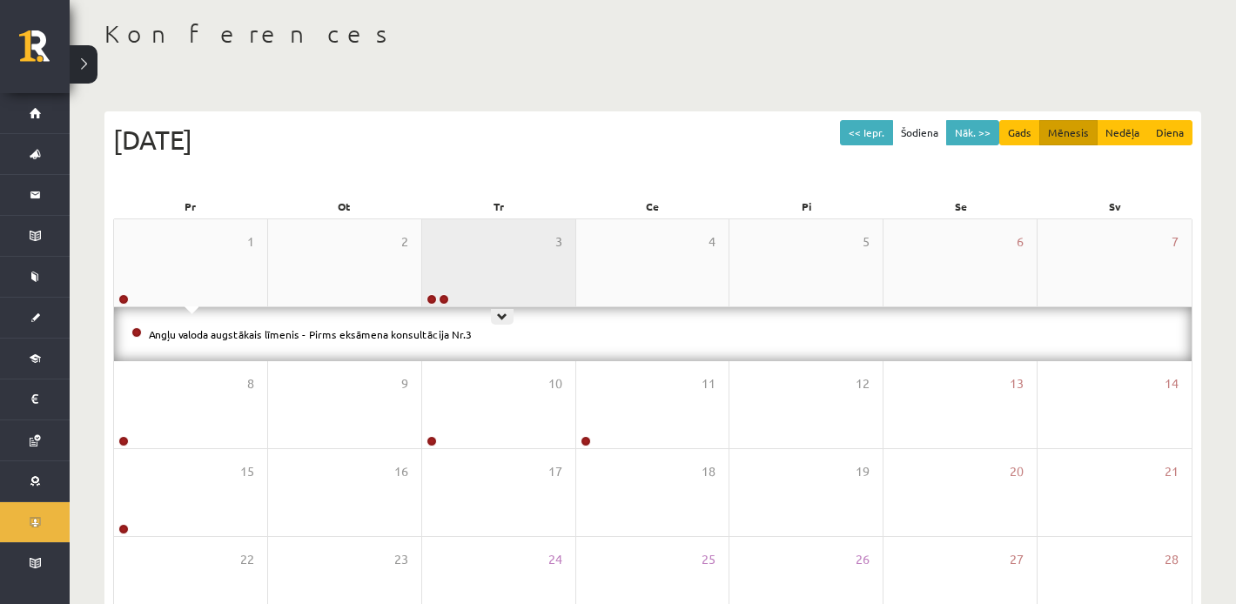
click at [493, 286] on div "3" at bounding box center [498, 262] width 153 height 87
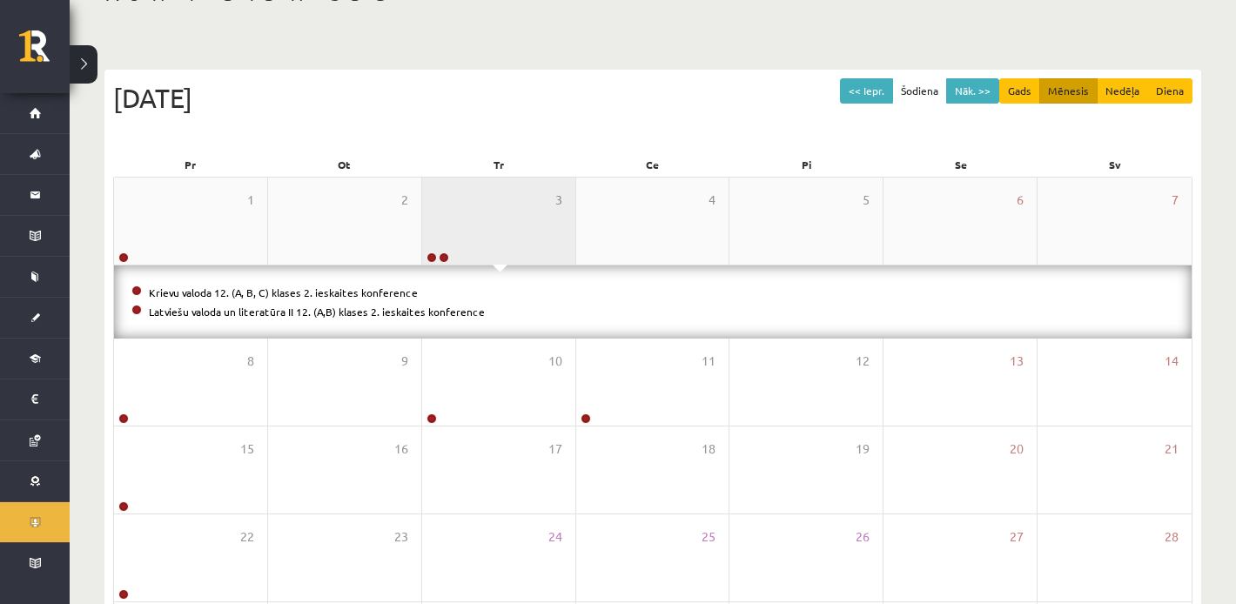
scroll to position [130, 0]
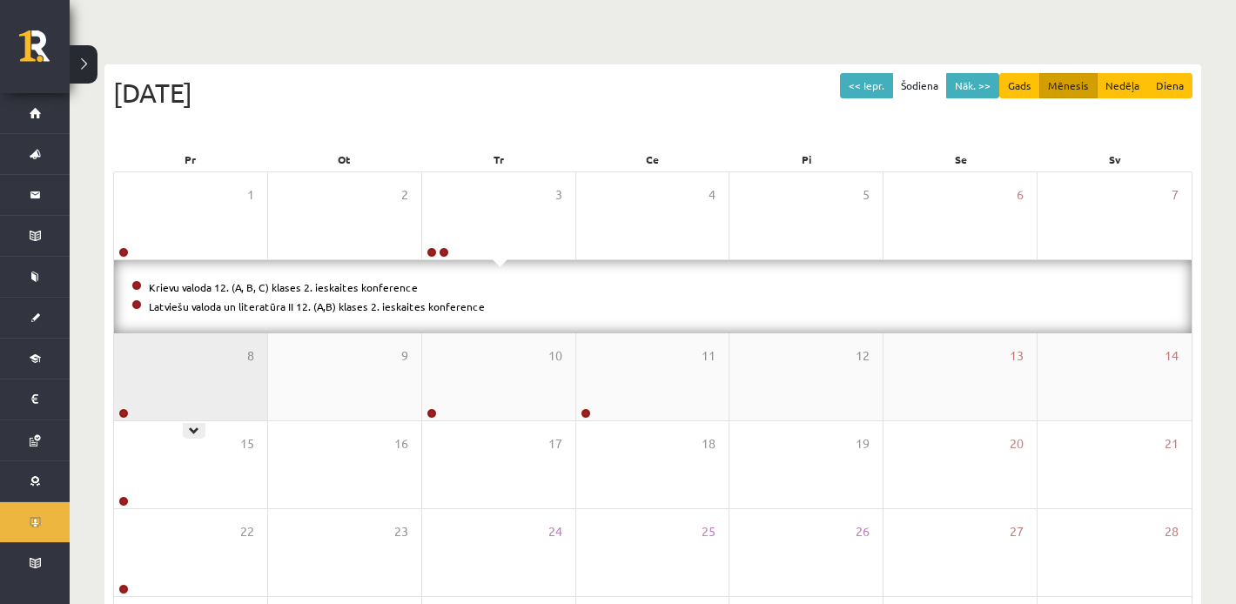
click at [204, 363] on div "8" at bounding box center [190, 376] width 153 height 87
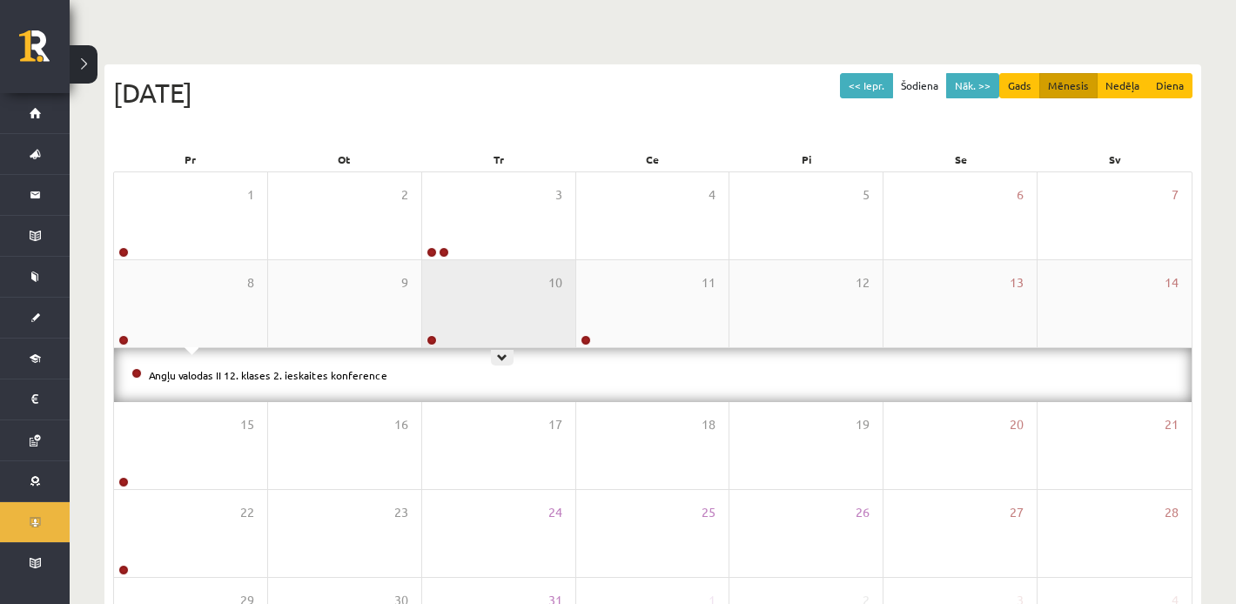
click at [495, 317] on div "10" at bounding box center [498, 303] width 153 height 87
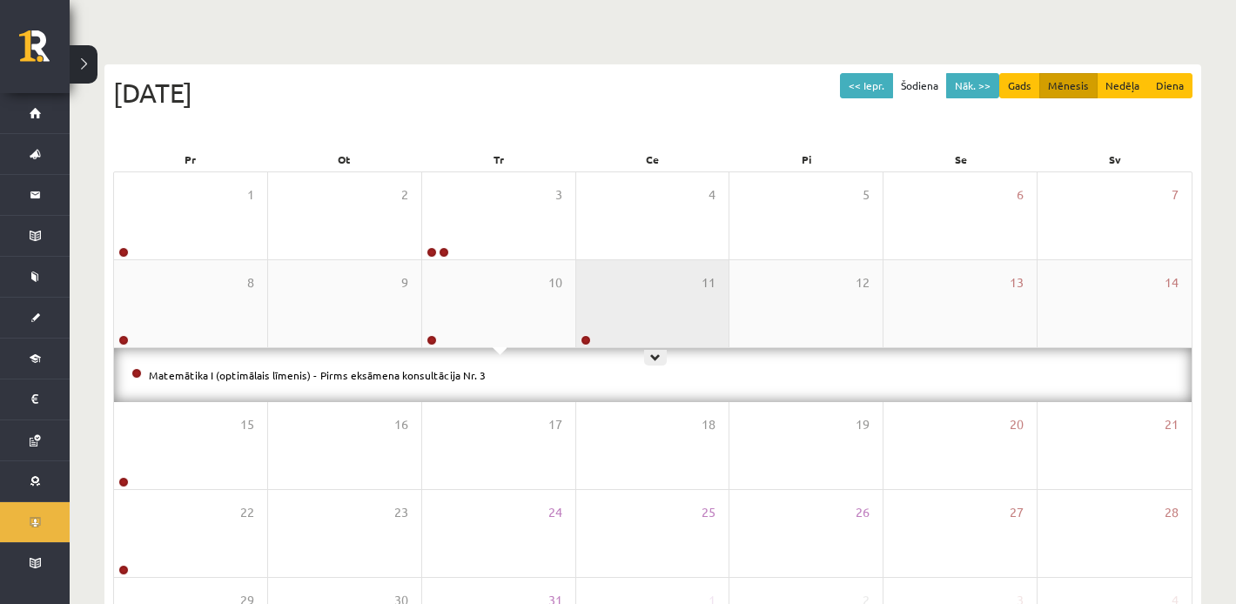
click at [652, 305] on div "11" at bounding box center [652, 303] width 153 height 87
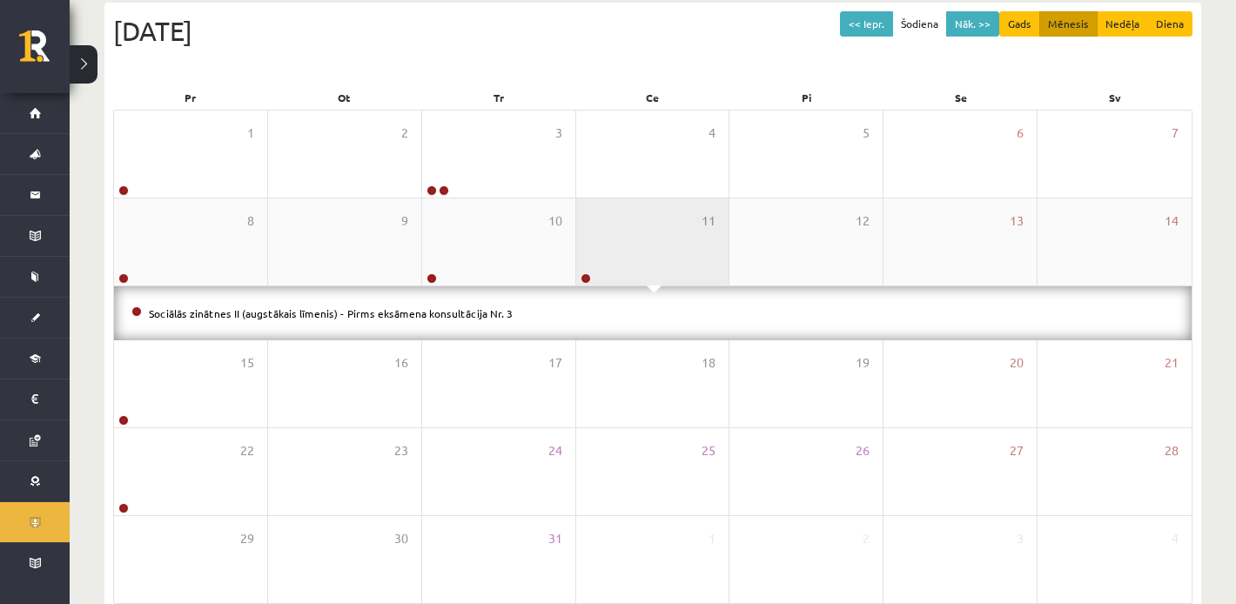
scroll to position [195, 0]
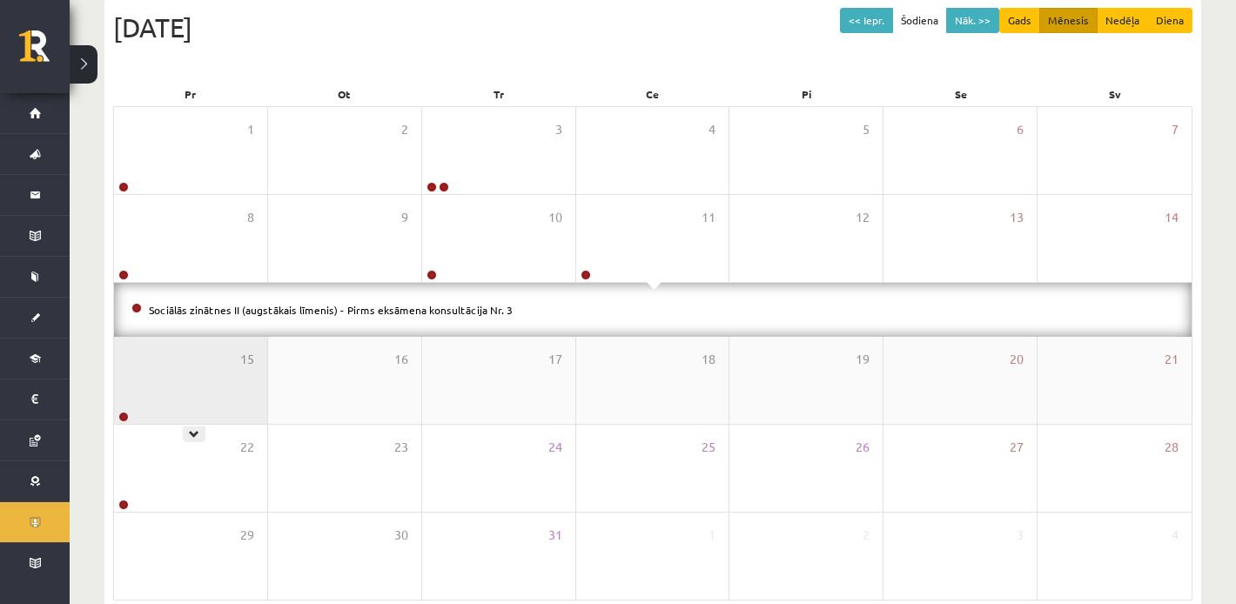
click at [152, 403] on div "15" at bounding box center [190, 380] width 153 height 87
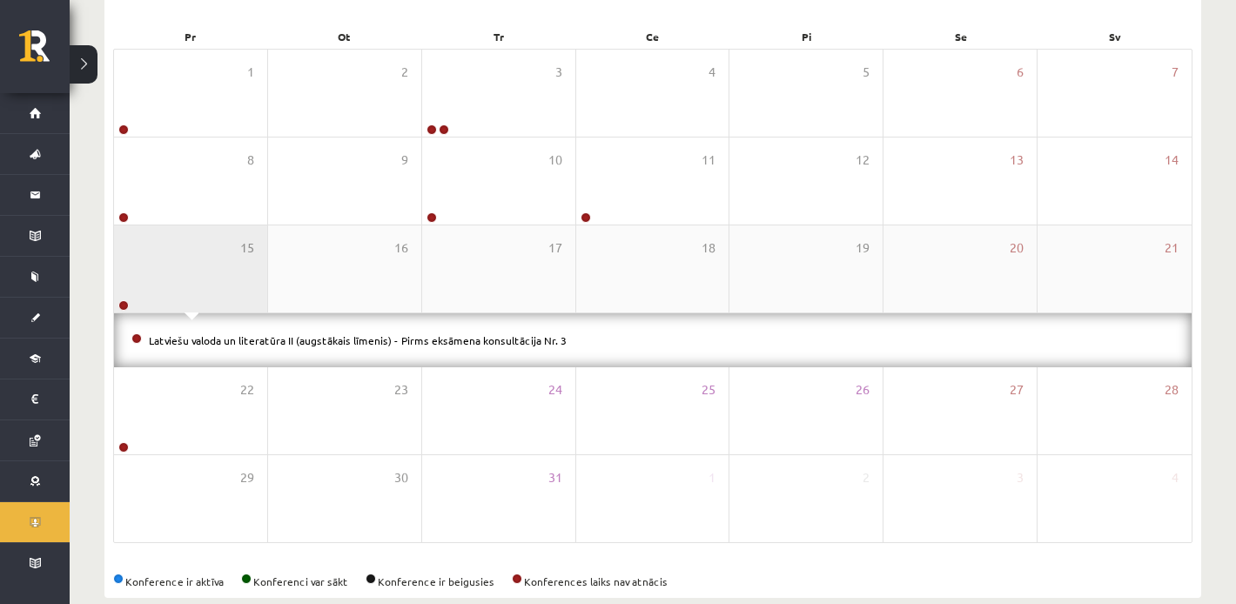
scroll to position [281, 0]
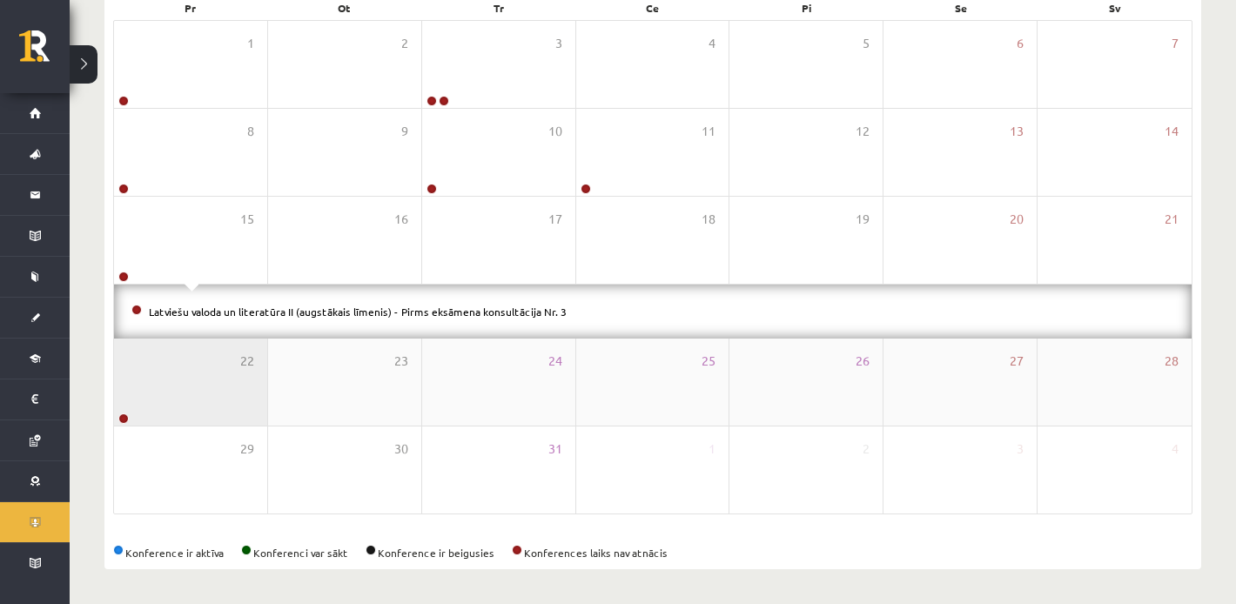
click at [192, 395] on div "22" at bounding box center [190, 382] width 153 height 87
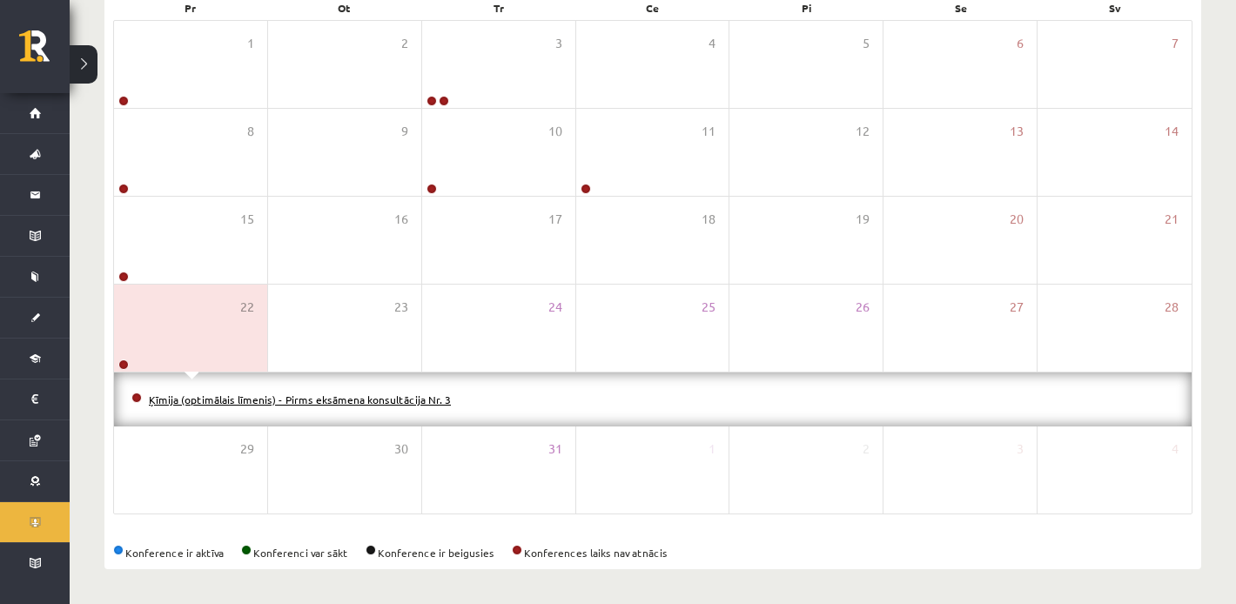
click at [175, 396] on link "Ķīmija (optimālais līmenis) - Pirms eksāmena konsultācija Nr. 3" at bounding box center [300, 400] width 302 height 14
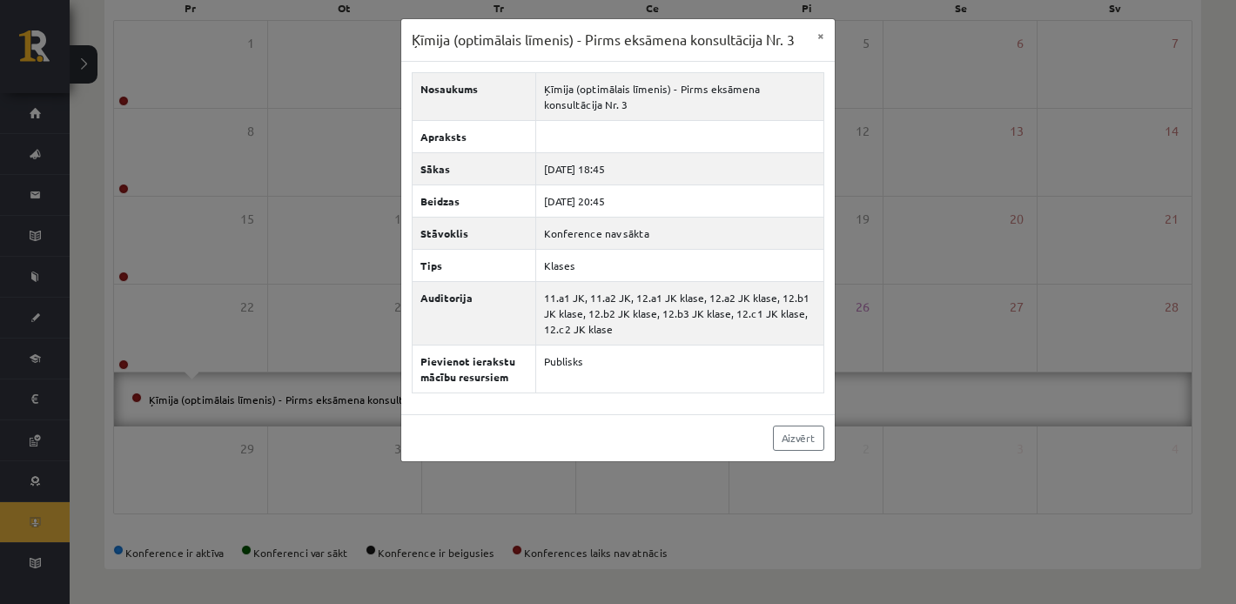
click at [243, 273] on div "Ķīmija (optimālais līmenis) - Pirms eksāmena konsultācija Nr. 3 × Nosaukums Ķīm…" at bounding box center [618, 302] width 1236 height 604
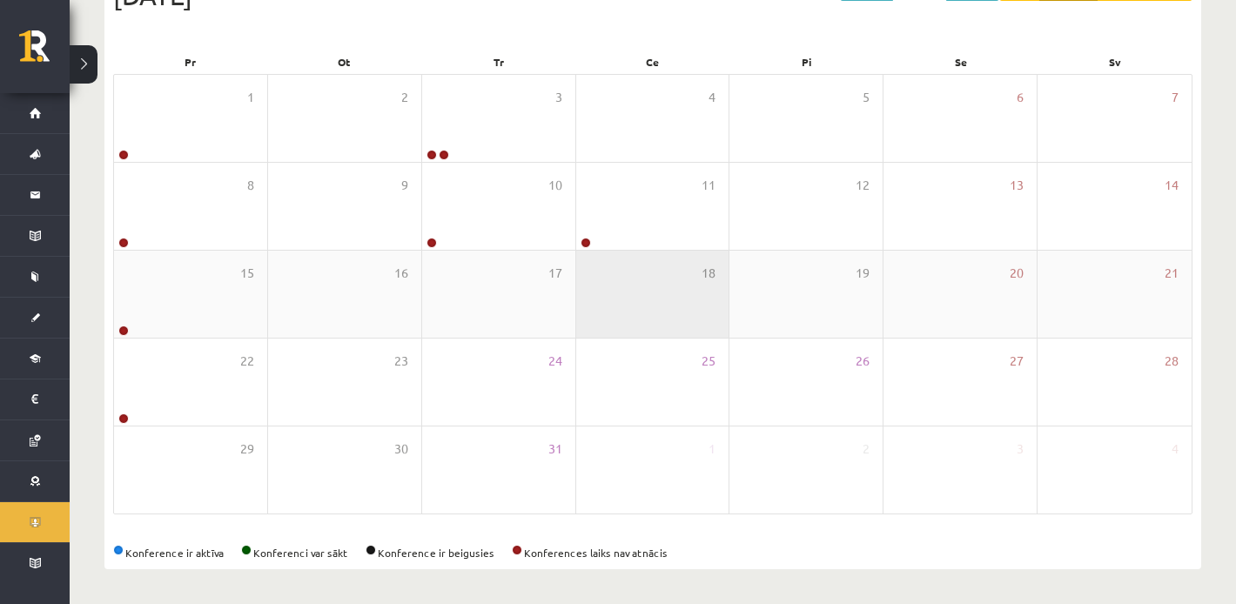
scroll to position [0, 0]
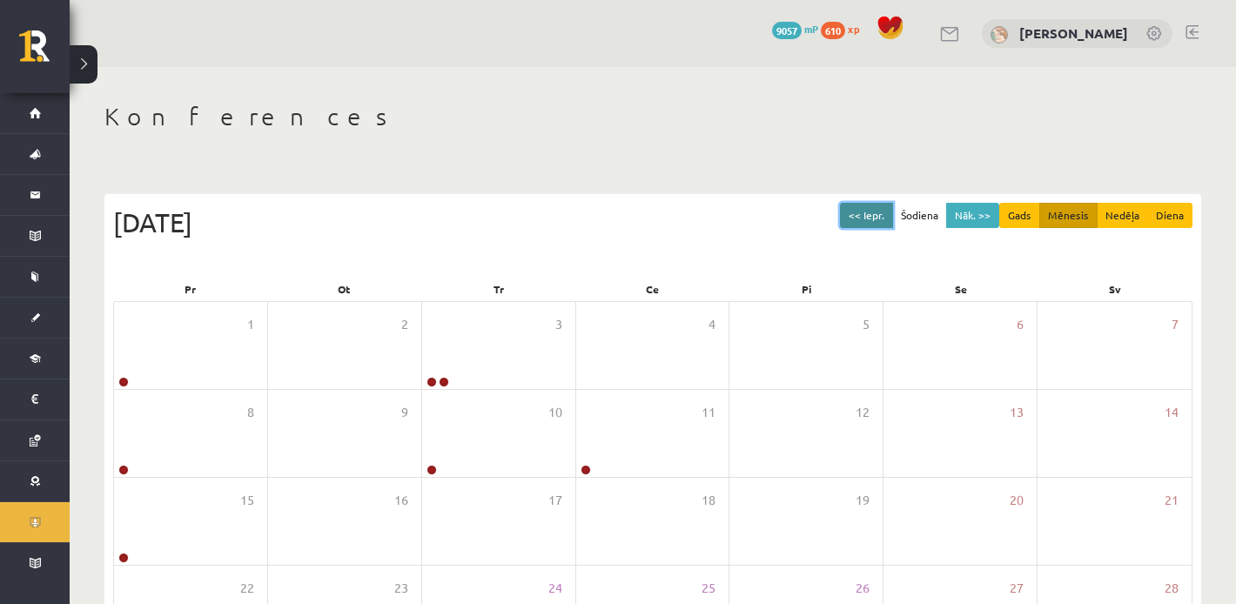
click at [855, 208] on button "<< Iepr." at bounding box center [866, 215] width 53 height 25
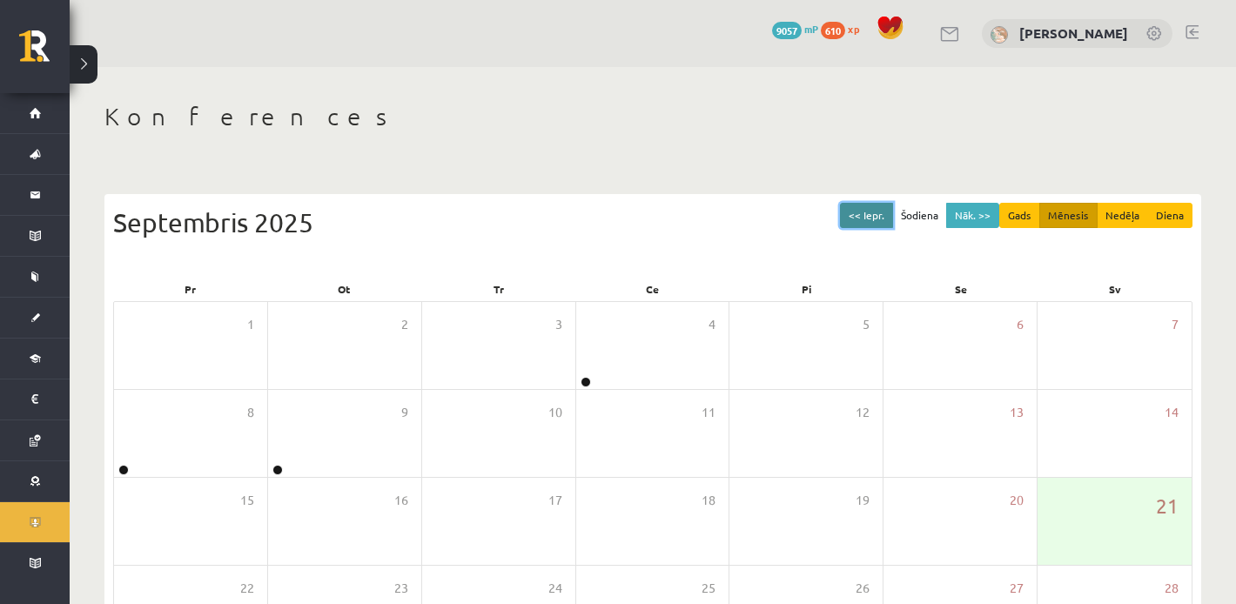
click at [855, 207] on button "<< Iepr." at bounding box center [866, 215] width 53 height 25
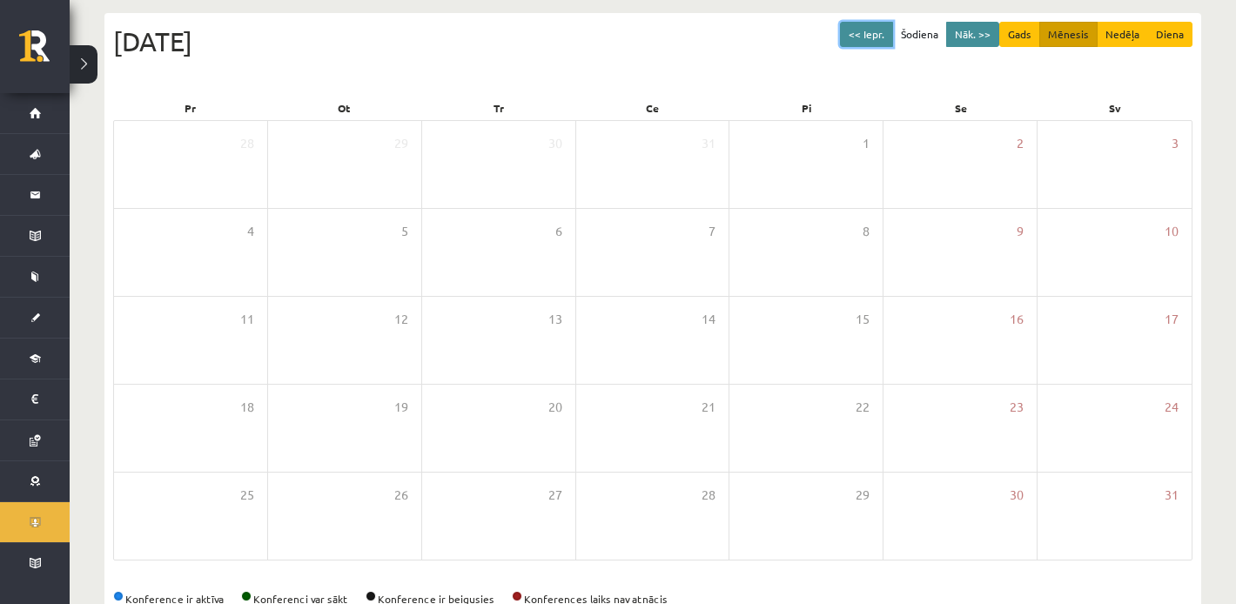
scroll to position [172, 0]
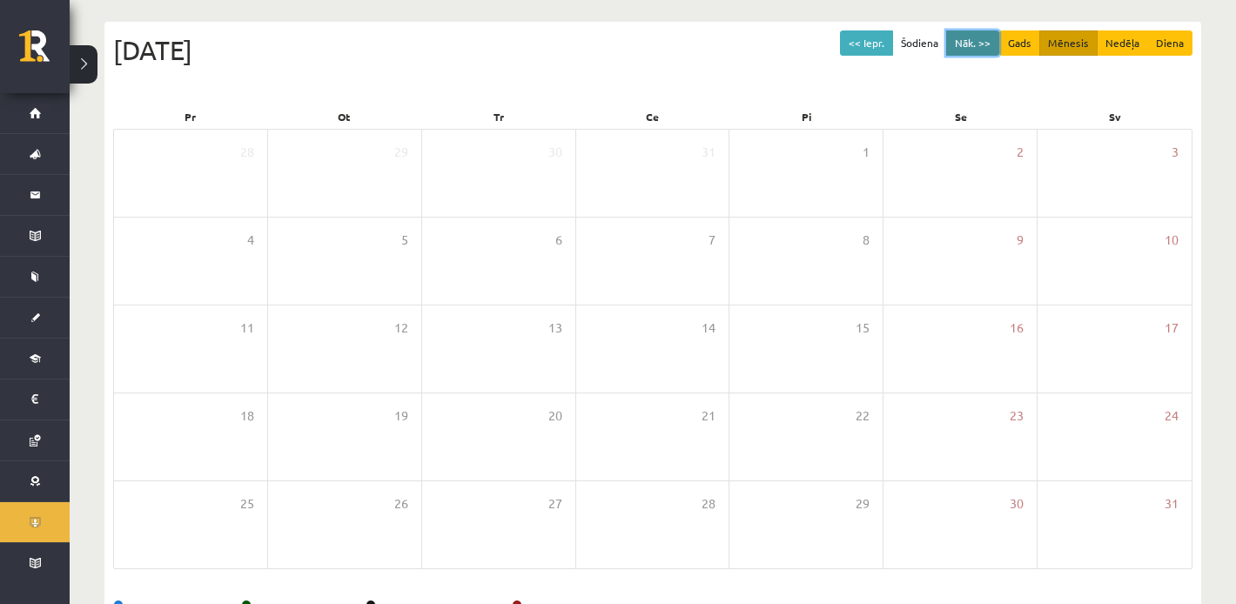
click at [968, 51] on button "Nāk. >>" at bounding box center [972, 42] width 53 height 25
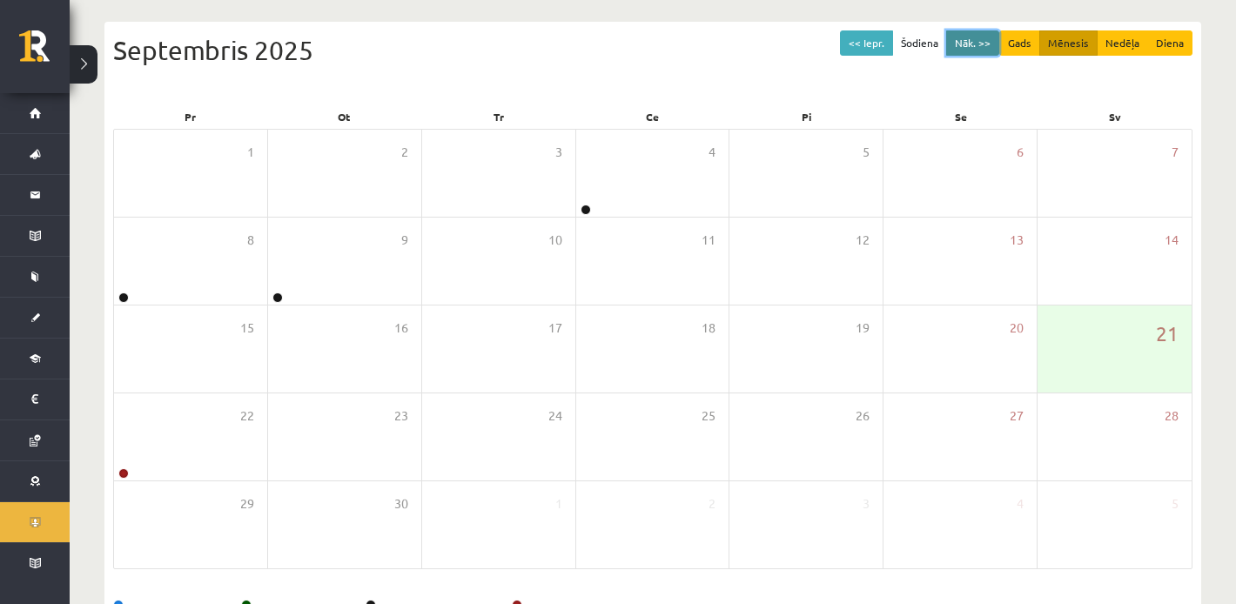
click at [968, 51] on button "Nāk. >>" at bounding box center [972, 42] width 53 height 25
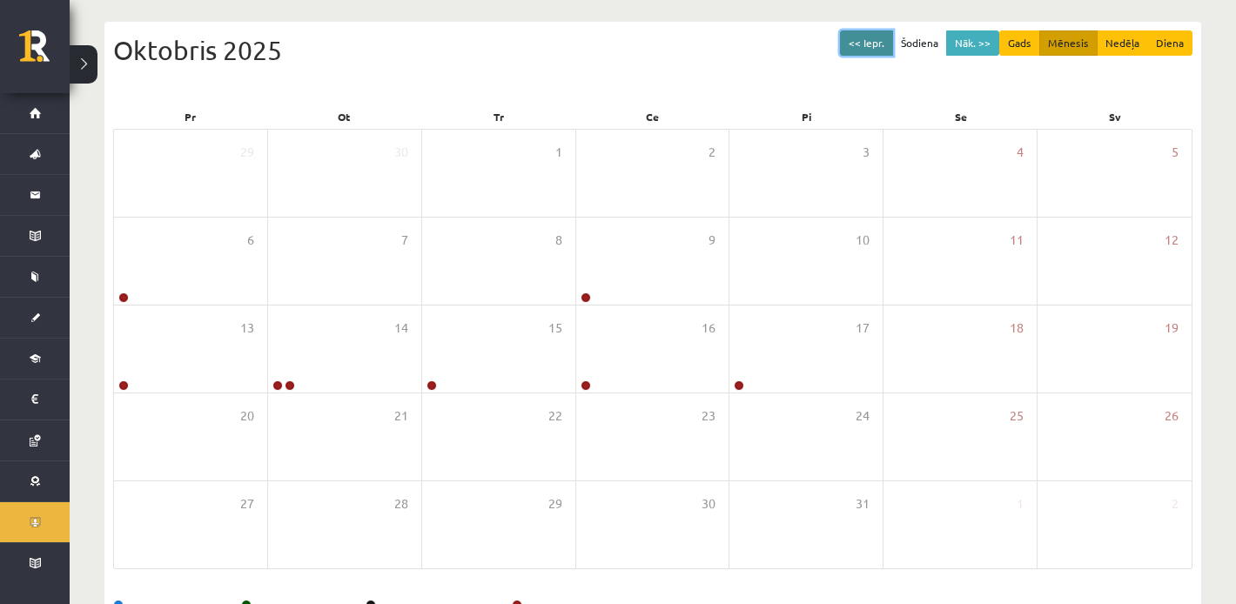
click at [860, 49] on button "<< Iepr." at bounding box center [866, 42] width 53 height 25
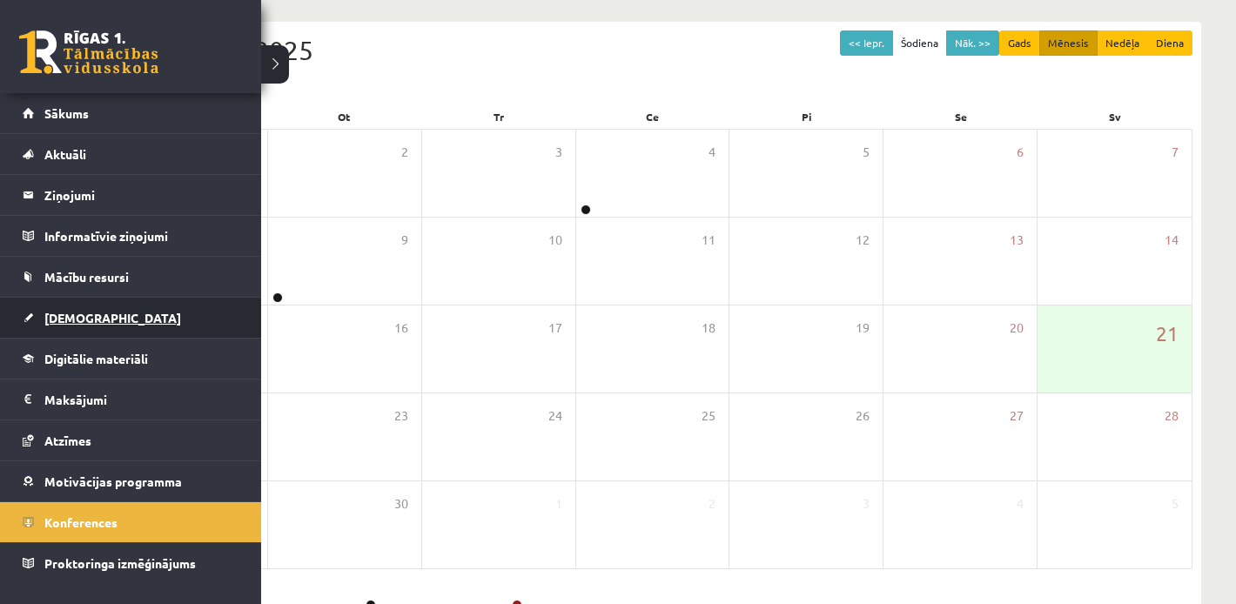
click at [53, 304] on link "[DEMOGRAPHIC_DATA]" at bounding box center [131, 318] width 217 height 40
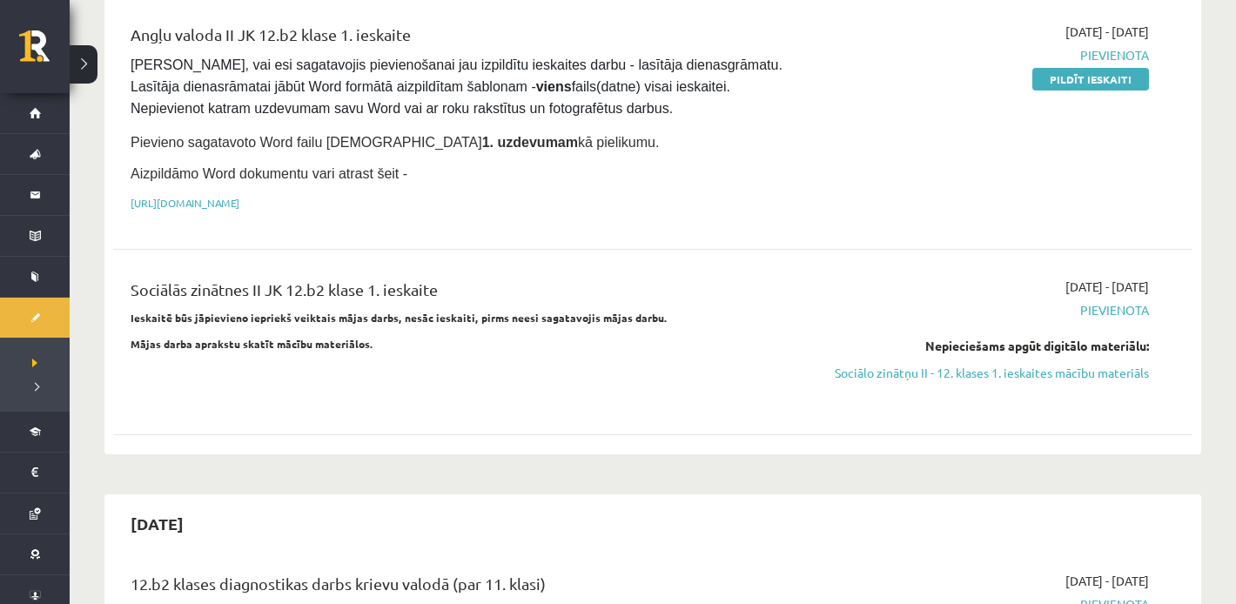
scroll to position [231, 0]
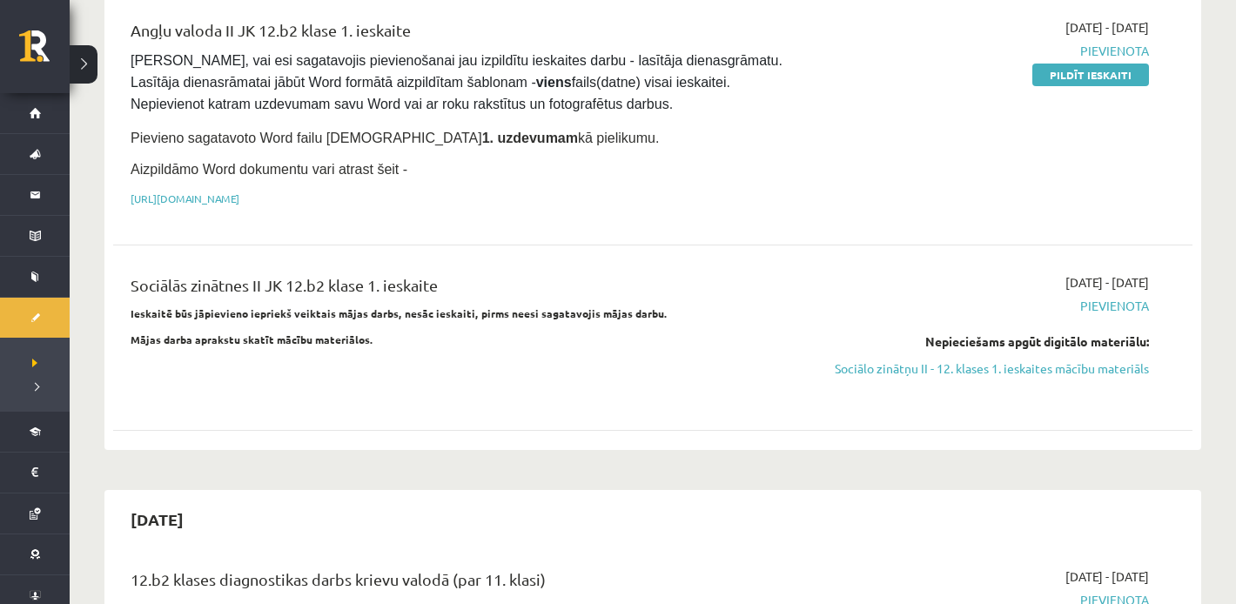
click at [283, 333] on strong "Mājas darba aprakstu skatīt mācību materiālos." at bounding box center [252, 340] width 243 height 14
